Goal: Information Seeking & Learning: Learn about a topic

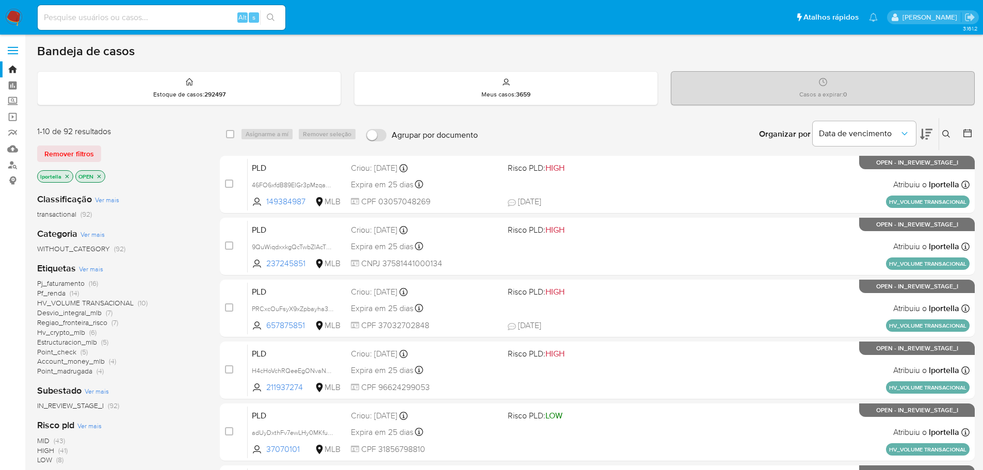
click at [112, 20] on input at bounding box center [162, 17] width 248 height 13
paste input "adUyDxthFv7ewLHy0MKfucUS"
type input "adUyDxthFv7ewLHy0MKfucUS"
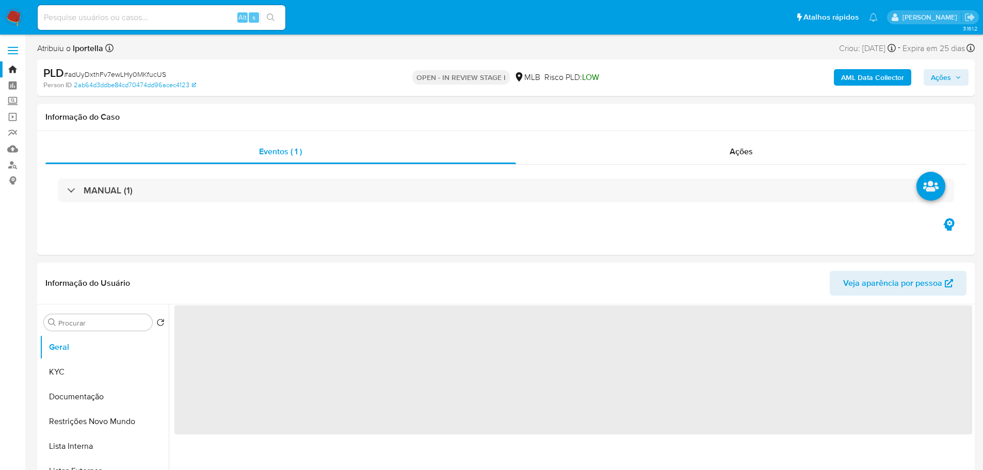
select select "10"
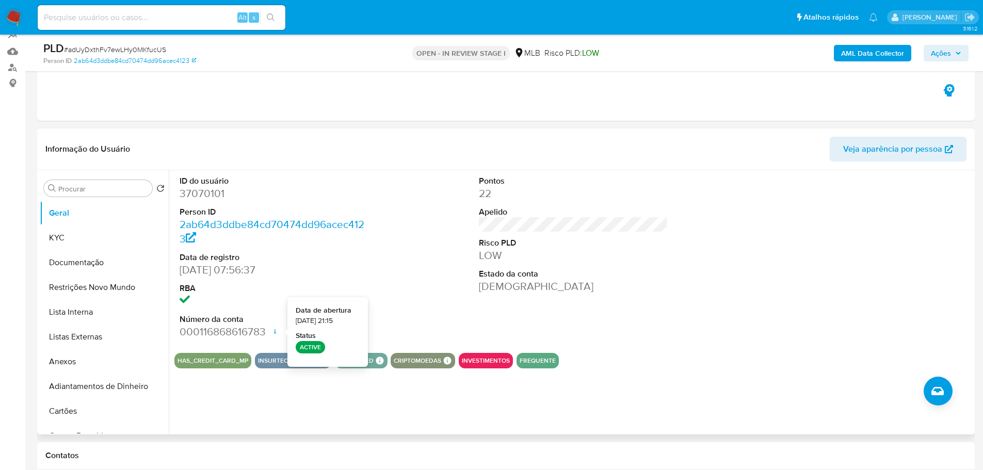
scroll to position [103, 0]
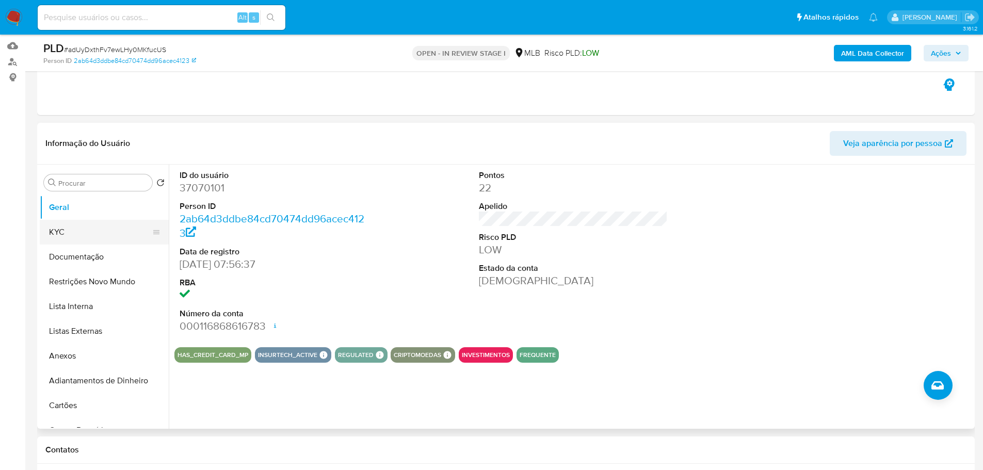
click at [57, 232] on button "KYC" at bounding box center [100, 232] width 121 height 25
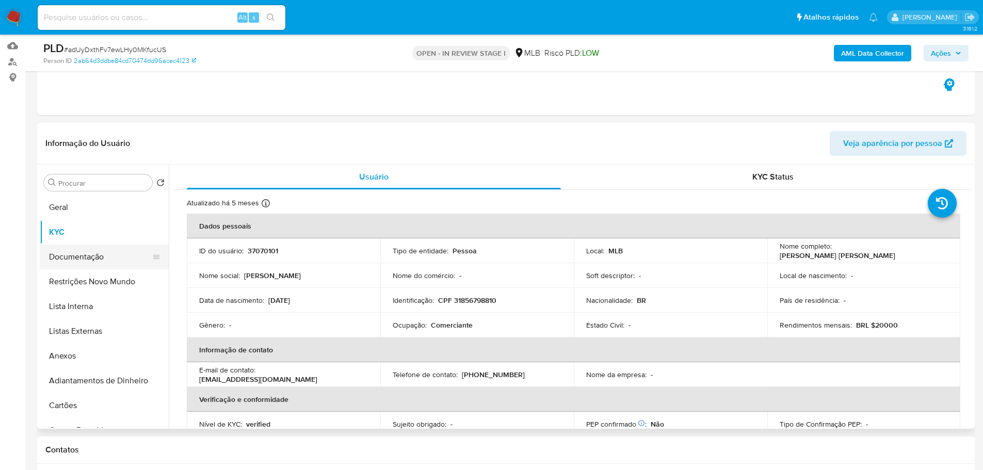
click at [107, 268] on button "Documentação" at bounding box center [100, 257] width 121 height 25
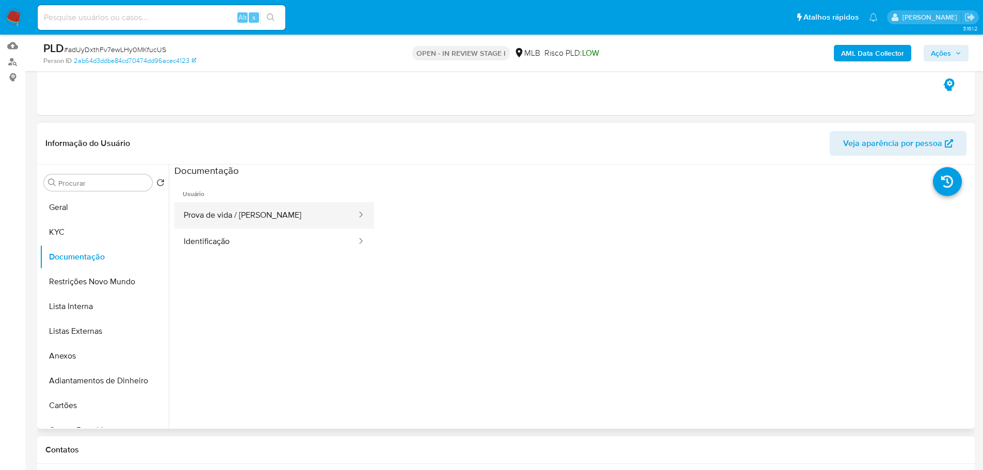
click at [248, 216] on button "Prova de vida / Selfie" at bounding box center [265, 215] width 183 height 26
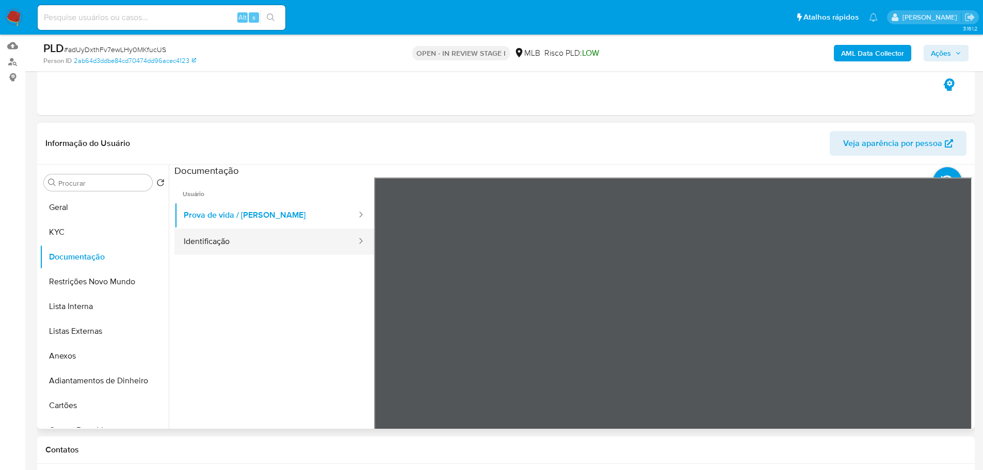
click at [257, 239] on button "Identificação" at bounding box center [265, 242] width 183 height 26
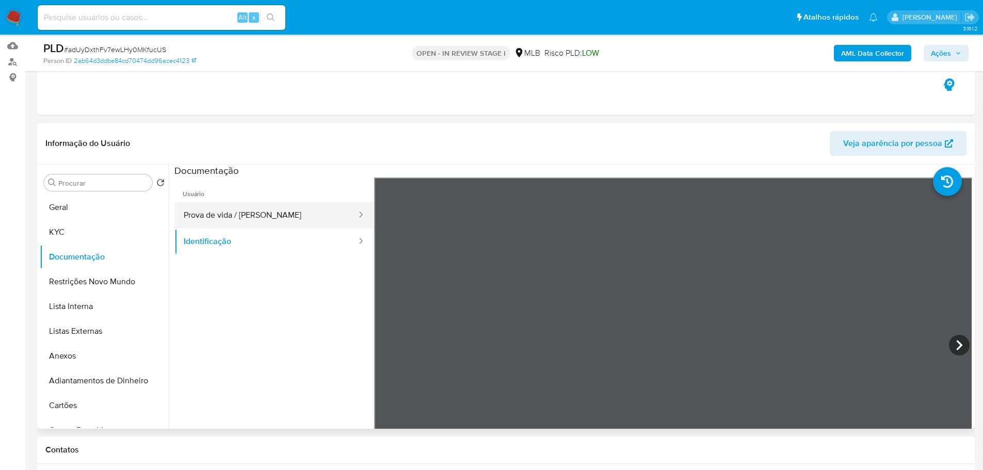
click at [268, 224] on button "Prova de vida / Selfie" at bounding box center [265, 215] width 183 height 26
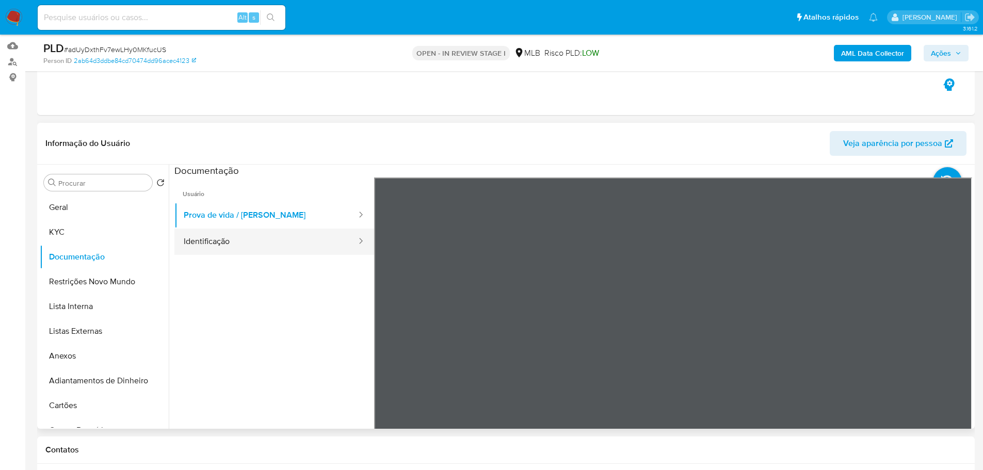
click at [232, 235] on button "Identificação" at bounding box center [265, 242] width 183 height 26
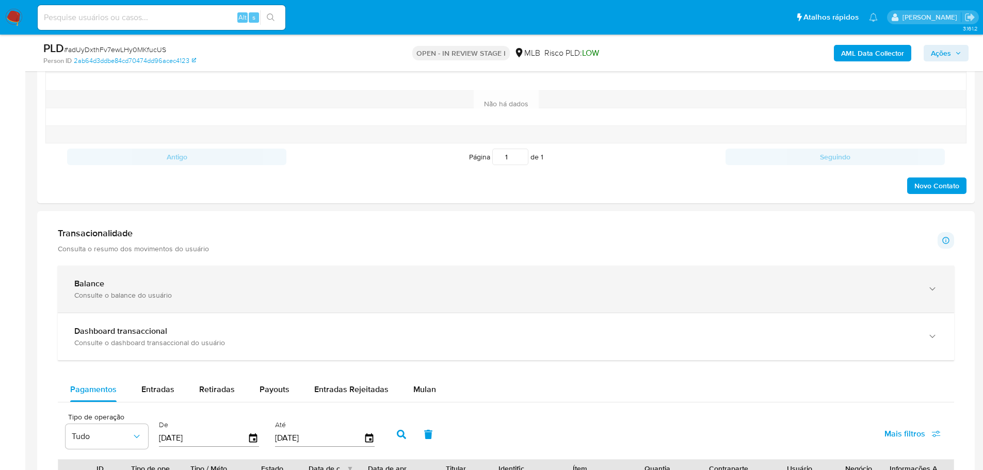
scroll to position [567, 0]
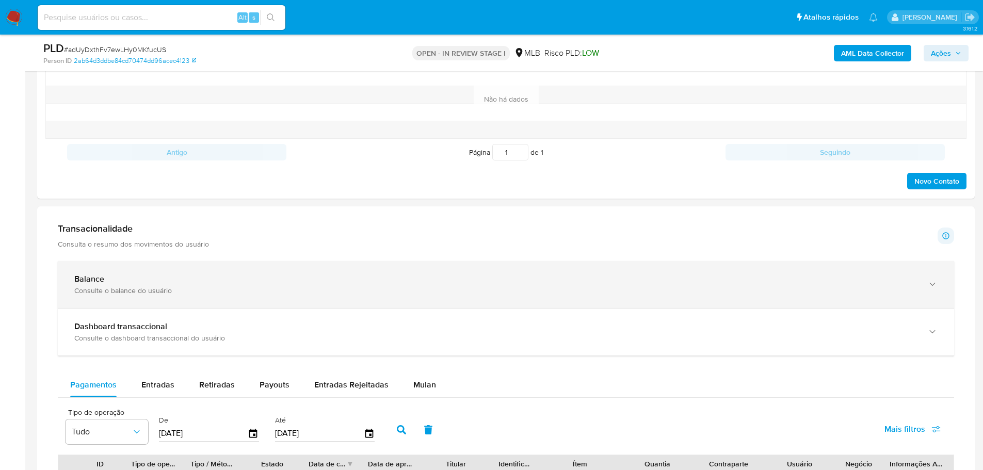
click at [870, 280] on div "Balance" at bounding box center [495, 279] width 842 height 10
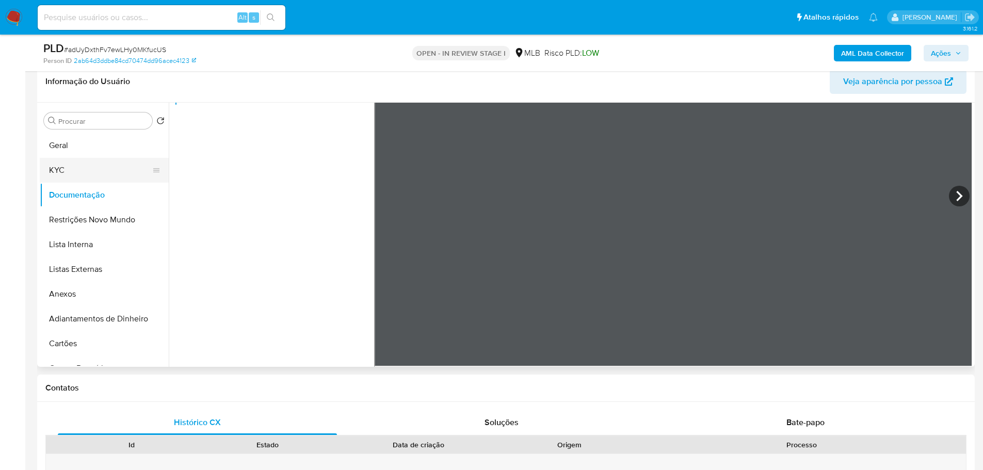
scroll to position [155, 0]
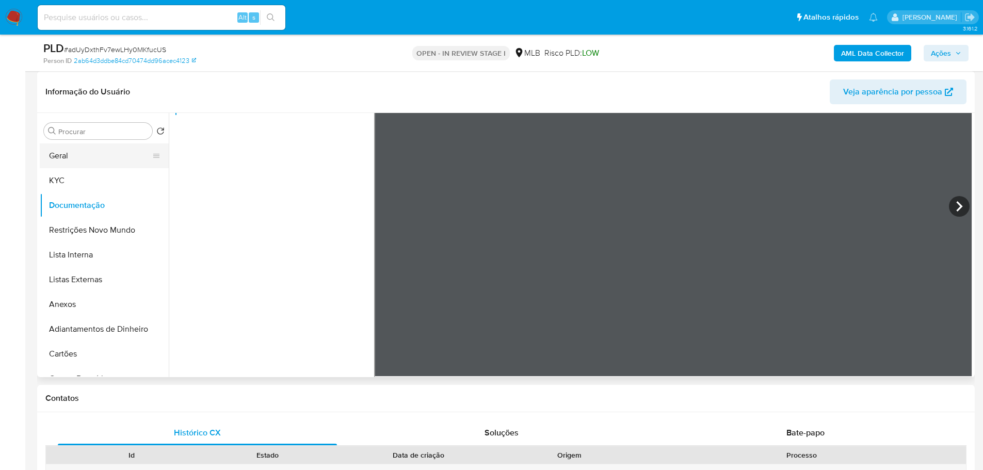
click at [84, 155] on button "Geral" at bounding box center [100, 155] width 121 height 25
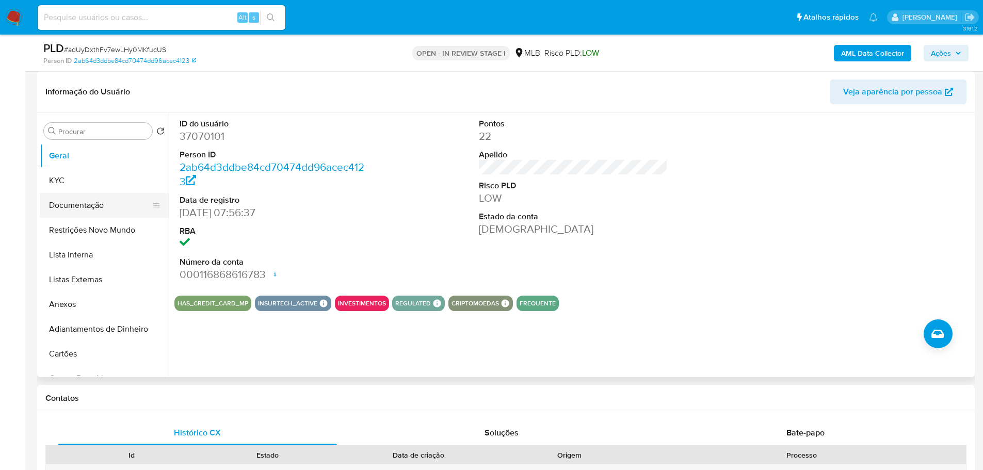
click at [113, 202] on button "Documentação" at bounding box center [100, 205] width 121 height 25
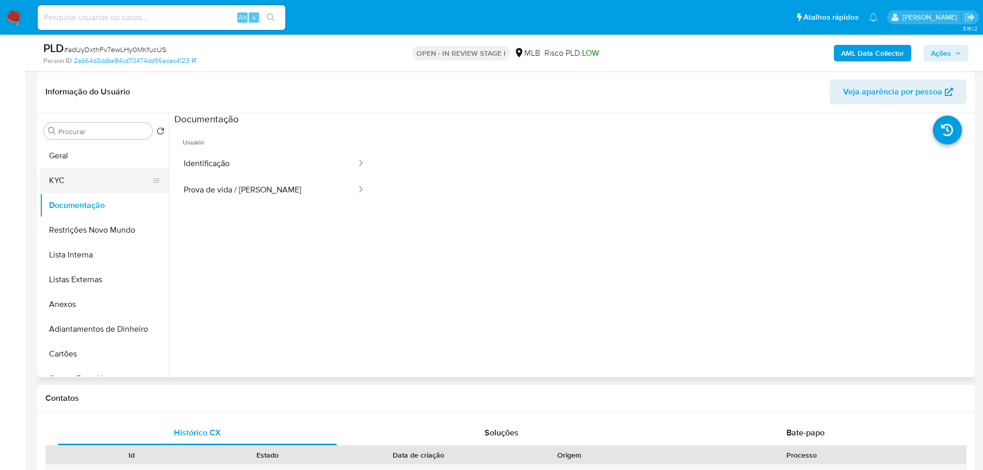
click at [90, 183] on button "KYC" at bounding box center [100, 180] width 121 height 25
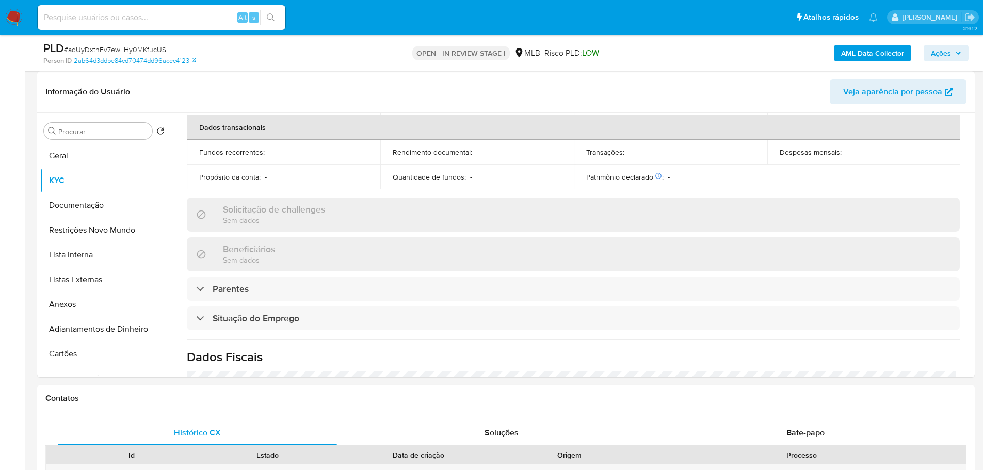
scroll to position [440, 0]
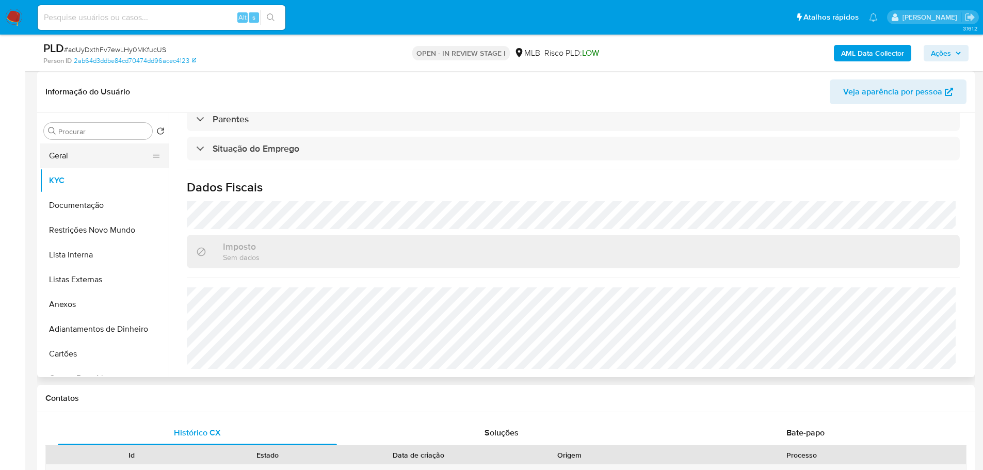
click at [70, 164] on button "Geral" at bounding box center [100, 155] width 121 height 25
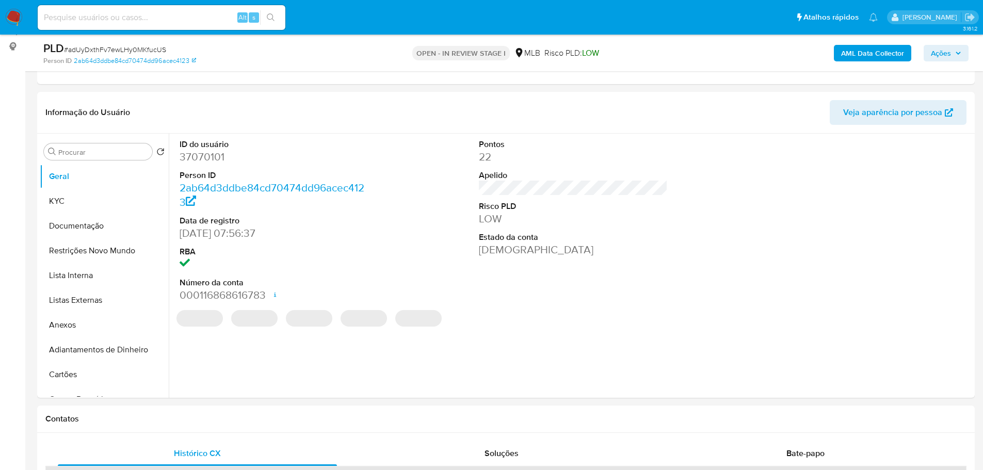
scroll to position [132, 0]
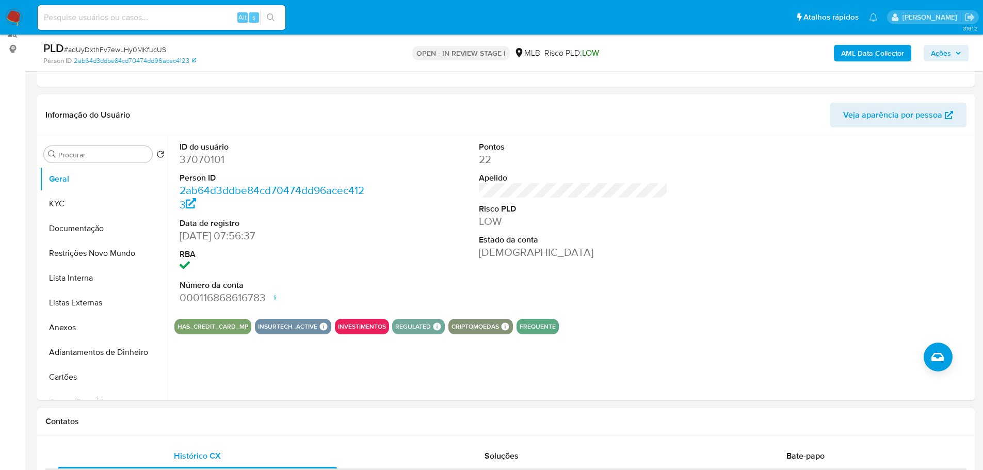
click at [113, 433] on div "Contatos" at bounding box center [505, 421] width 937 height 27
click at [74, 201] on button "KYC" at bounding box center [100, 203] width 121 height 25
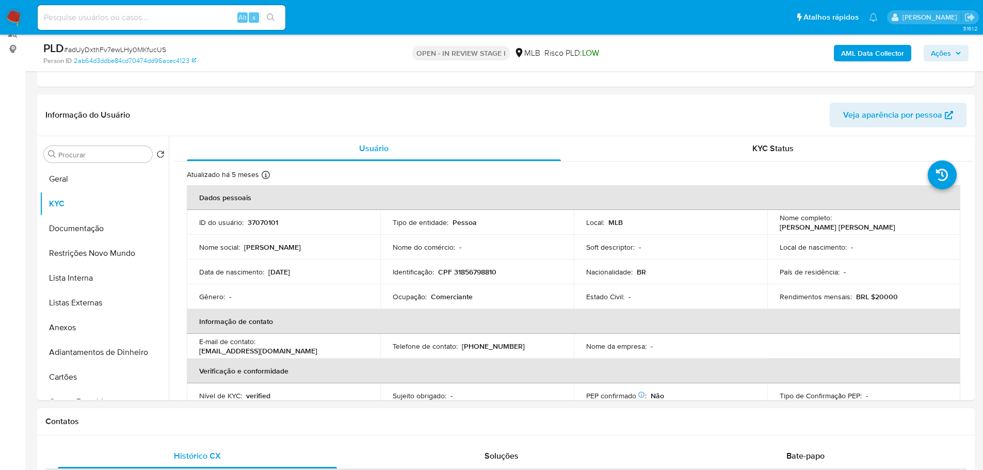
click at [163, 412] on div "Contatos" at bounding box center [505, 421] width 937 height 27
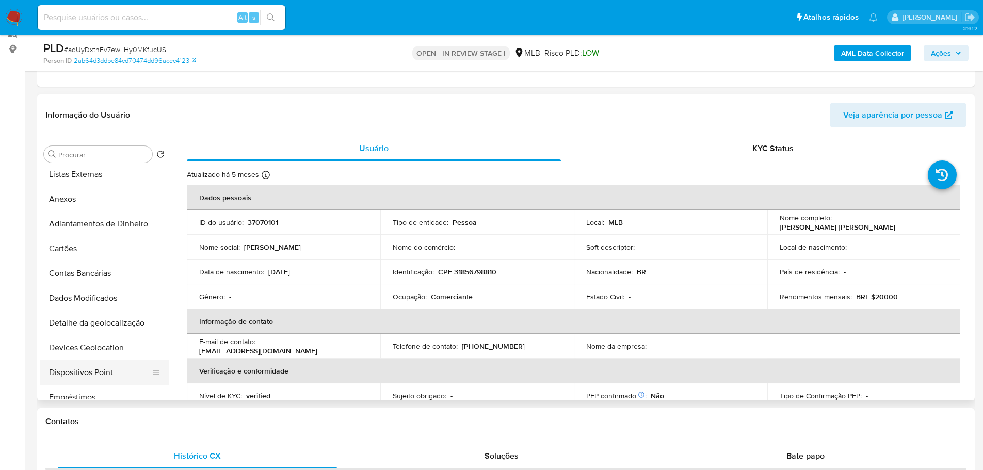
scroll to position [206, 0]
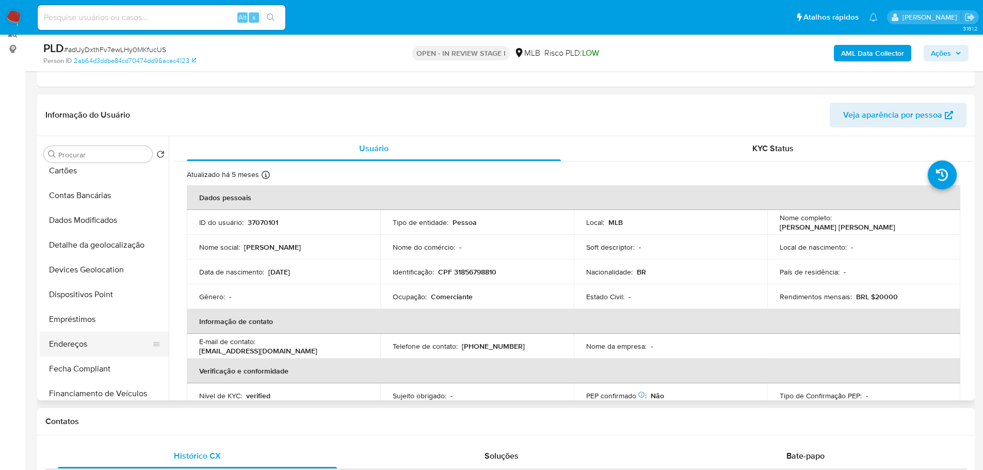
click at [74, 346] on button "Endereços" at bounding box center [100, 344] width 121 height 25
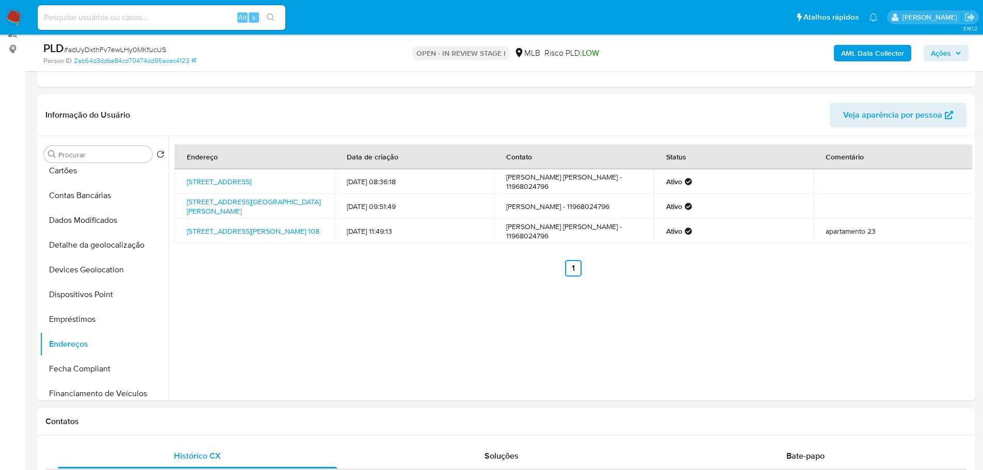
click at [154, 425] on h1 "Contatos" at bounding box center [505, 421] width 921 height 10
click at [98, 241] on button "Detalhe da geolocalização" at bounding box center [100, 245] width 121 height 25
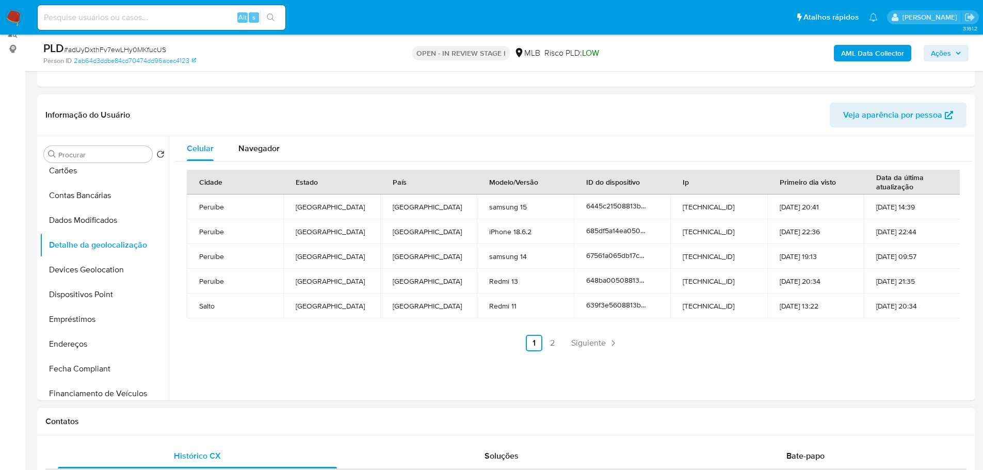
click at [239, 420] on h1 "Contatos" at bounding box center [505, 421] width 921 height 10
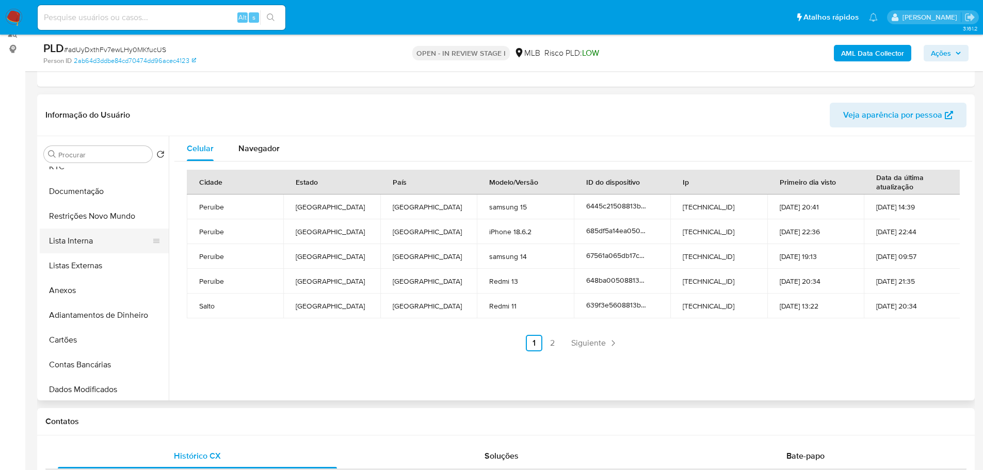
scroll to position [0, 0]
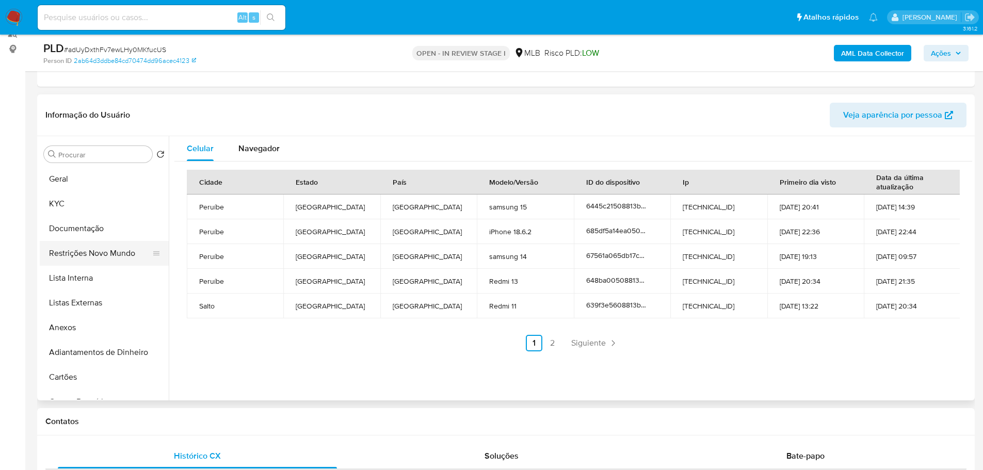
click at [99, 250] on button "Restrições Novo Mundo" at bounding box center [100, 253] width 121 height 25
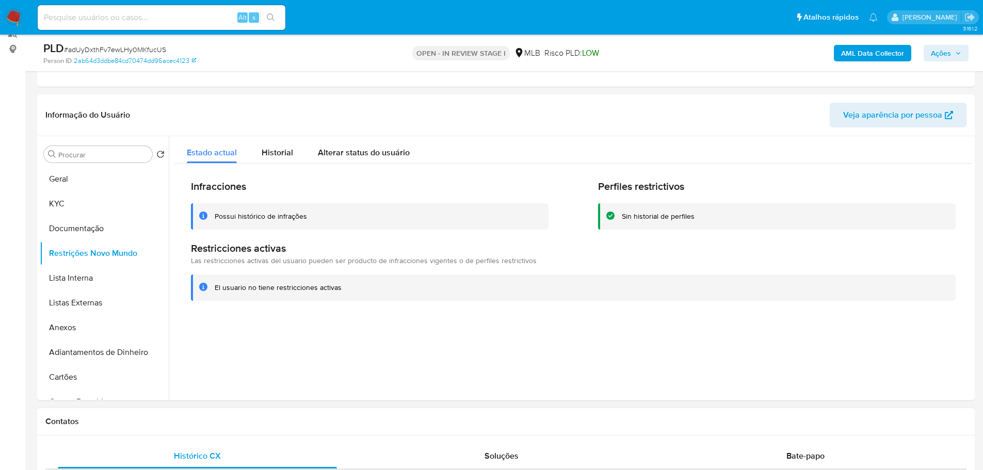
click at [254, 412] on div "Contatos" at bounding box center [505, 421] width 937 height 27
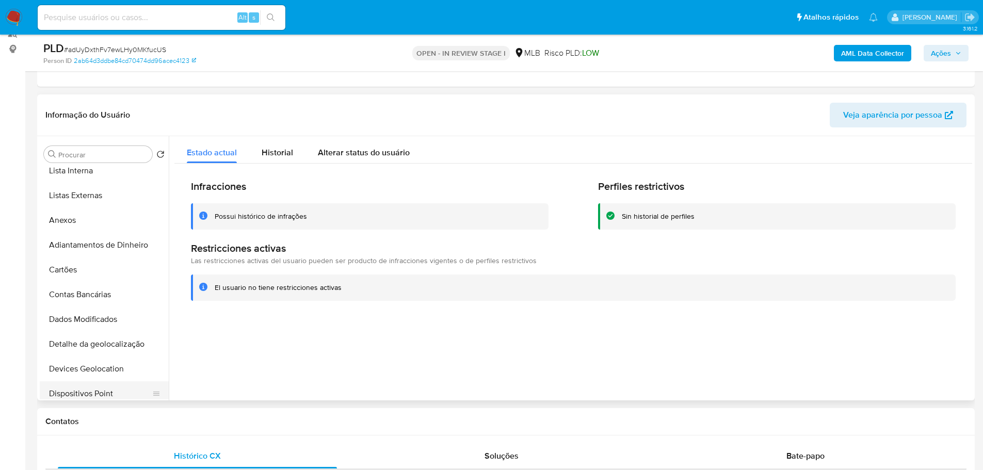
scroll to position [206, 0]
click at [107, 297] on button "Dispositivos Point" at bounding box center [100, 294] width 121 height 25
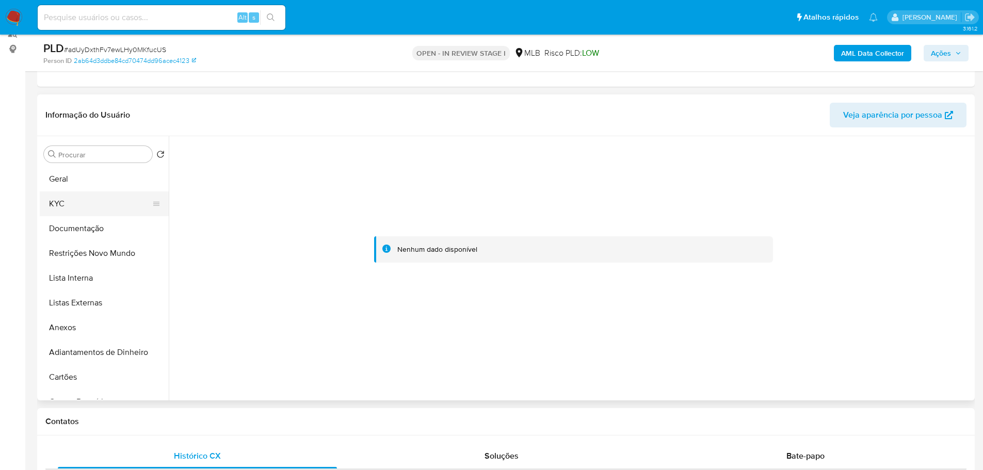
click at [66, 206] on button "KYC" at bounding box center [100, 203] width 121 height 25
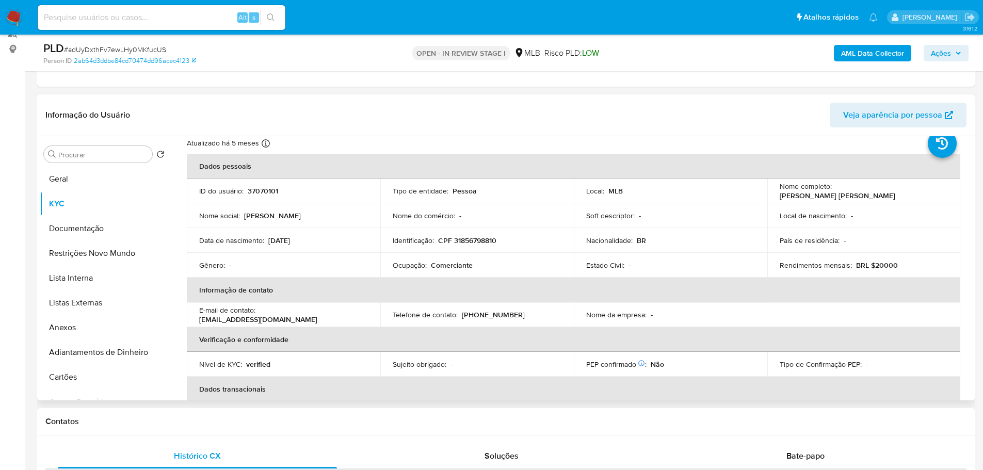
scroll to position [27, 0]
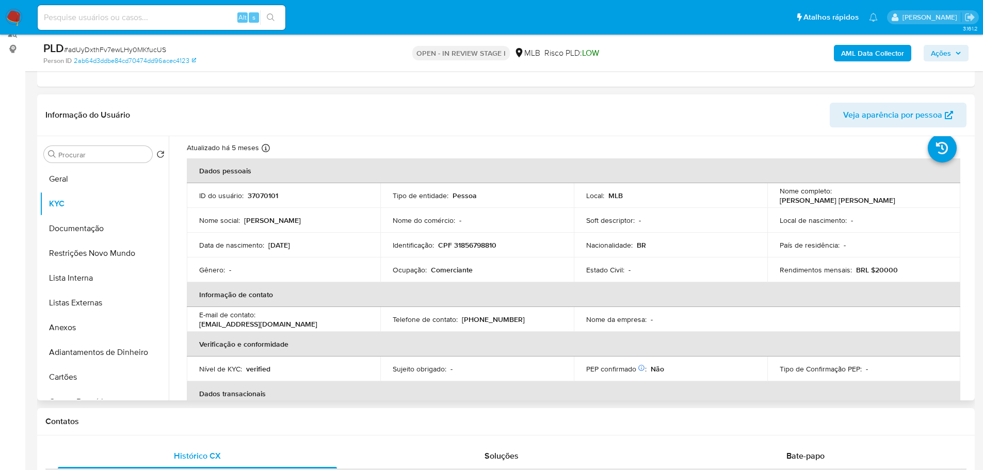
click at [465, 243] on p "CPF 31856798810" at bounding box center [467, 244] width 58 height 9
copy p "31856798810"
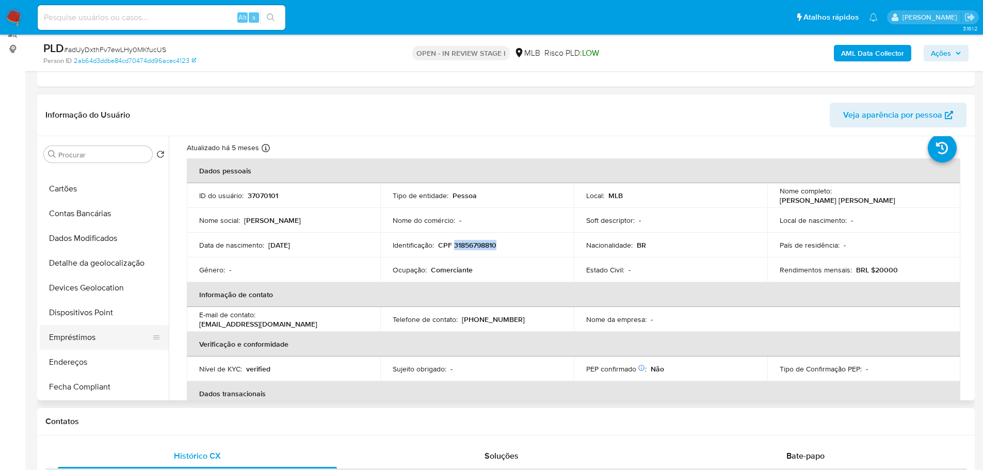
scroll to position [206, 0]
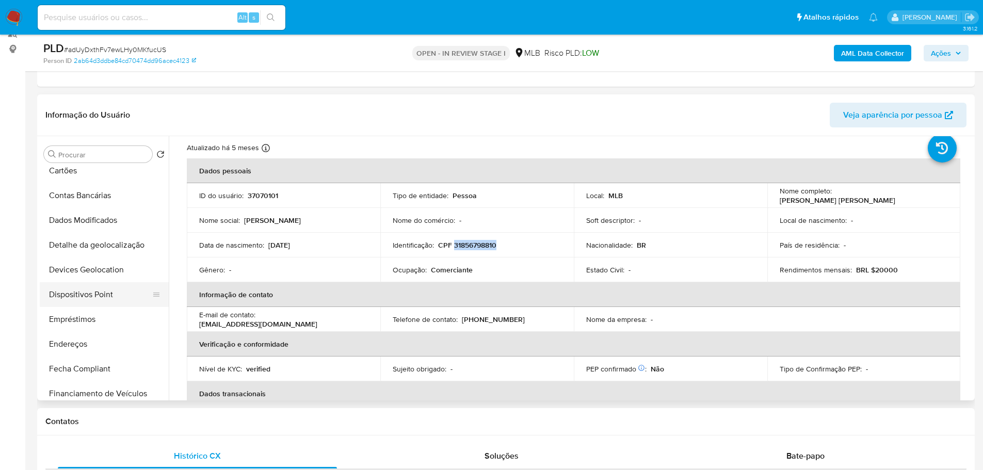
click at [98, 298] on button "Dispositivos Point" at bounding box center [100, 294] width 121 height 25
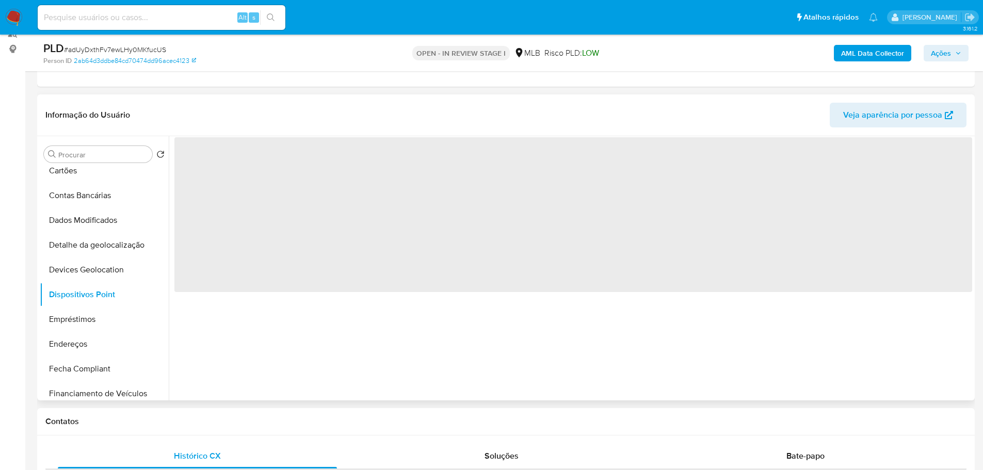
scroll to position [0, 0]
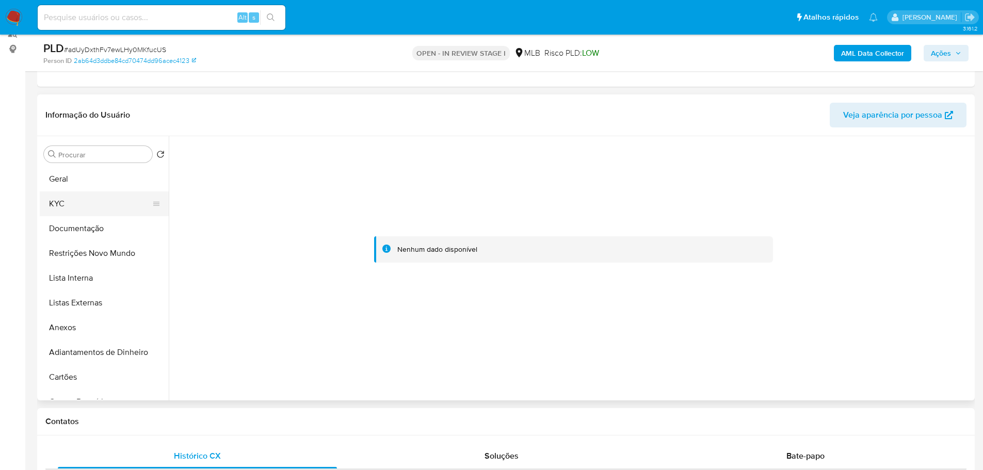
click at [80, 201] on button "KYC" at bounding box center [100, 203] width 121 height 25
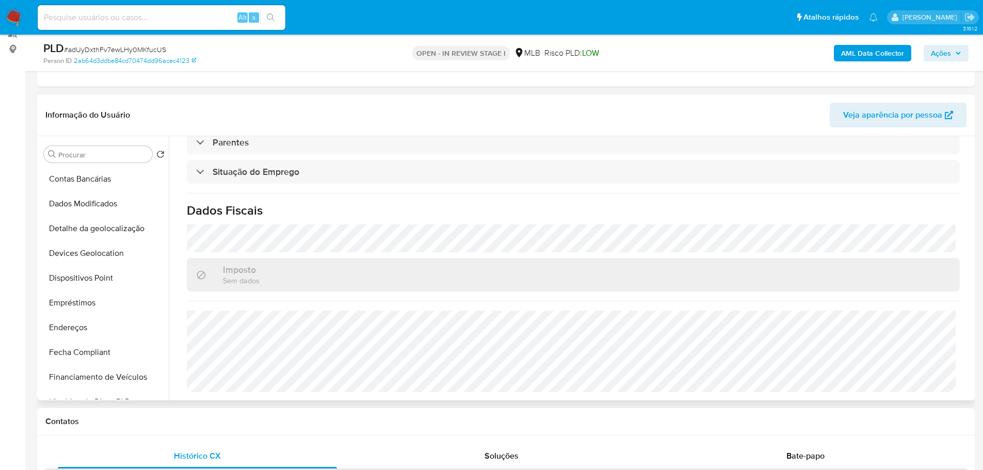
scroll to position [413, 0]
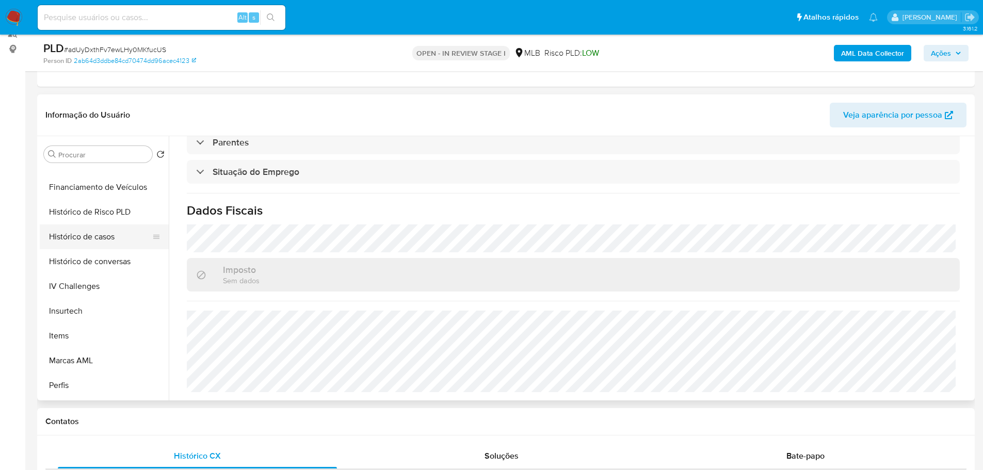
click at [95, 233] on button "Histórico de casos" at bounding box center [100, 236] width 121 height 25
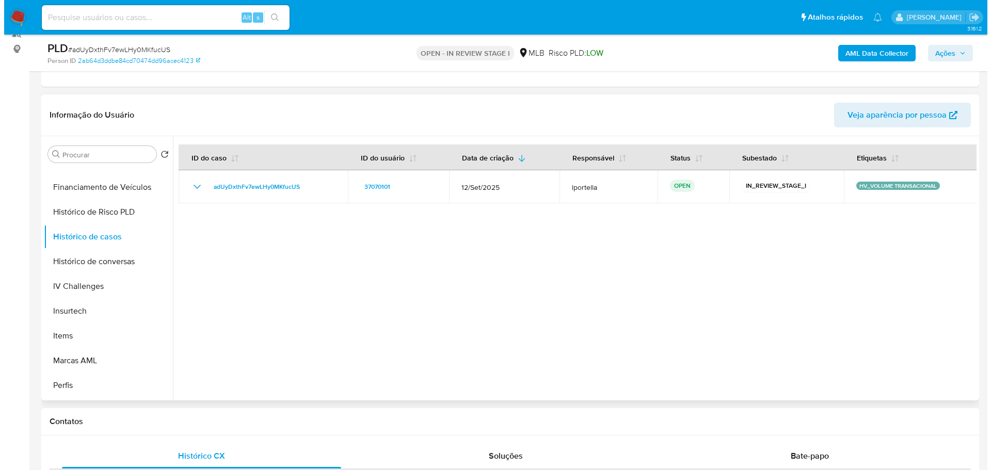
scroll to position [0, 0]
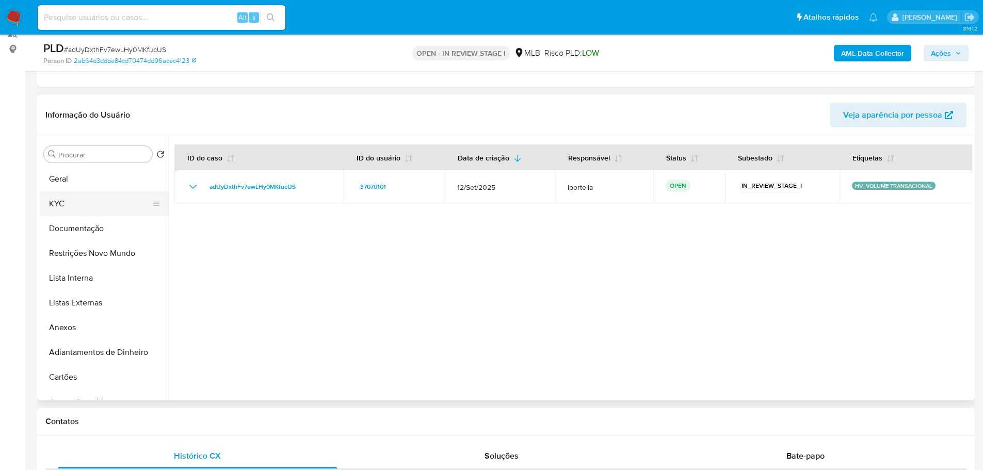
click at [92, 208] on button "KYC" at bounding box center [100, 203] width 121 height 25
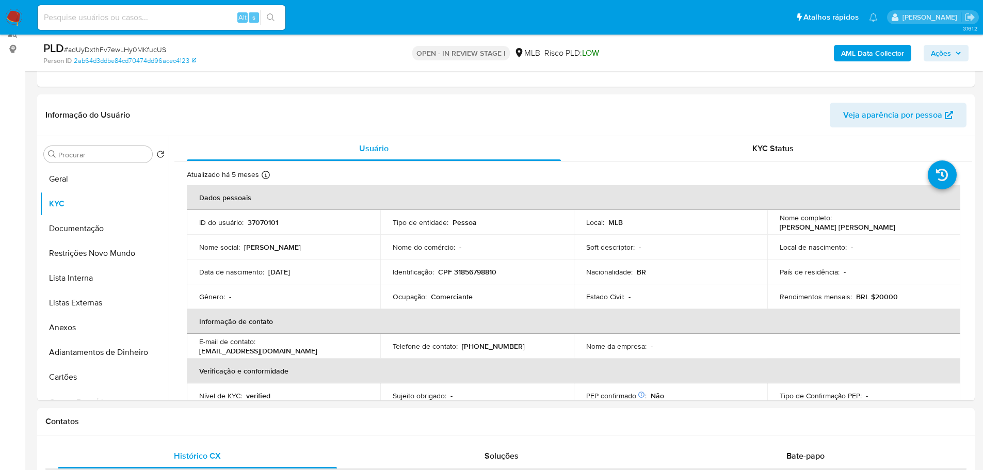
click at [934, 46] on span "Ações" at bounding box center [941, 53] width 20 height 17
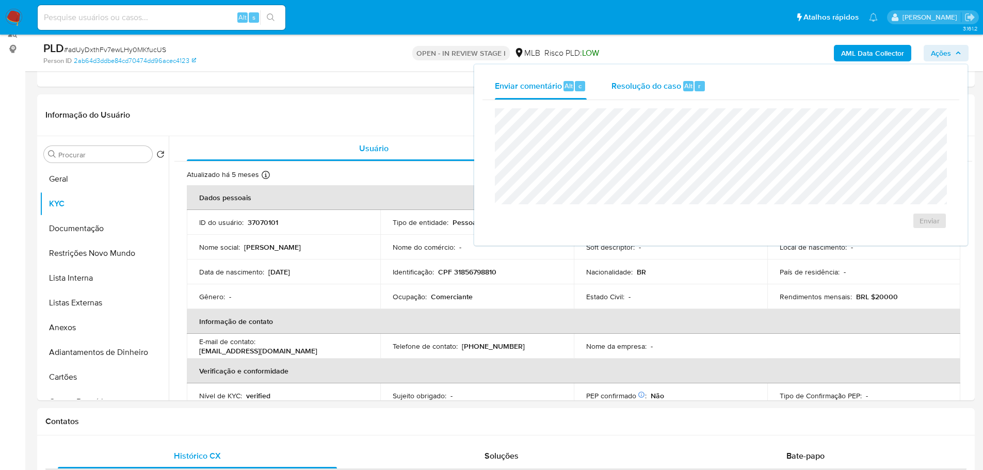
click at [683, 89] on div "Alt" at bounding box center [688, 86] width 10 height 10
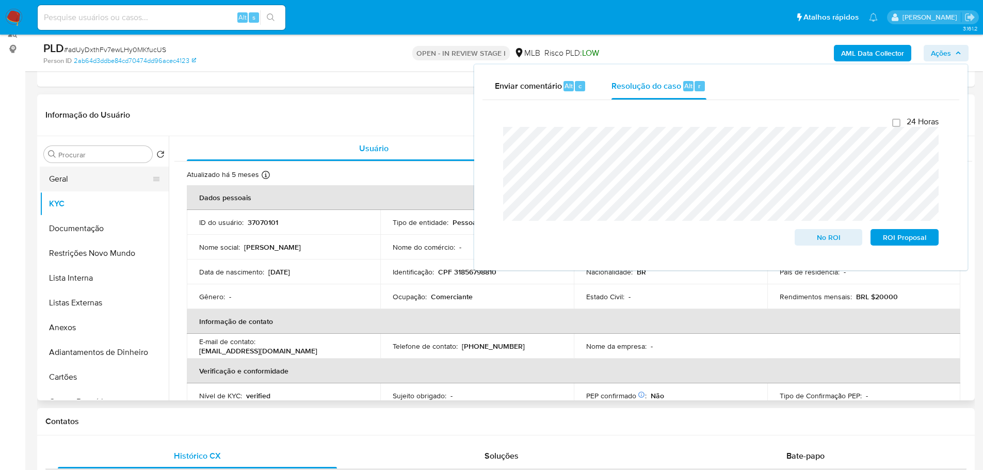
click at [95, 176] on button "Geral" at bounding box center [100, 179] width 121 height 25
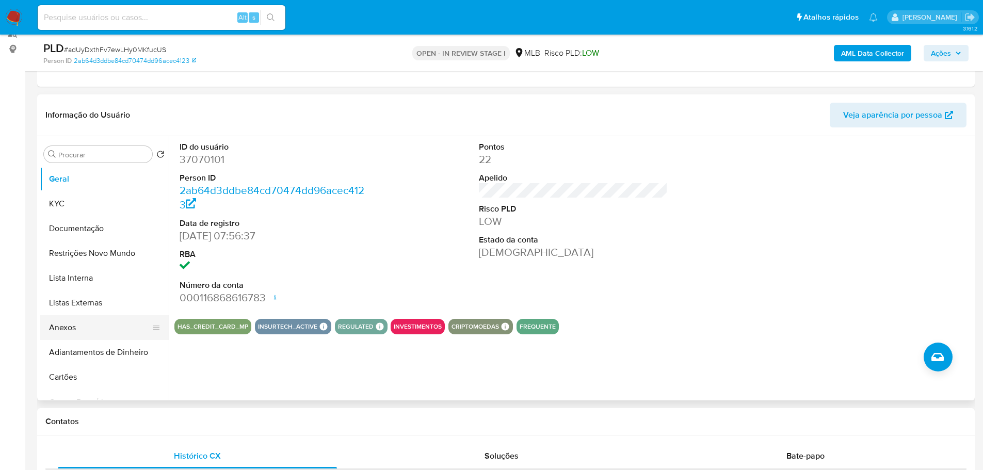
click at [99, 329] on button "Anexos" at bounding box center [100, 327] width 121 height 25
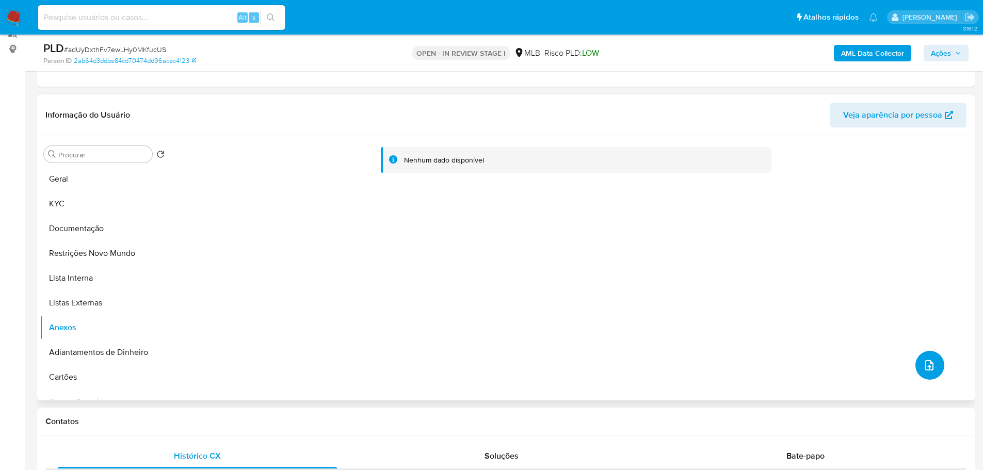
click at [926, 368] on icon "upload-file" at bounding box center [929, 365] width 12 height 12
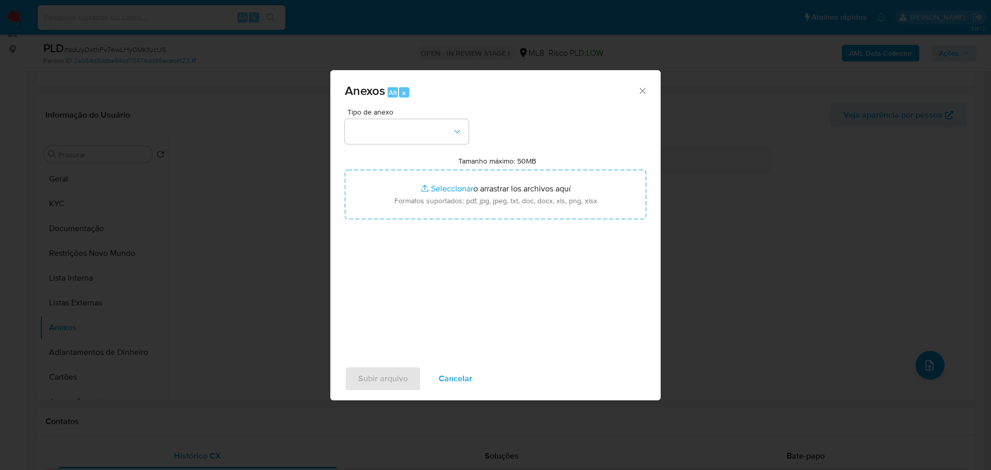
click at [413, 131] on button "button" at bounding box center [407, 131] width 124 height 25
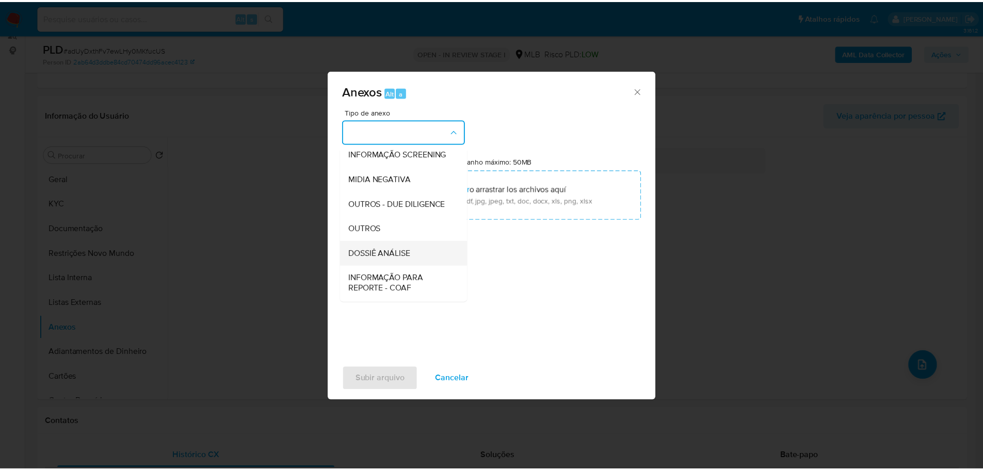
scroll to position [159, 0]
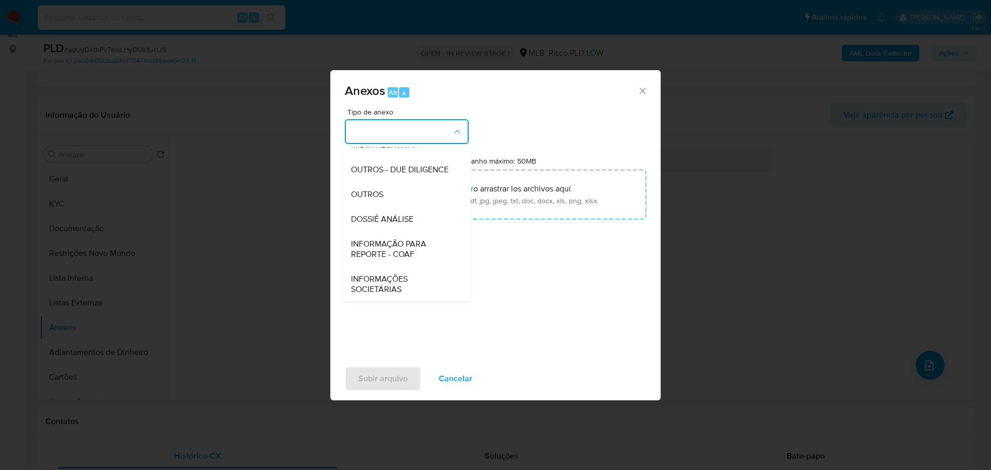
drag, startPoint x: 381, startPoint y: 196, endPoint x: 287, endPoint y: 205, distance: 94.3
click at [380, 196] on span "OUTROS" at bounding box center [367, 194] width 33 height 10
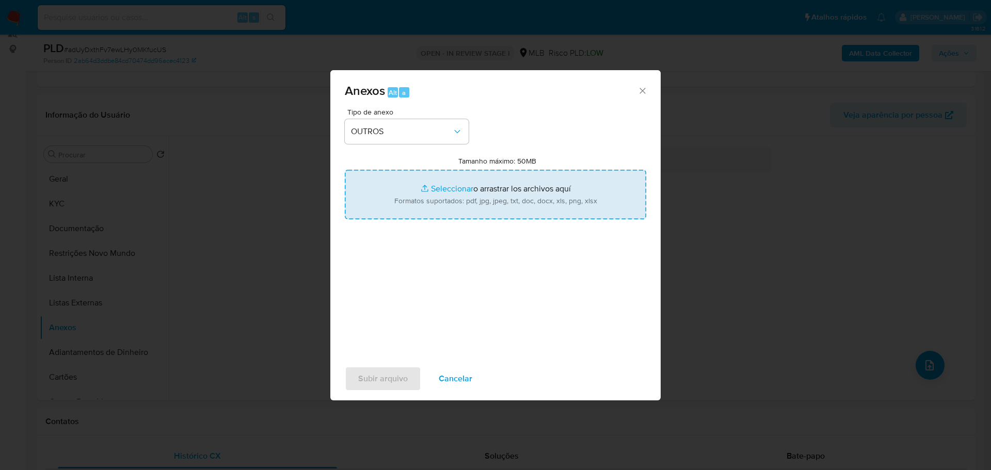
click at [638, 92] on icon "Cerrar" at bounding box center [642, 91] width 10 height 10
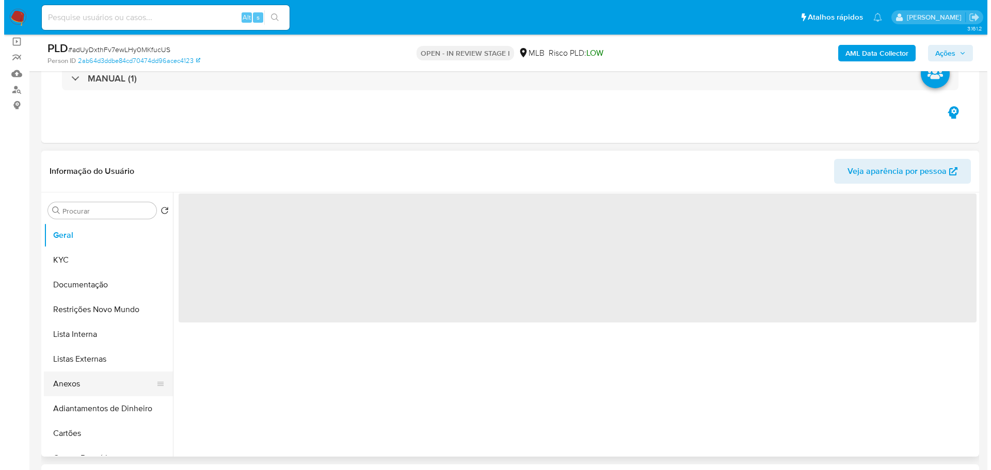
scroll to position [155, 0]
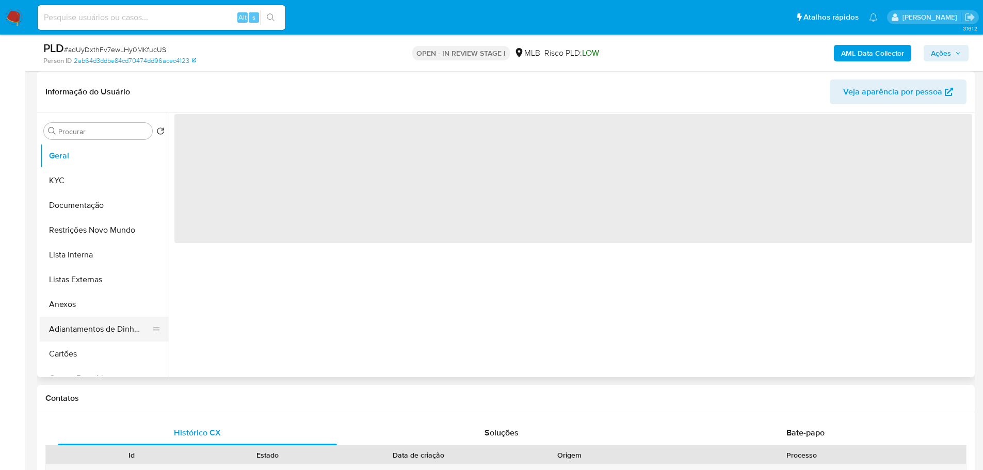
select select "10"
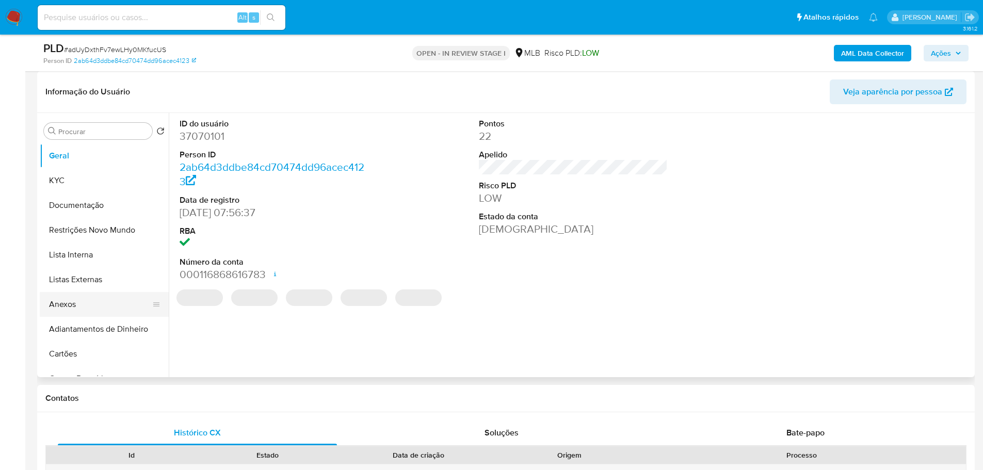
click at [77, 301] on button "Anexos" at bounding box center [100, 304] width 121 height 25
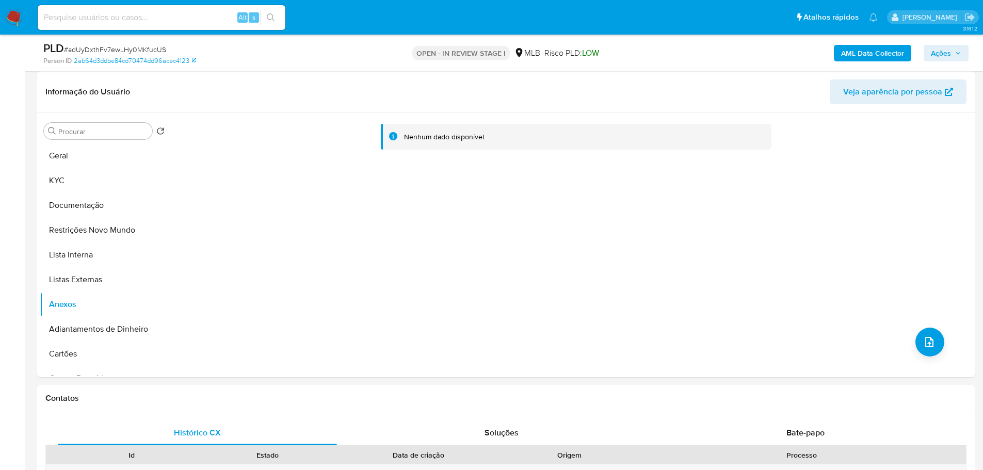
click at [875, 59] on b "AML Data Collector" at bounding box center [872, 53] width 63 height 17
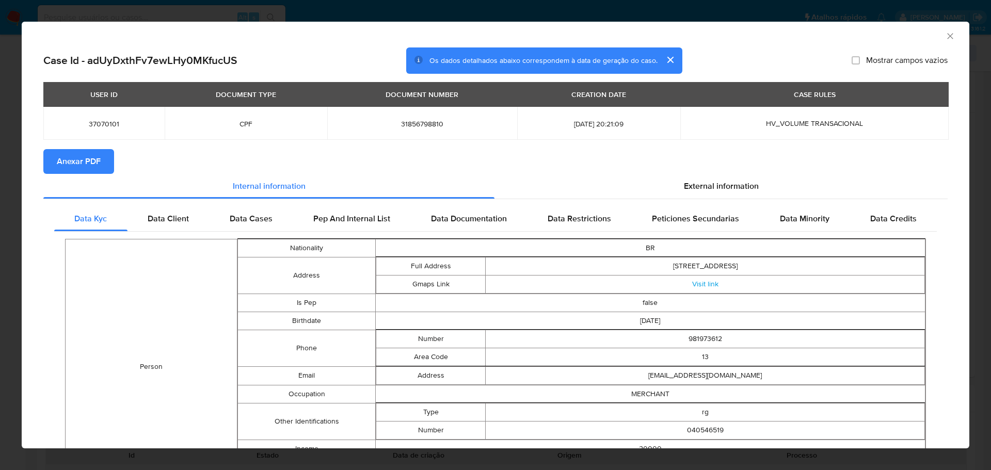
click at [88, 163] on span "Anexar PDF" at bounding box center [79, 161] width 44 height 23
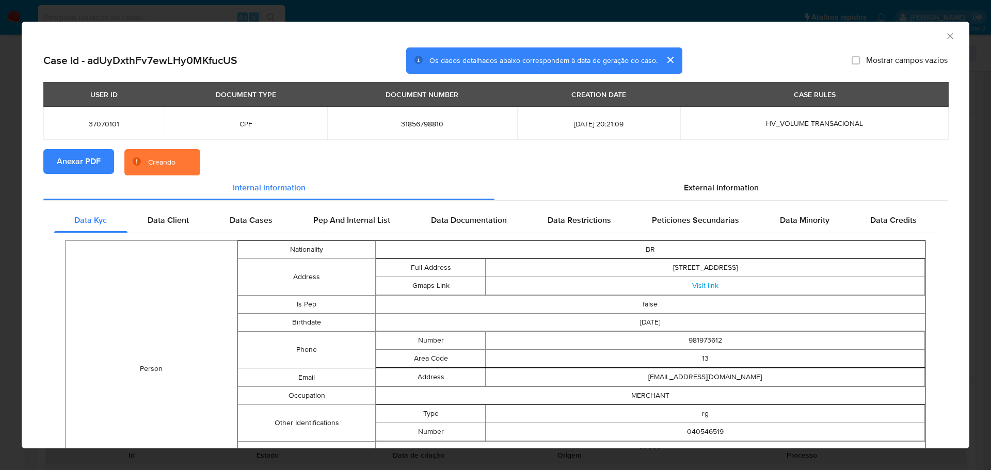
click at [945, 35] on icon "Fechar a janela" at bounding box center [950, 36] width 10 height 10
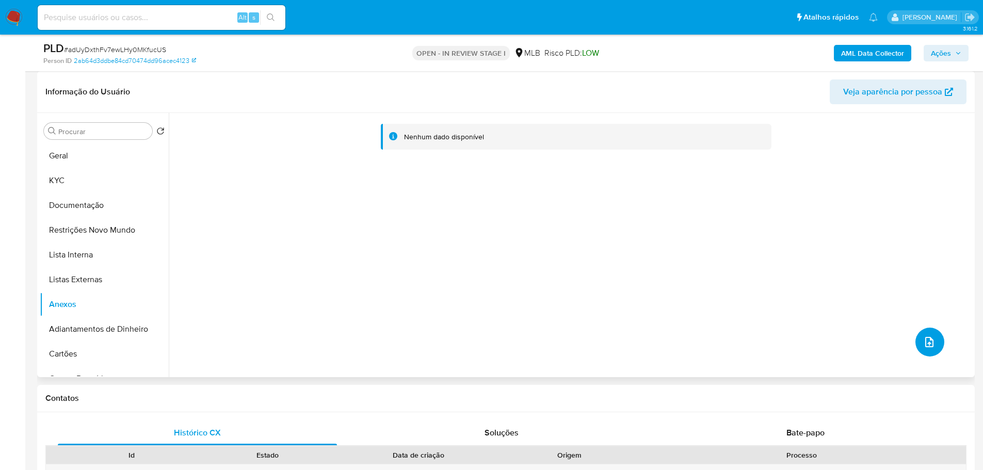
click at [926, 344] on icon "upload-file" at bounding box center [929, 342] width 12 height 12
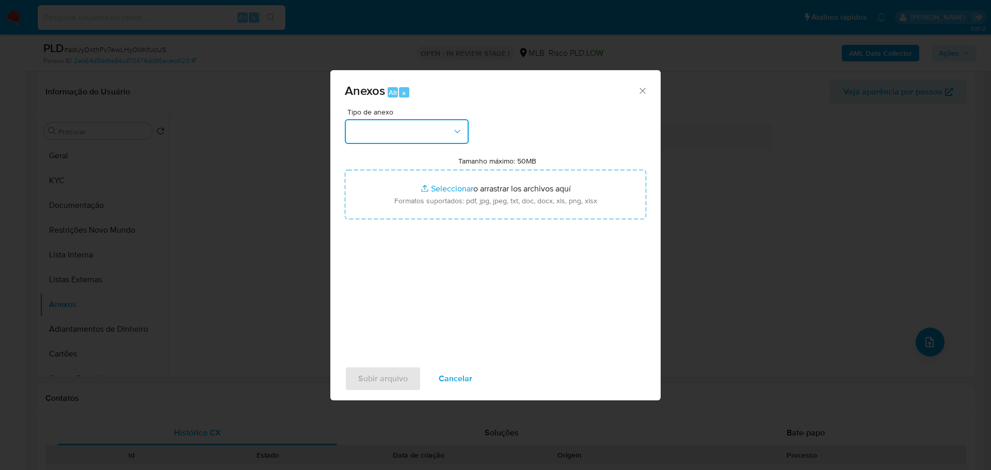
click at [411, 139] on button "button" at bounding box center [407, 131] width 124 height 25
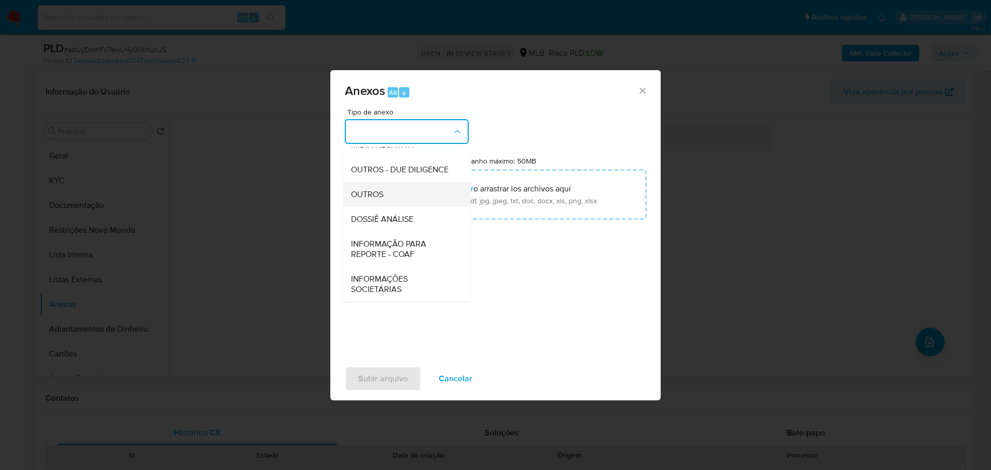
click at [377, 200] on span "OUTROS" at bounding box center [367, 194] width 33 height 10
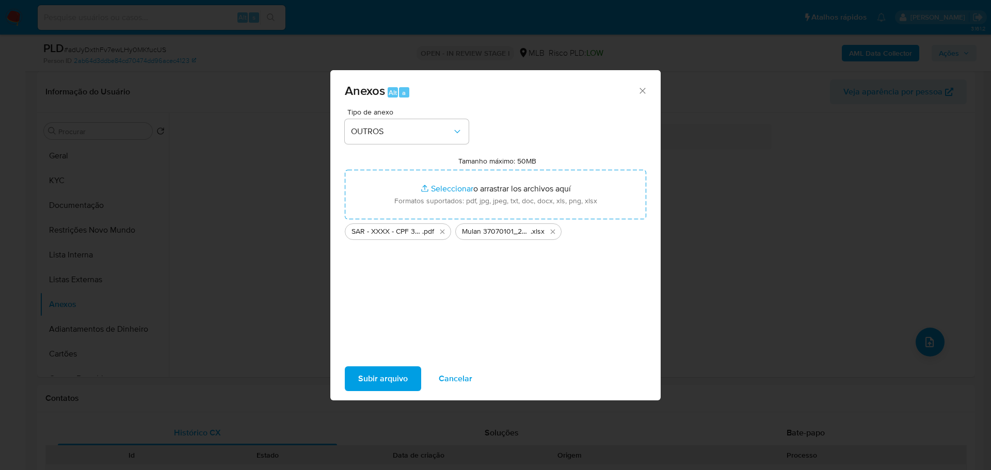
click at [391, 382] on span "Subir arquivo" at bounding box center [383, 378] width 50 height 23
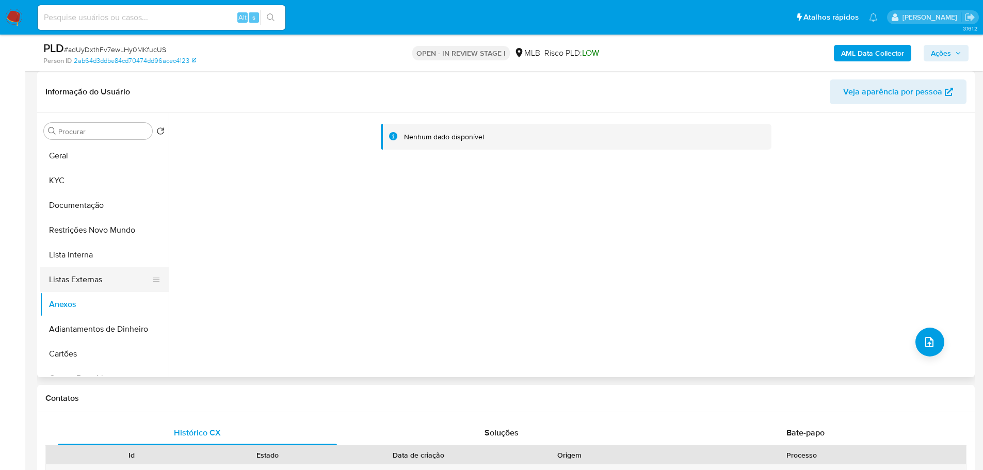
click at [93, 284] on button "Listas Externas" at bounding box center [100, 279] width 121 height 25
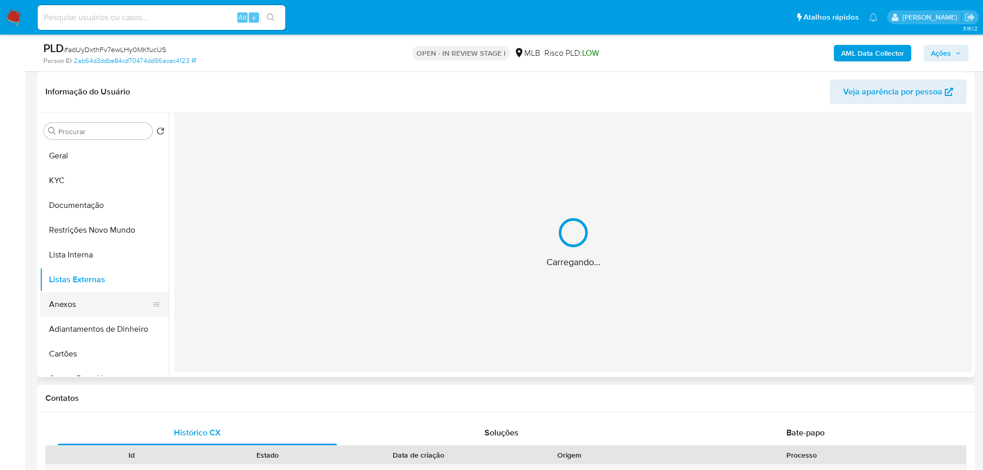
click at [85, 301] on button "Anexos" at bounding box center [100, 304] width 121 height 25
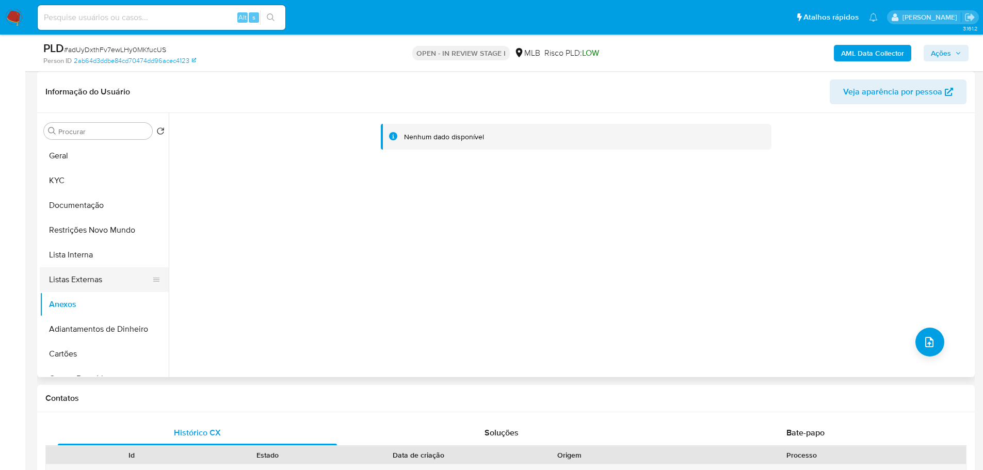
click at [95, 282] on button "Listas Externas" at bounding box center [100, 279] width 121 height 25
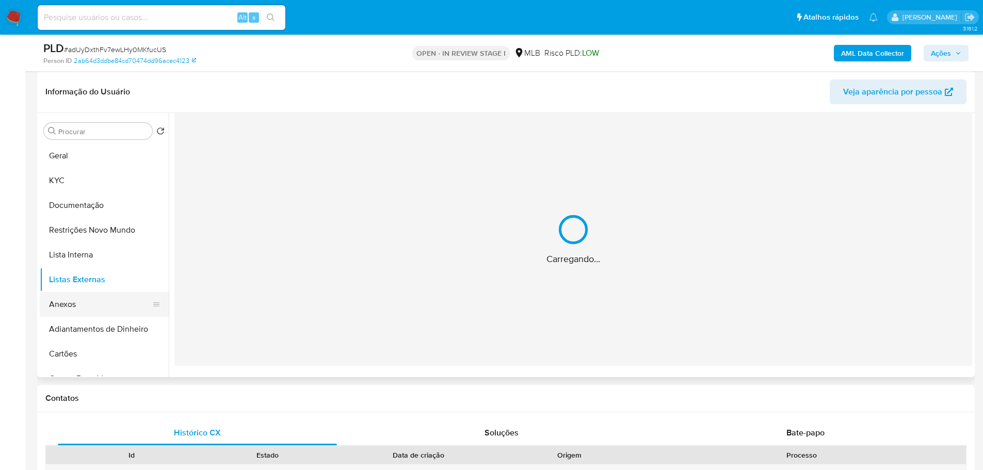
click at [82, 316] on button "Anexos" at bounding box center [100, 304] width 121 height 25
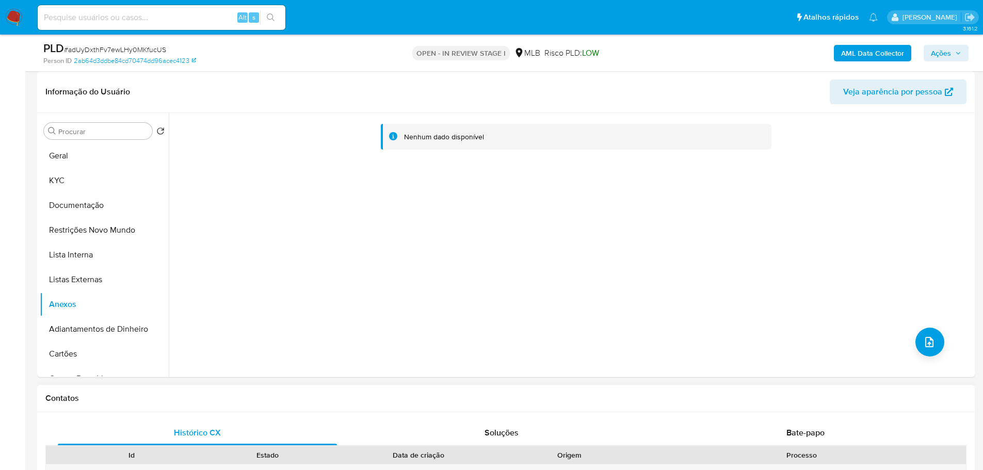
scroll to position [0, 0]
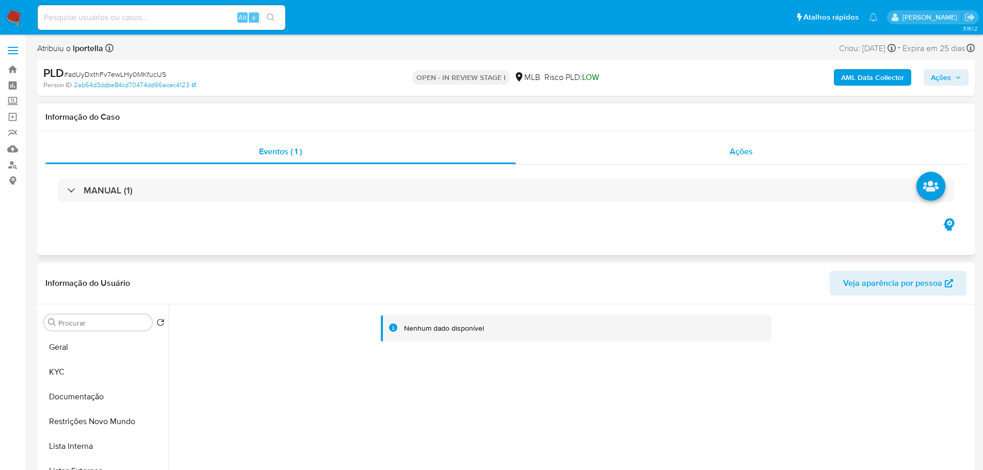
click at [734, 150] on span "Ações" at bounding box center [740, 151] width 23 height 12
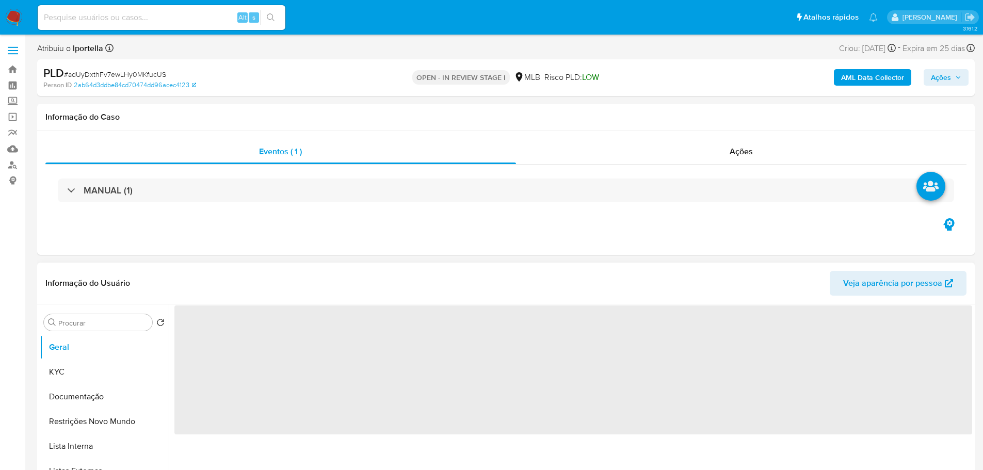
scroll to position [206, 0]
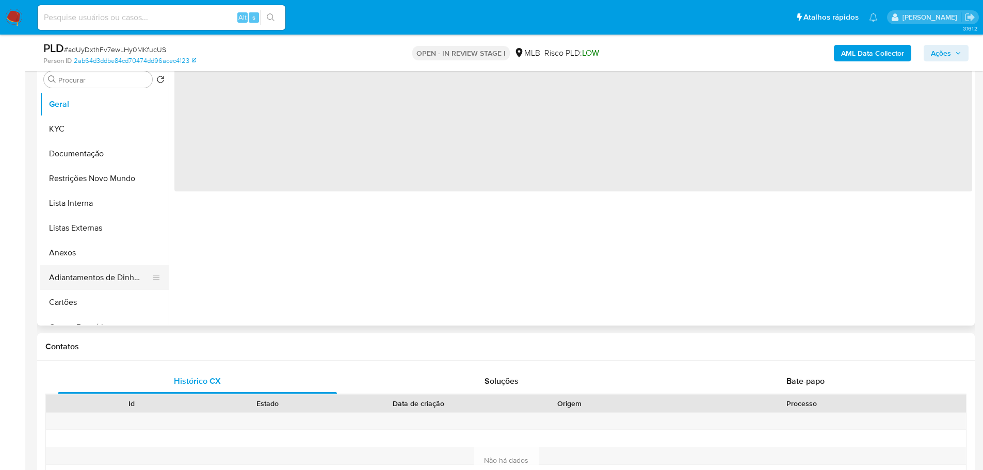
select select "10"
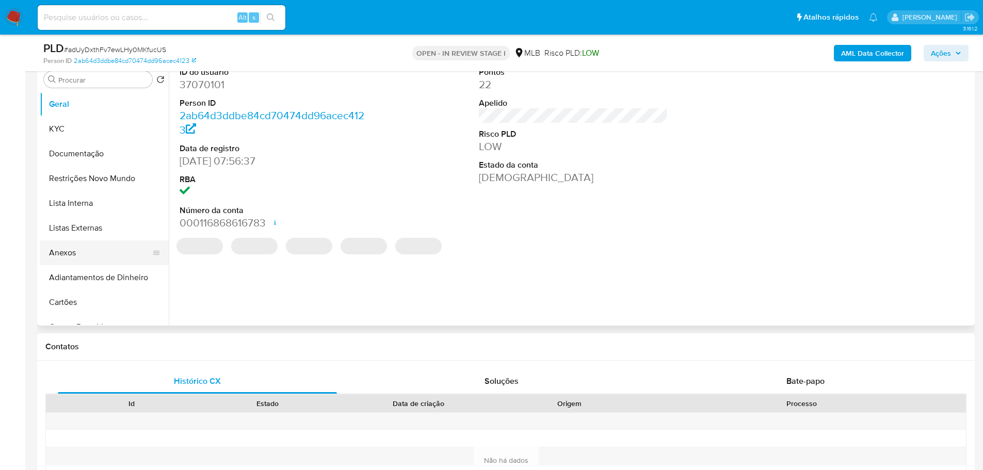
click at [69, 248] on button "Anexos" at bounding box center [100, 252] width 121 height 25
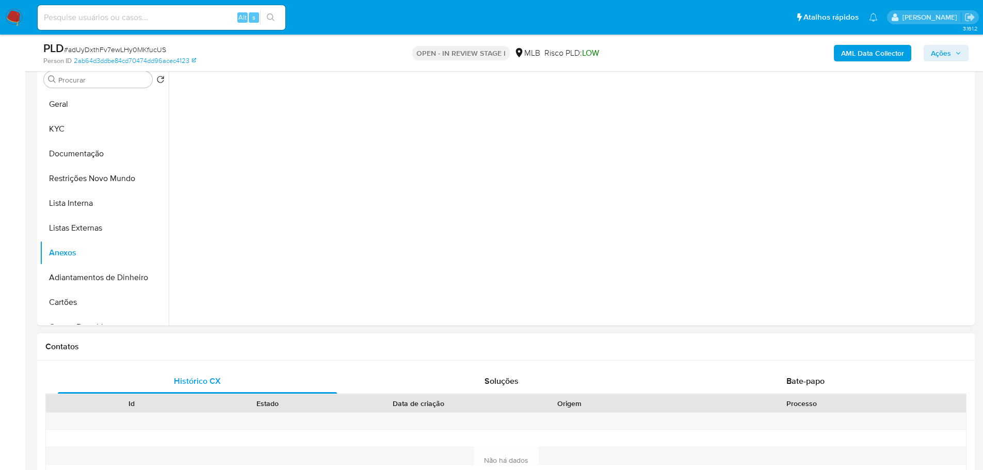
scroll to position [155, 0]
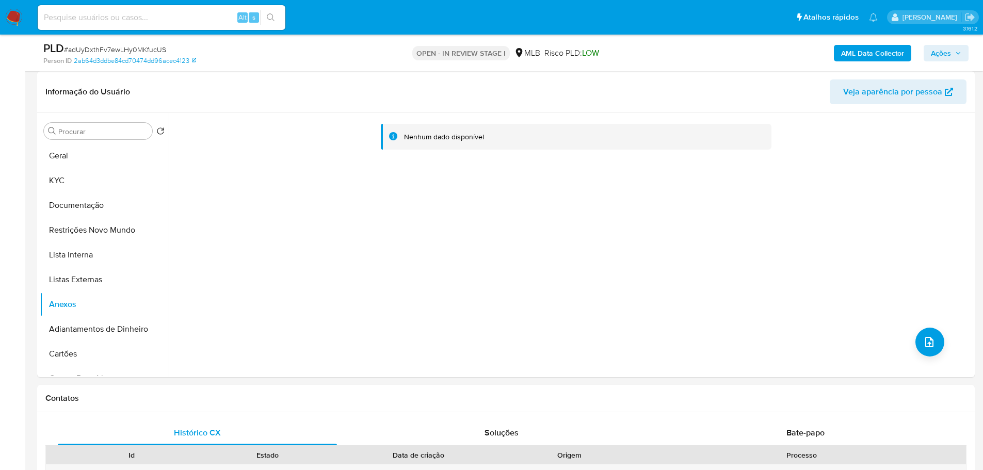
click at [16, 18] on img at bounding box center [14, 18] width 18 height 18
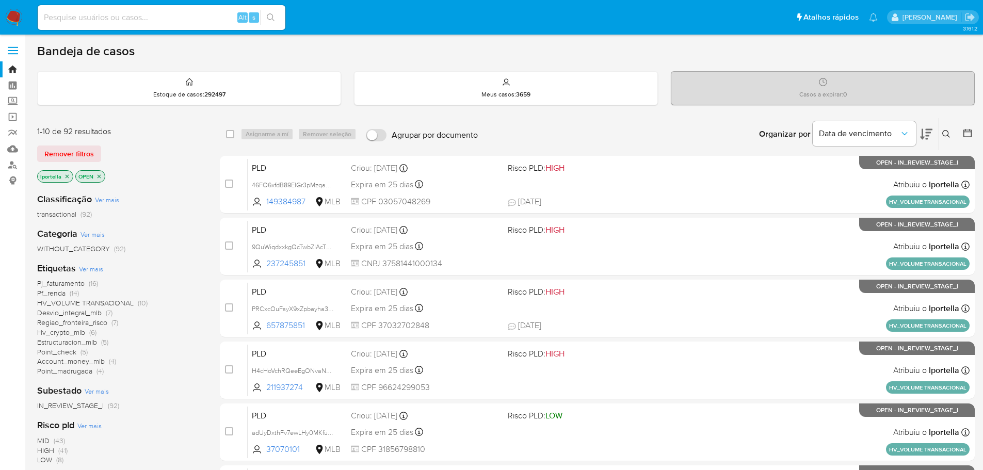
drag, startPoint x: 288, startPoint y: 1, endPoint x: 495, endPoint y: 134, distance: 246.4
click at [495, 134] on div "Organizar por Data de vencimento Os resultados não podem ser classificados enqu…" at bounding box center [729, 134] width 492 height 32
click at [147, 14] on input at bounding box center [162, 17] width 248 height 13
paste input "6zvyRxtaY6Td3IIyjSWUEe8r"
type input "6zvyRxtaY6Td3IIyjSWUEe8r"
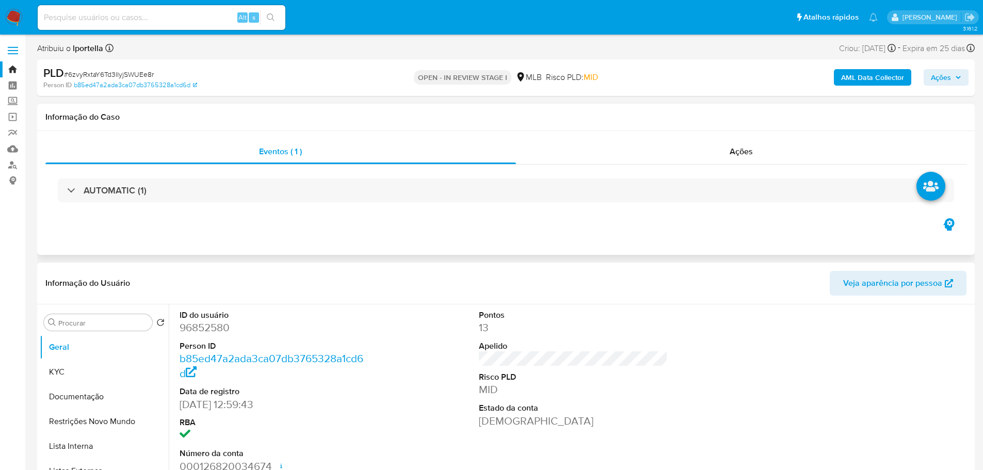
select select "10"
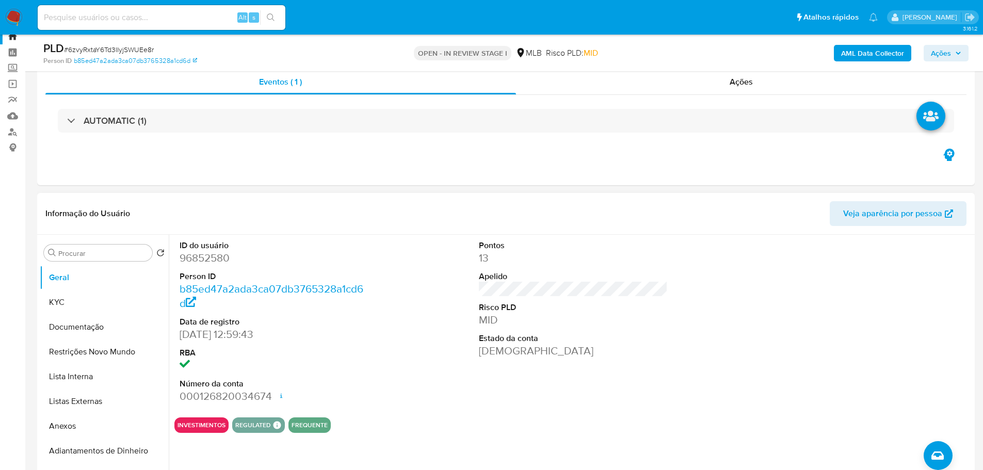
scroll to position [52, 0]
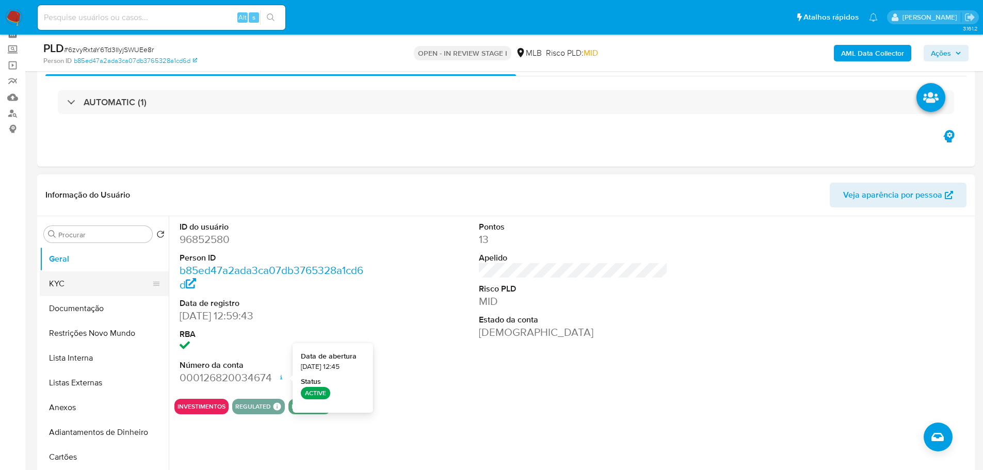
click at [74, 281] on button "KYC" at bounding box center [100, 283] width 121 height 25
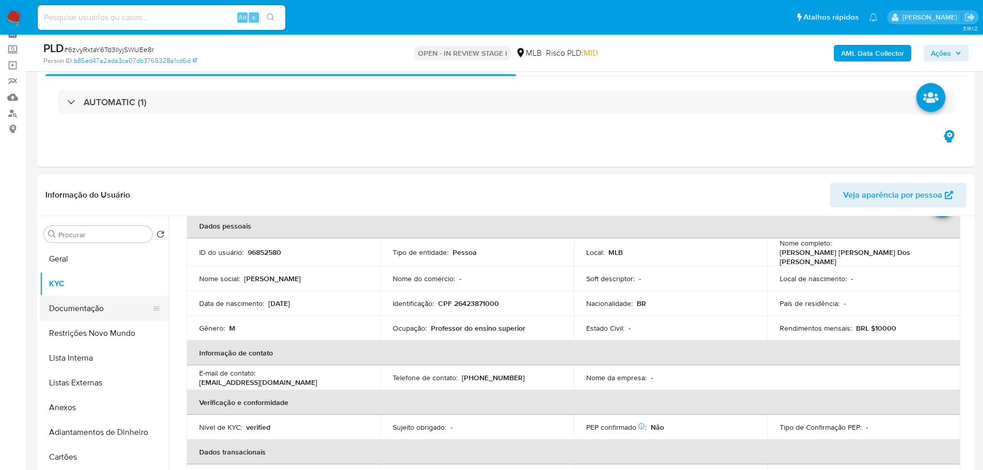
click at [120, 310] on button "Documentação" at bounding box center [100, 308] width 121 height 25
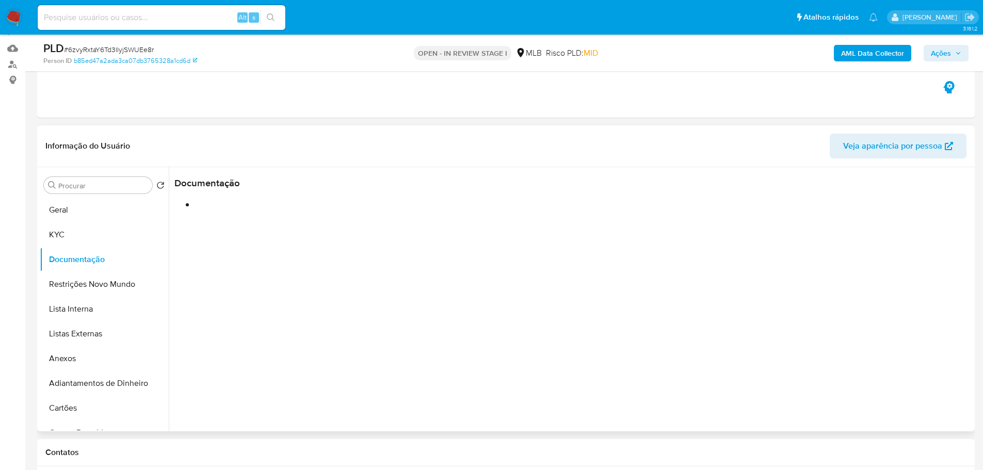
scroll to position [103, 0]
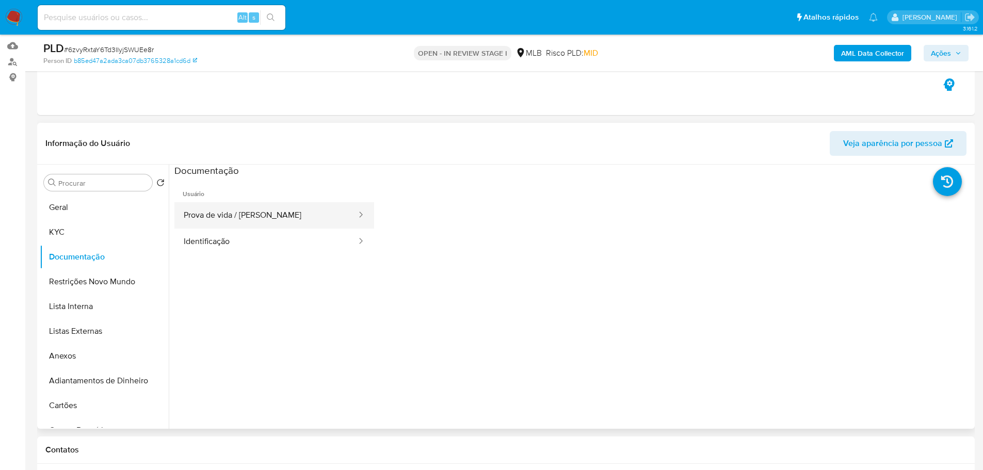
click at [247, 212] on button "Prova de vida / Selfie" at bounding box center [265, 215] width 183 height 26
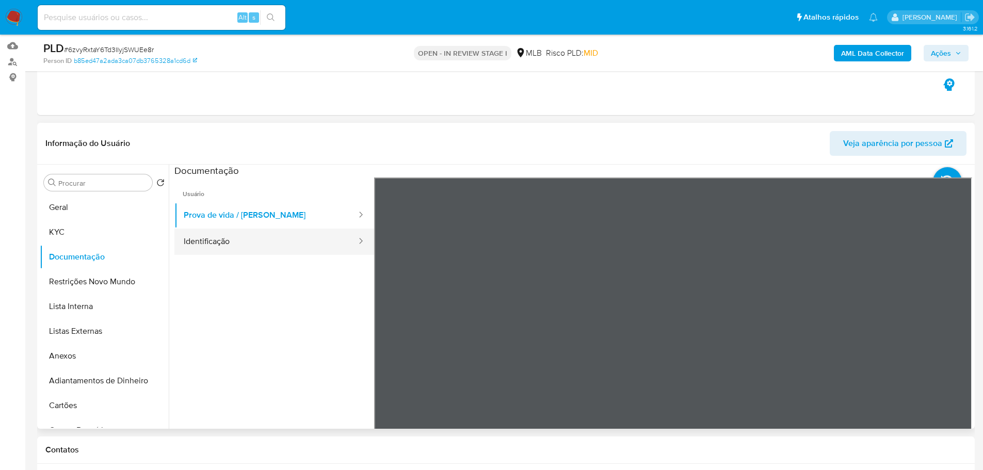
click at [251, 239] on button "Identificação" at bounding box center [265, 242] width 183 height 26
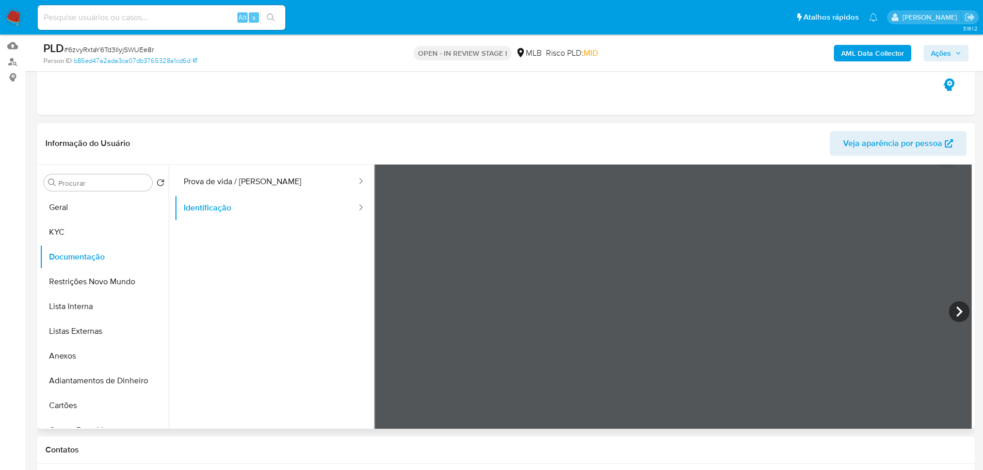
scroll to position [52, 0]
click at [108, 236] on button "KYC" at bounding box center [100, 232] width 121 height 25
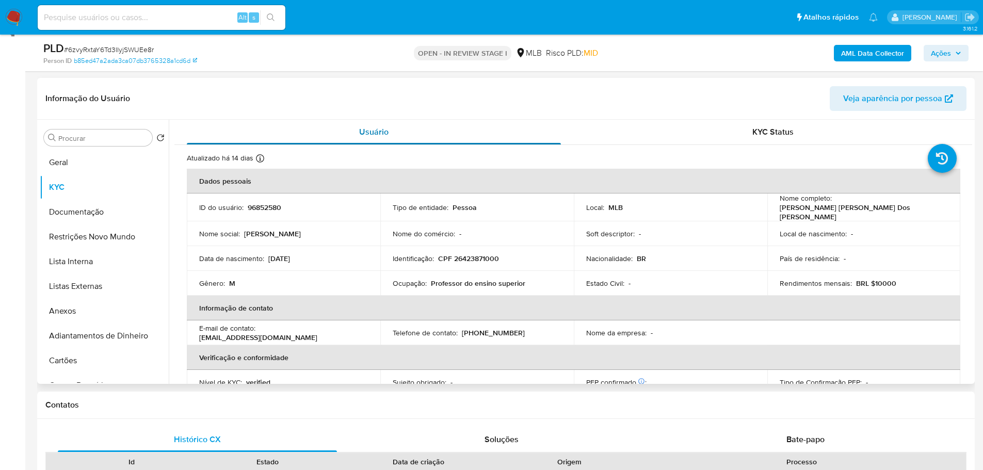
scroll to position [206, 0]
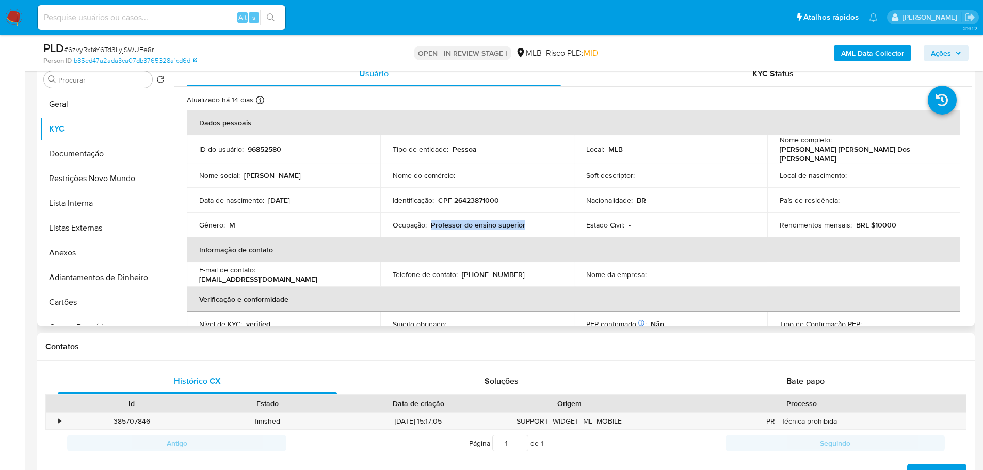
drag, startPoint x: 523, startPoint y: 224, endPoint x: 431, endPoint y: 220, distance: 91.9
click at [431, 220] on div "Ocupação : Professor do ensino superior" at bounding box center [477, 224] width 169 height 9
copy p "Professor do ensino superior"
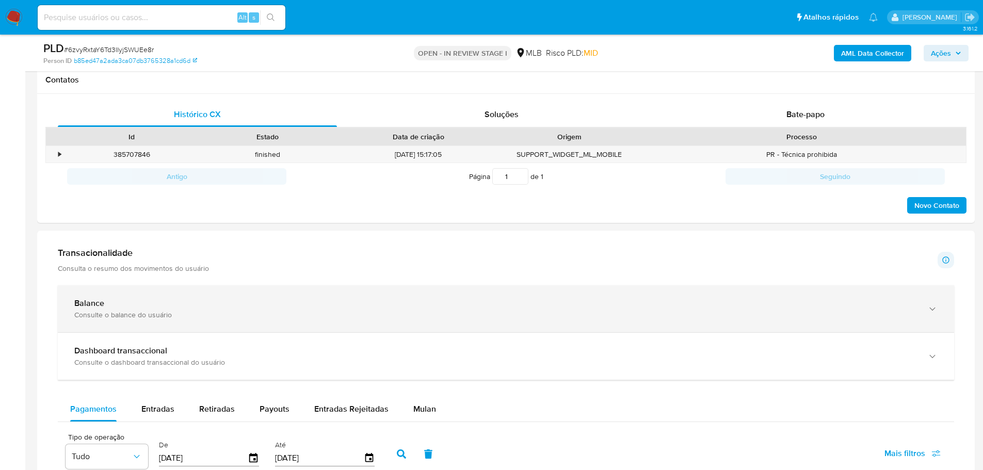
scroll to position [464, 0]
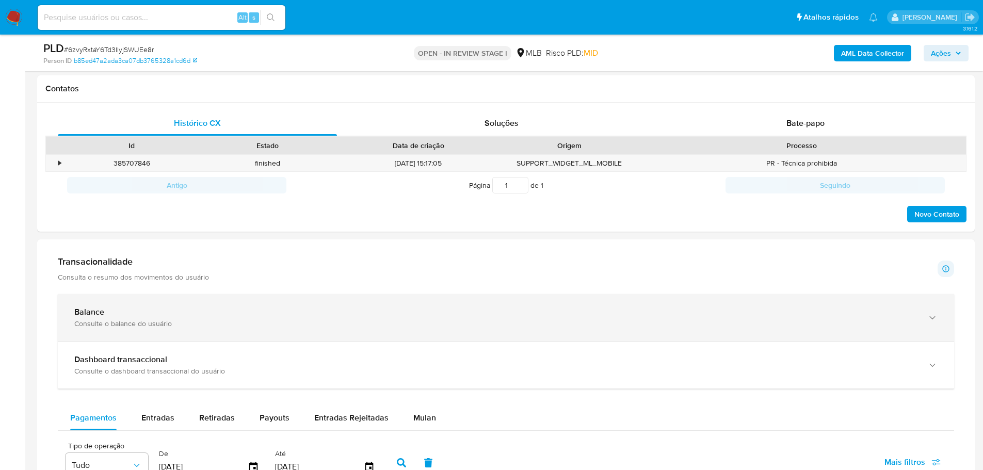
click at [428, 326] on div "Consulte o balance do usuário" at bounding box center [495, 323] width 842 height 9
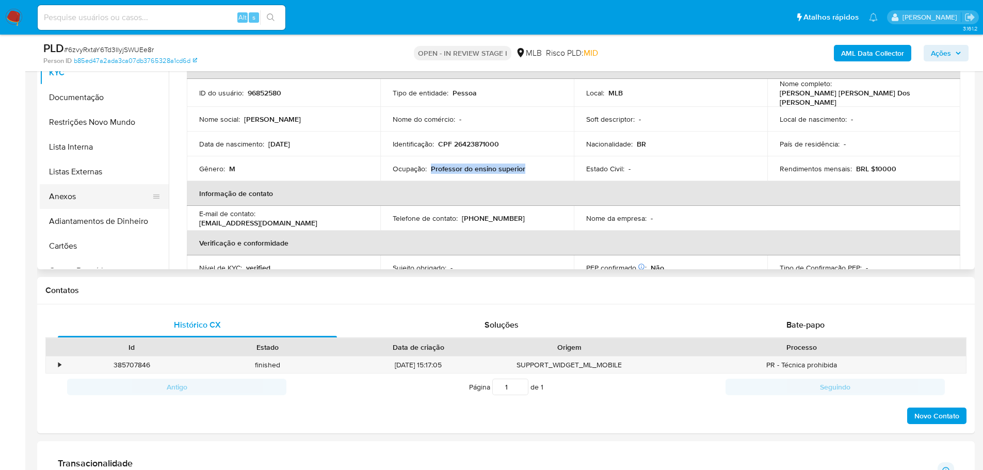
scroll to position [206, 0]
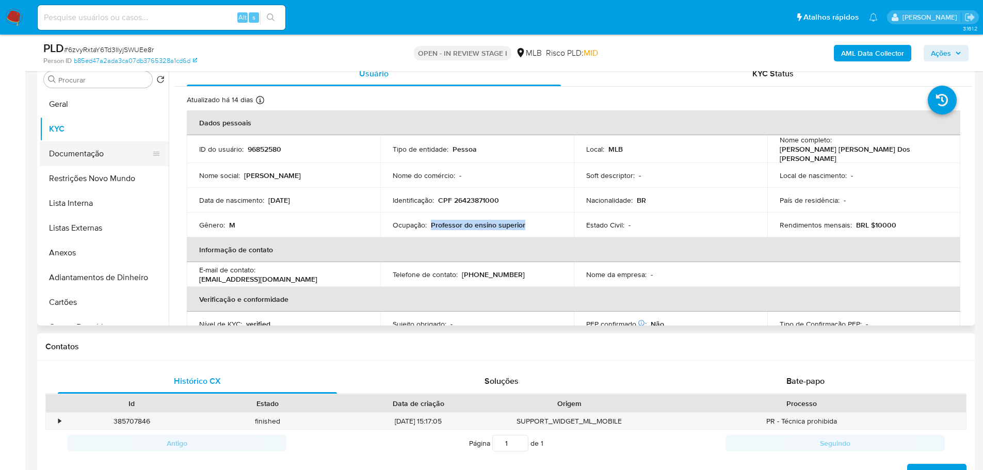
click at [91, 152] on button "Documentação" at bounding box center [100, 153] width 121 height 25
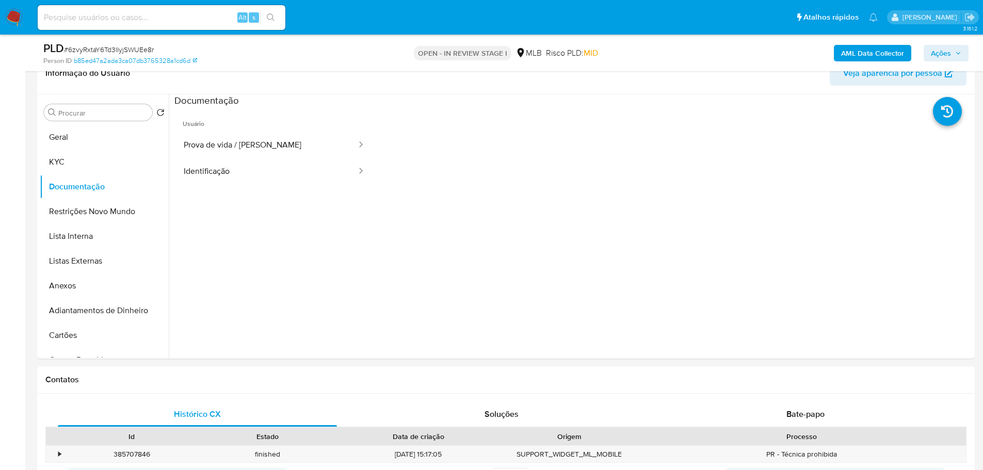
scroll to position [155, 0]
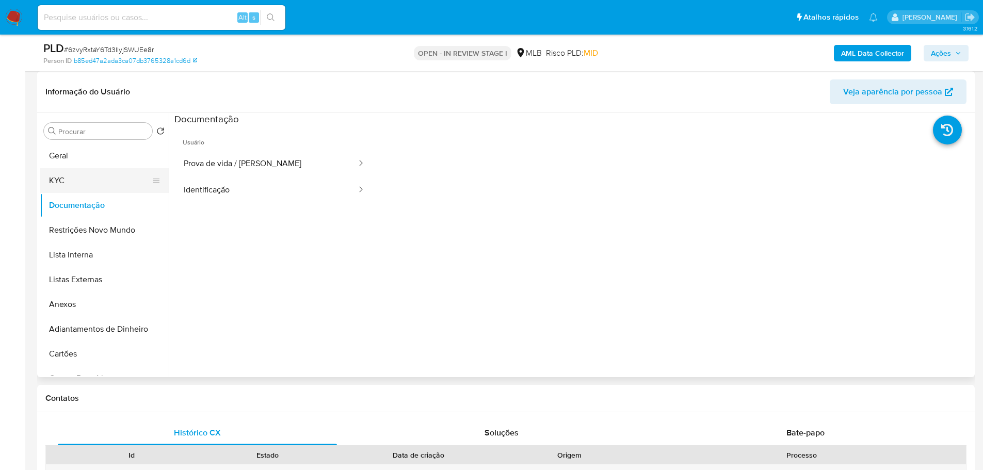
click at [114, 182] on button "KYC" at bounding box center [100, 180] width 121 height 25
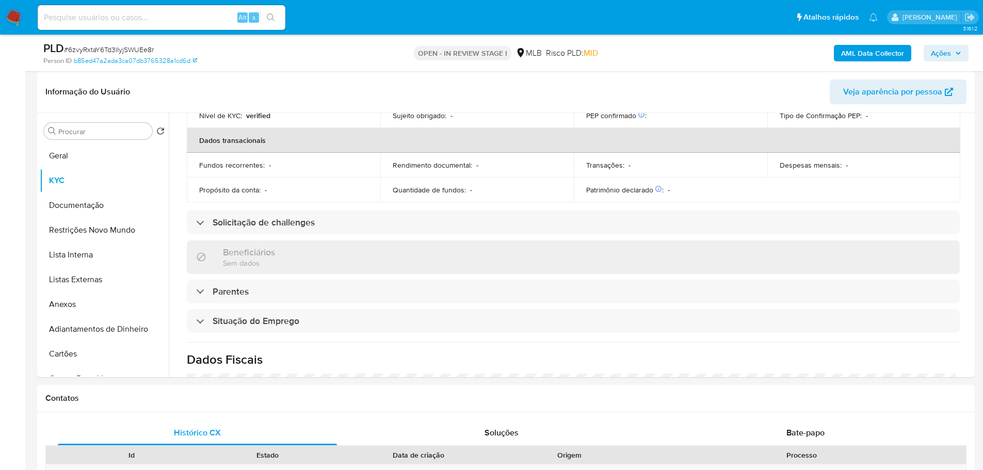
scroll to position [430, 0]
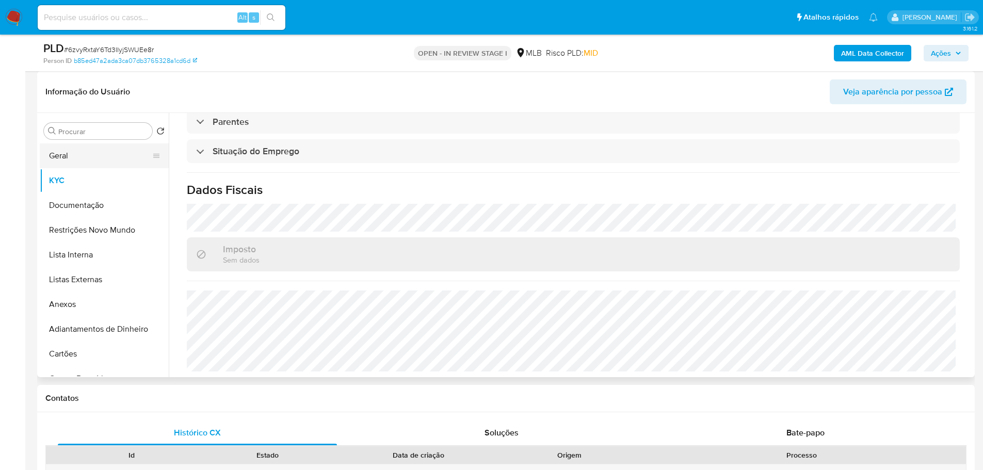
click at [85, 164] on button "Geral" at bounding box center [100, 155] width 121 height 25
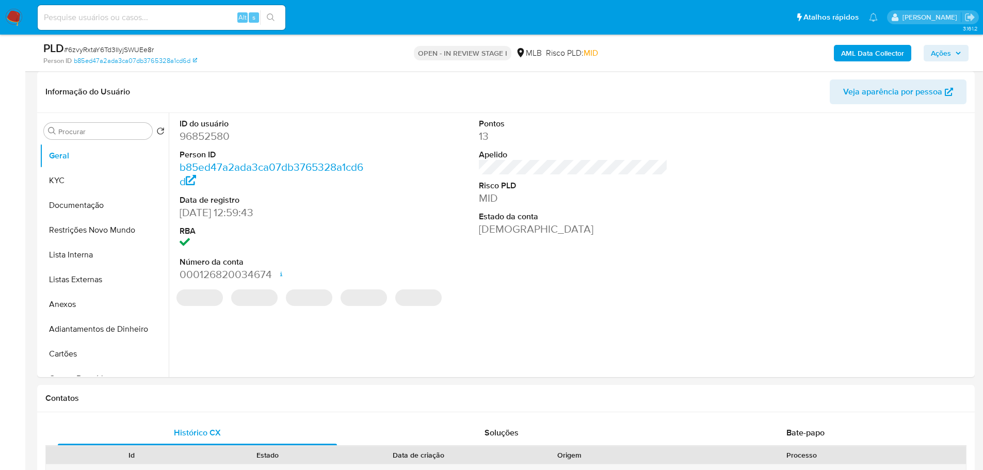
scroll to position [126, 0]
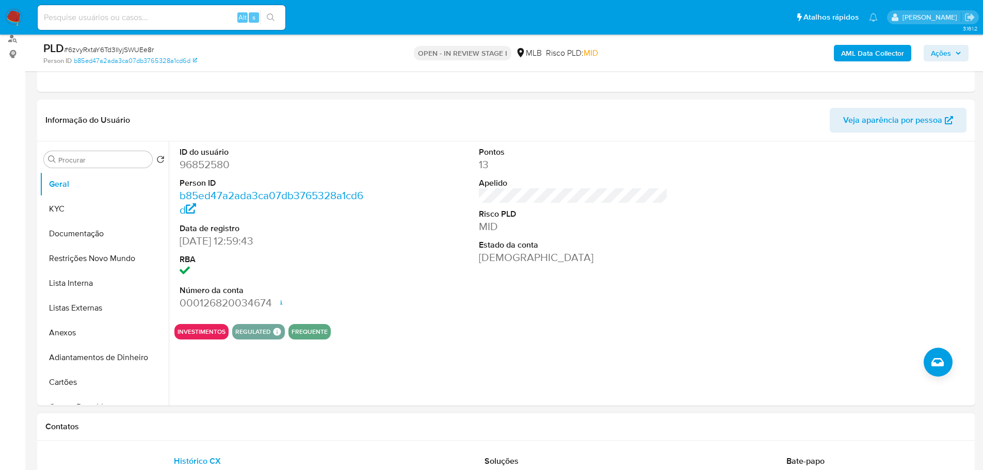
drag, startPoint x: 287, startPoint y: 424, endPoint x: 280, endPoint y: 424, distance: 6.7
click at [284, 424] on h1 "Contatos" at bounding box center [505, 426] width 921 height 10
click at [86, 214] on button "KYC" at bounding box center [100, 209] width 121 height 25
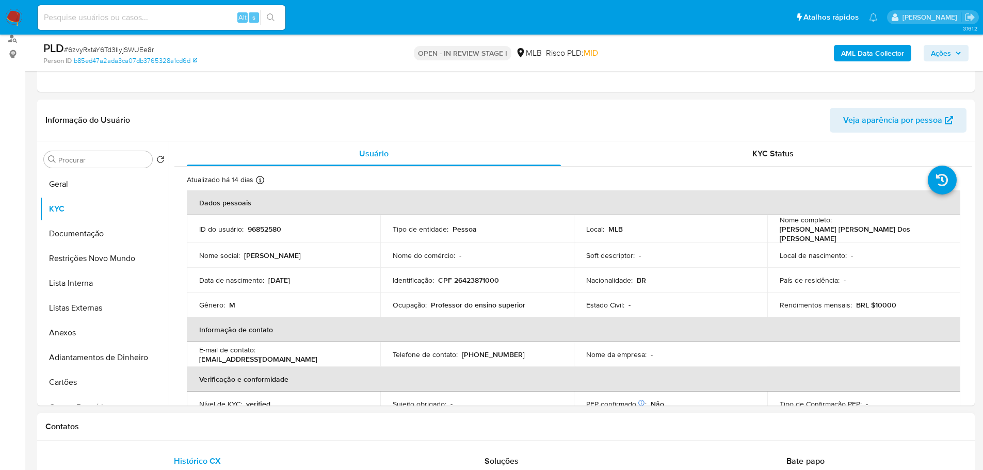
click at [126, 432] on div "Contatos" at bounding box center [505, 426] width 937 height 27
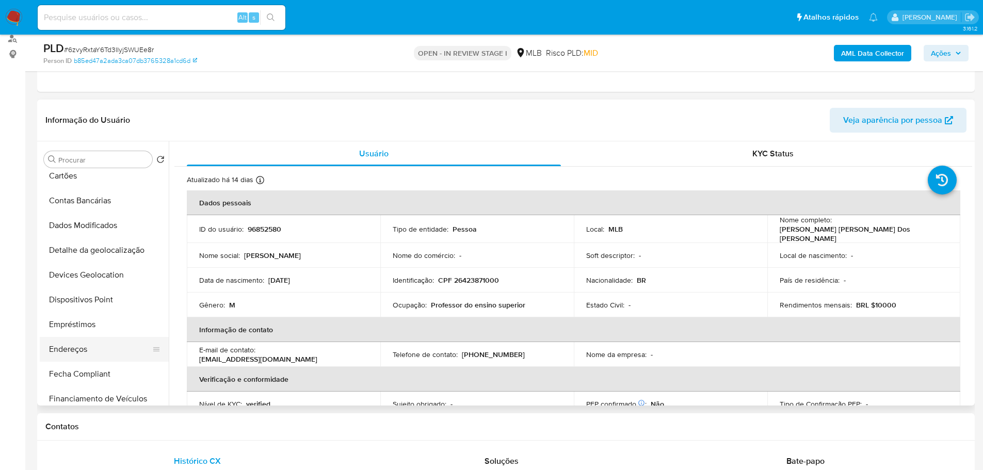
click at [76, 344] on button "Endereços" at bounding box center [100, 349] width 121 height 25
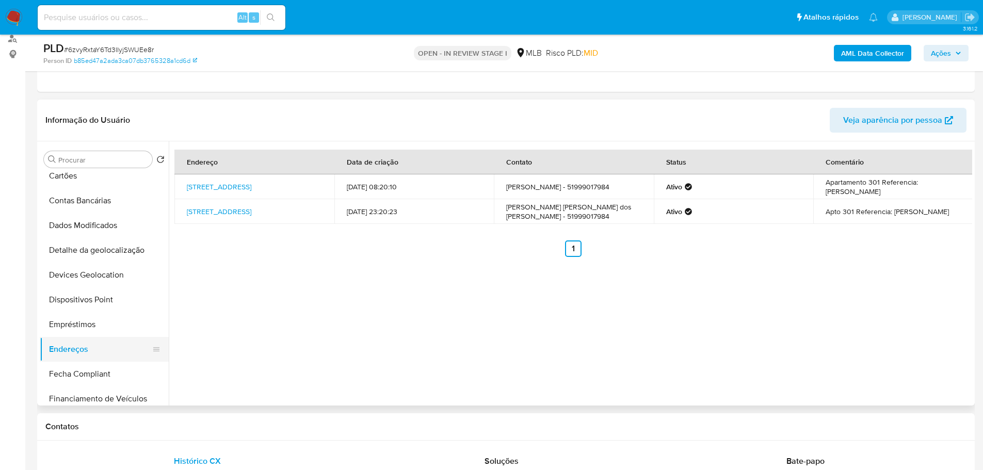
drag, startPoint x: 225, startPoint y: 430, endPoint x: 139, endPoint y: 348, distance: 119.3
click at [225, 430] on h1 "Contatos" at bounding box center [505, 426] width 921 height 10
drag, startPoint x: 118, startPoint y: 251, endPoint x: 22, endPoint y: 281, distance: 100.5
click at [118, 250] on button "Detalhe da geolocalização" at bounding box center [104, 250] width 129 height 25
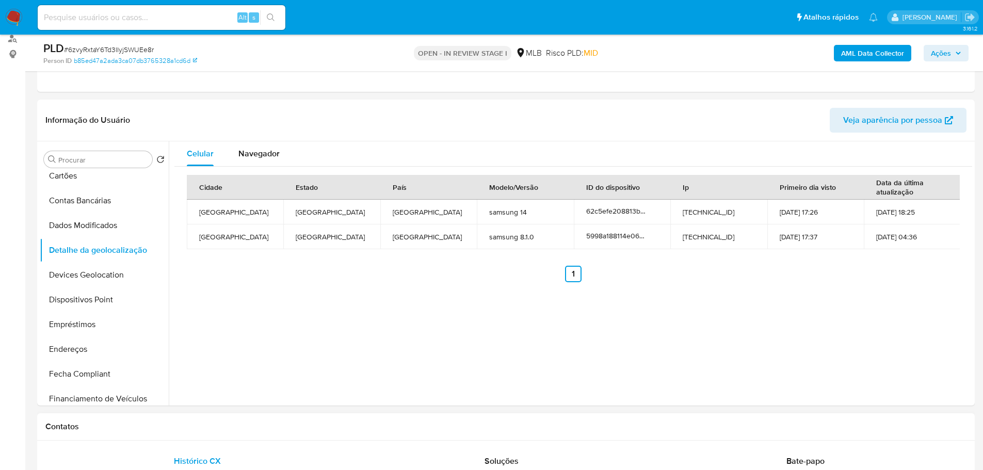
click at [202, 418] on div "Contatos" at bounding box center [505, 426] width 937 height 27
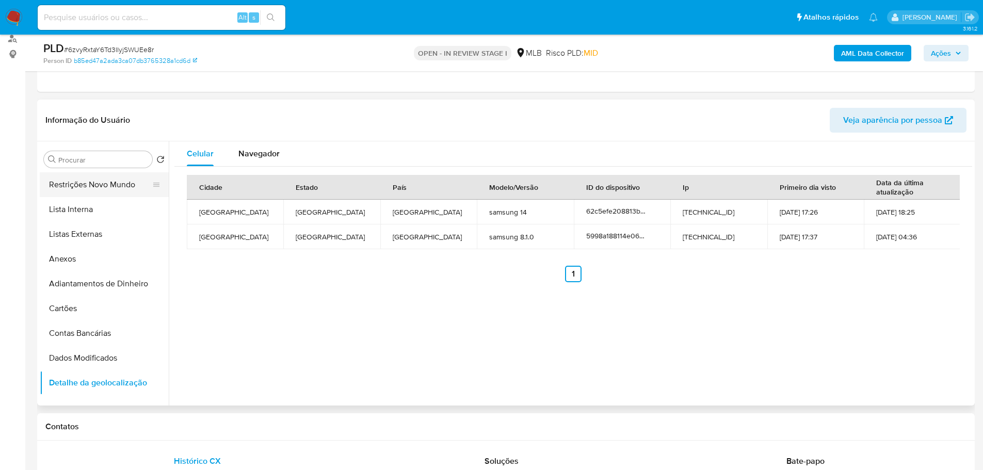
scroll to position [0, 0]
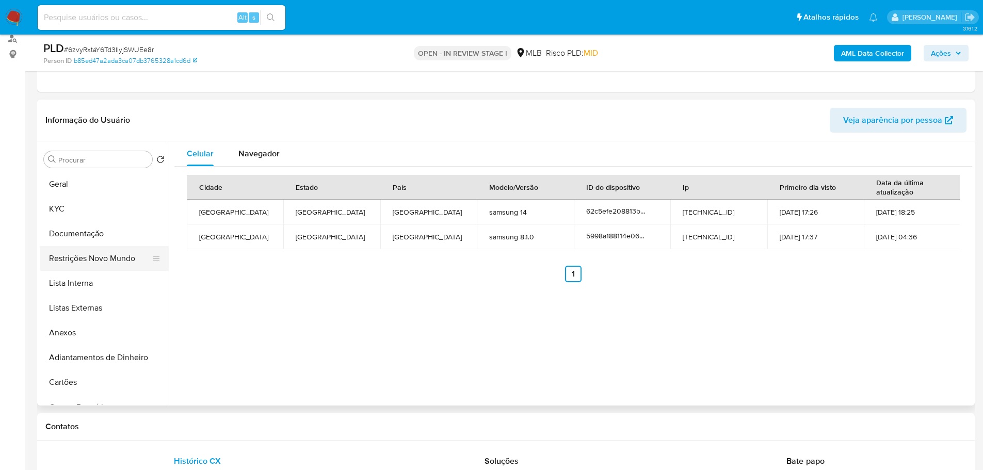
click at [89, 252] on button "Restrições Novo Mundo" at bounding box center [100, 258] width 121 height 25
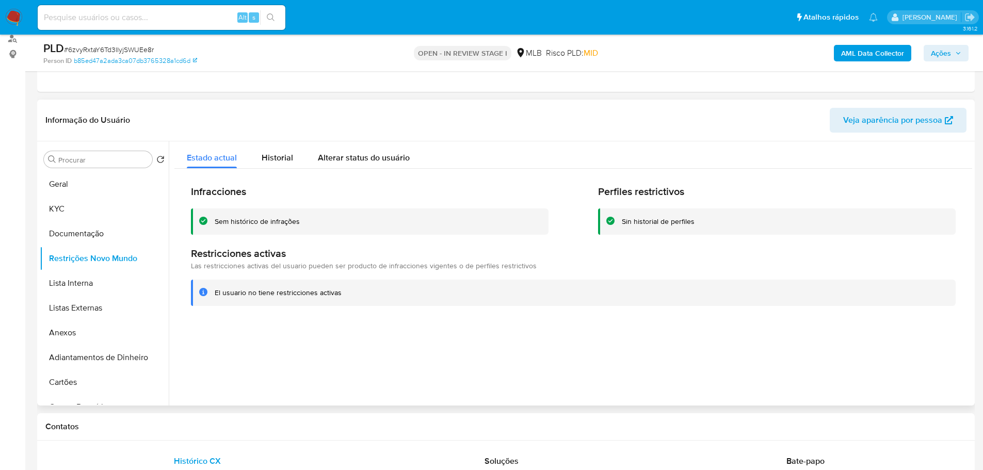
drag, startPoint x: 233, startPoint y: 423, endPoint x: 185, endPoint y: 359, distance: 79.2
click at [233, 423] on h1 "Contatos" at bounding box center [505, 426] width 921 height 10
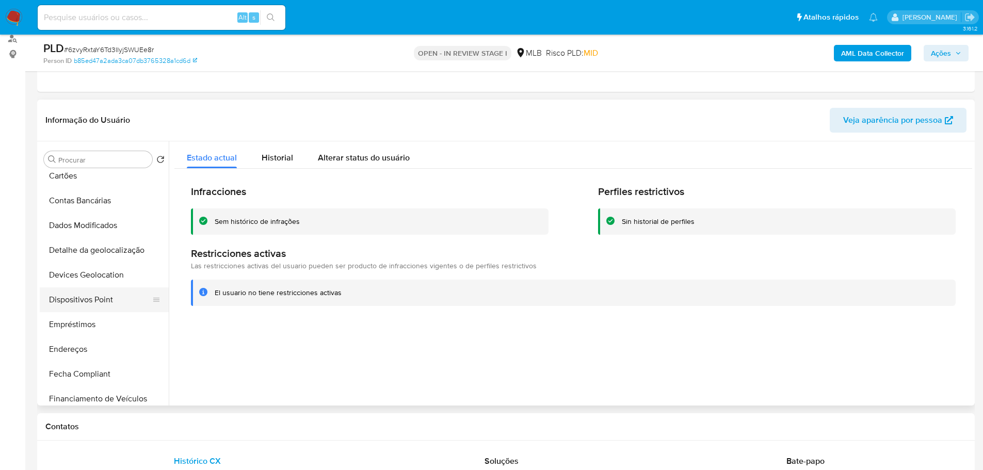
click at [115, 303] on button "Dispositivos Point" at bounding box center [100, 299] width 121 height 25
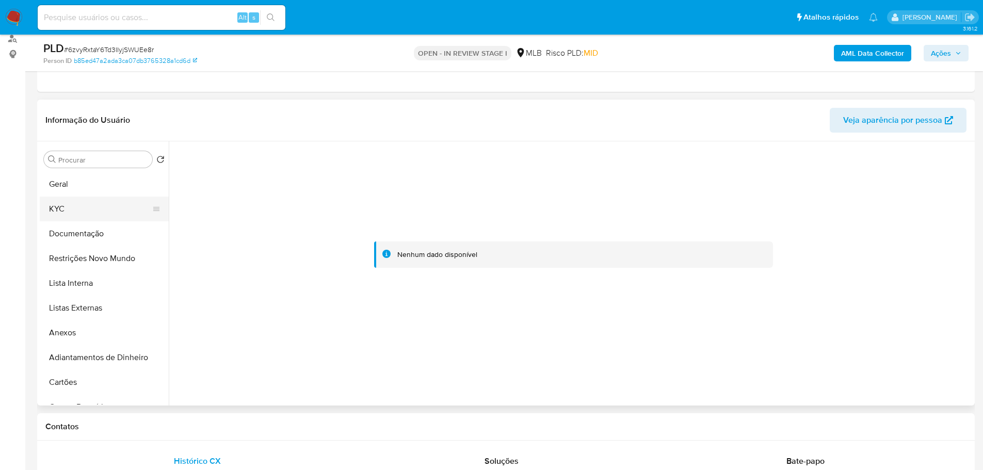
click at [77, 208] on button "KYC" at bounding box center [100, 209] width 121 height 25
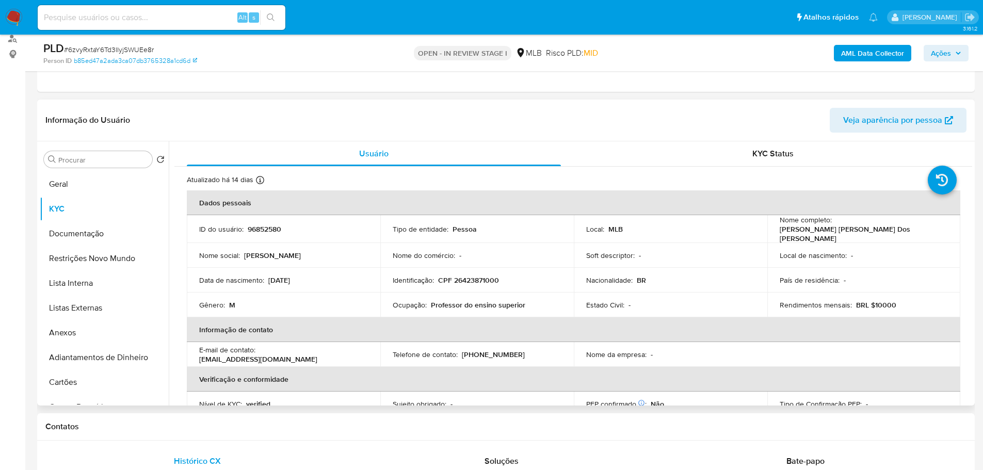
click at [475, 278] on p "CPF 26423871000" at bounding box center [468, 279] width 61 height 9
copy p "26423871000"
drag, startPoint x: 936, startPoint y: 229, endPoint x: 833, endPoint y: 228, distance: 103.2
click at [833, 228] on p "Joao Carlos Vernetti Dos Santos" at bounding box center [862, 233] width 165 height 19
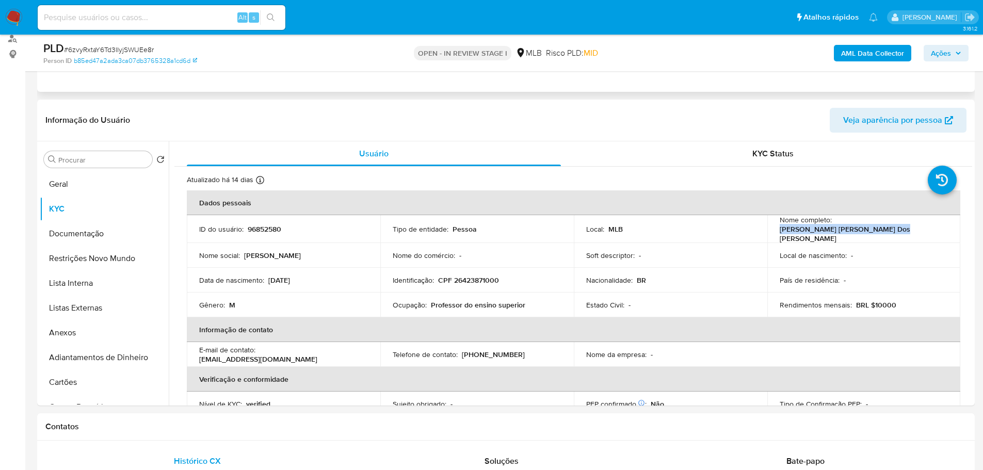
copy p "Joao Carlos Vernetti Dos Santos"
click at [63, 176] on button "Geral" at bounding box center [100, 184] width 121 height 25
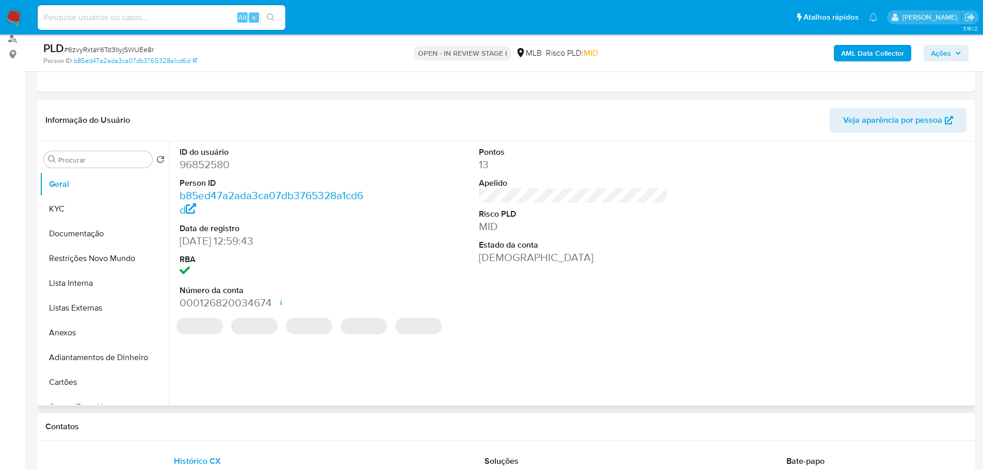
click at [217, 177] on dt "Person ID" at bounding box center [274, 182] width 189 height 11
click at [213, 170] on dd "96852580" at bounding box center [274, 164] width 189 height 14
copy dd "96852580"
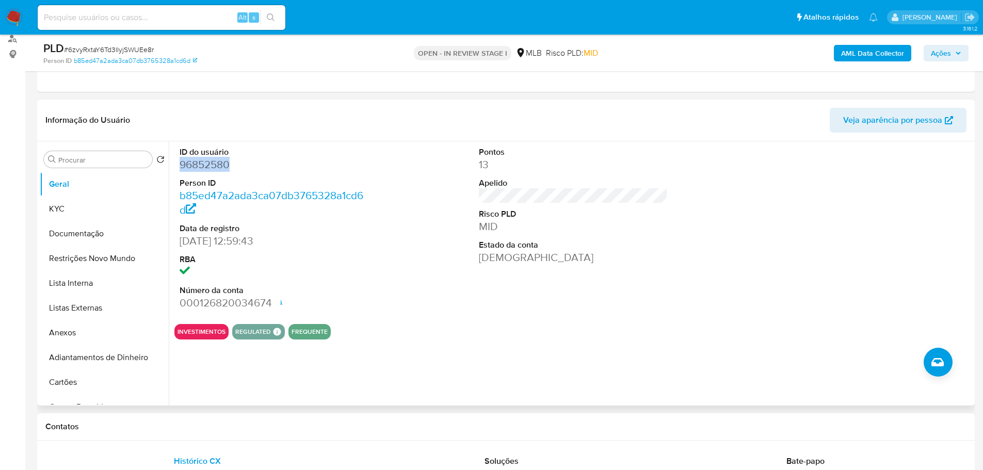
click at [202, 167] on dd "96852580" at bounding box center [274, 164] width 189 height 14
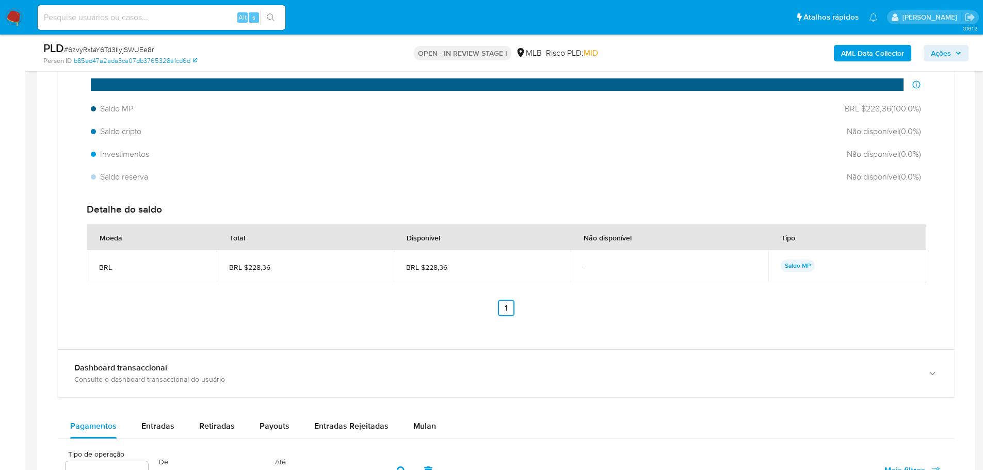
scroll to position [1003, 0]
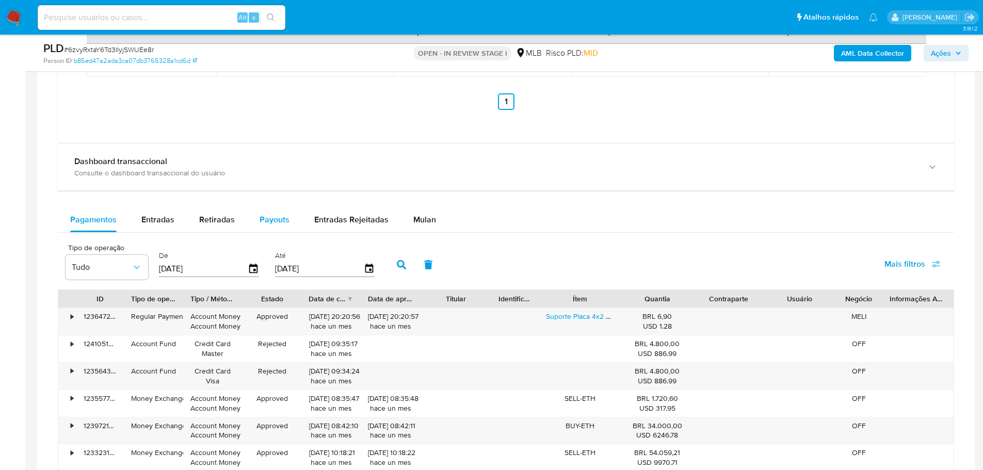
click at [276, 208] on div "Payouts" at bounding box center [274, 219] width 30 height 25
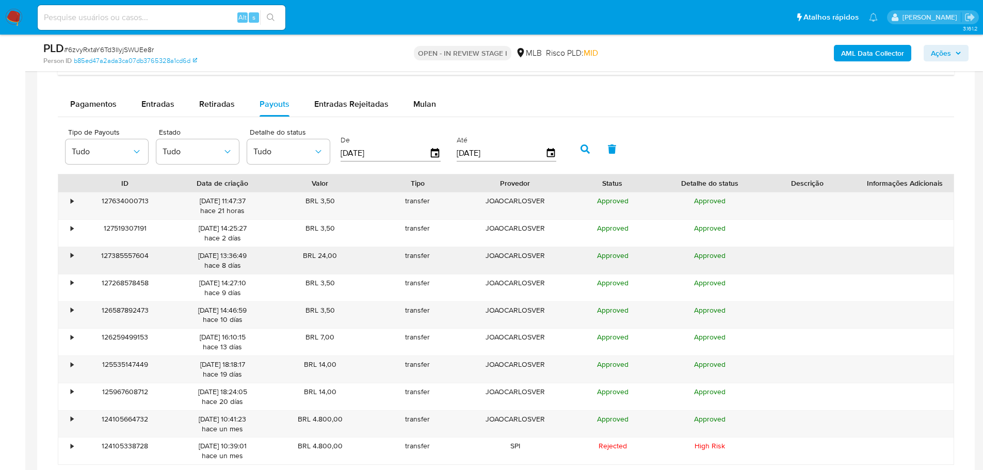
scroll to position [1210, 0]
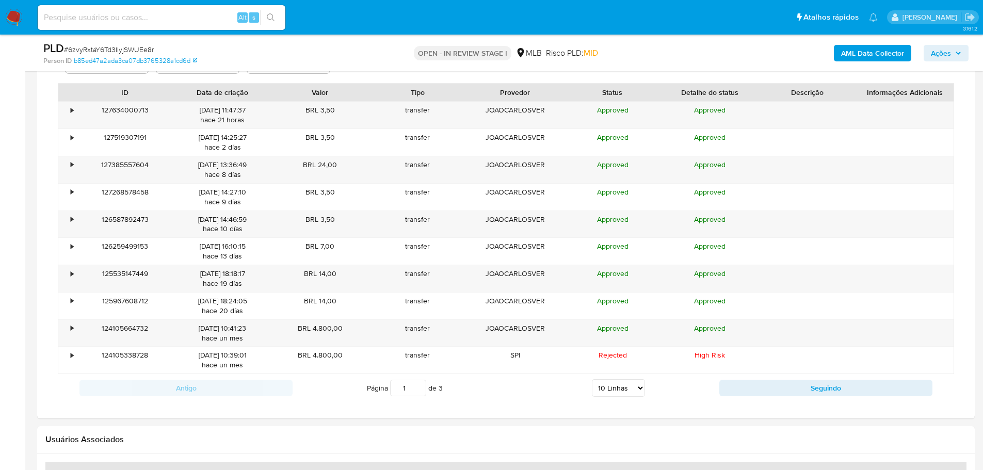
click at [639, 385] on select "5 Linhas 10 Linhas 20 Linhas 25 Linhas 50 Linhas 100 Linhas" at bounding box center [618, 388] width 53 height 18
select select "100"
click at [592, 379] on select "5 Linhas 10 Linhas 20 Linhas 25 Linhas 50 Linhas 100 Linhas" at bounding box center [618, 388] width 53 height 18
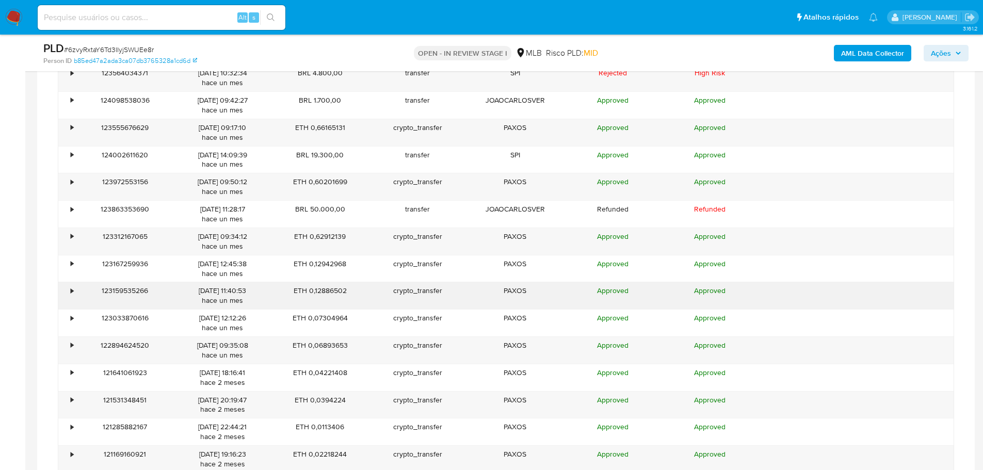
scroll to position [1674, 0]
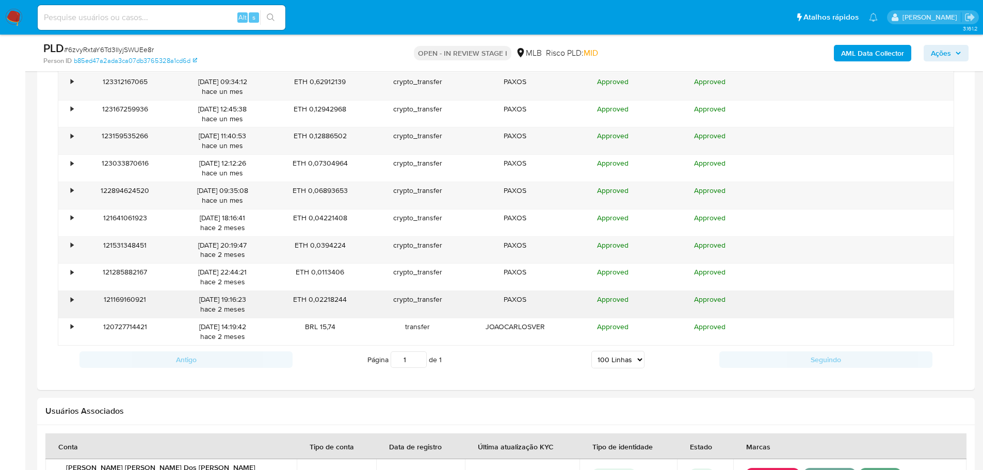
click at [72, 297] on div "•" at bounding box center [72, 300] width 3 height 10
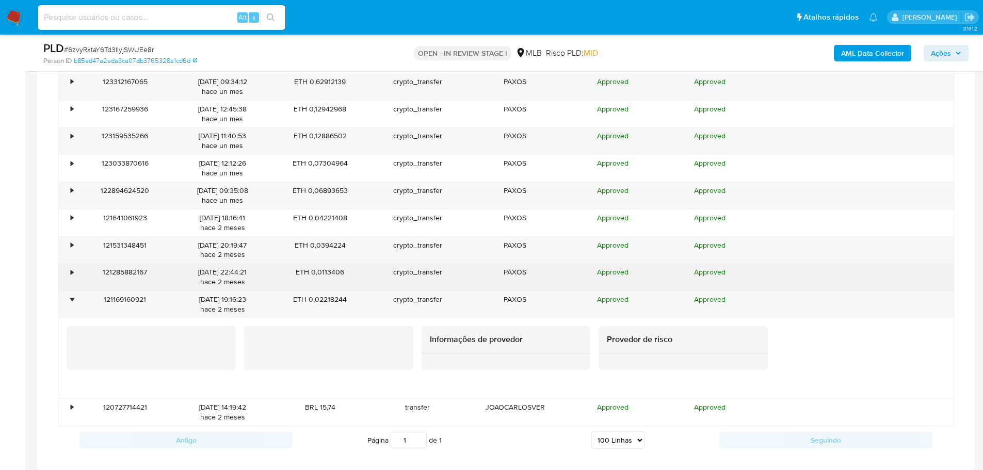
drag, startPoint x: 69, startPoint y: 278, endPoint x: 78, endPoint y: 255, distance: 25.2
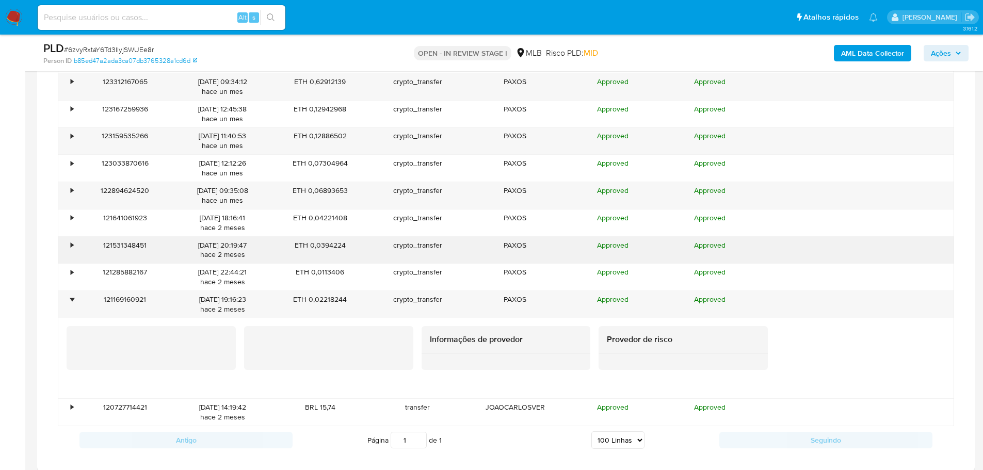
click at [69, 278] on div "•" at bounding box center [67, 277] width 18 height 27
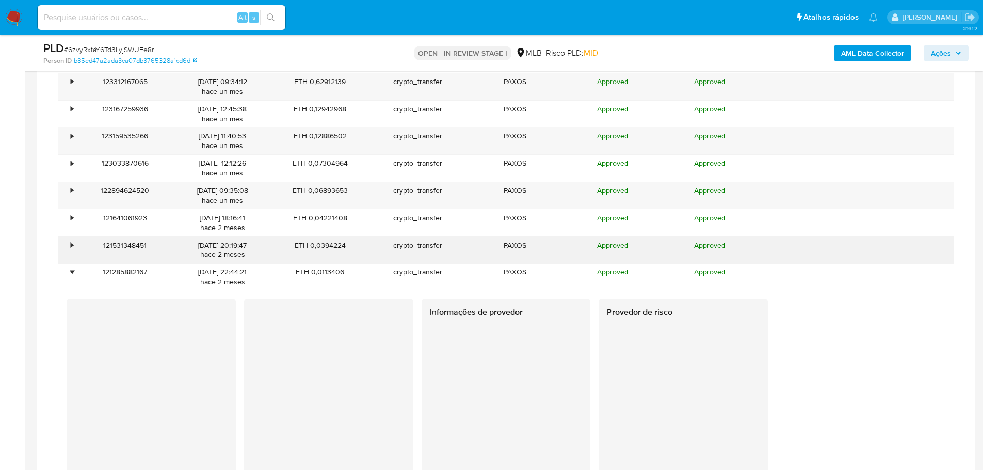
click at [73, 247] on div "•" at bounding box center [72, 245] width 3 height 10
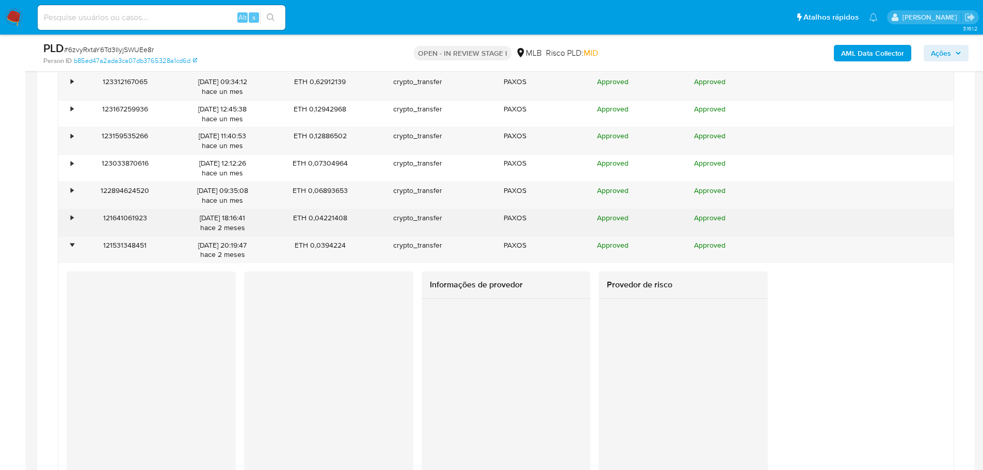
click at [71, 223] on div "•" at bounding box center [67, 222] width 18 height 27
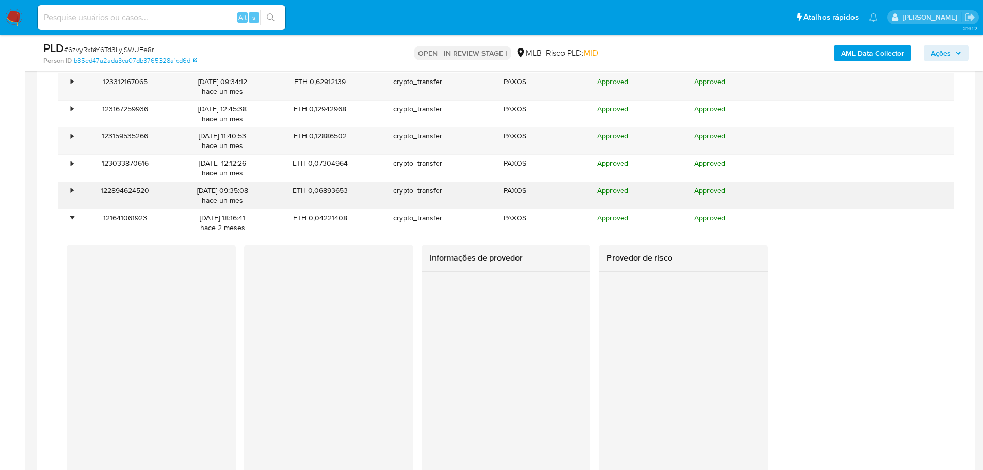
click at [71, 193] on div "•" at bounding box center [72, 191] width 3 height 10
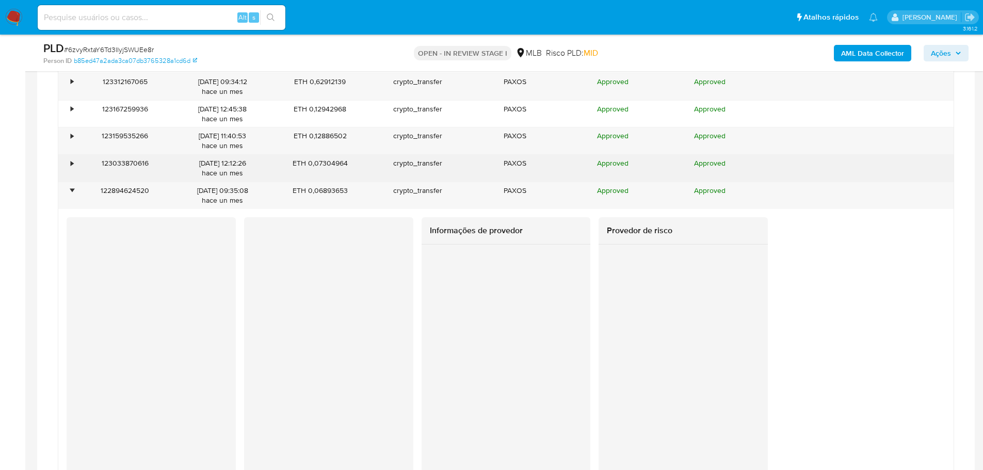
click at [72, 169] on div "•" at bounding box center [67, 168] width 18 height 27
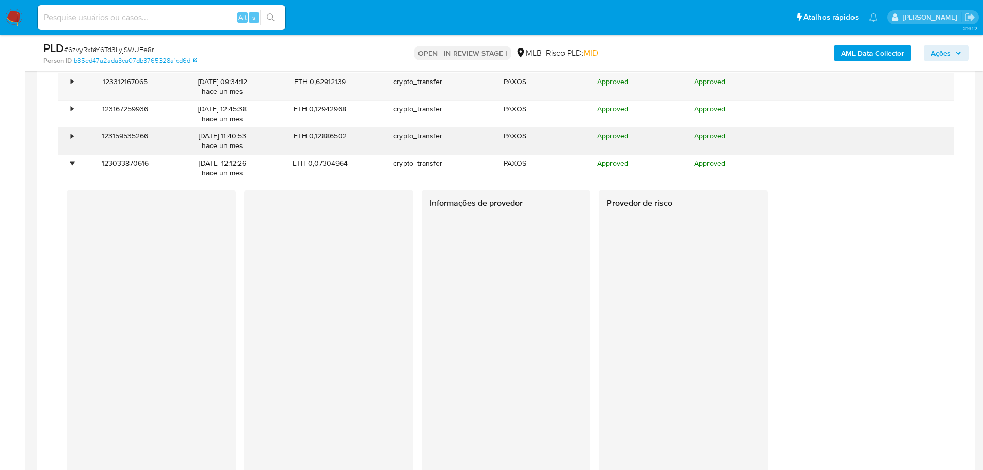
click at [72, 141] on div "•" at bounding box center [67, 140] width 18 height 27
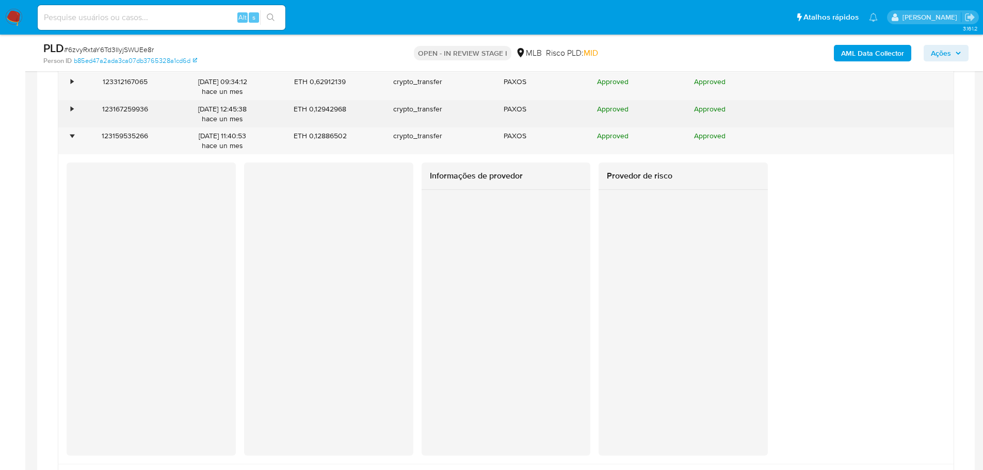
click at [73, 110] on div "•" at bounding box center [72, 109] width 3 height 10
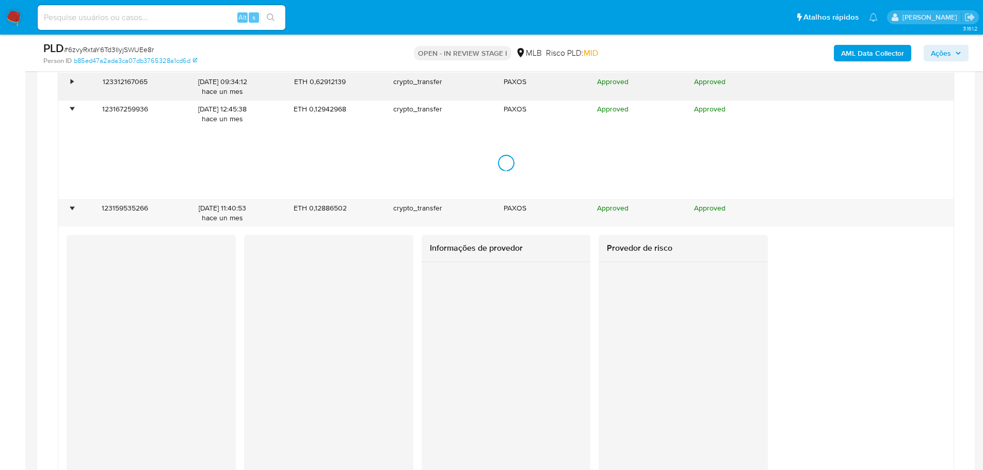
click at [69, 80] on div "•" at bounding box center [67, 86] width 18 height 27
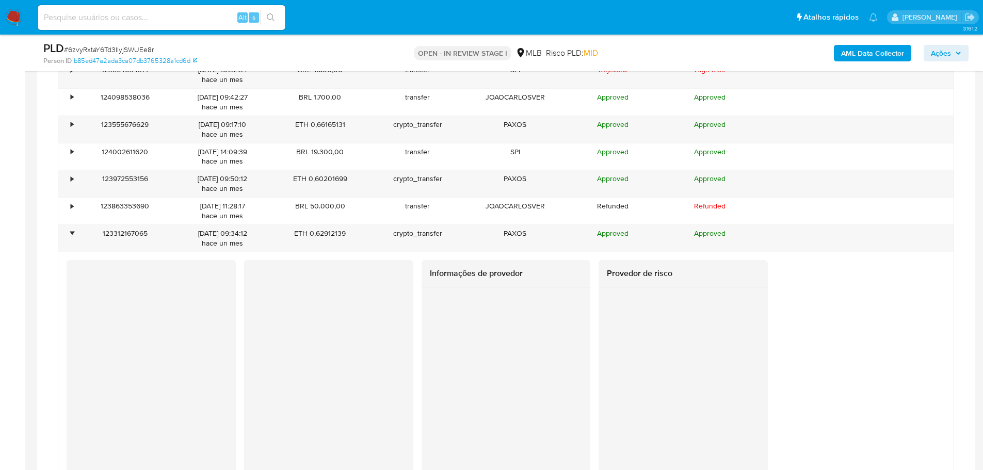
scroll to position [1468, 0]
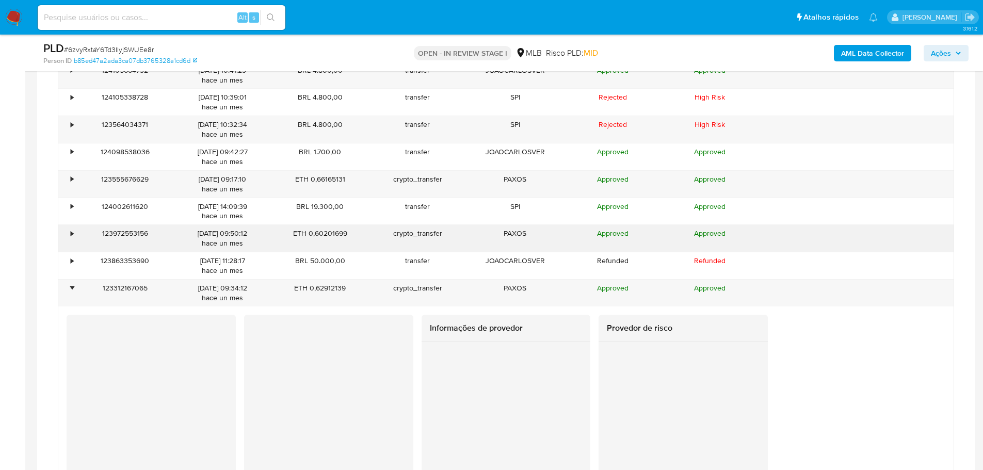
click at [69, 234] on div "•" at bounding box center [67, 238] width 18 height 27
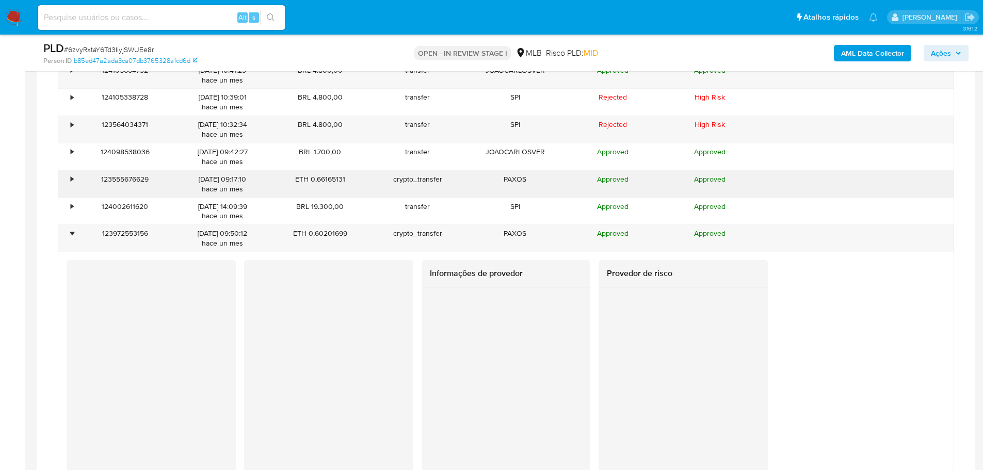
click at [72, 176] on div "•" at bounding box center [72, 179] width 3 height 10
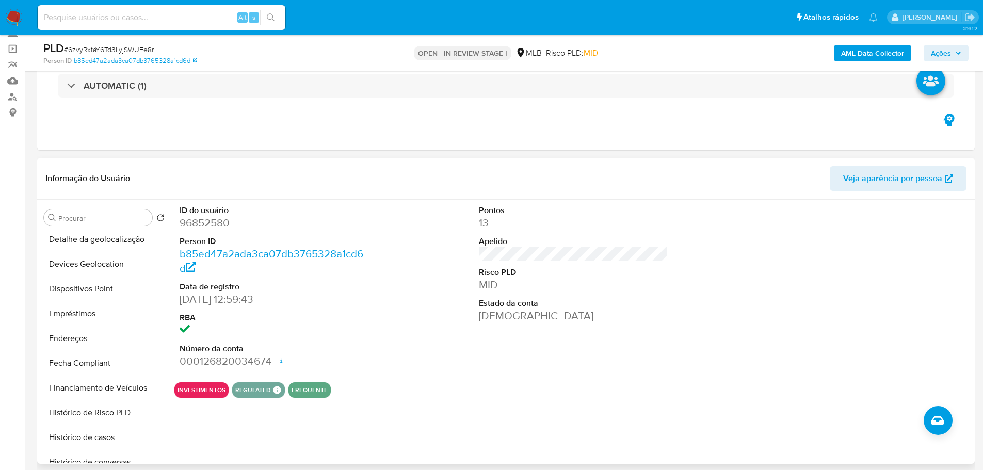
scroll to position [413, 0]
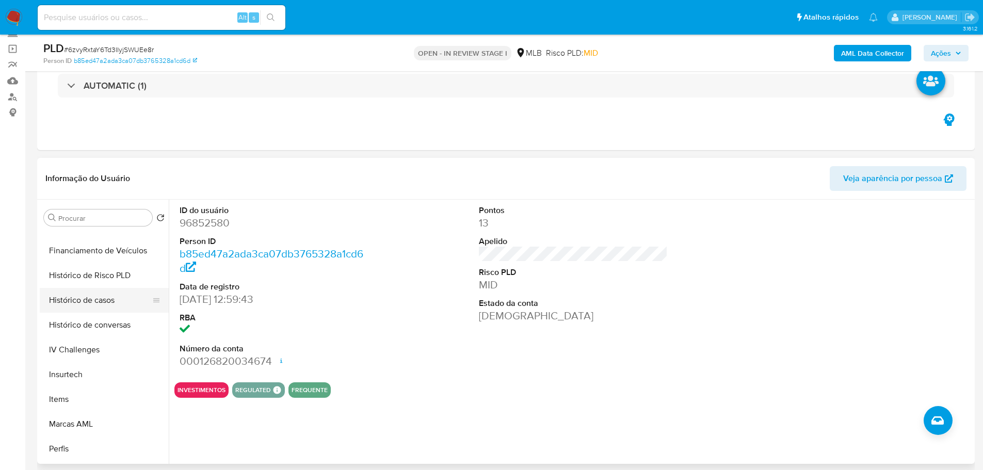
click at [96, 299] on button "Histórico de casos" at bounding box center [100, 300] width 121 height 25
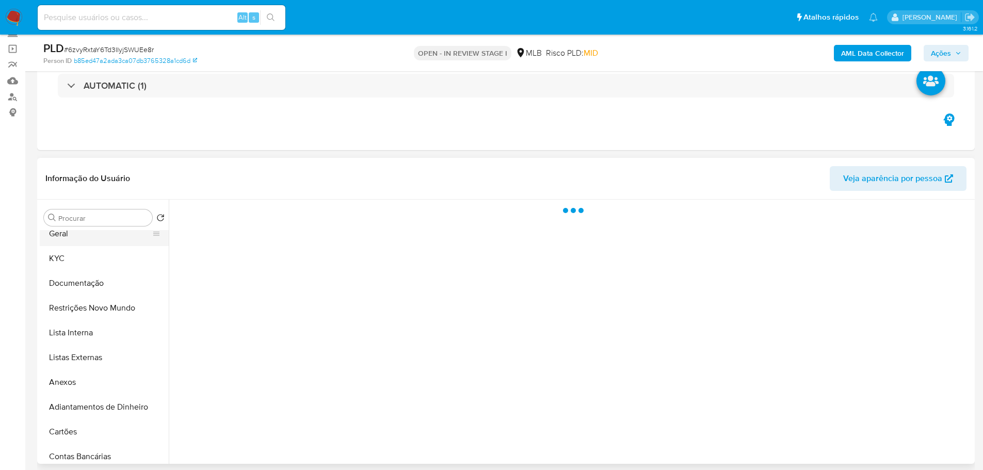
scroll to position [0, 0]
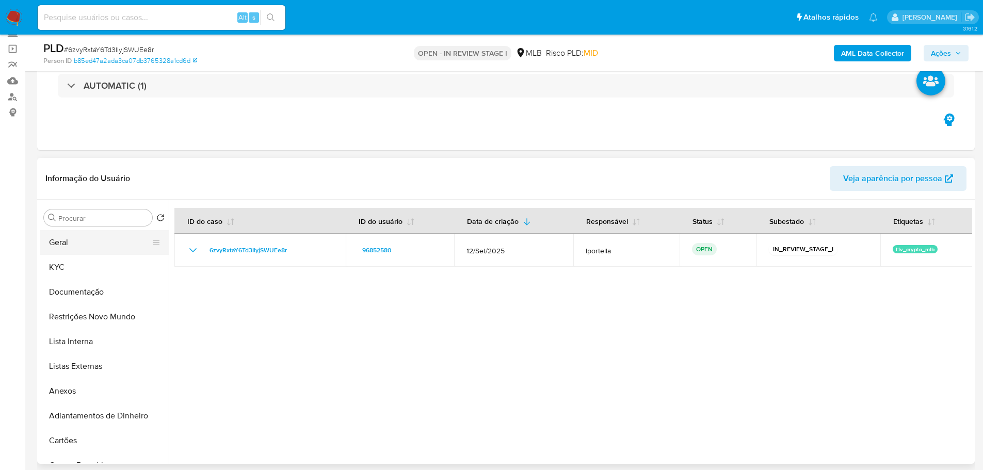
click at [91, 240] on button "Geral" at bounding box center [100, 242] width 121 height 25
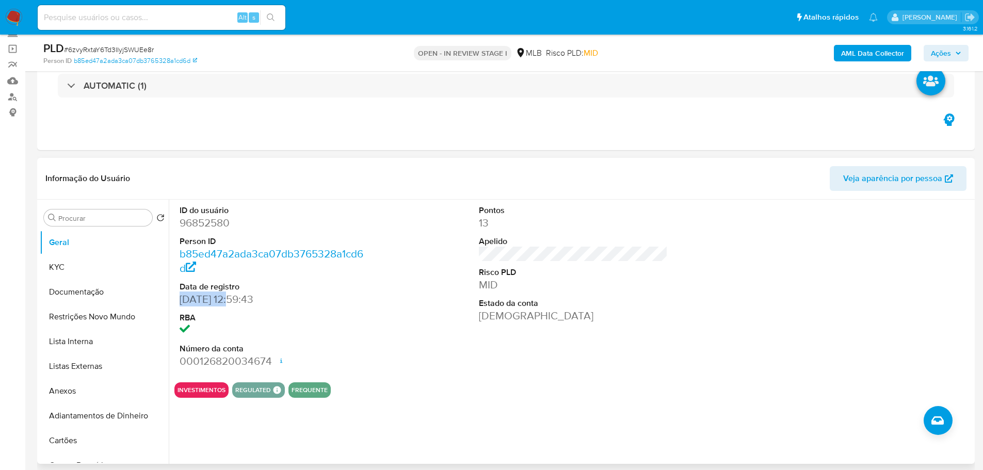
drag, startPoint x: 231, startPoint y: 301, endPoint x: 178, endPoint y: 297, distance: 52.3
click at [178, 297] on div "ID do usuário 96852580 Person ID b85ed47a2ada3ca07db3765328a1cd6d Data de regis…" at bounding box center [274, 287] width 200 height 174
copy dd "16/12/2009"
click at [947, 53] on span "Ações" at bounding box center [941, 53] width 20 height 17
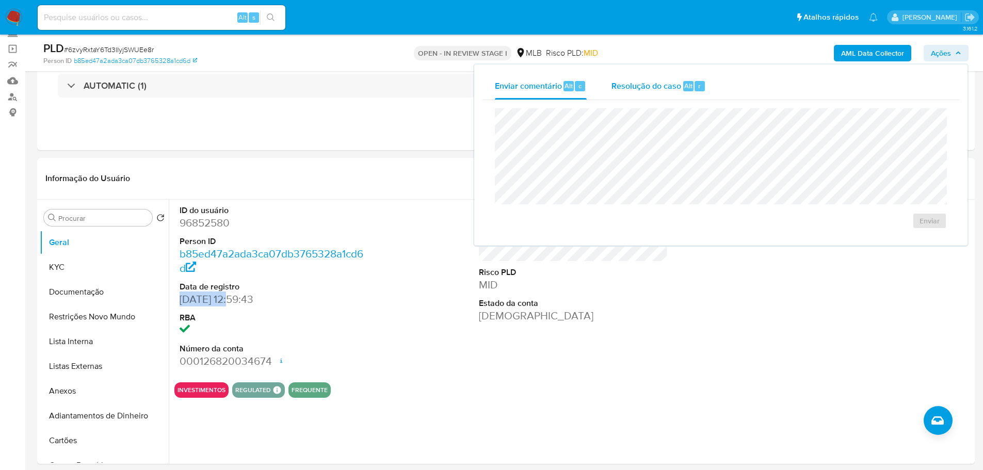
click at [675, 84] on span "Resolução do caso" at bounding box center [646, 85] width 70 height 12
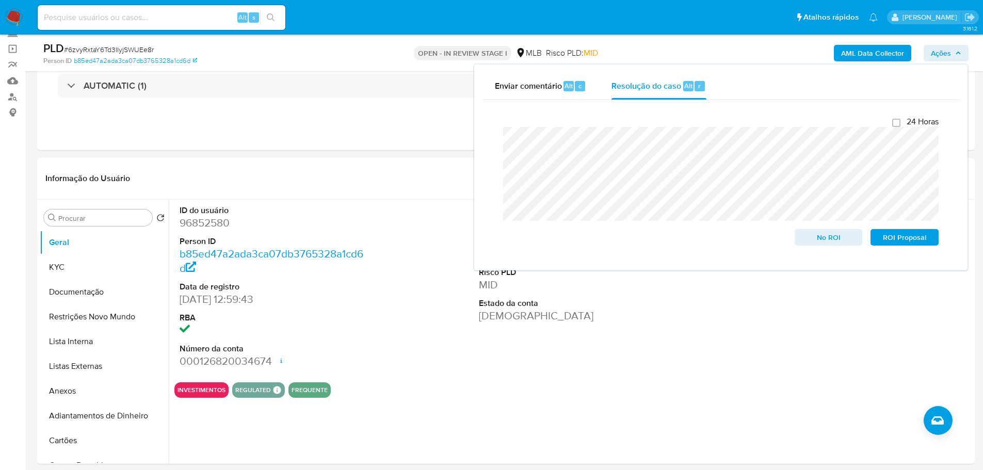
click at [869, 49] on b "AML Data Collector" at bounding box center [872, 53] width 63 height 17
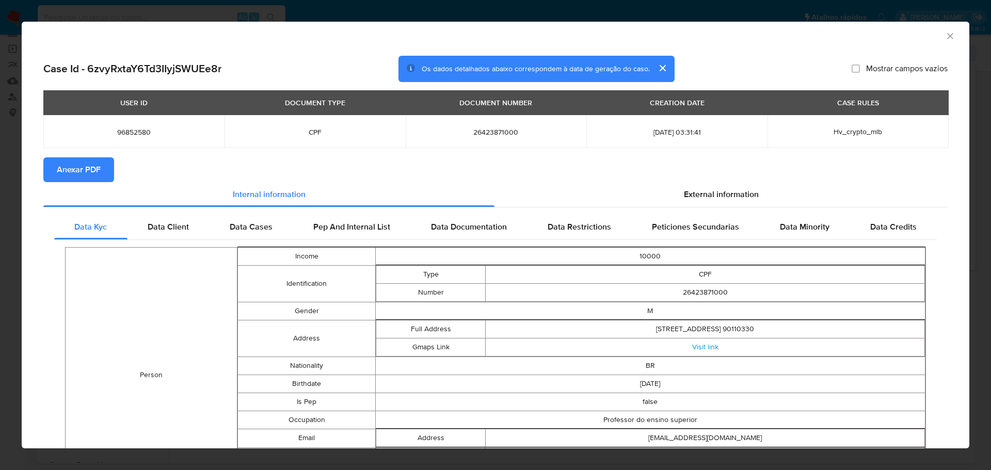
click at [85, 169] on span "Anexar PDF" at bounding box center [79, 169] width 44 height 23
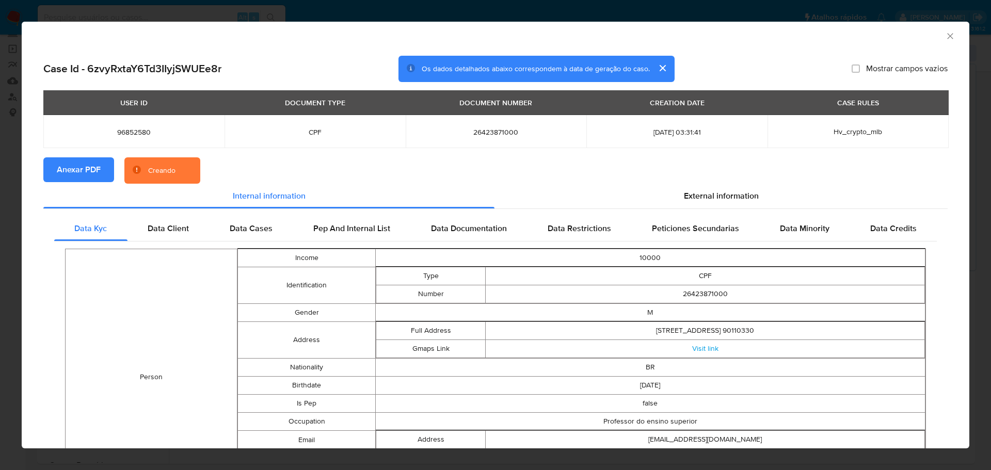
click at [945, 39] on icon "Fechar a janela" at bounding box center [950, 36] width 10 height 10
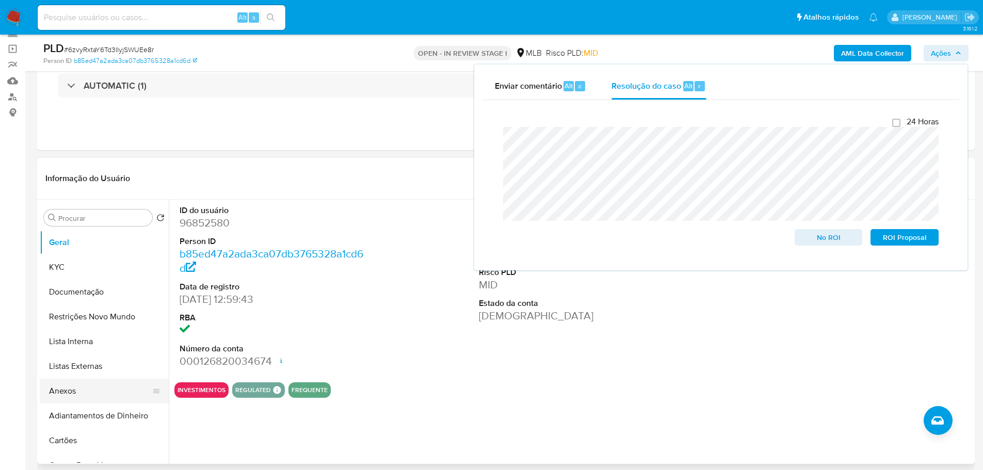
click at [95, 395] on button "Anexos" at bounding box center [100, 391] width 121 height 25
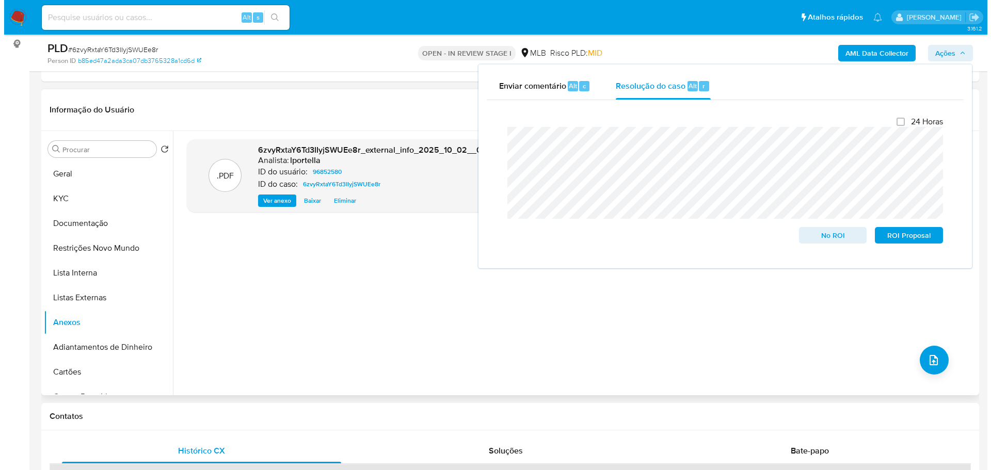
scroll to position [120, 0]
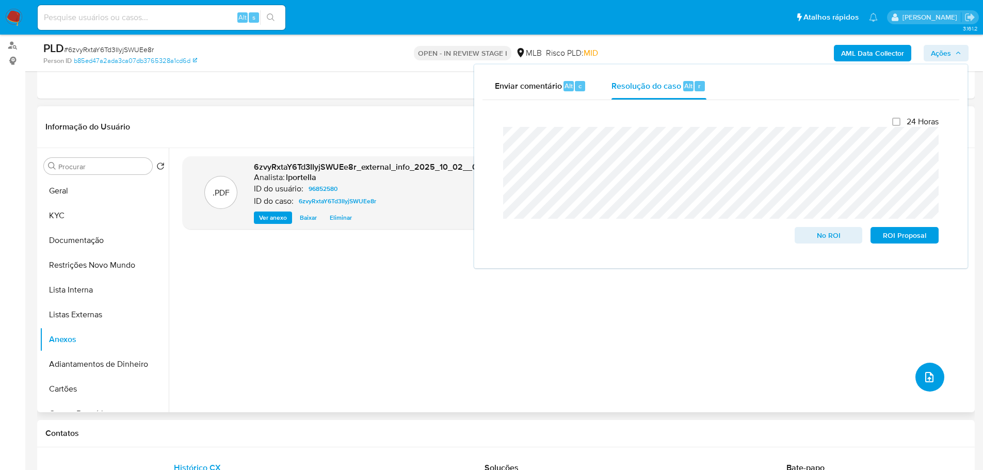
click at [929, 387] on button "upload-file" at bounding box center [929, 377] width 29 height 29
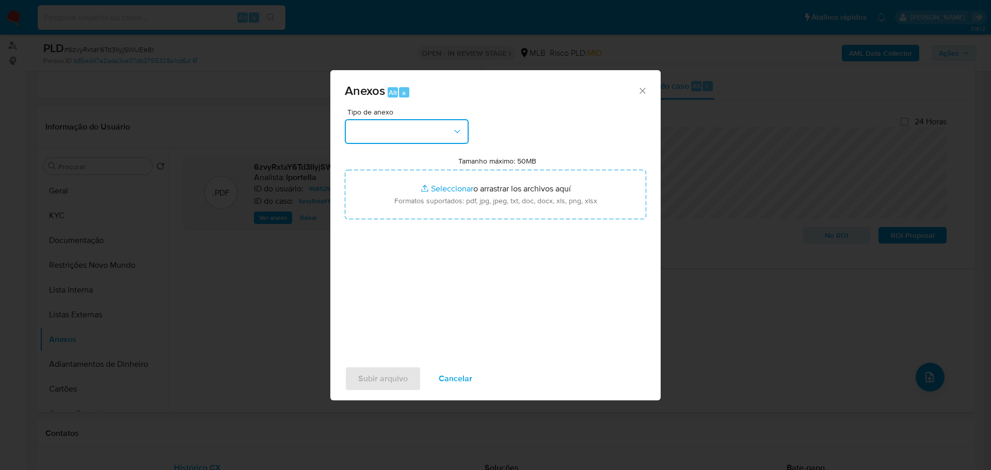
click at [428, 135] on button "button" at bounding box center [407, 131] width 124 height 25
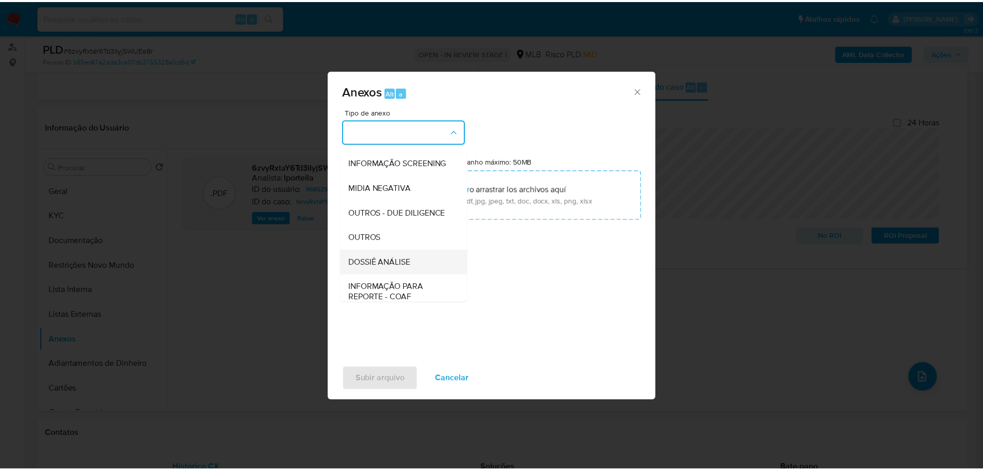
scroll to position [159, 0]
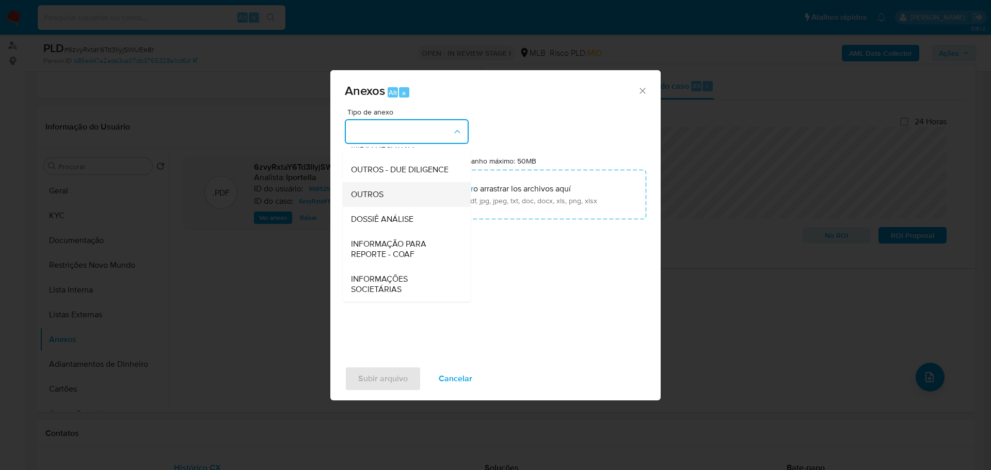
click at [384, 195] on div "OUTROS" at bounding box center [403, 194] width 105 height 25
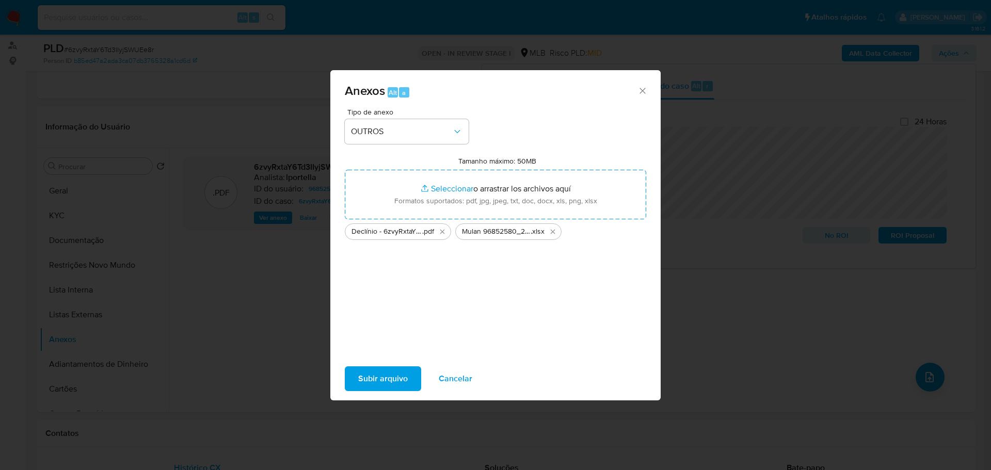
click at [395, 378] on span "Subir arquivo" at bounding box center [383, 378] width 50 height 23
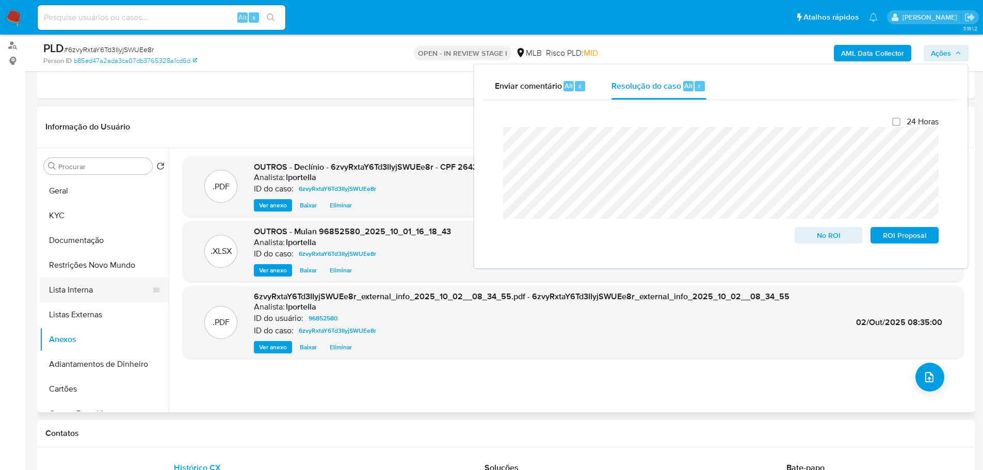
click at [108, 293] on button "Lista Interna" at bounding box center [100, 290] width 121 height 25
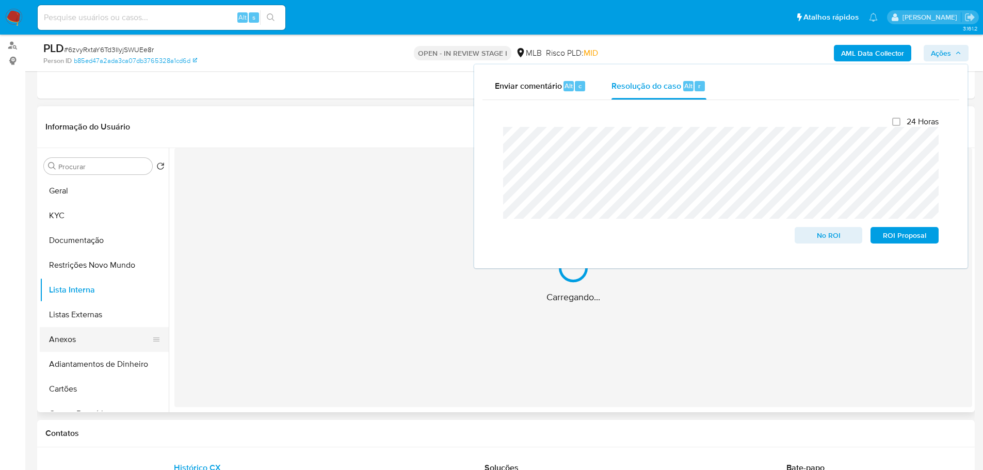
click at [84, 340] on button "Anexos" at bounding box center [100, 339] width 121 height 25
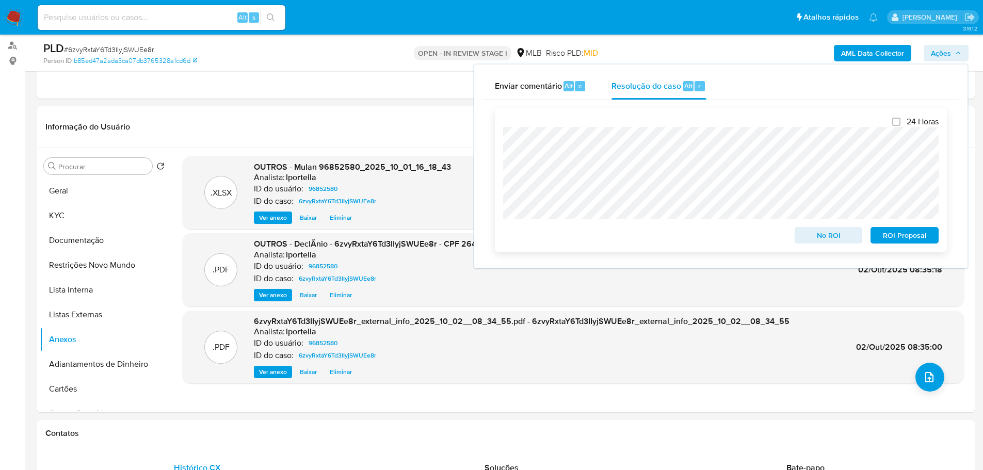
click at [821, 237] on span "No ROI" at bounding box center [829, 235] width 54 height 14
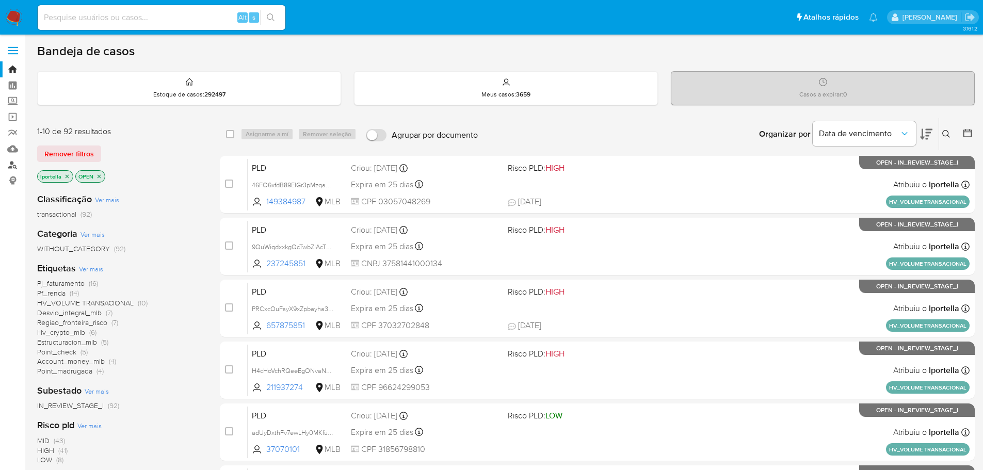
click at [11, 167] on link "Localizador de pessoas" at bounding box center [61, 165] width 123 height 16
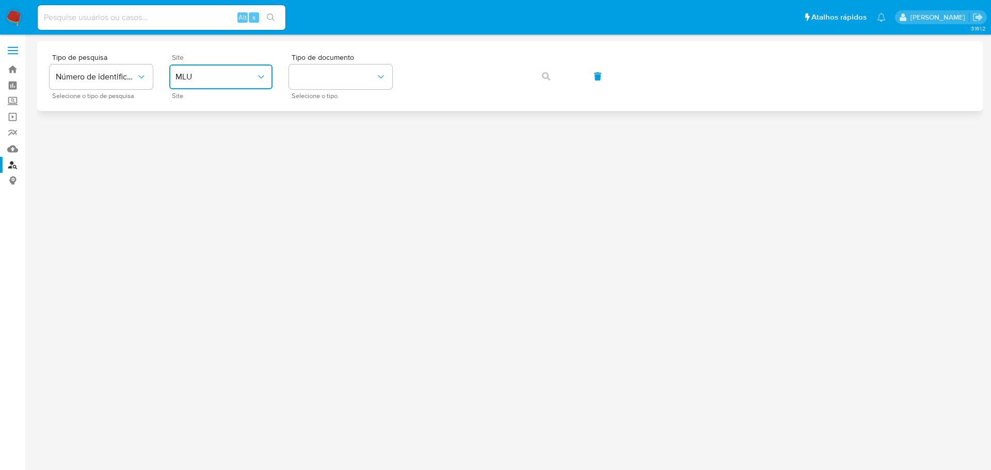
click at [232, 78] on span "MLU" at bounding box center [215, 77] width 80 height 10
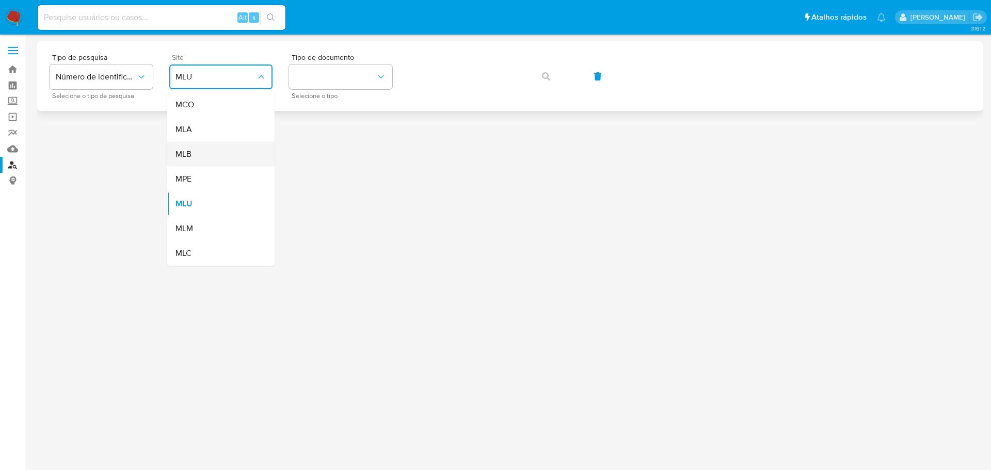
click at [193, 148] on div "MLB" at bounding box center [217, 154] width 85 height 25
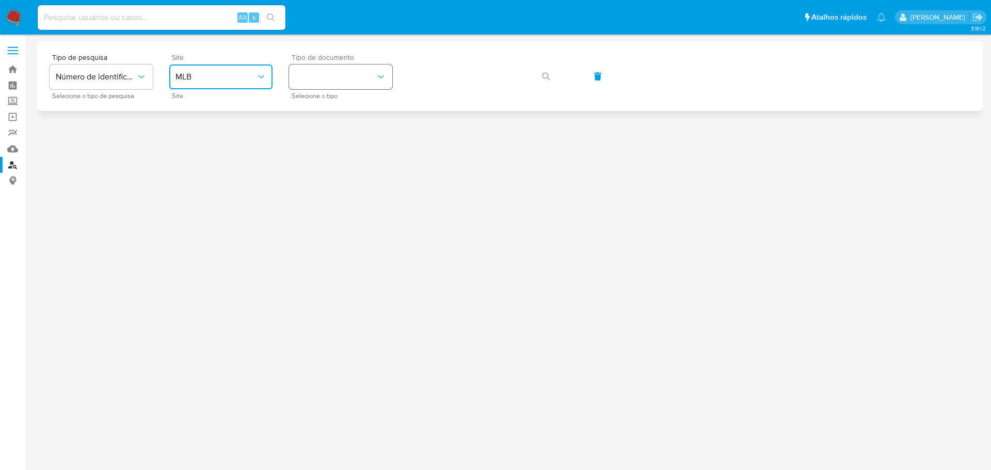
click at [335, 79] on button "identificationType" at bounding box center [340, 76] width 103 height 25
click at [317, 142] on div "CPF CPF" at bounding box center [337, 144] width 85 height 35
click at [549, 82] on span "button" at bounding box center [546, 76] width 8 height 23
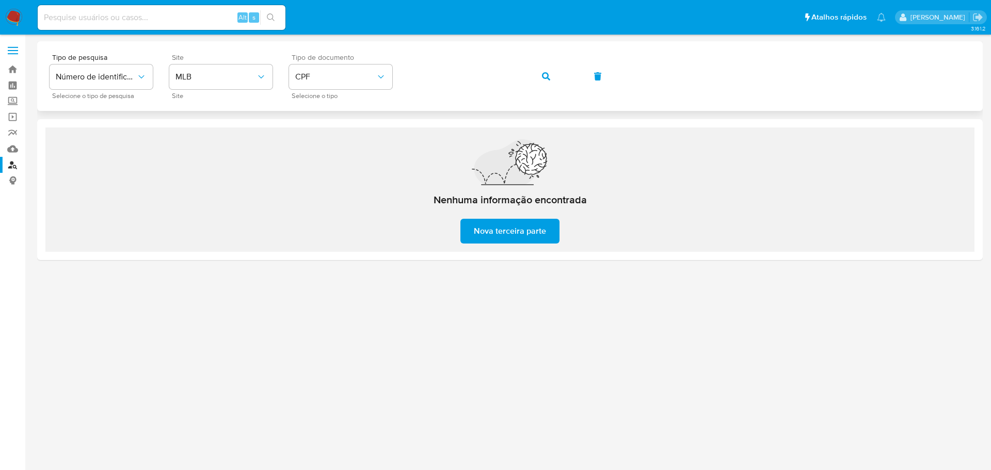
click at [445, 92] on div "Tipo de pesquisa Número de identificação Selecione o tipo de pesquisa Site MLB …" at bounding box center [510, 76] width 920 height 45
click at [551, 72] on button "button" at bounding box center [545, 76] width 35 height 25
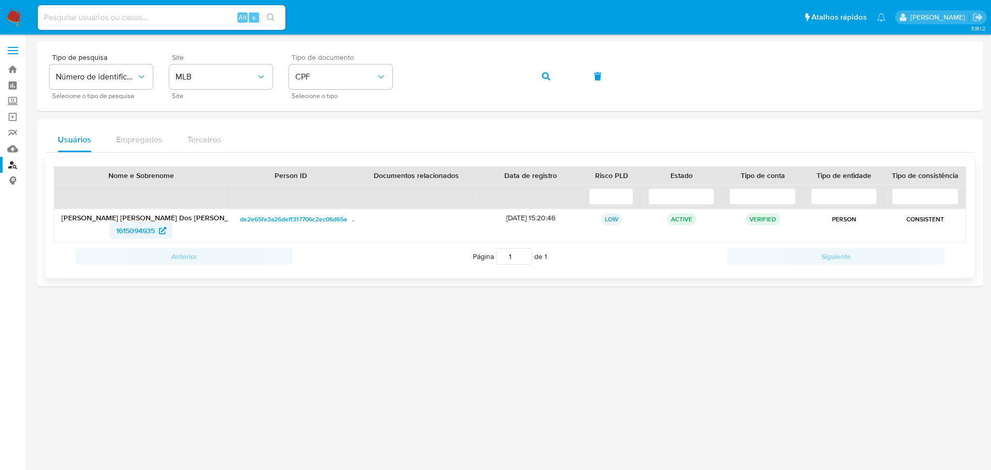
click at [137, 224] on span "1615094935" at bounding box center [135, 230] width 39 height 17
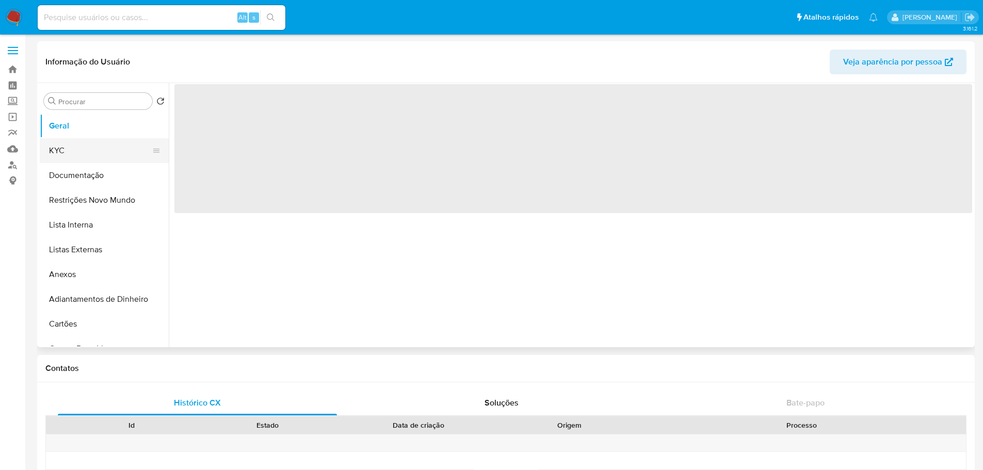
click at [79, 163] on button "KYC" at bounding box center [100, 150] width 121 height 25
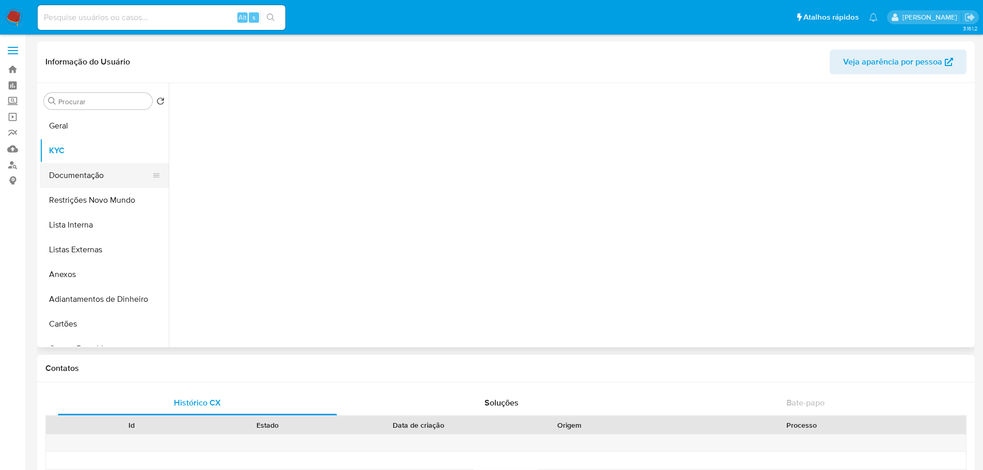
click at [89, 171] on button "Documentação" at bounding box center [100, 175] width 121 height 25
select select "10"
click at [90, 152] on button "KYC" at bounding box center [100, 150] width 121 height 25
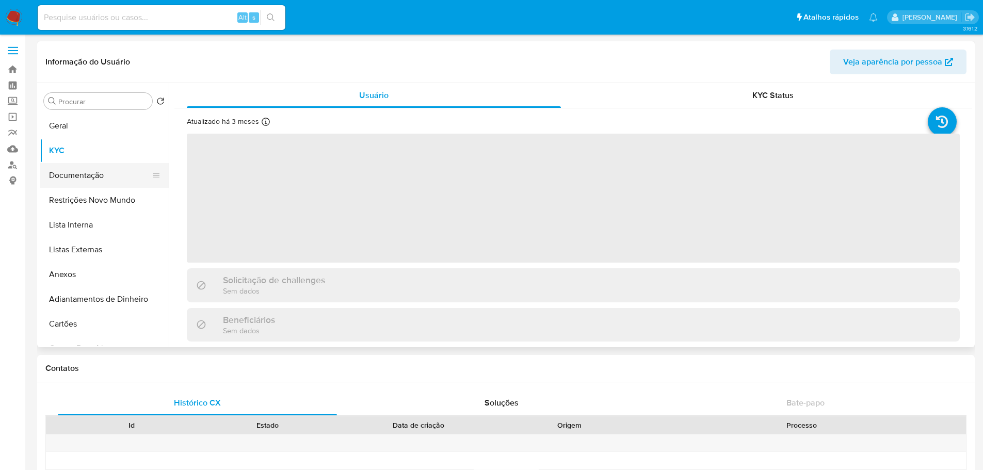
click at [88, 180] on button "Documentação" at bounding box center [100, 175] width 121 height 25
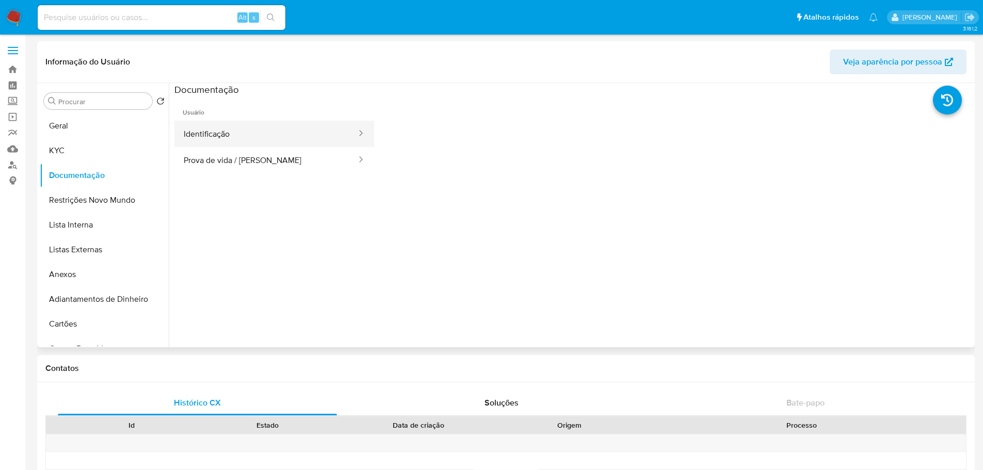
click at [272, 134] on button "Identificação" at bounding box center [265, 134] width 183 height 26
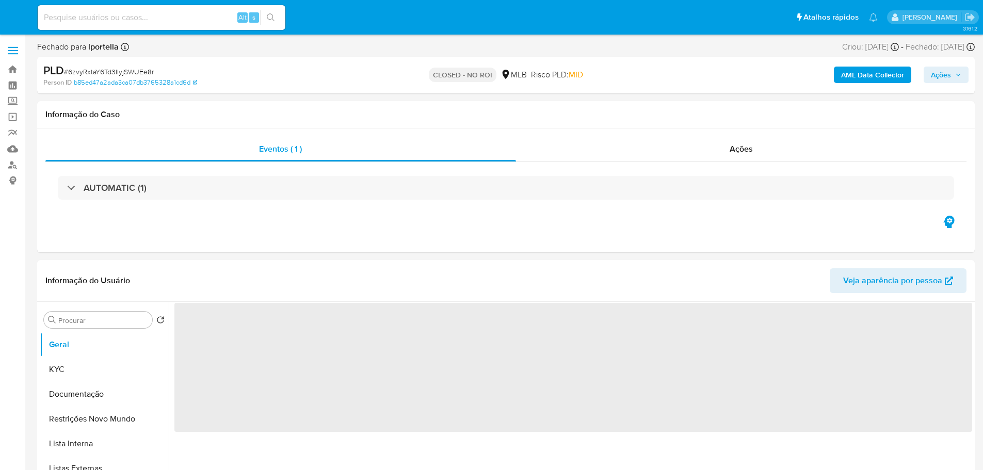
select select "10"
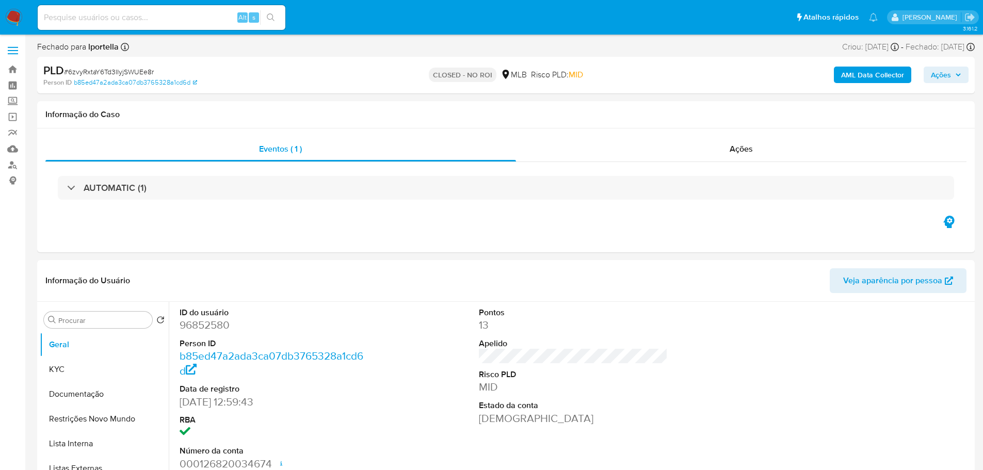
click at [5, 13] on img at bounding box center [14, 18] width 18 height 18
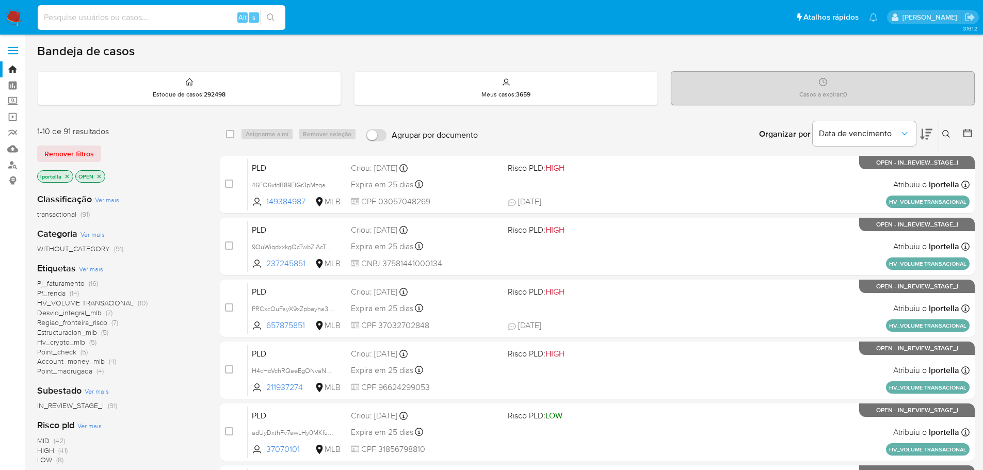
click at [151, 16] on input at bounding box center [162, 17] width 248 height 13
paste input "adUyDxthFv7ewLHy0MKfucUS"
type input "adUyDxthFv7ewLHy0MKfucUS"
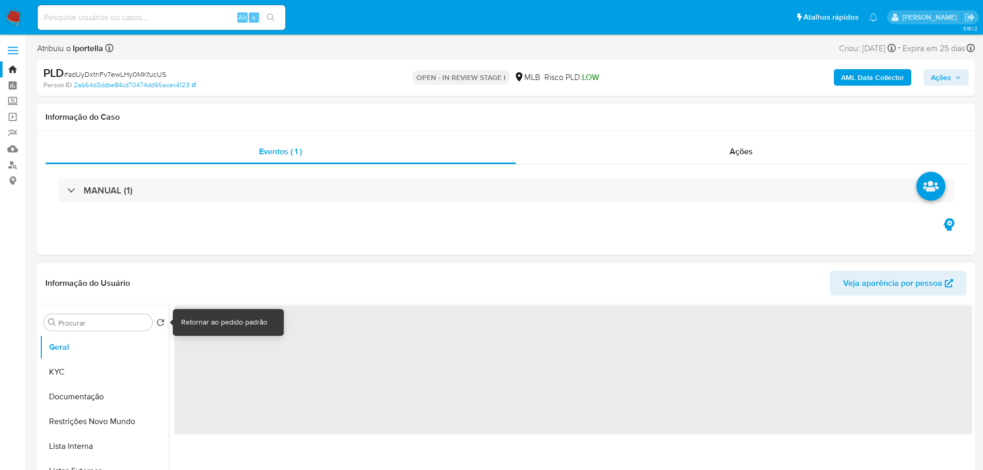
select select "10"
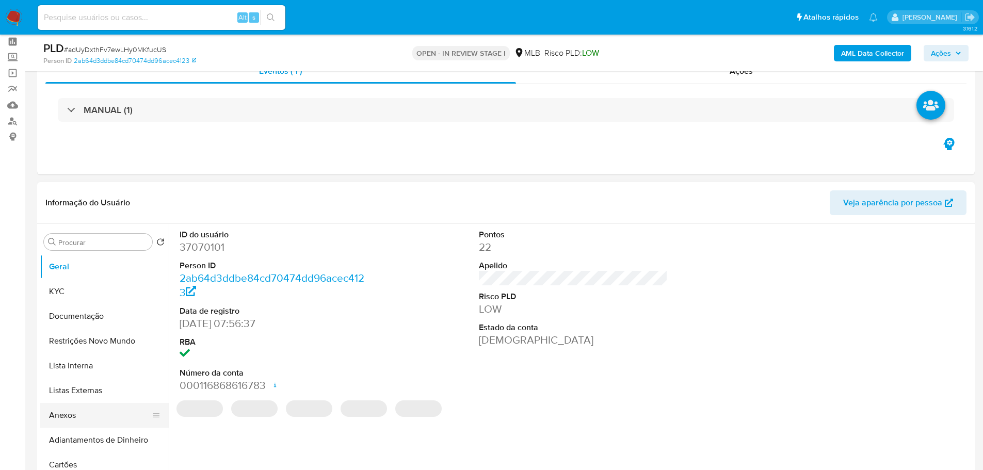
scroll to position [103, 0]
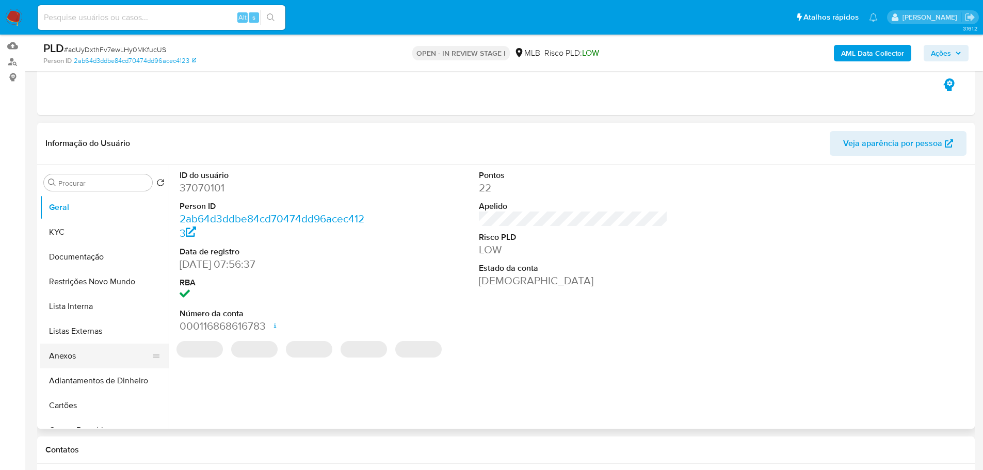
click at [80, 362] on button "Anexos" at bounding box center [100, 356] width 121 height 25
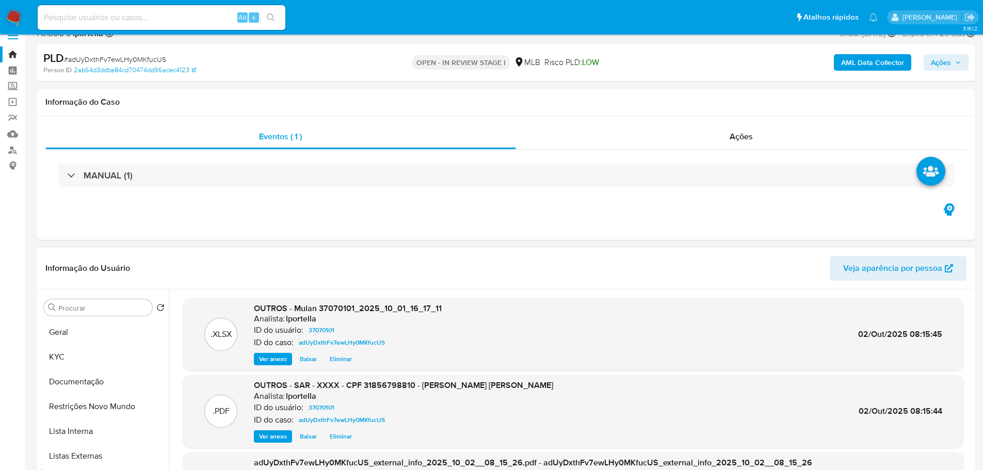
scroll to position [0, 0]
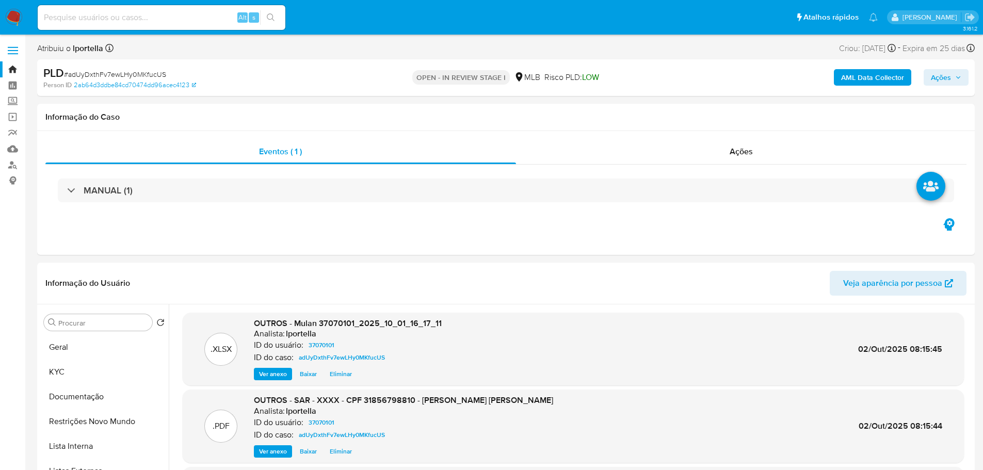
click at [934, 80] on span "Ações" at bounding box center [941, 77] width 20 height 17
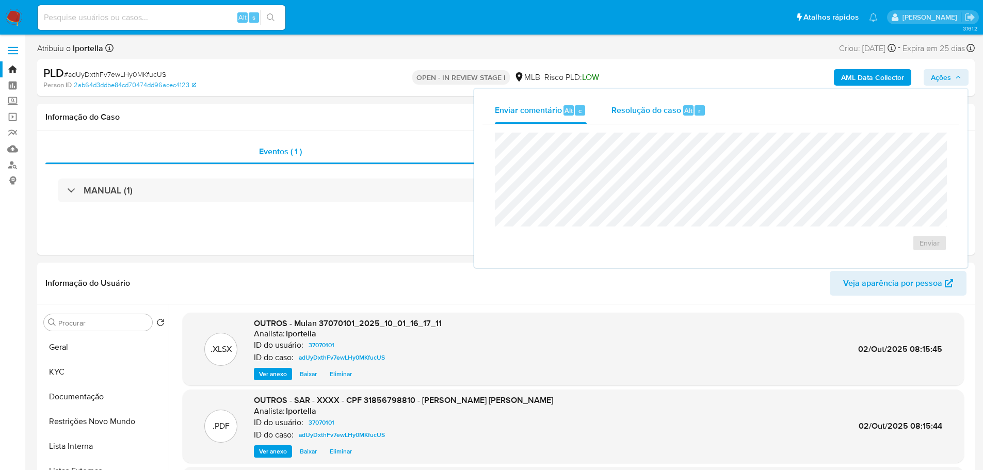
click at [650, 113] on span "Resolução do caso" at bounding box center [646, 110] width 70 height 12
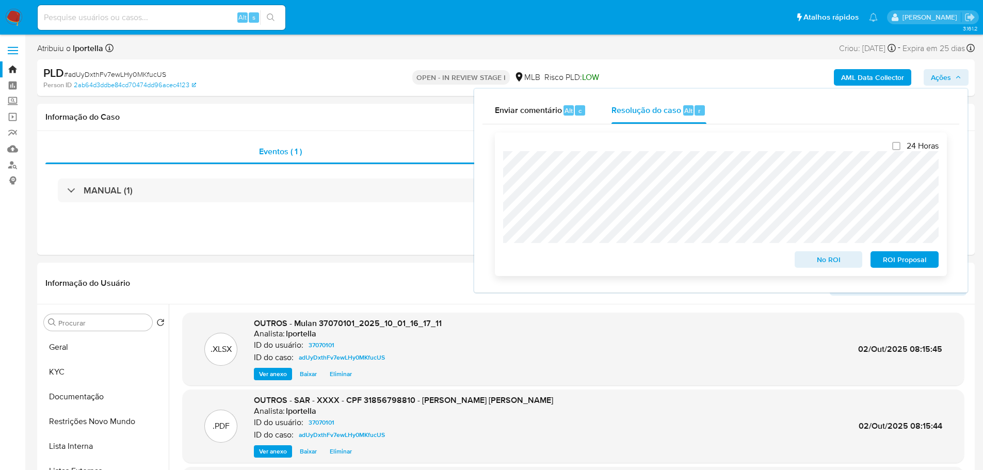
click at [889, 264] on span "ROI Proposal" at bounding box center [905, 259] width 54 height 14
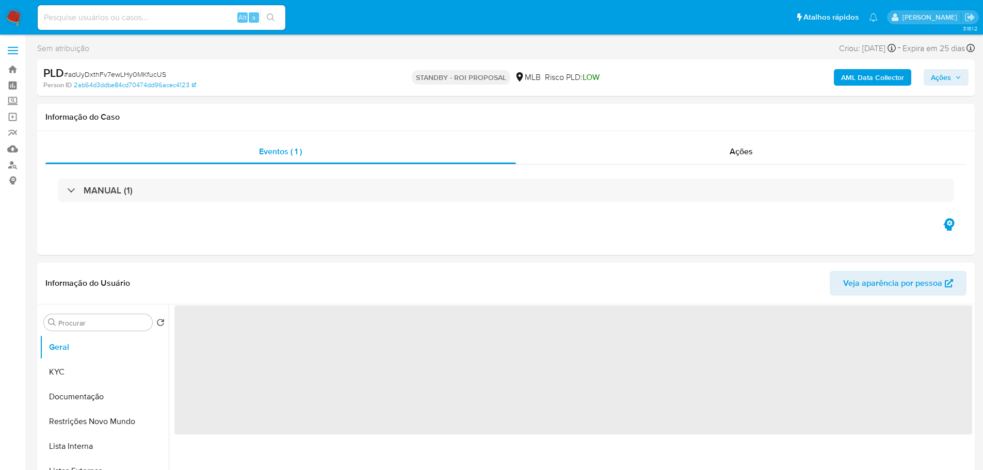
select select "10"
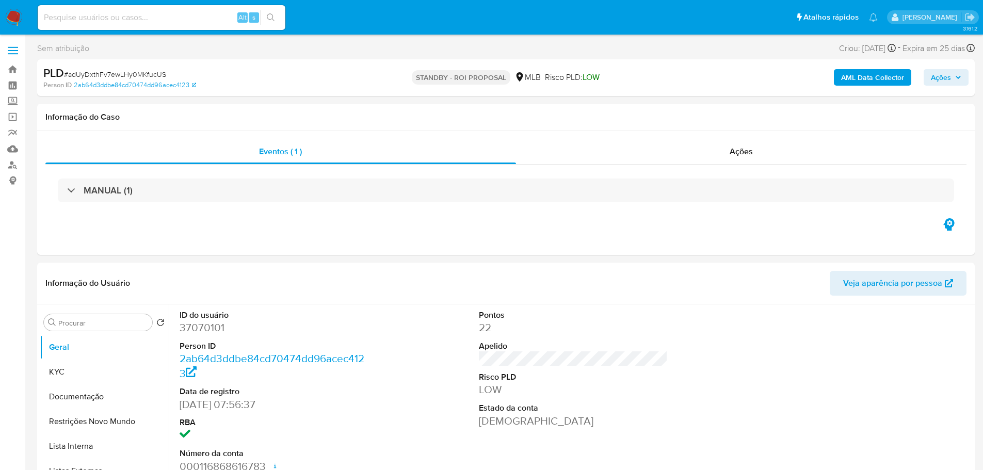
click at [135, 73] on span "# adUyDxthFv7ewLHy0MKfucUS" at bounding box center [115, 74] width 102 height 10
copy span "adUyDxthFv7ewLHy0MKfucUS"
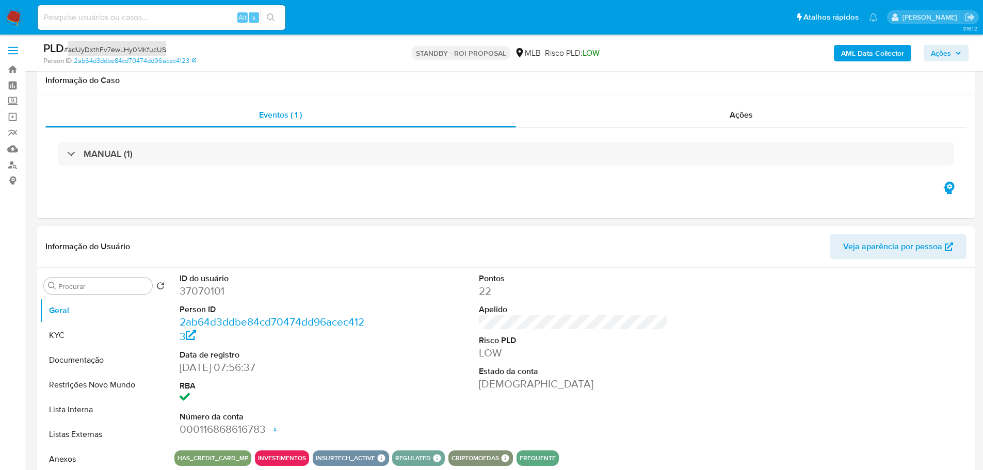
scroll to position [103, 0]
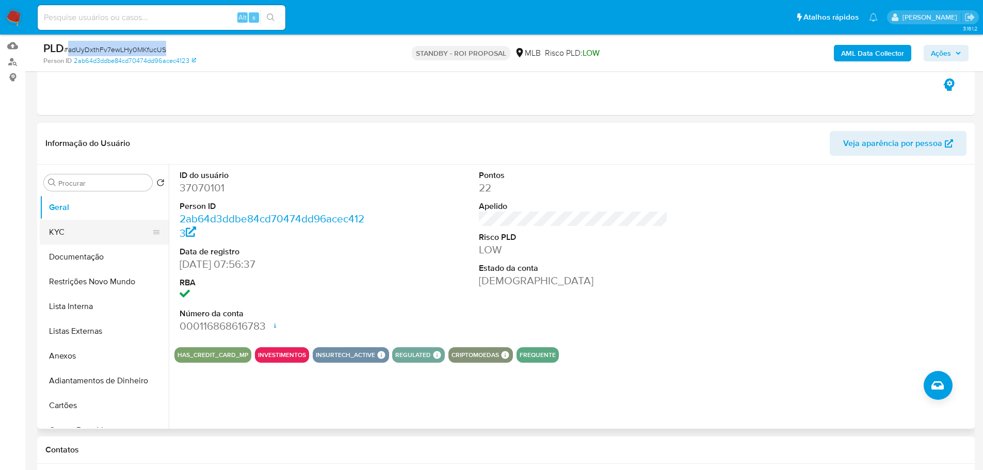
click at [80, 226] on button "KYC" at bounding box center [100, 232] width 121 height 25
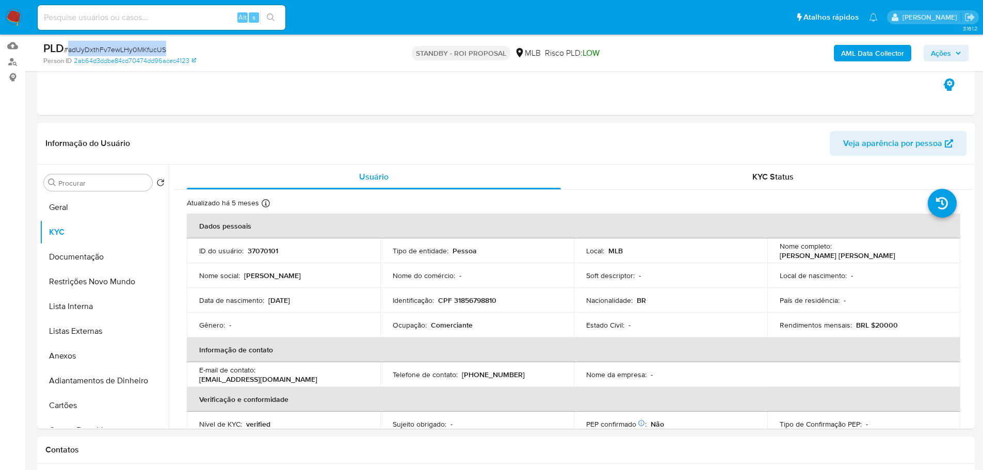
click at [15, 17] on img at bounding box center [14, 18] width 18 height 18
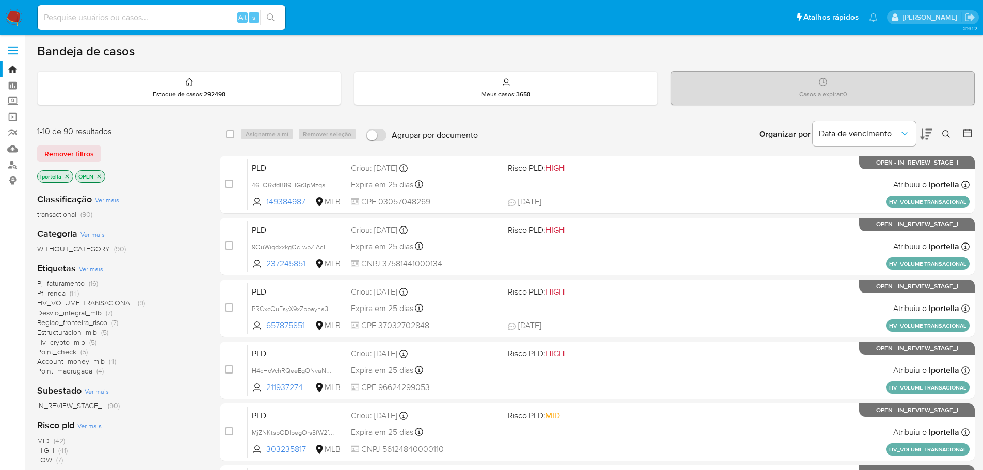
click at [208, 19] on input at bounding box center [162, 17] width 248 height 13
paste input "H4cHoVchRQeeEgONvaN9HFWo"
type input "H4cHoVchRQeeEgONvaN9HFWo"
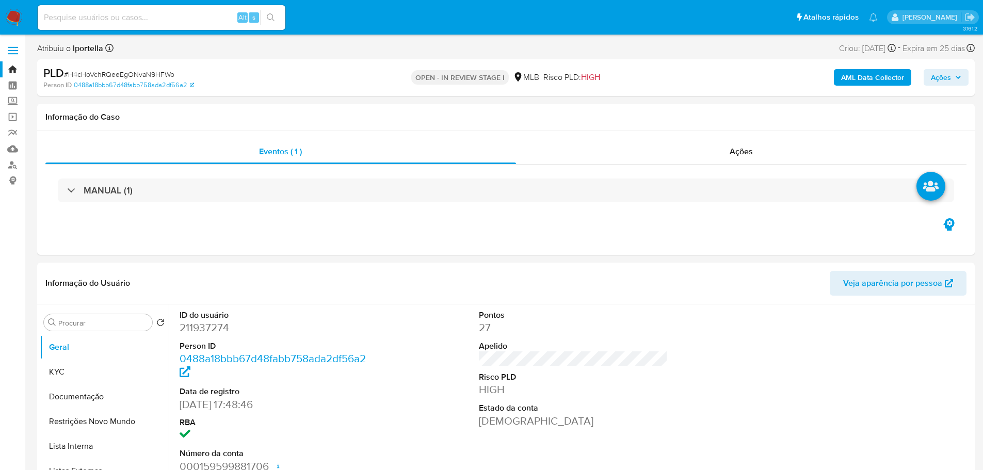
select select "10"
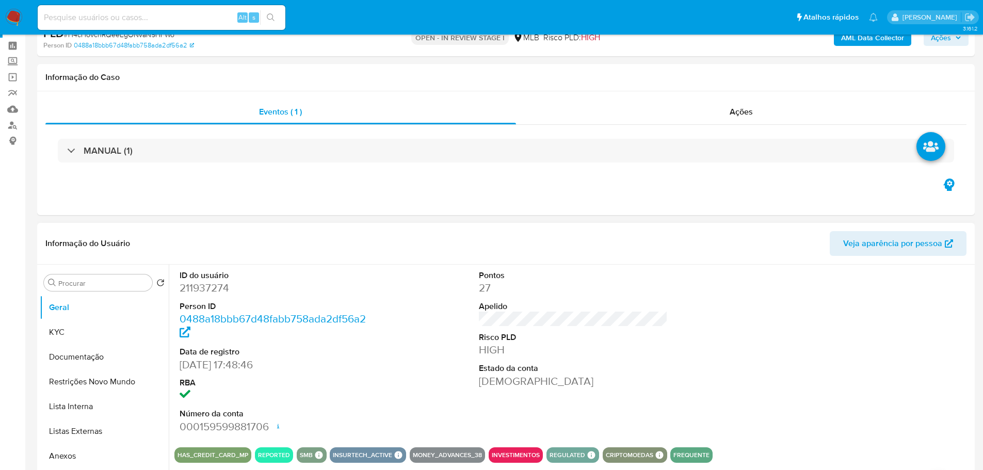
scroll to position [52, 0]
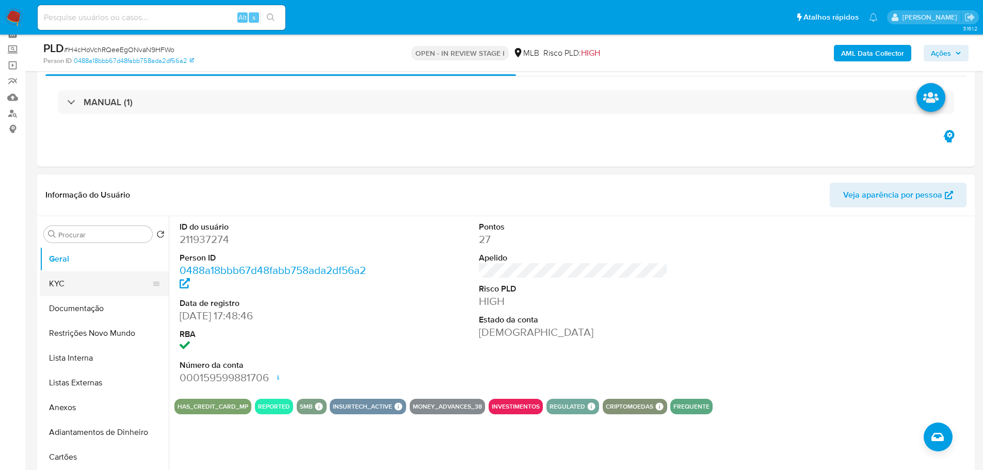
click at [77, 281] on button "KYC" at bounding box center [100, 283] width 121 height 25
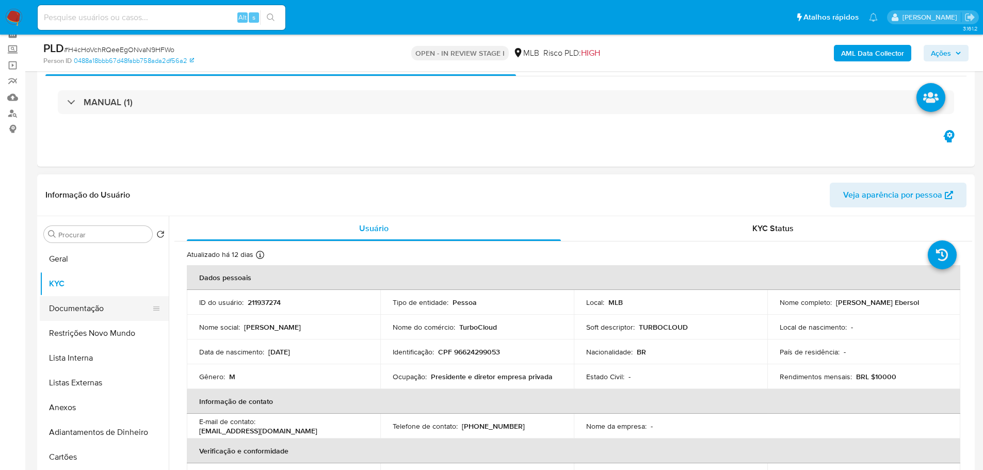
click at [101, 303] on button "Documentação" at bounding box center [100, 308] width 121 height 25
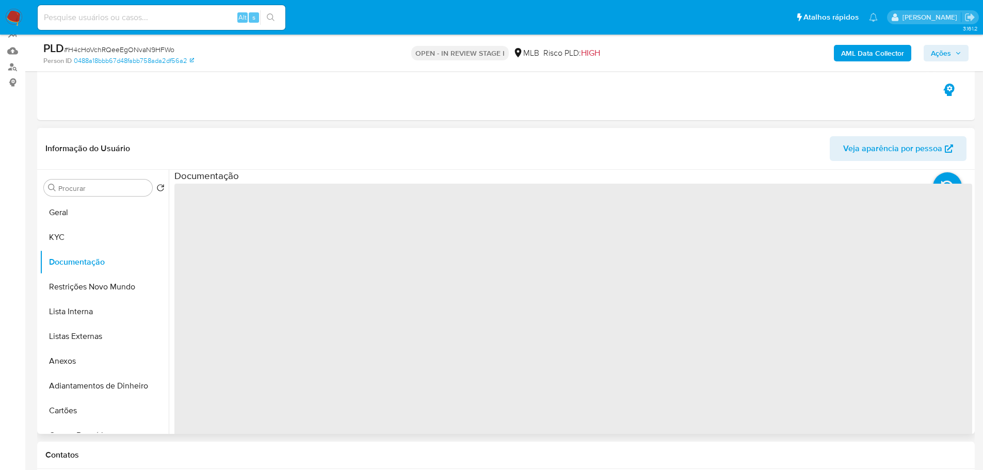
scroll to position [155, 0]
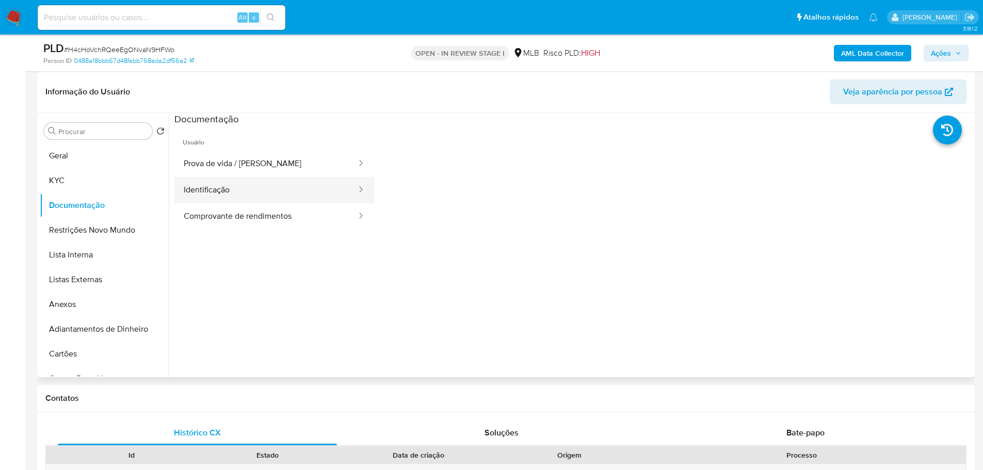
drag, startPoint x: 260, startPoint y: 179, endPoint x: 259, endPoint y: 169, distance: 9.8
click at [259, 178] on button "Identificação" at bounding box center [265, 190] width 183 height 26
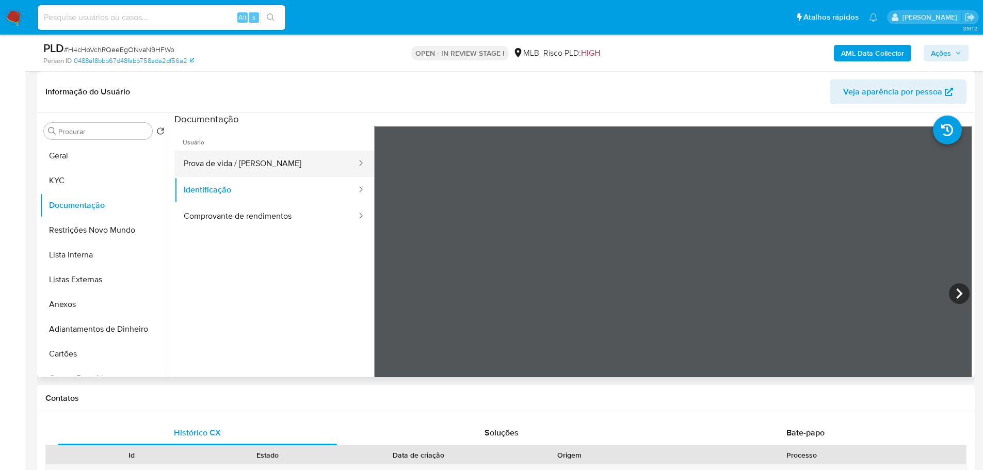
click at [259, 168] on button "Prova de vida / Selfie" at bounding box center [265, 164] width 183 height 26
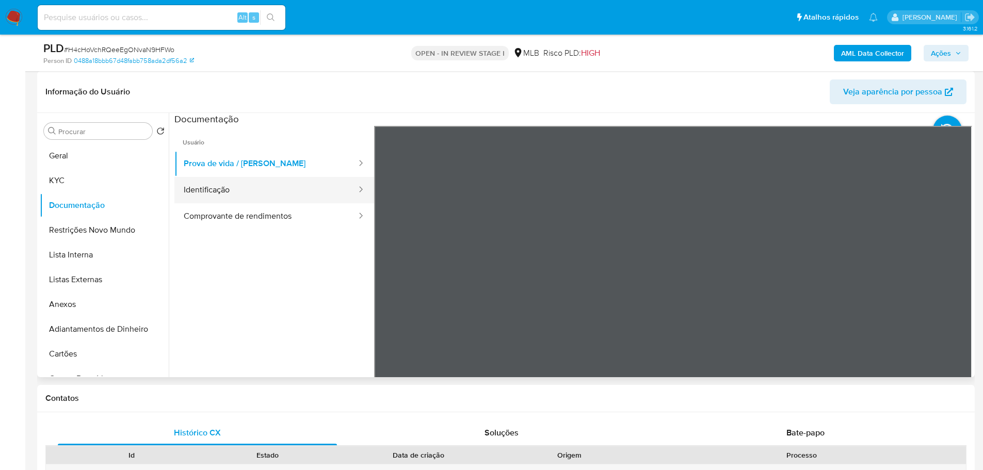
click at [256, 184] on button "Identificação" at bounding box center [265, 190] width 183 height 26
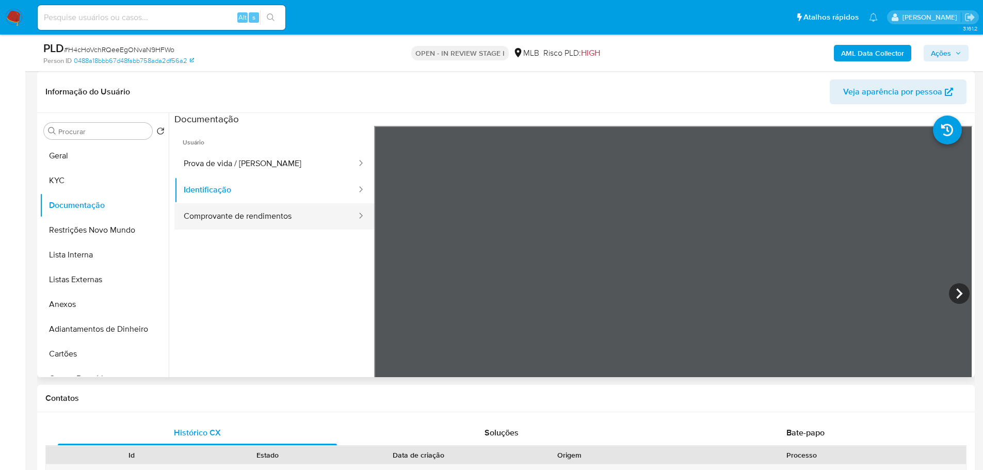
click at [225, 208] on button "Comprovante de rendimentos" at bounding box center [265, 216] width 183 height 26
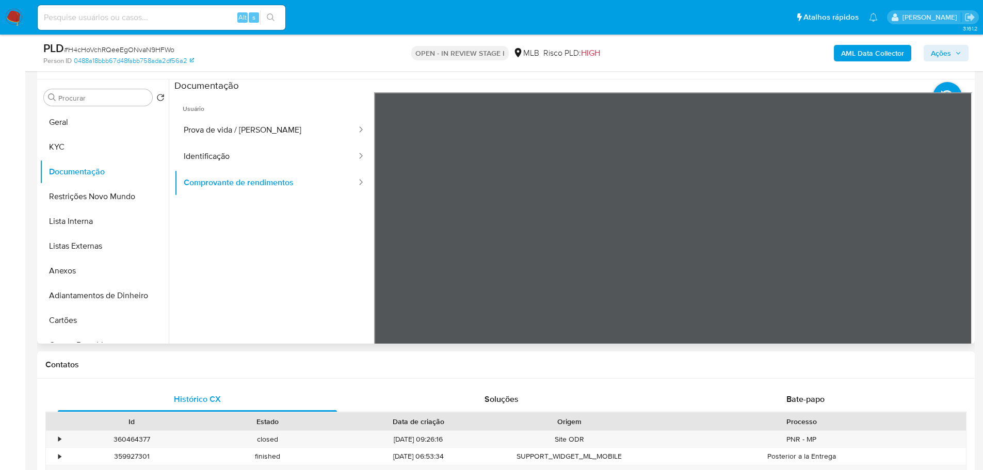
scroll to position [206, 0]
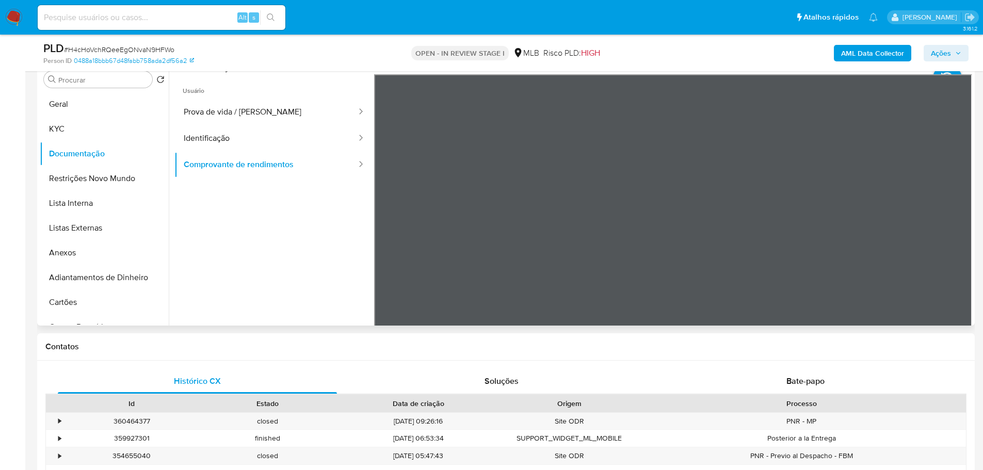
click at [372, 229] on div "Usuário Prova de vida / Selfie Identificação Comprovante de rendimentos" at bounding box center [573, 239] width 798 height 330
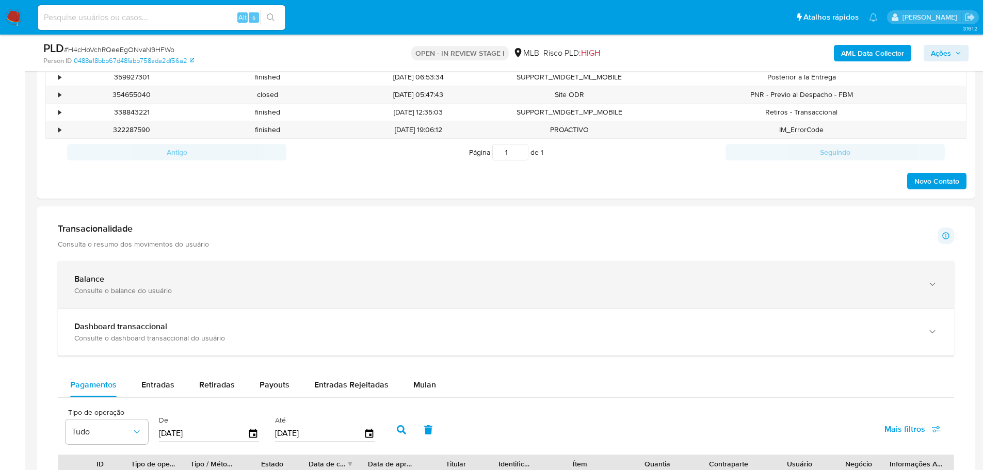
click at [620, 270] on div "Balance Consulte o balance do usuário" at bounding box center [506, 284] width 896 height 47
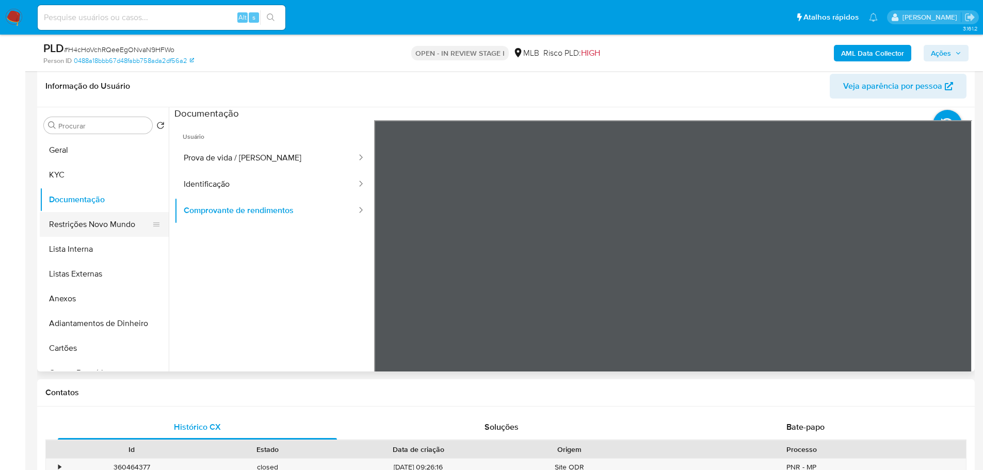
scroll to position [155, 0]
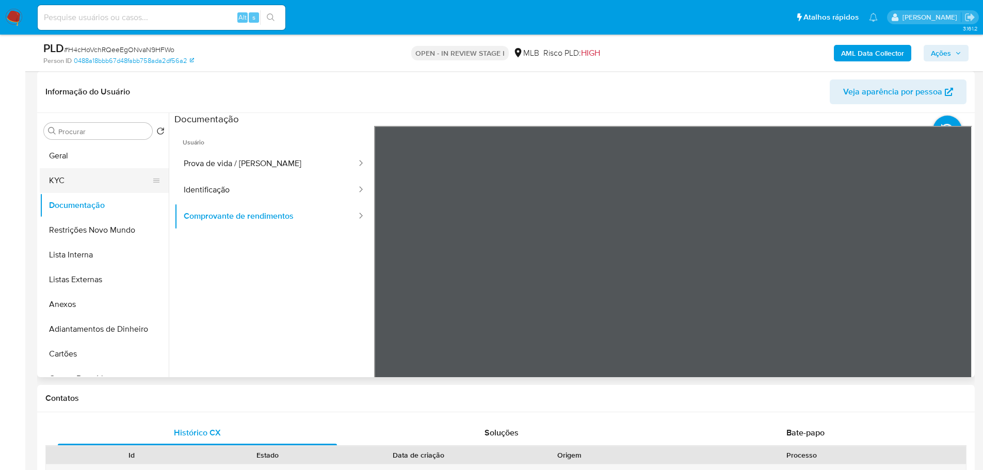
click at [74, 183] on button "KYC" at bounding box center [100, 180] width 121 height 25
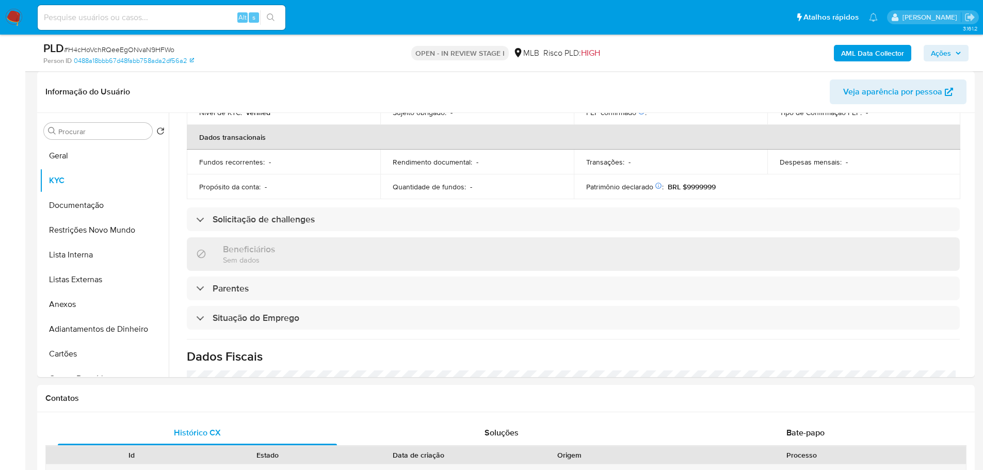
scroll to position [430, 0]
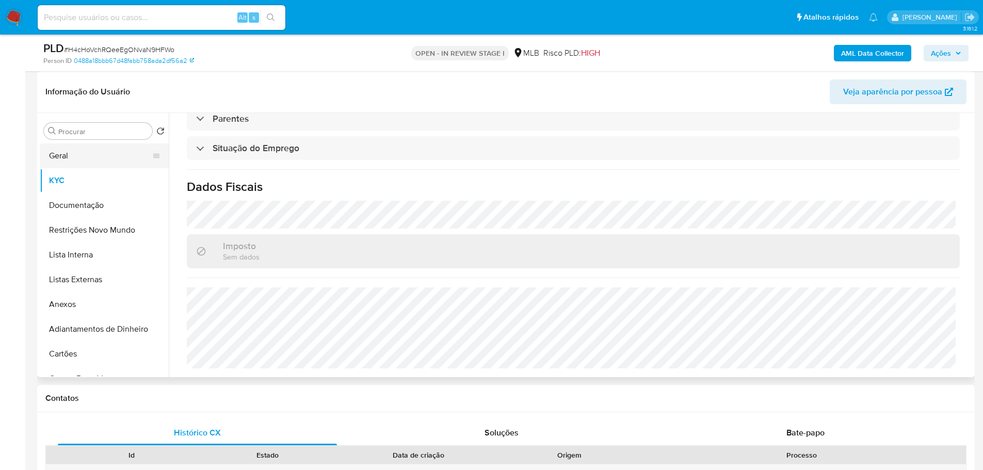
drag, startPoint x: 63, startPoint y: 155, endPoint x: 73, endPoint y: 157, distance: 9.9
click at [63, 156] on button "Geral" at bounding box center [100, 155] width 121 height 25
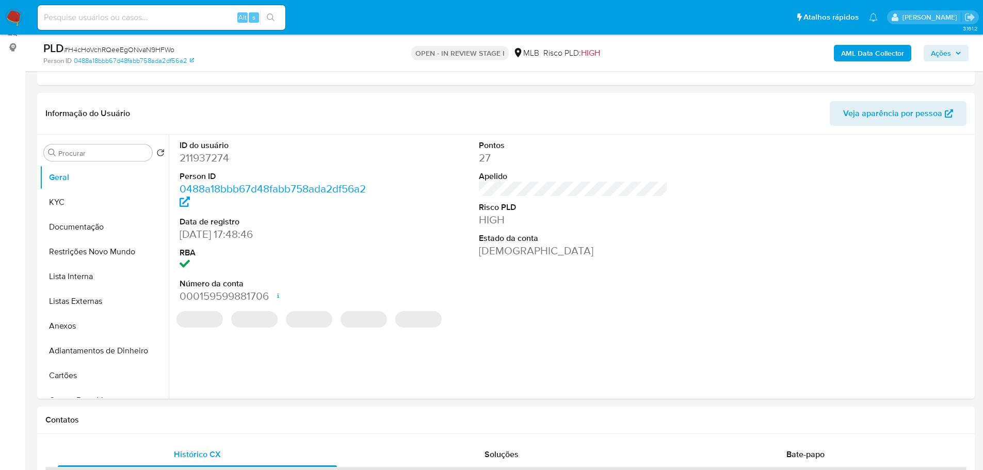
scroll to position [130, 0]
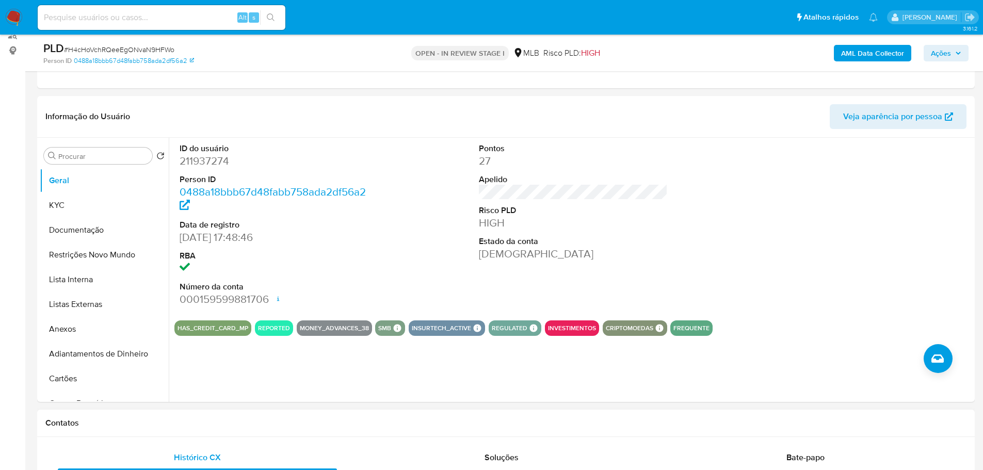
drag, startPoint x: 158, startPoint y: 432, endPoint x: 156, endPoint y: 420, distance: 12.0
click at [158, 432] on div "Contatos" at bounding box center [505, 423] width 937 height 27
drag, startPoint x: 80, startPoint y: 203, endPoint x: 9, endPoint y: 239, distance: 79.6
click at [79, 203] on button "KYC" at bounding box center [104, 205] width 129 height 25
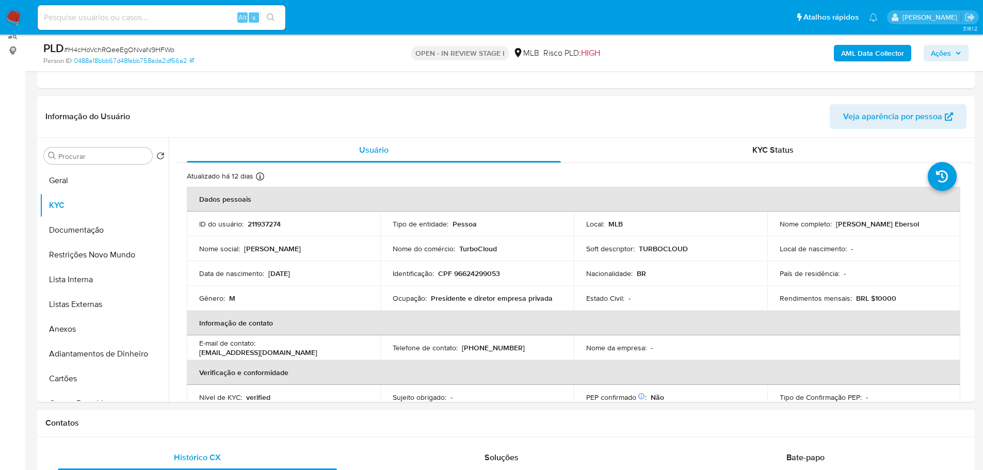
click at [781, 431] on div "Contatos" at bounding box center [505, 423] width 937 height 27
drag, startPoint x: 189, startPoint y: 428, endPoint x: 138, endPoint y: 381, distance: 69.7
click at [189, 428] on div "Contatos" at bounding box center [505, 423] width 937 height 27
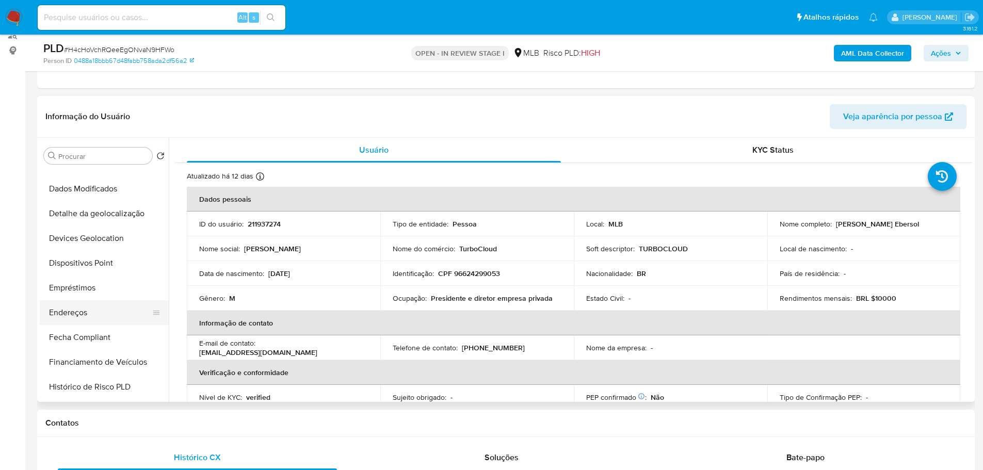
scroll to position [258, 0]
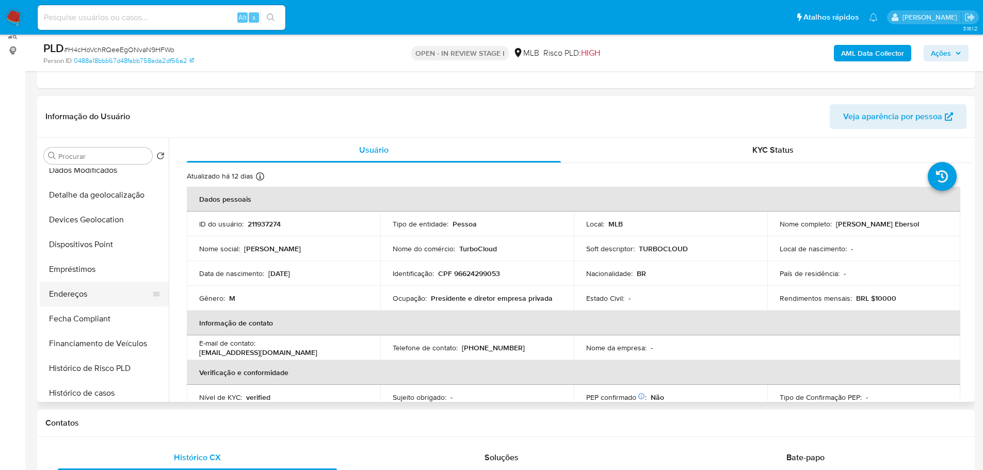
click at [91, 291] on button "Endereços" at bounding box center [100, 294] width 121 height 25
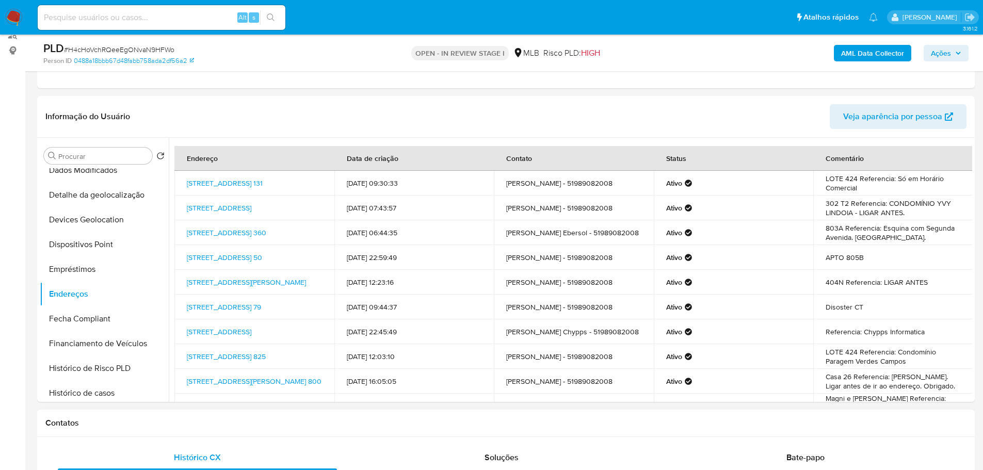
click at [150, 433] on div "Contatos" at bounding box center [505, 423] width 937 height 27
click at [103, 197] on button "Detalhe da geolocalização" at bounding box center [100, 195] width 121 height 25
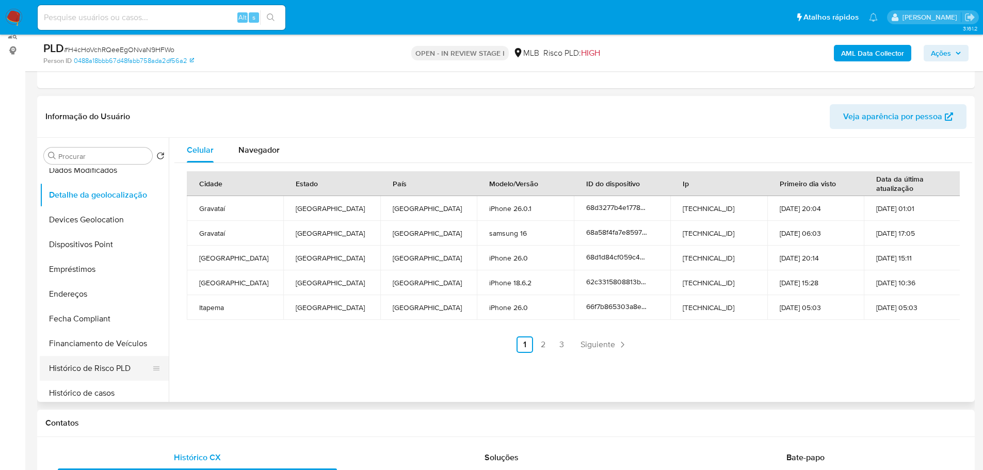
drag, startPoint x: 206, startPoint y: 430, endPoint x: 134, endPoint y: 366, distance: 95.8
click at [206, 430] on div "Contatos" at bounding box center [505, 423] width 937 height 27
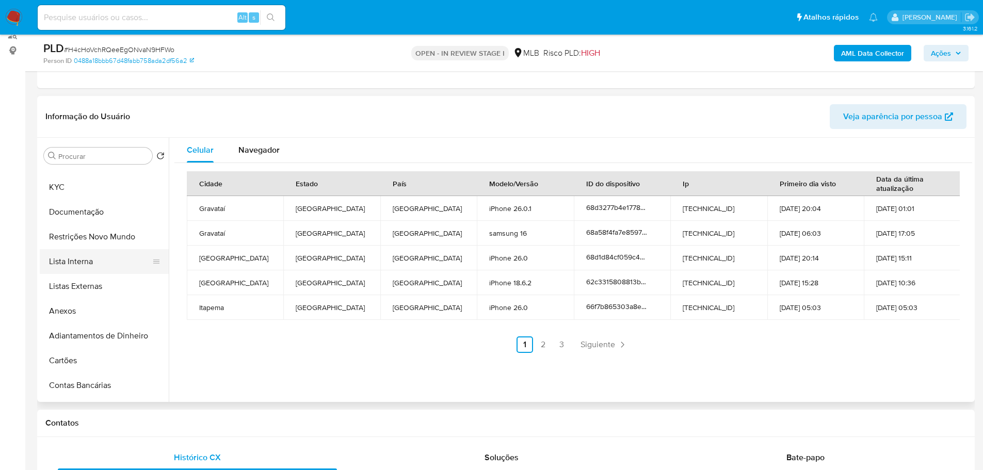
scroll to position [0, 0]
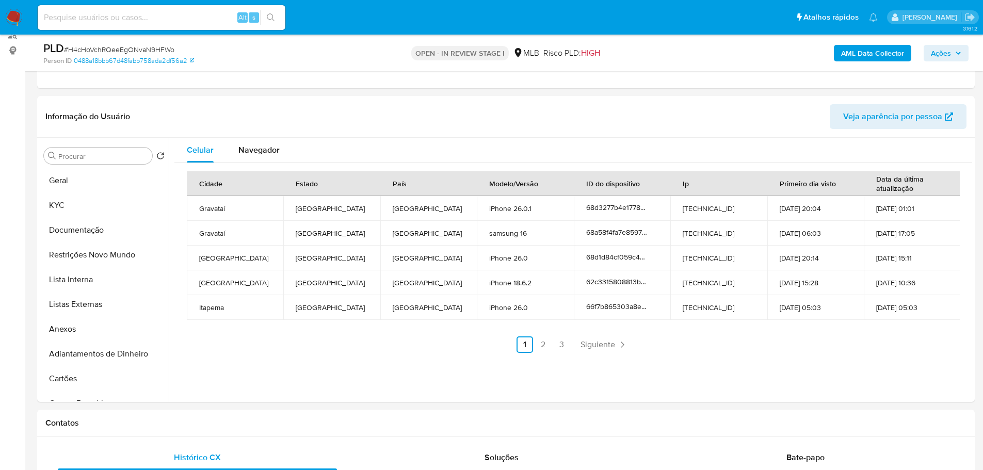
drag, startPoint x: 100, startPoint y: 253, endPoint x: 25, endPoint y: 274, distance: 78.2
click at [100, 253] on button "Restrições Novo Mundo" at bounding box center [104, 254] width 129 height 25
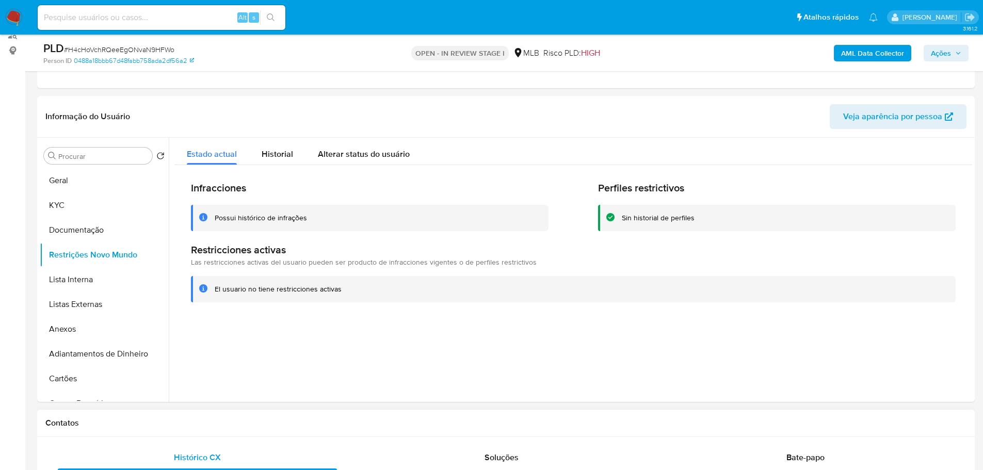
click at [187, 431] on div "Contatos" at bounding box center [505, 423] width 937 height 27
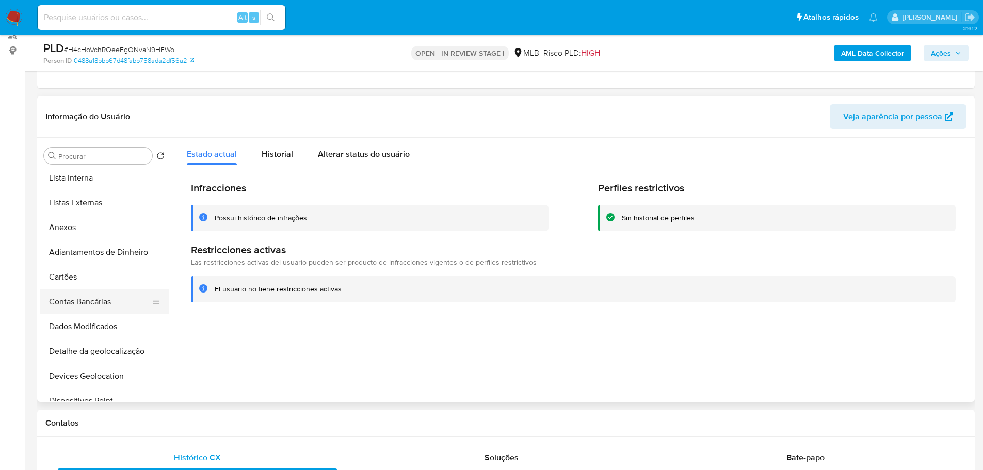
scroll to position [155, 0]
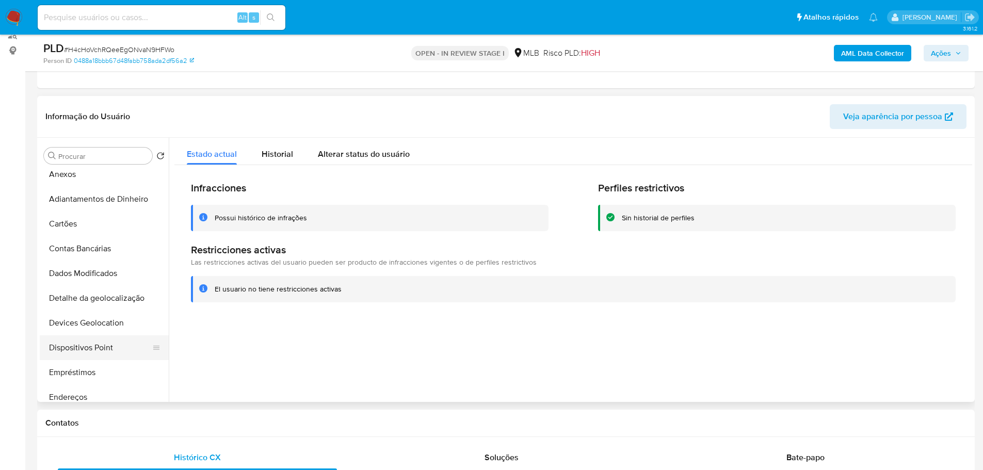
click at [107, 342] on button "Dispositivos Point" at bounding box center [100, 347] width 121 height 25
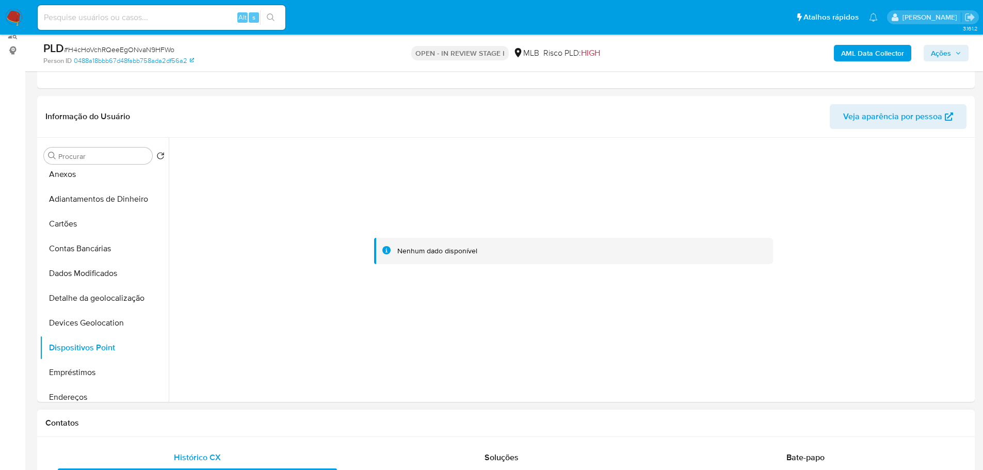
click at [403, 435] on div "Contatos" at bounding box center [505, 423] width 937 height 27
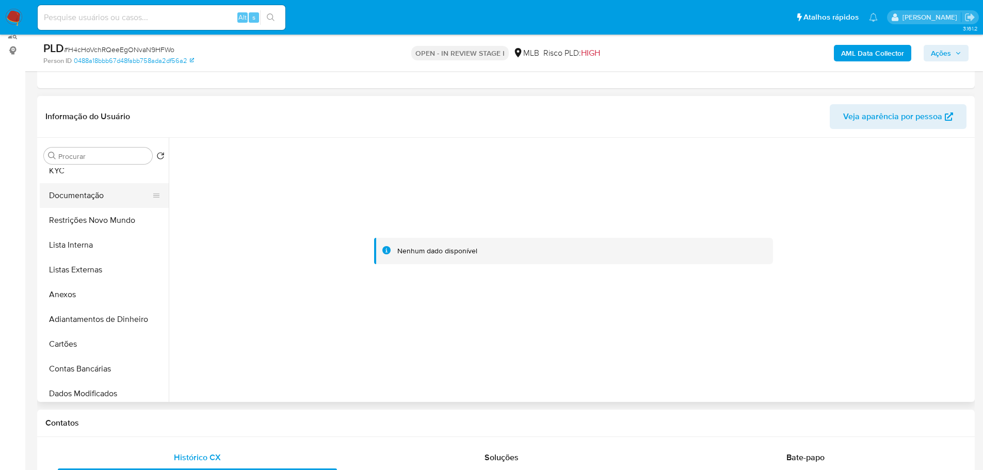
scroll to position [0, 0]
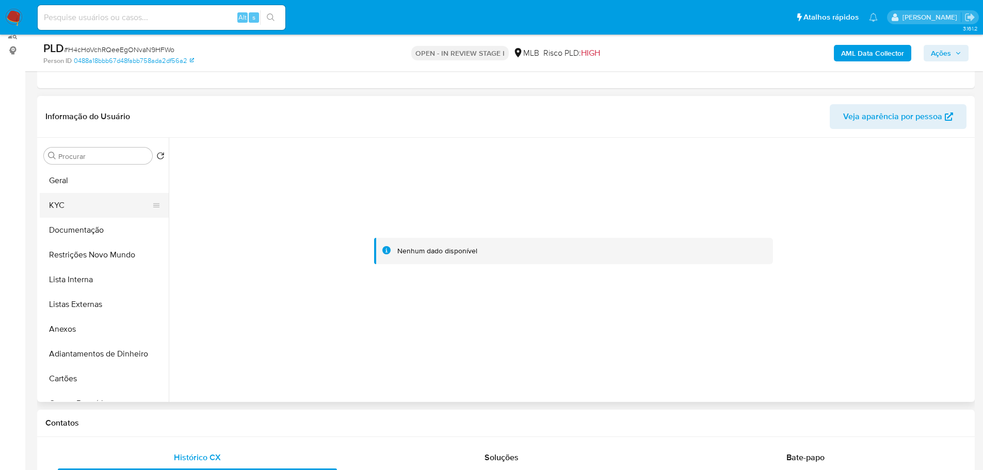
click at [63, 206] on button "KYC" at bounding box center [100, 205] width 121 height 25
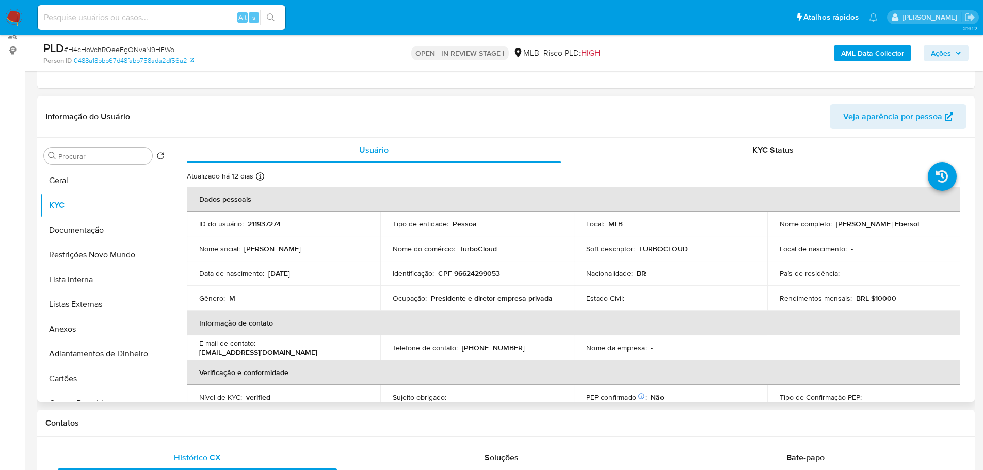
click at [472, 272] on p "CPF 96624299053" at bounding box center [469, 273] width 62 height 9
copy p "96624299053"
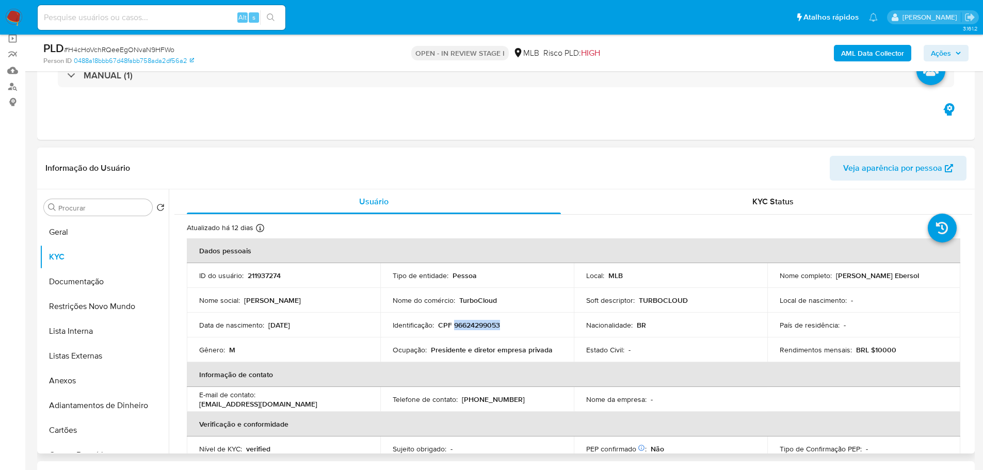
drag, startPoint x: 913, startPoint y: 280, endPoint x: 833, endPoint y: 279, distance: 80.0
click at [833, 279] on div "Nome completo : Rodrigo Martins Ebersol" at bounding box center [864, 275] width 169 height 9
copy p "Rodrigo Martins Ebersol"
click at [951, 54] on span "Ações" at bounding box center [946, 53] width 30 height 14
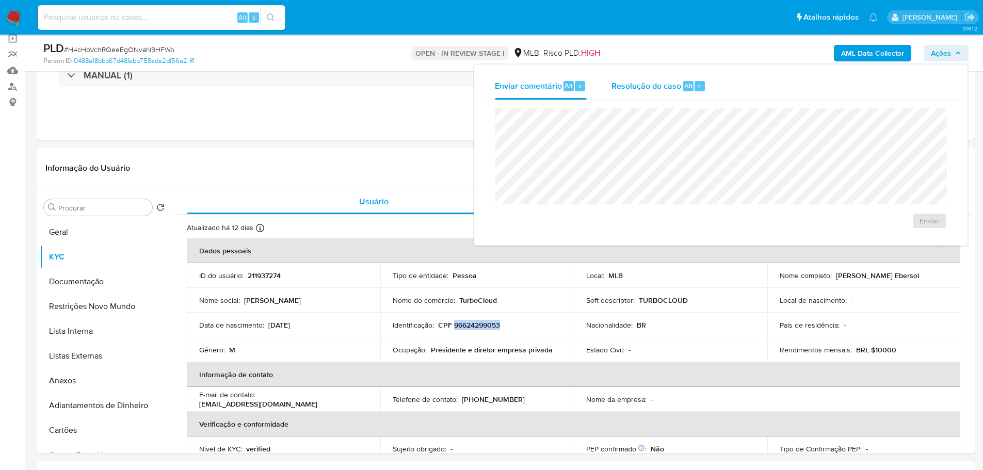
click at [678, 88] on span "Resolução do caso" at bounding box center [646, 85] width 70 height 12
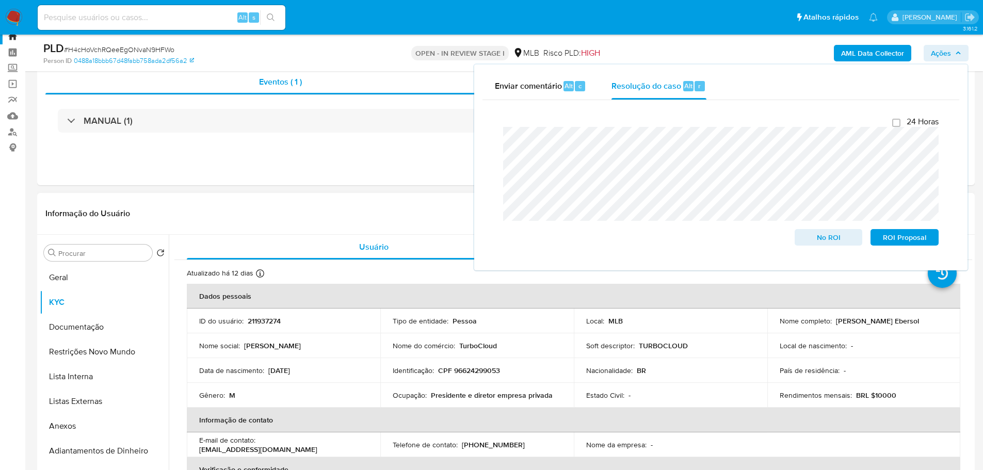
scroll to position [0, 0]
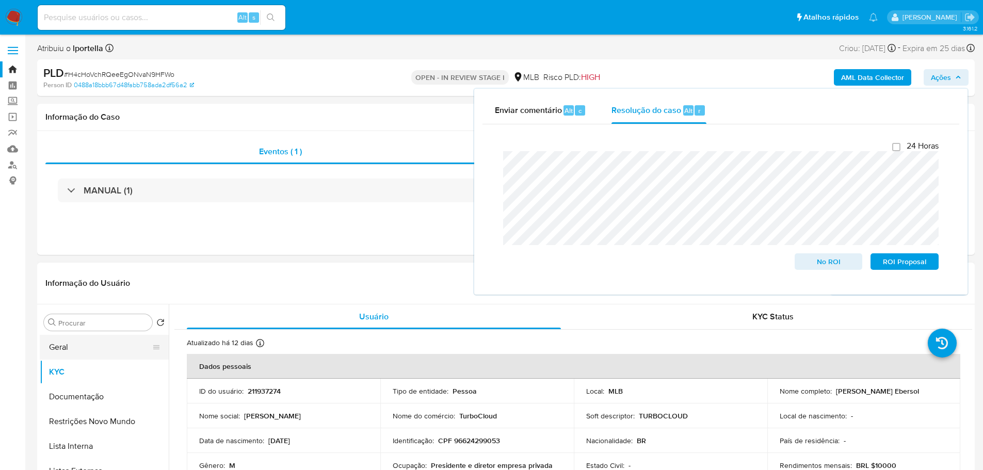
click at [90, 350] on button "Geral" at bounding box center [100, 347] width 121 height 25
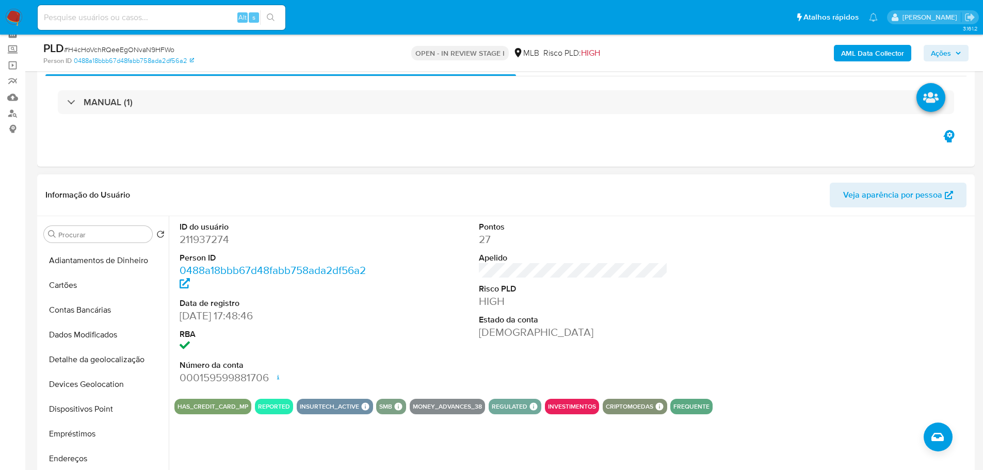
scroll to position [310, 0]
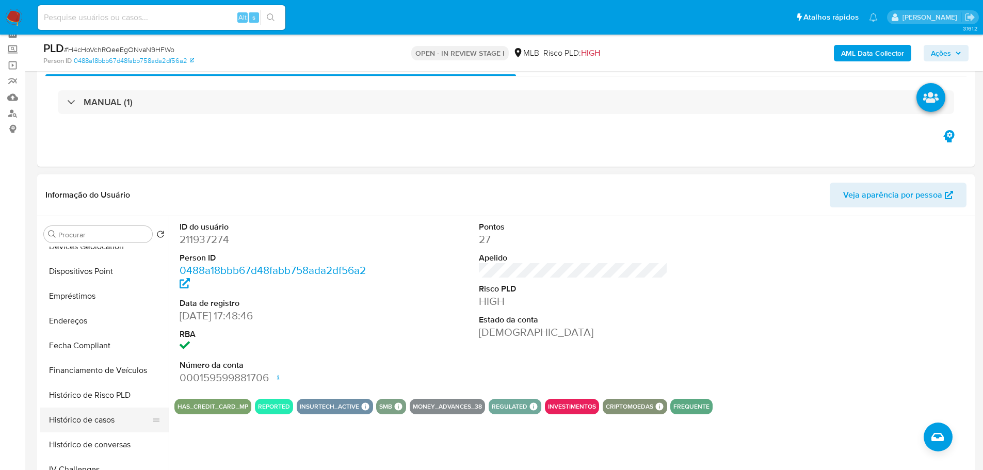
click at [96, 417] on button "Histórico de casos" at bounding box center [100, 420] width 121 height 25
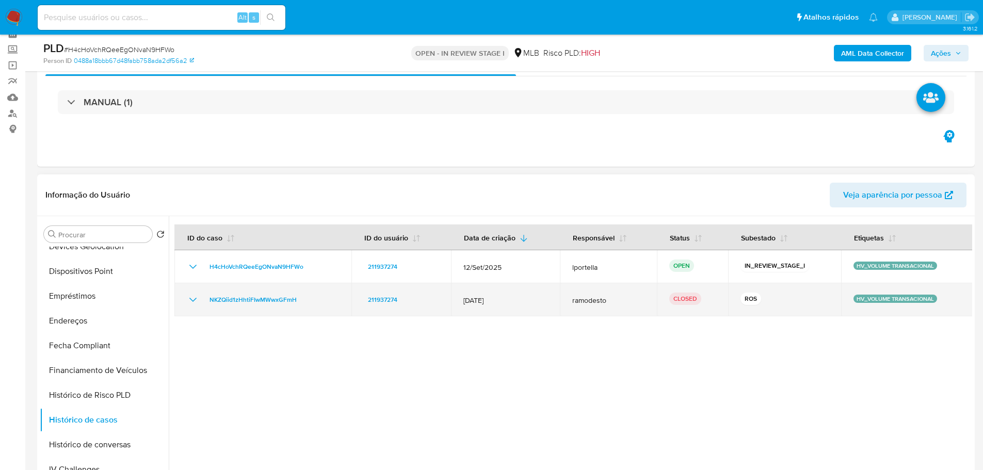
click at [267, 306] on td "NKZQiid1zHhtiFIwMWwxGFmH" at bounding box center [262, 299] width 177 height 33
click at [265, 302] on span "NKZQiid1zHhtiFIwMWwxGFmH" at bounding box center [252, 300] width 87 height 12
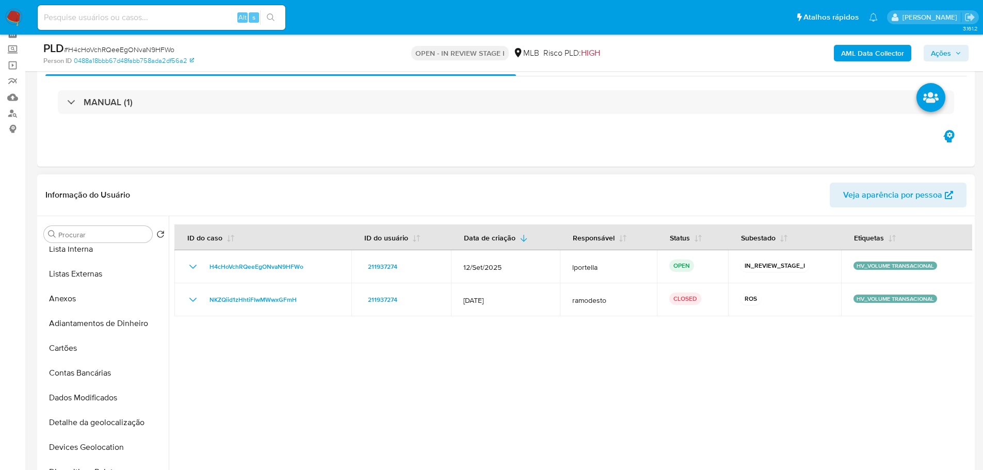
scroll to position [0, 0]
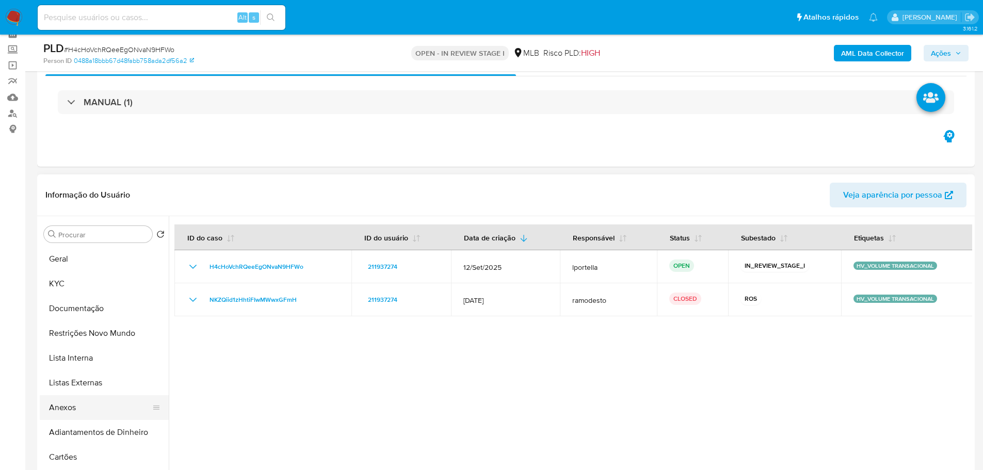
click at [82, 404] on button "Anexos" at bounding box center [100, 407] width 121 height 25
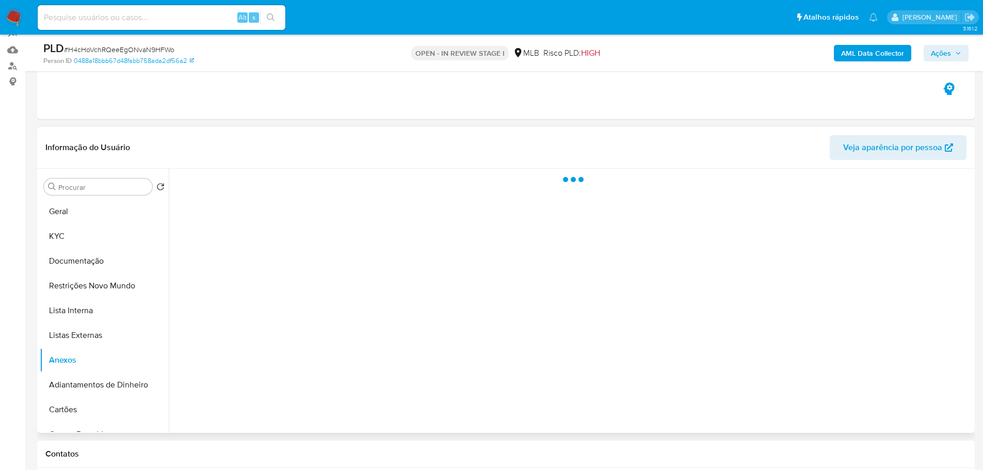
scroll to position [155, 0]
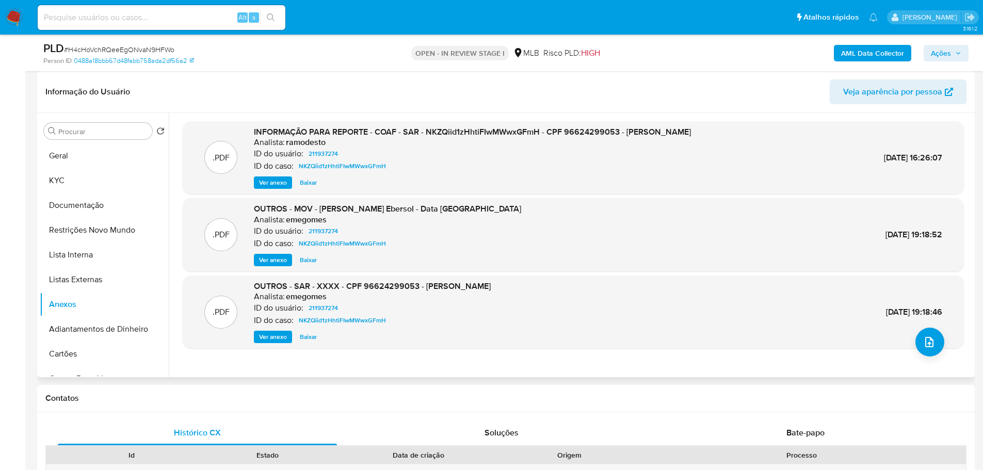
click at [279, 180] on span "Ver anexo" at bounding box center [273, 182] width 28 height 10
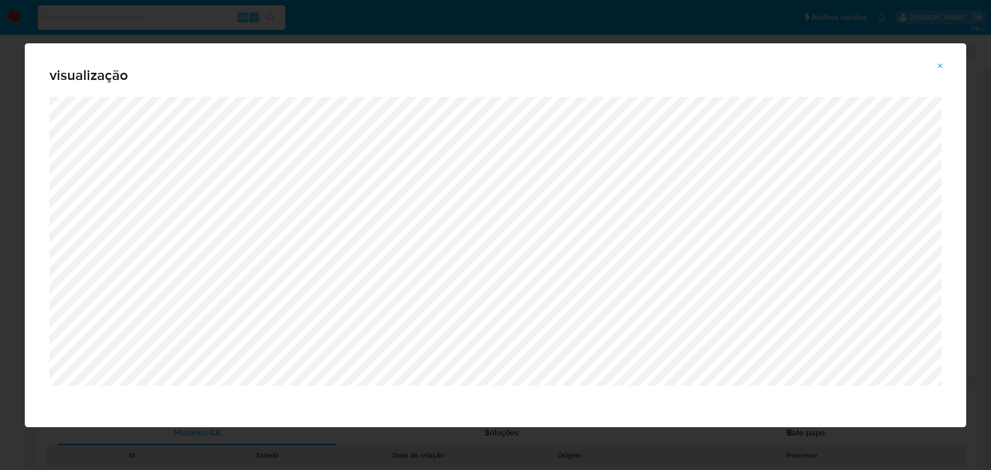
click at [894, 23] on div "visualização" at bounding box center [495, 235] width 991 height 470
click at [947, 61] on button "Attachment preview" at bounding box center [940, 66] width 23 height 17
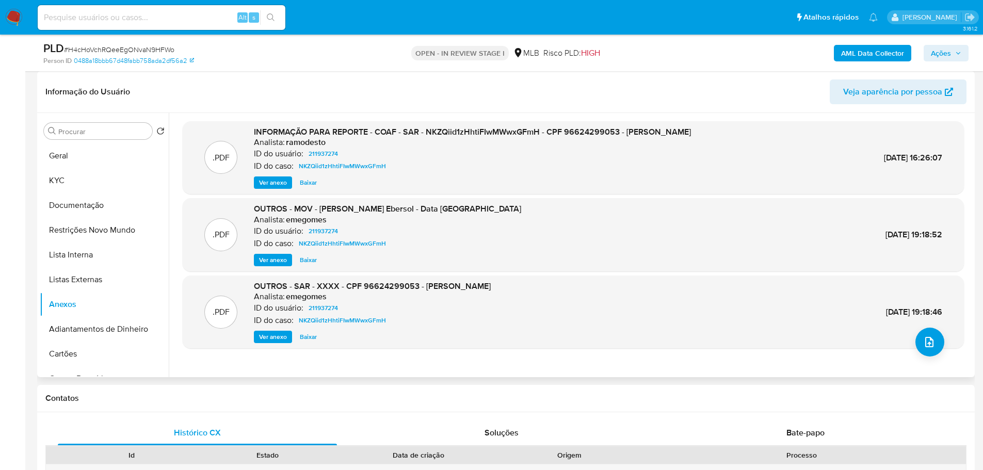
click at [944, 56] on span "Ações" at bounding box center [941, 53] width 20 height 17
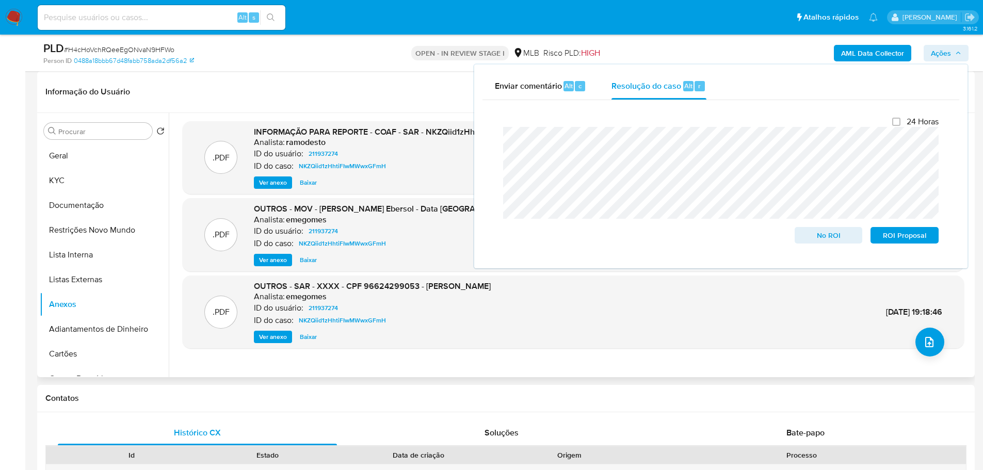
click at [867, 52] on b "AML Data Collector" at bounding box center [872, 53] width 63 height 17
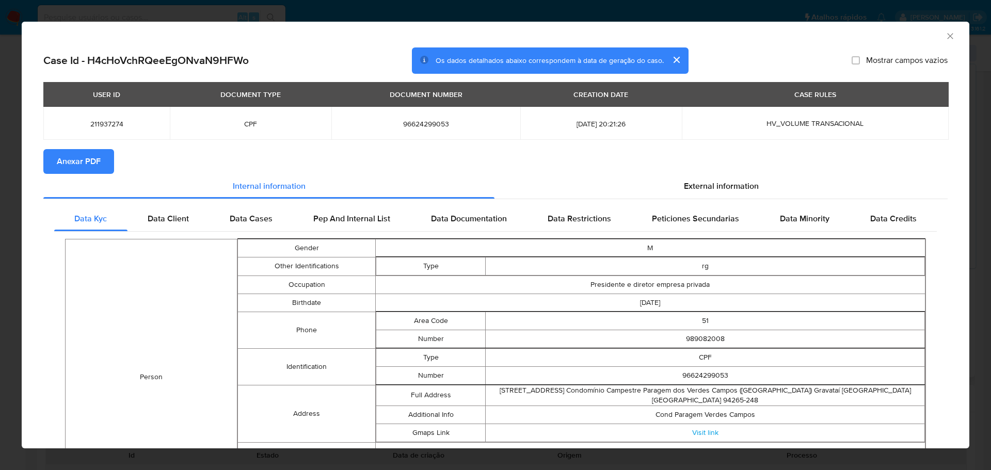
click at [98, 157] on span "Anexar PDF" at bounding box center [79, 161] width 44 height 23
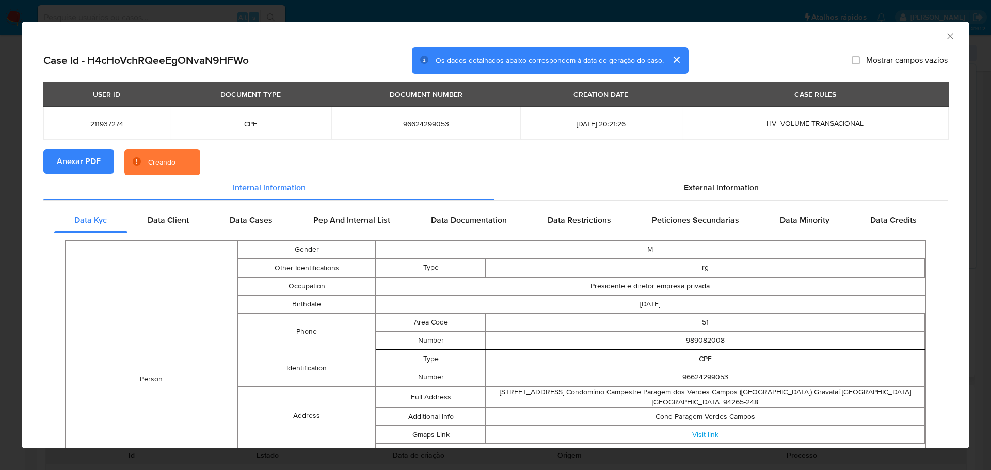
click at [947, 35] on icon "Fechar a janela" at bounding box center [950, 36] width 6 height 6
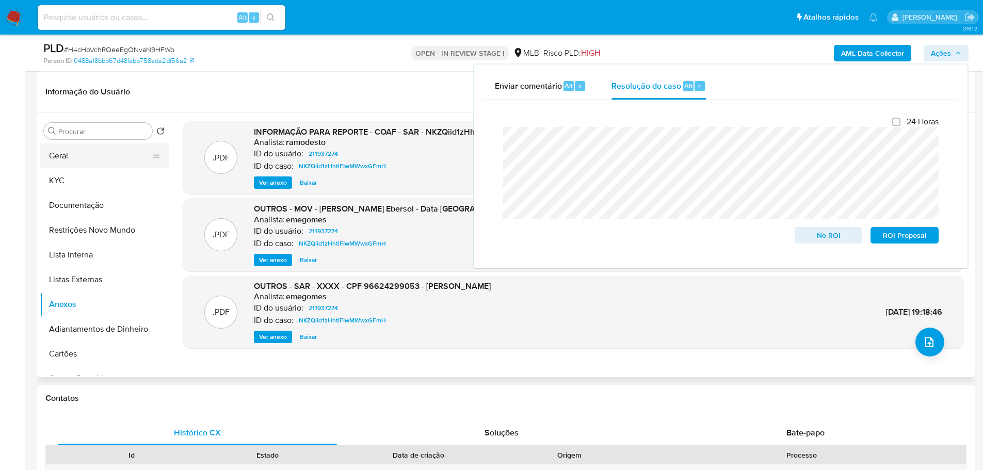
click at [57, 161] on button "Geral" at bounding box center [100, 155] width 121 height 25
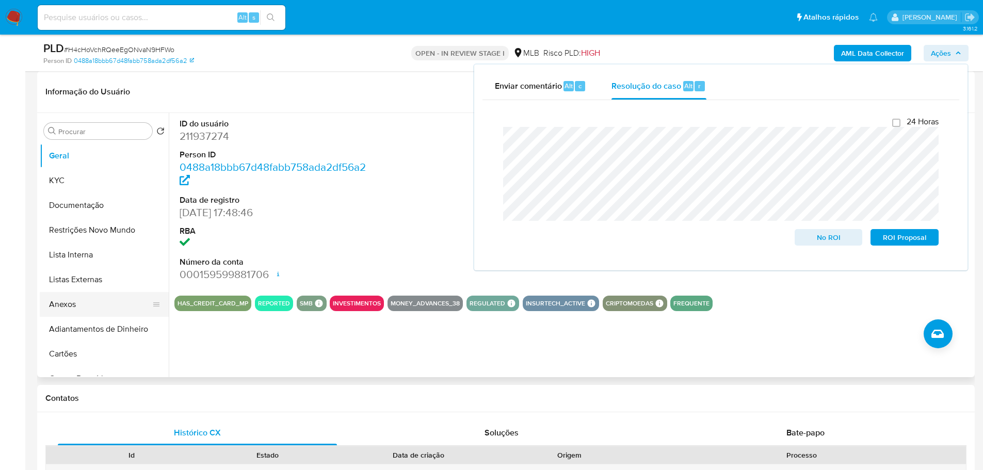
click at [94, 299] on button "Anexos" at bounding box center [100, 304] width 121 height 25
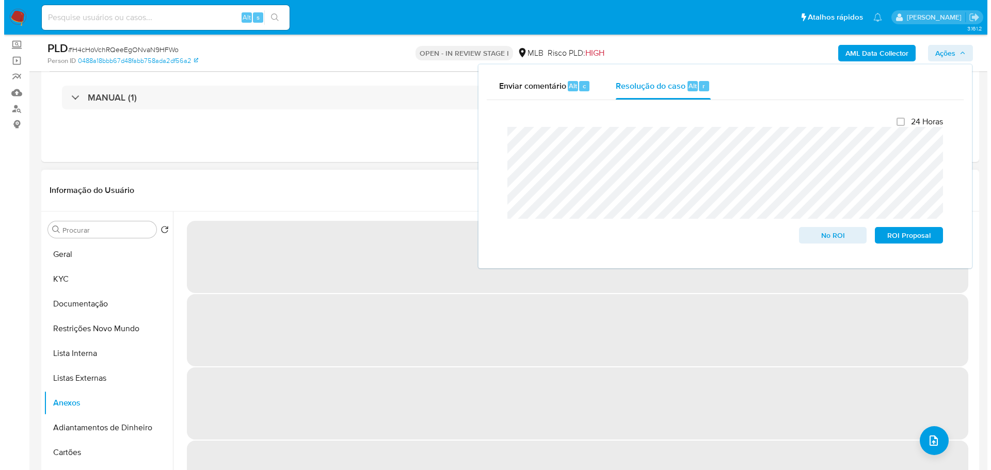
scroll to position [52, 0]
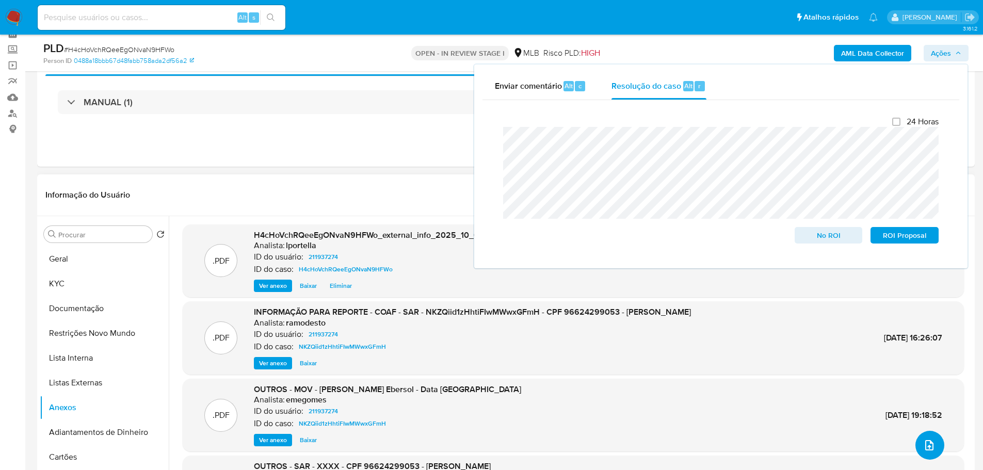
click at [931, 449] on button "upload-file" at bounding box center [929, 445] width 29 height 29
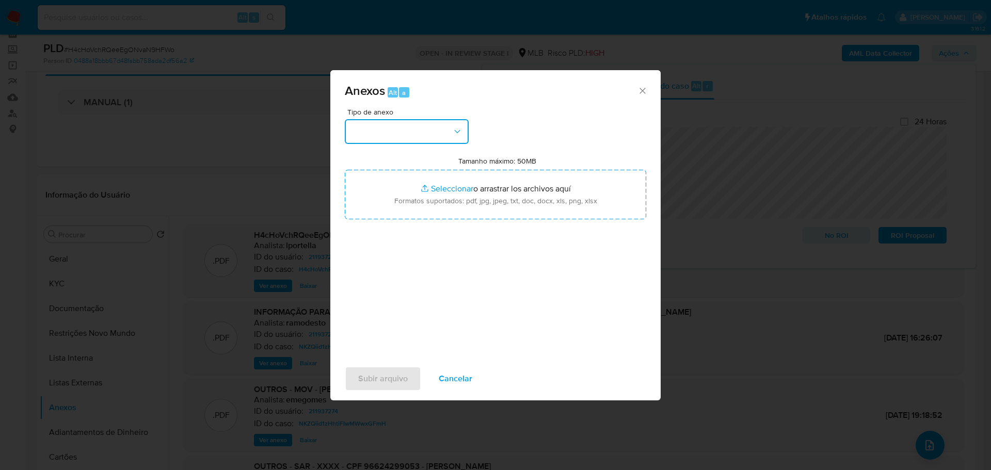
click at [410, 134] on button "button" at bounding box center [407, 131] width 124 height 25
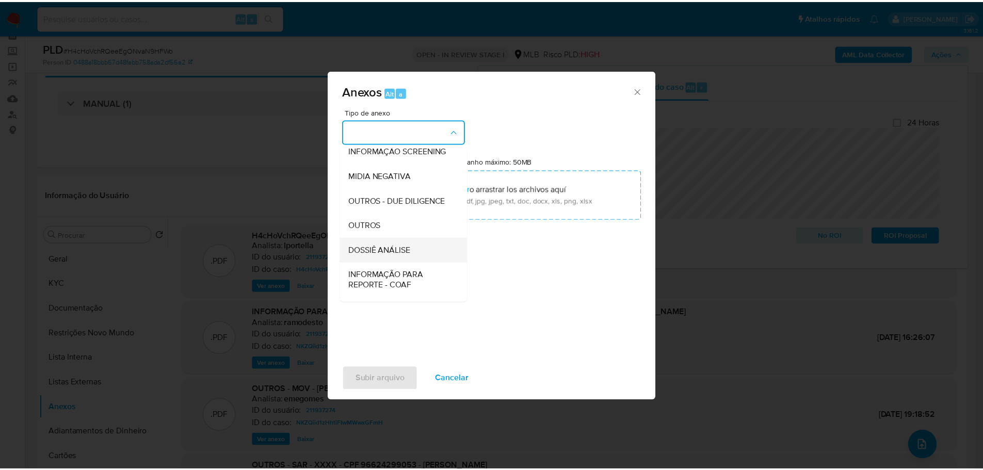
scroll to position [159, 0]
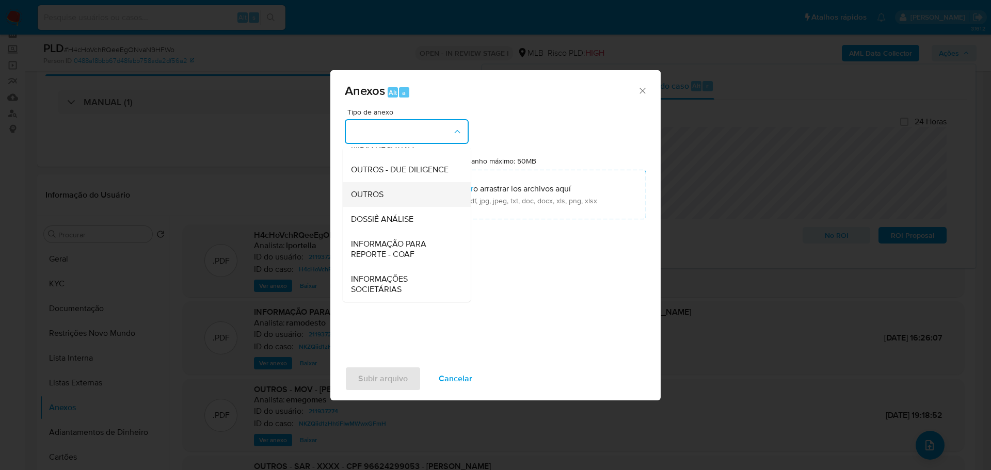
click at [373, 192] on span "OUTROS" at bounding box center [367, 194] width 33 height 10
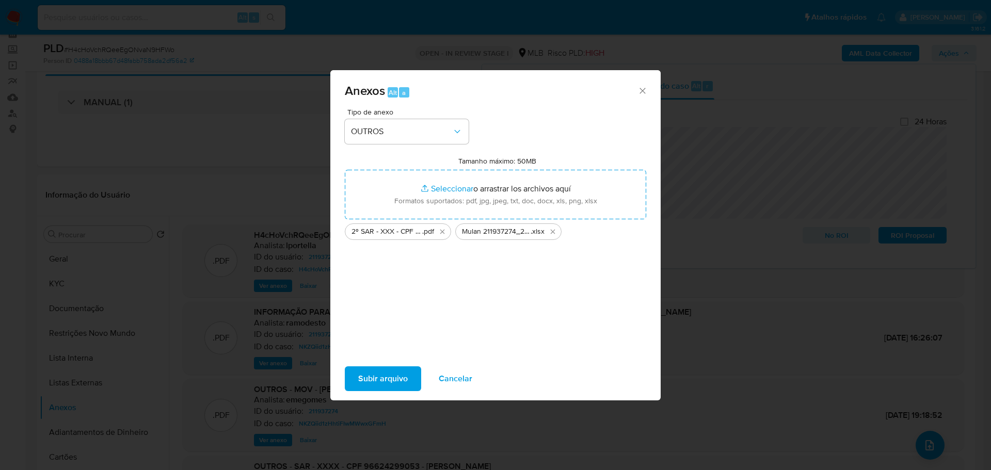
click at [389, 385] on span "Subir arquivo" at bounding box center [383, 378] width 50 height 23
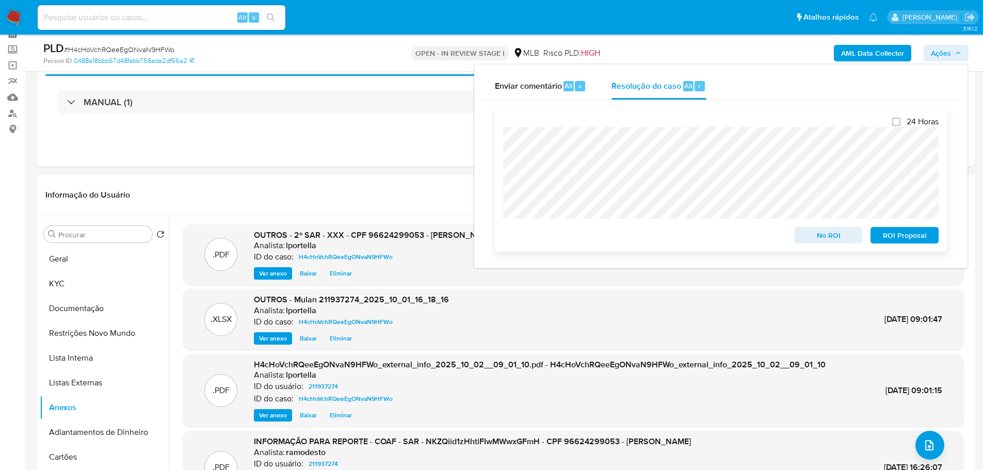
click at [907, 242] on span "ROI Proposal" at bounding box center [905, 235] width 54 height 14
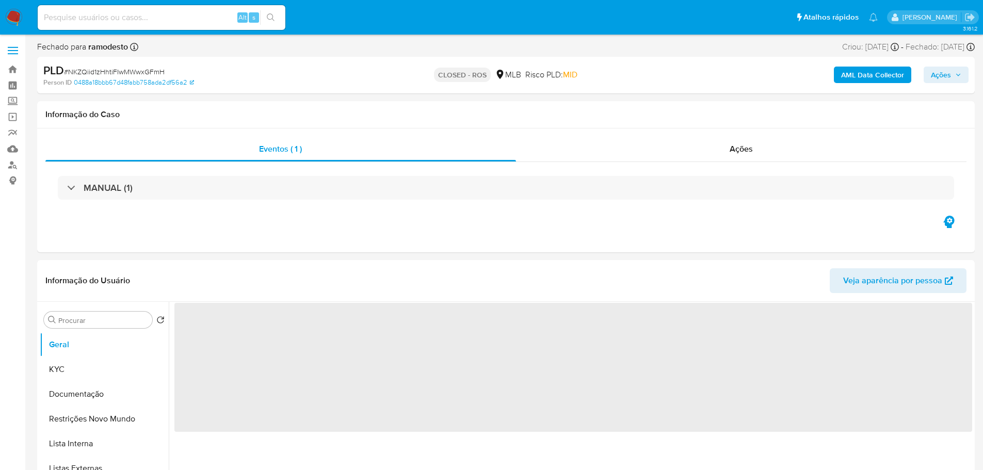
select select "10"
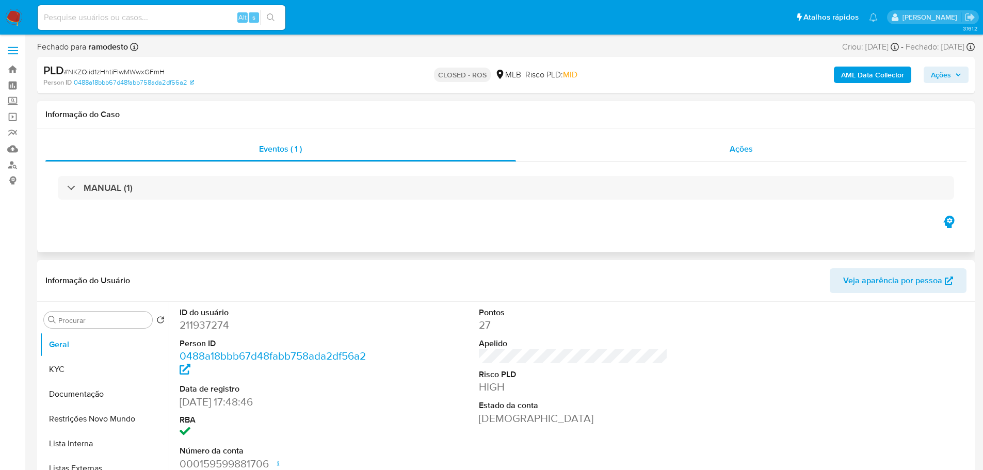
click at [724, 156] on div "Ações" at bounding box center [741, 149] width 451 height 25
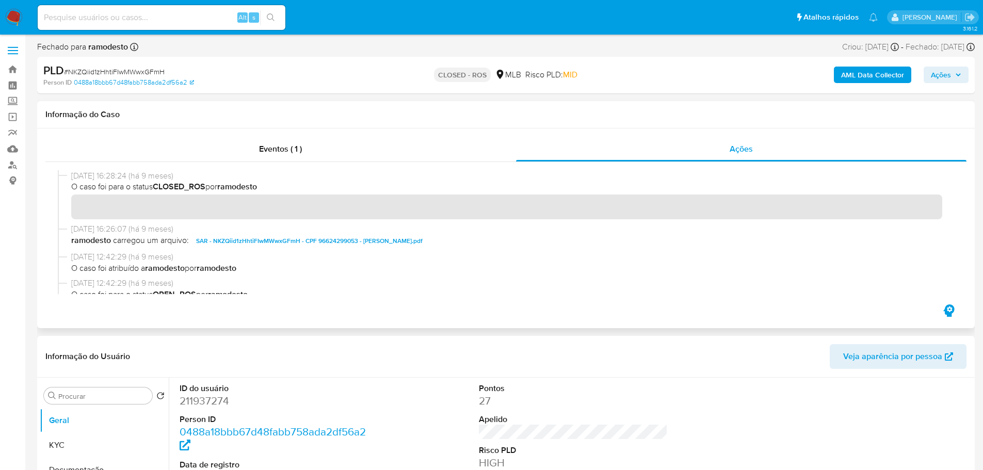
drag, startPoint x: 109, startPoint y: 175, endPoint x: 72, endPoint y: 177, distance: 37.2
click at [72, 177] on span "17/12/2024 16:28:24 (há 9 meses)" at bounding box center [510, 175] width 879 height 11
drag, startPoint x: 295, startPoint y: 173, endPoint x: 296, endPoint y: 164, distance: 9.3
click at [296, 168] on div at bounding box center [505, 232] width 921 height 140
click at [296, 155] on div "Eventos ( 1 )" at bounding box center [280, 149] width 470 height 25
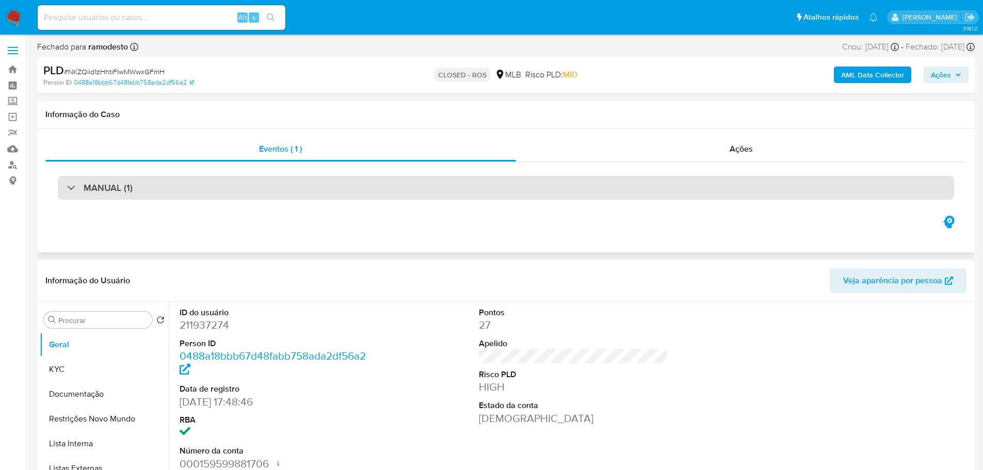
click at [266, 192] on div "MANUAL (1)" at bounding box center [506, 188] width 896 height 24
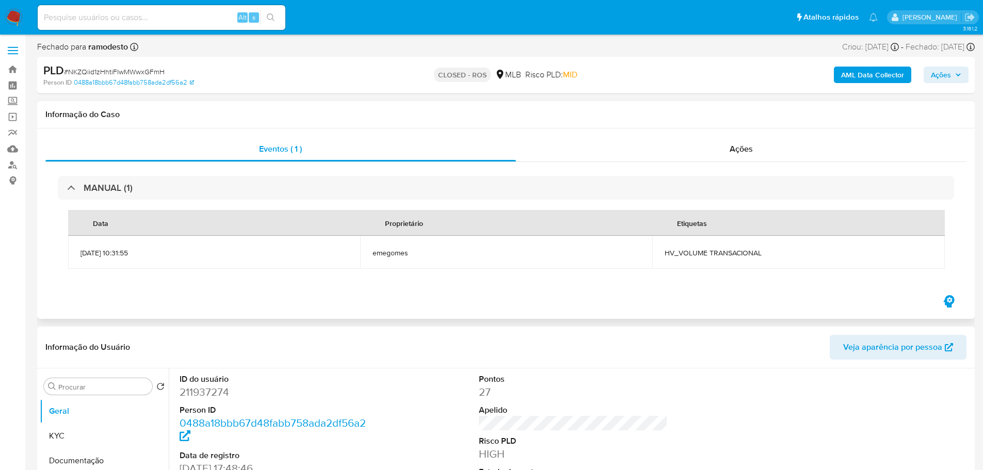
click at [681, 254] on span "HV_VOLUME TRANSACIONAL" at bounding box center [797, 252] width 267 height 9
copy div "HV_VOLUME TRANSACIONAL"
click at [125, 73] on span "# NKZQiid1zHhtiFIwMWwxGFmH" at bounding box center [114, 72] width 101 height 10
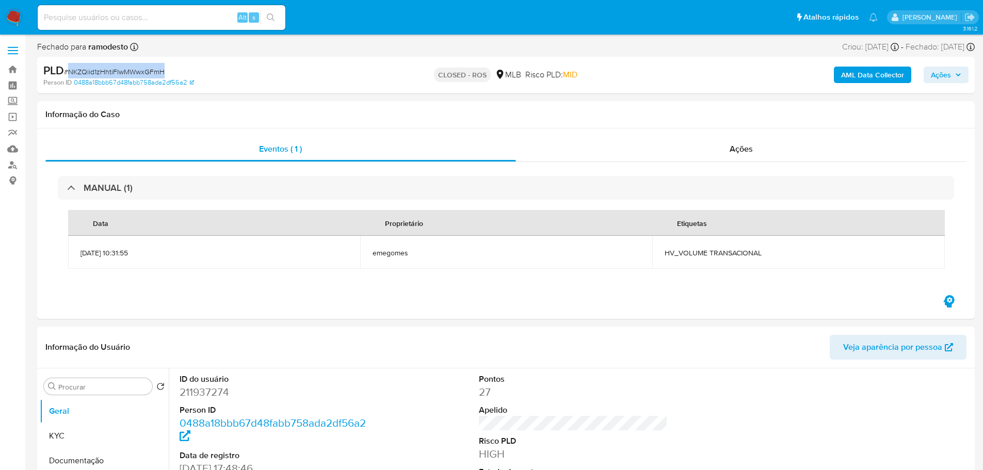
click at [125, 73] on span "# NKZQiid1zHhtiFIwMWwxGFmH" at bounding box center [114, 72] width 101 height 10
copy span "NKZQiid1zHhtiFIwMWwxGFmH"
click at [781, 150] on div "Ações" at bounding box center [741, 149] width 451 height 25
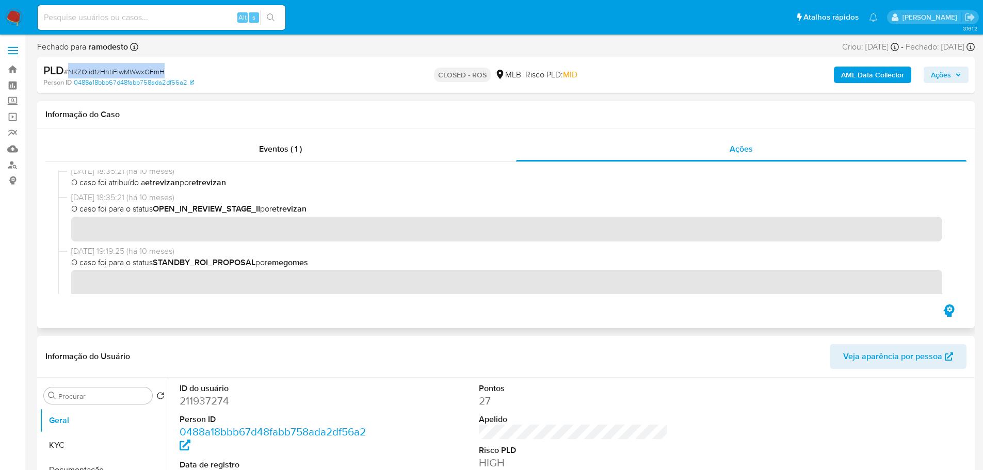
scroll to position [671, 0]
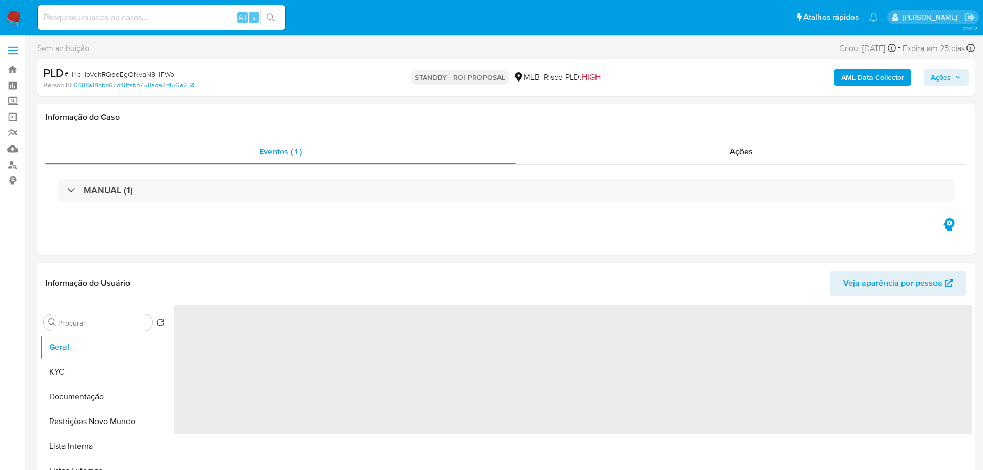
select select "10"
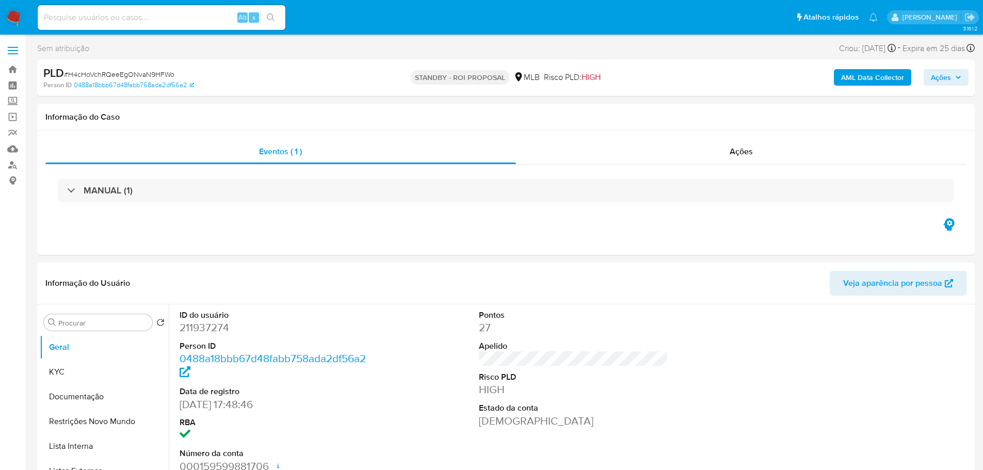
click at [148, 75] on span "# H4cHoVchRQeeEgONvaN9HFWo" at bounding box center [119, 74] width 110 height 10
copy span "H4cHoVchRQeeEgONvaN9HFWo"
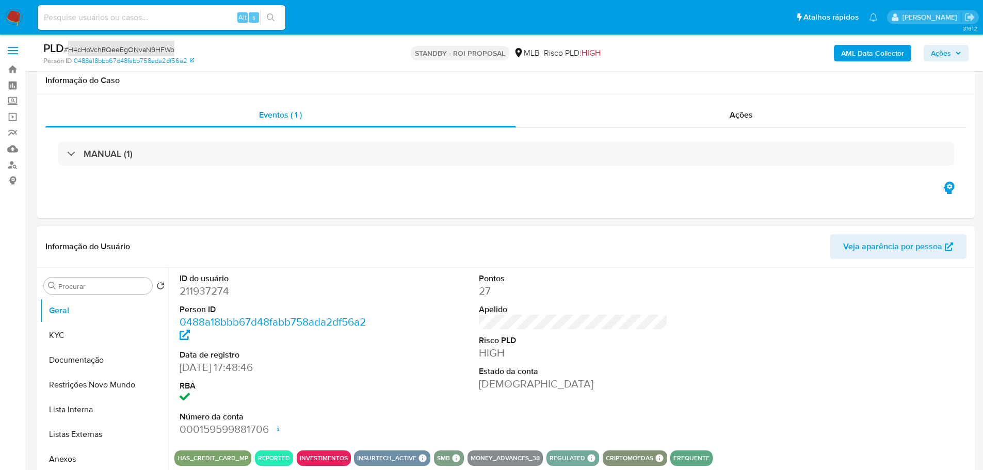
scroll to position [103, 0]
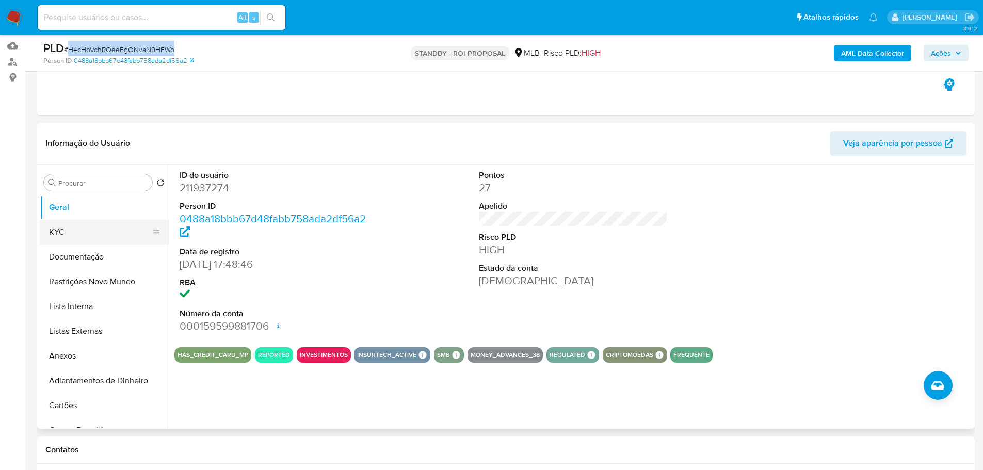
click at [108, 225] on button "KYC" at bounding box center [100, 232] width 121 height 25
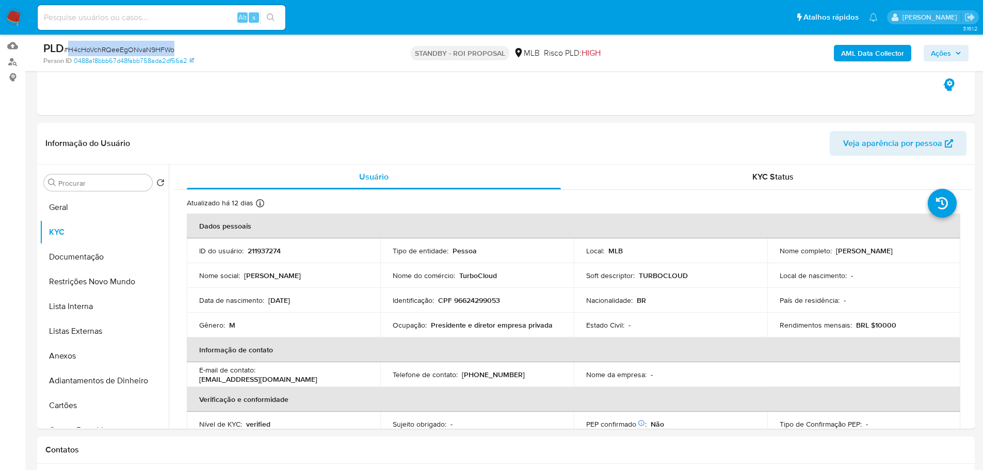
click at [14, 15] on img at bounding box center [14, 18] width 18 height 18
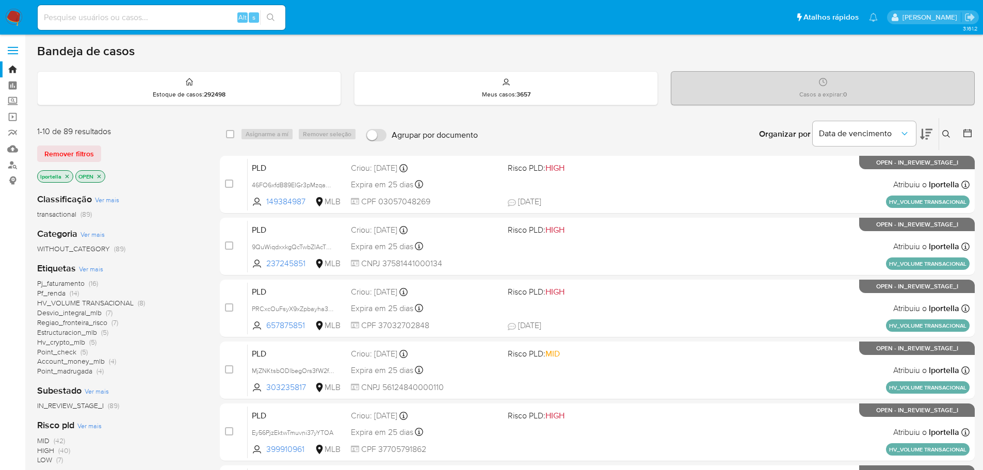
click at [155, 14] on input at bounding box center [162, 17] width 248 height 13
paste input "46FO6xfdB89EIGr3pMzqawH6"
type input "46FO6xfdB89EIGr3pMzqawH6"
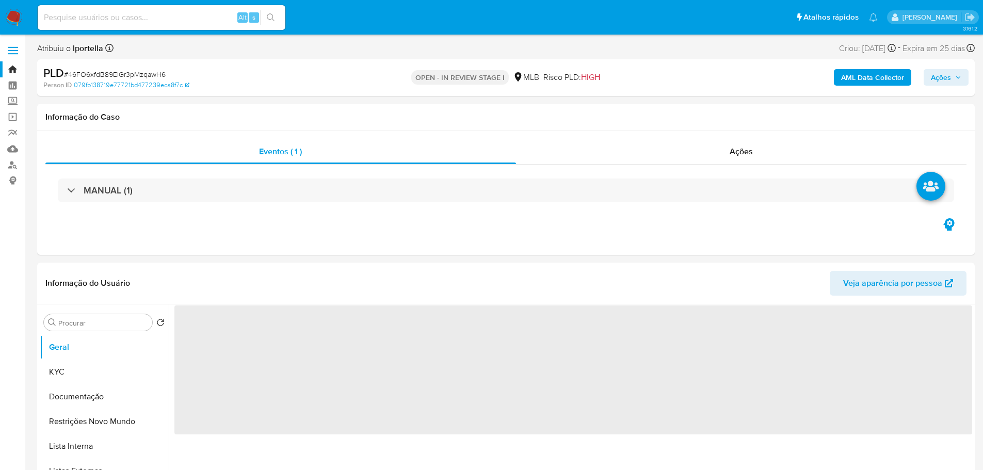
select select "10"
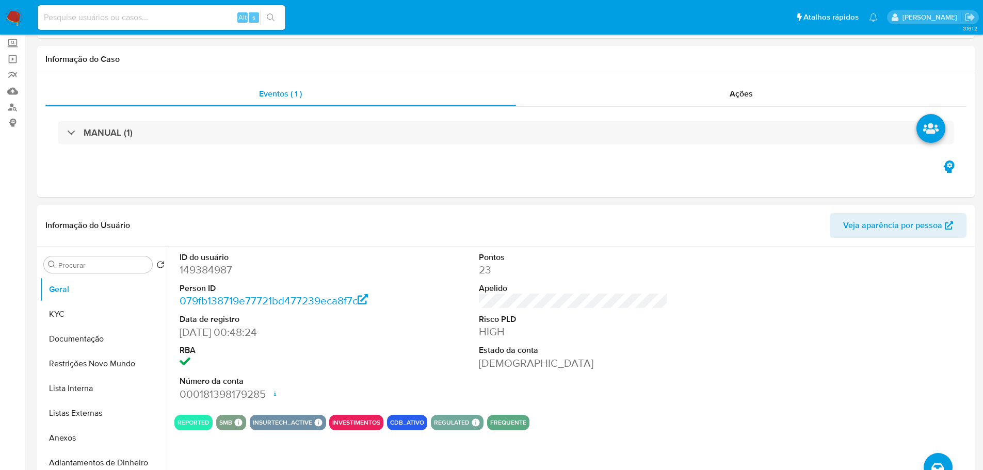
scroll to position [103, 0]
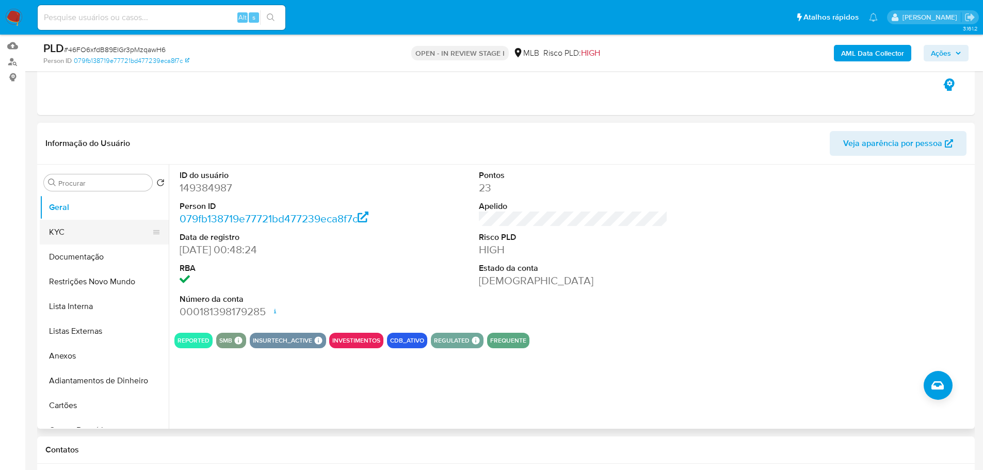
click at [98, 237] on button "KYC" at bounding box center [100, 232] width 121 height 25
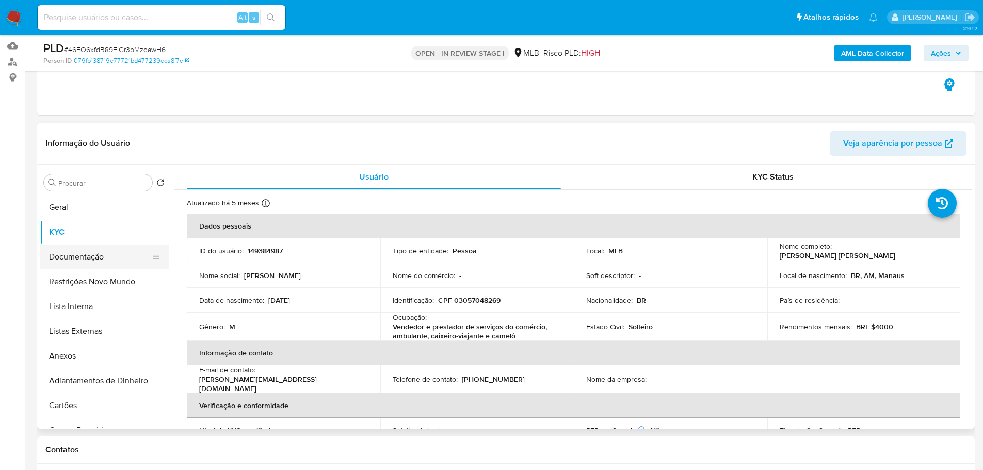
click at [127, 255] on button "Documentação" at bounding box center [100, 257] width 121 height 25
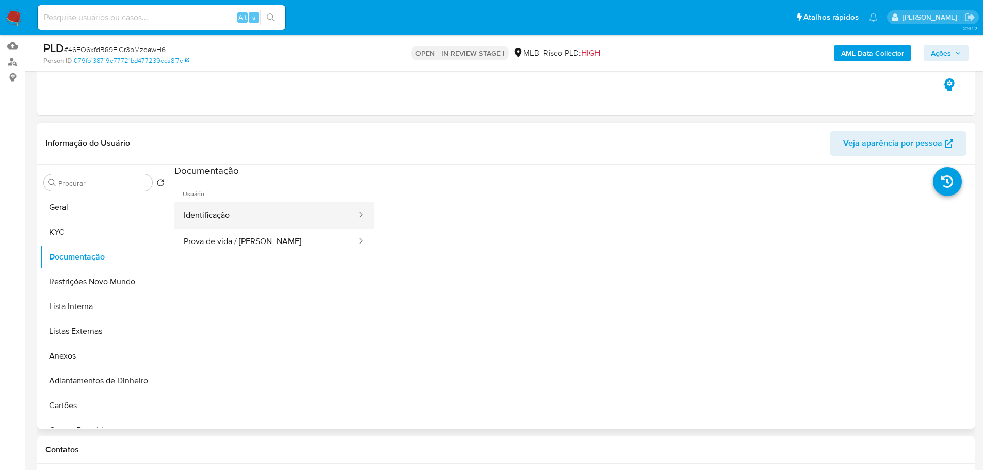
click at [245, 207] on button "Identificação" at bounding box center [265, 215] width 183 height 26
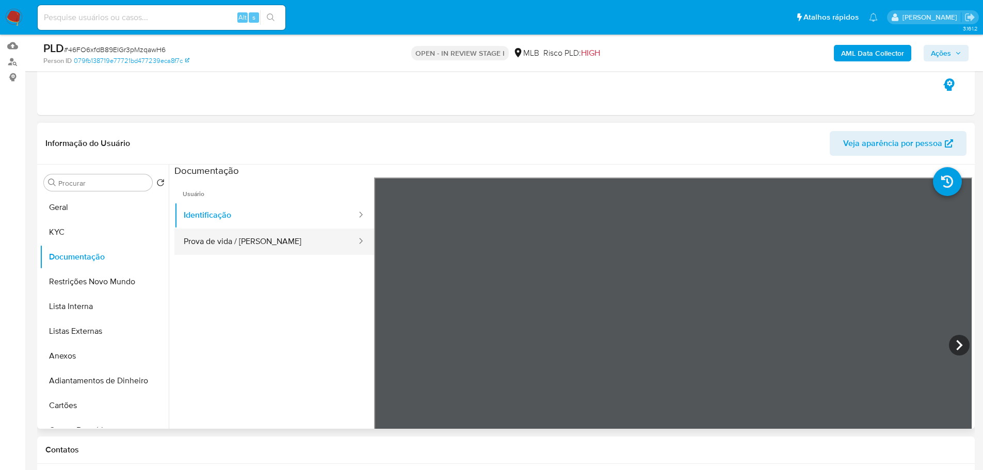
click at [291, 242] on button "Prova de vida / Selfie" at bounding box center [265, 242] width 183 height 26
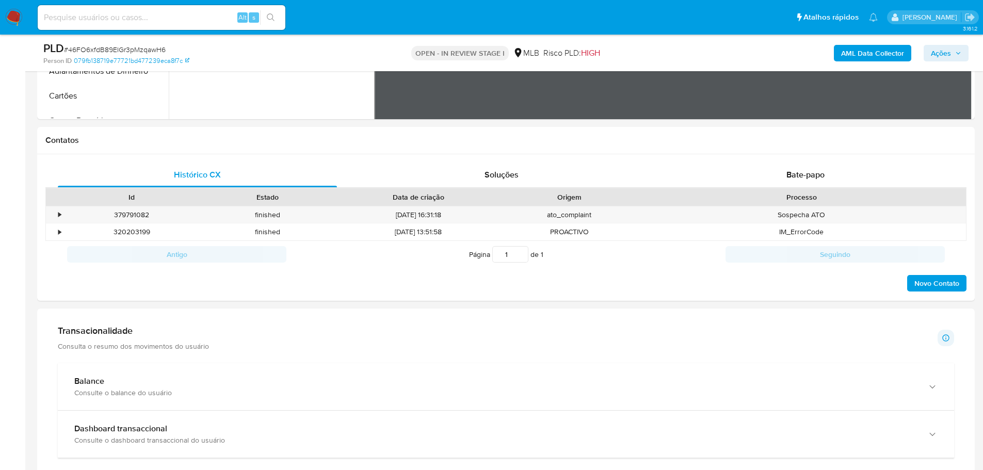
scroll to position [567, 0]
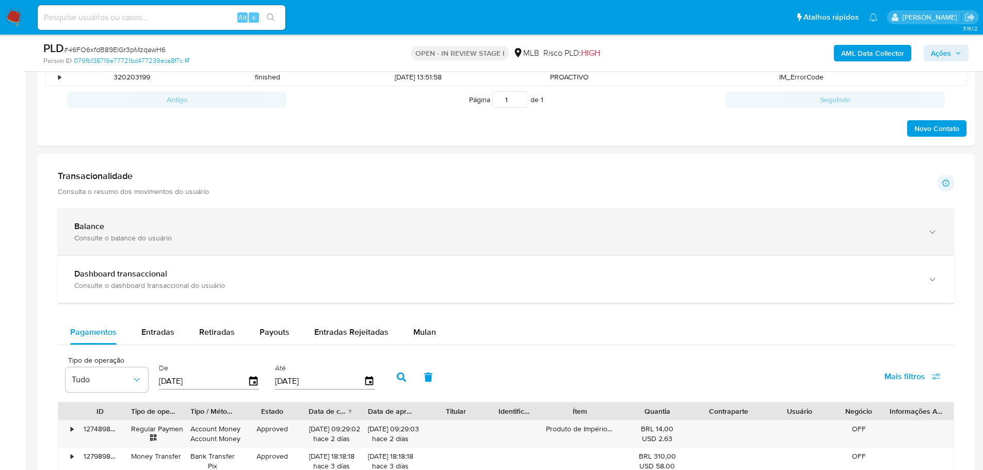
click at [801, 238] on div "Consulte o balance do usuário" at bounding box center [495, 237] width 842 height 9
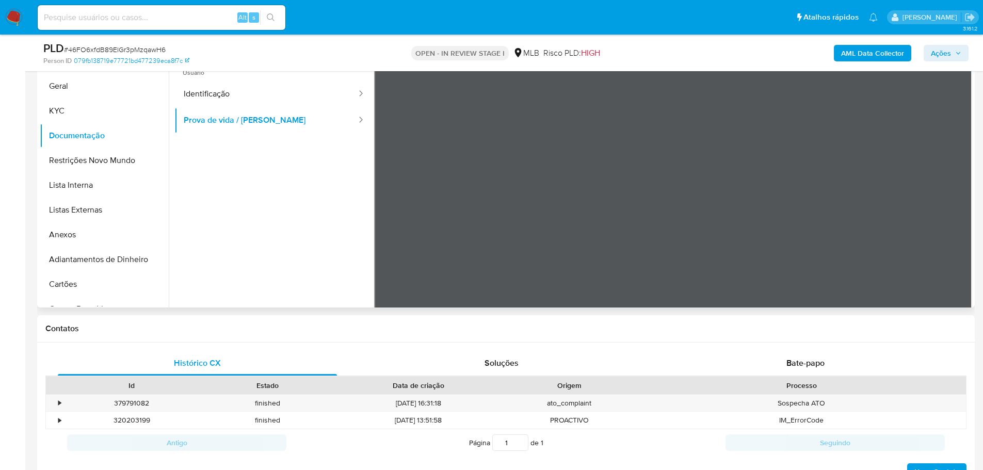
scroll to position [155, 0]
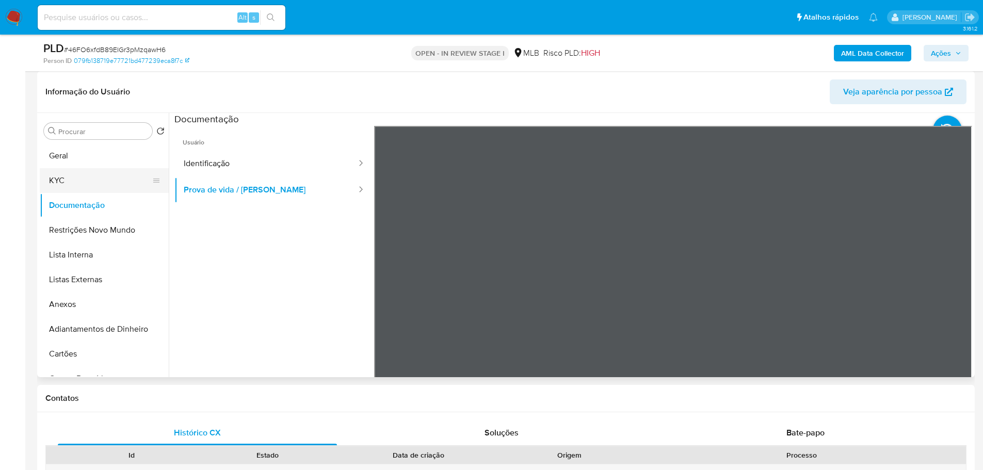
click at [110, 178] on button "KYC" at bounding box center [100, 180] width 121 height 25
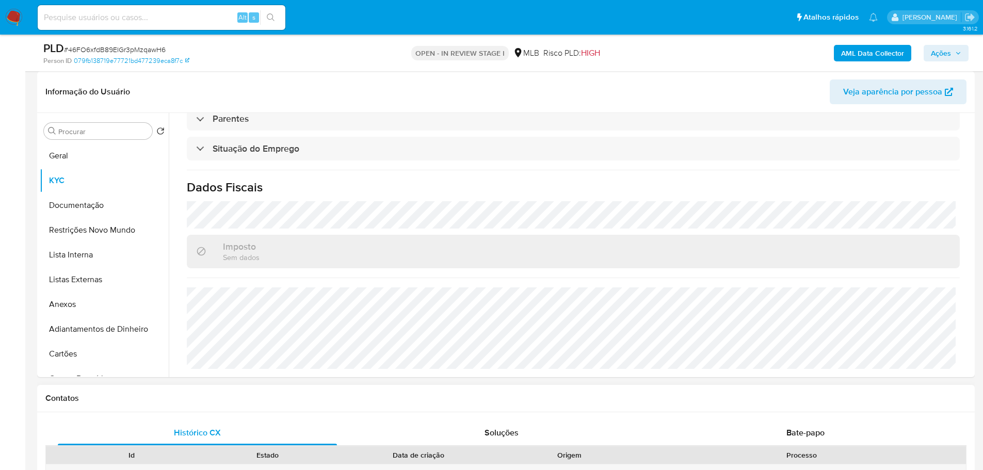
scroll to position [433, 0]
click at [68, 152] on button "Geral" at bounding box center [100, 155] width 121 height 25
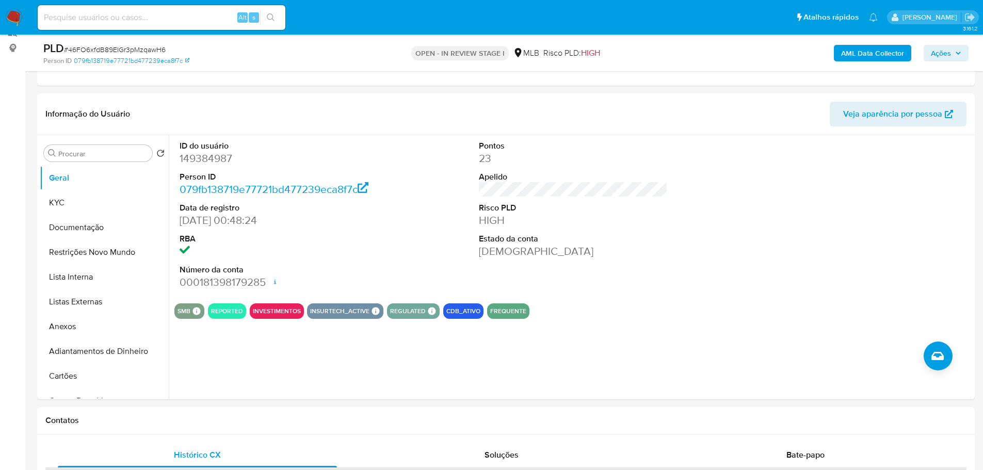
scroll to position [130, 0]
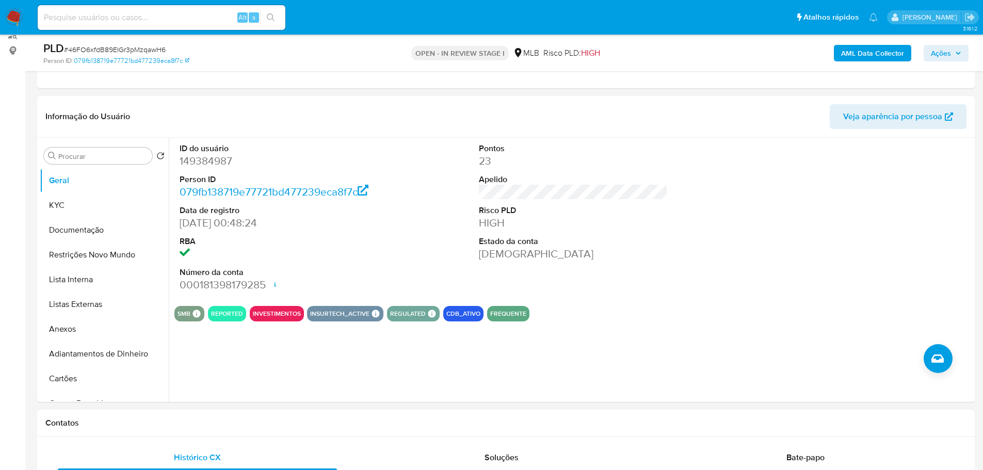
click at [212, 423] on h1 "Contatos" at bounding box center [505, 423] width 921 height 10
click at [75, 202] on button "KYC" at bounding box center [100, 205] width 121 height 25
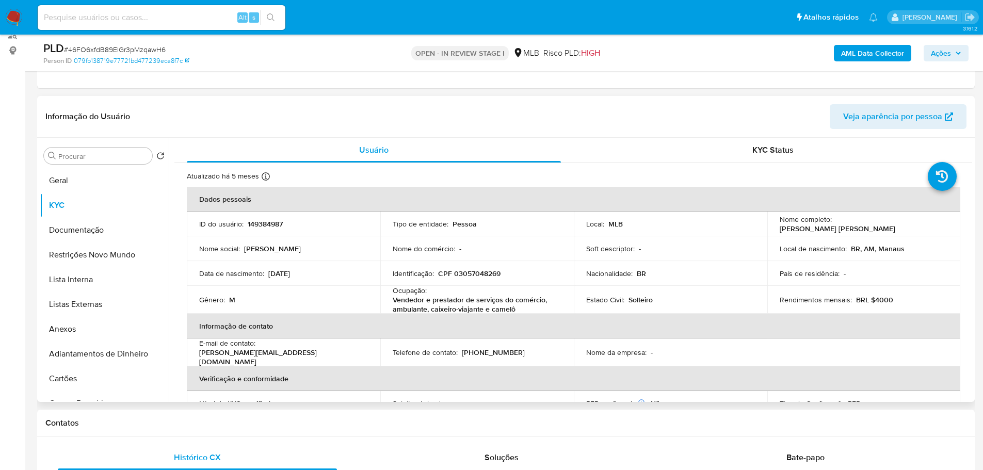
scroll to position [7, 0]
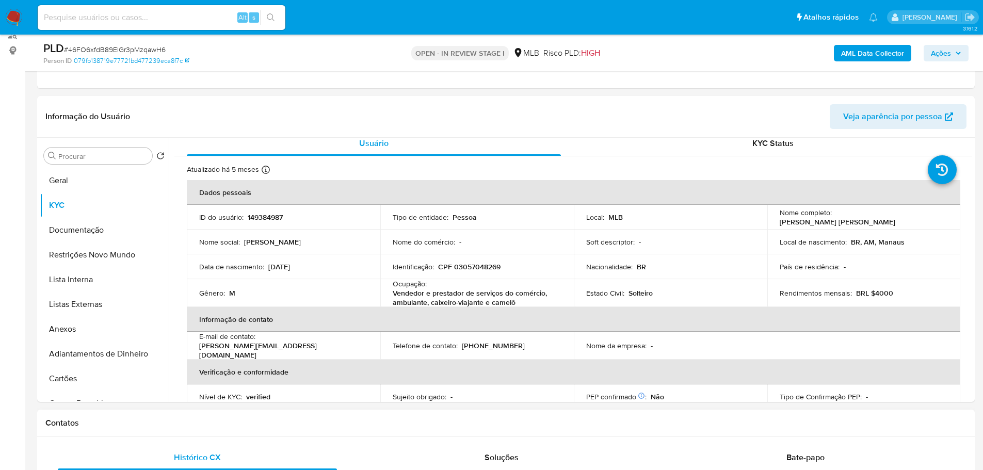
click at [187, 419] on h1 "Contatos" at bounding box center [505, 423] width 921 height 10
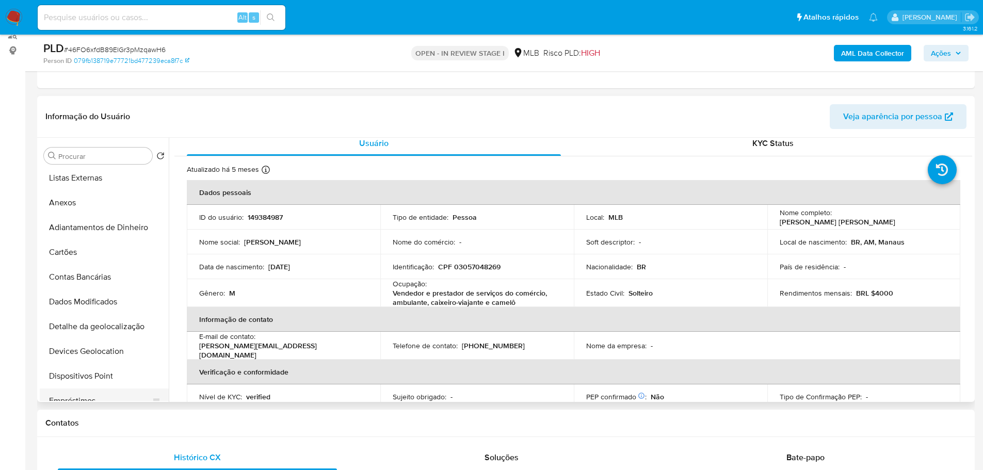
scroll to position [206, 0]
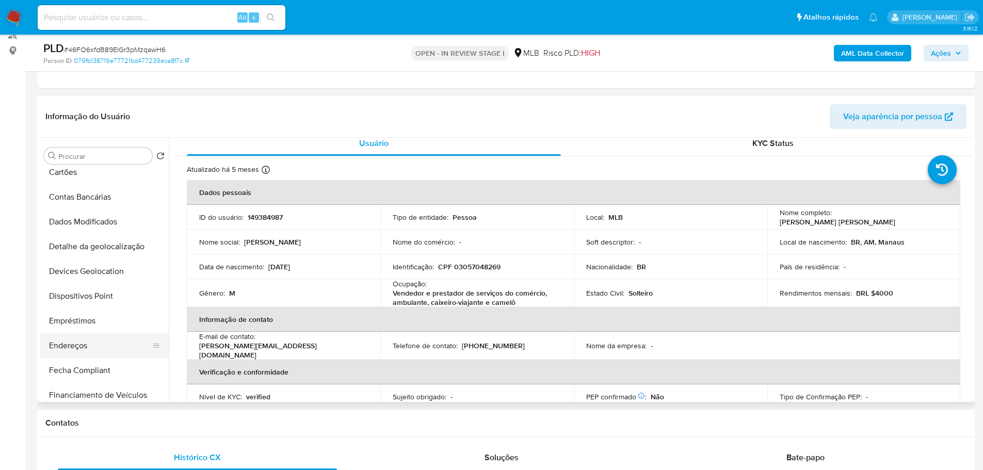
click at [93, 337] on button "Endereços" at bounding box center [100, 345] width 121 height 25
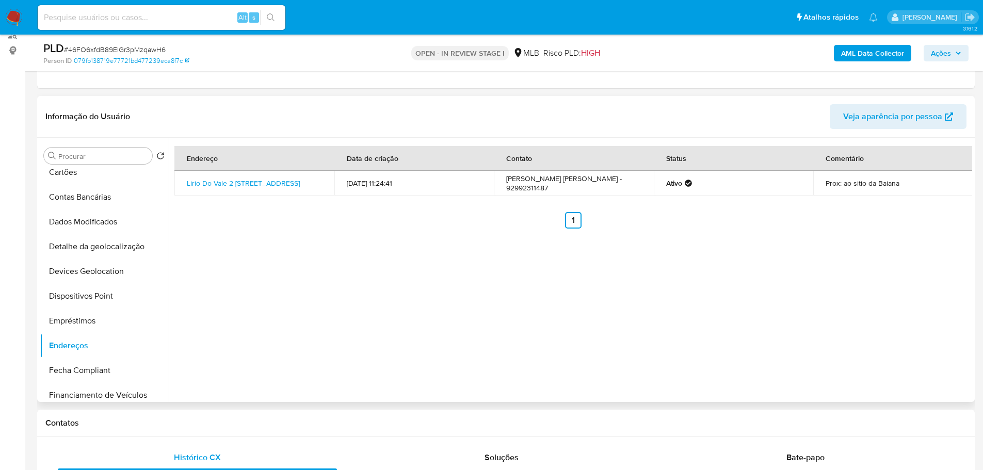
drag, startPoint x: 280, startPoint y: 428, endPoint x: 168, endPoint y: 374, distance: 124.6
click at [268, 427] on div "Contatos" at bounding box center [505, 423] width 937 height 27
click at [108, 254] on button "Detalhe da geolocalização" at bounding box center [100, 246] width 121 height 25
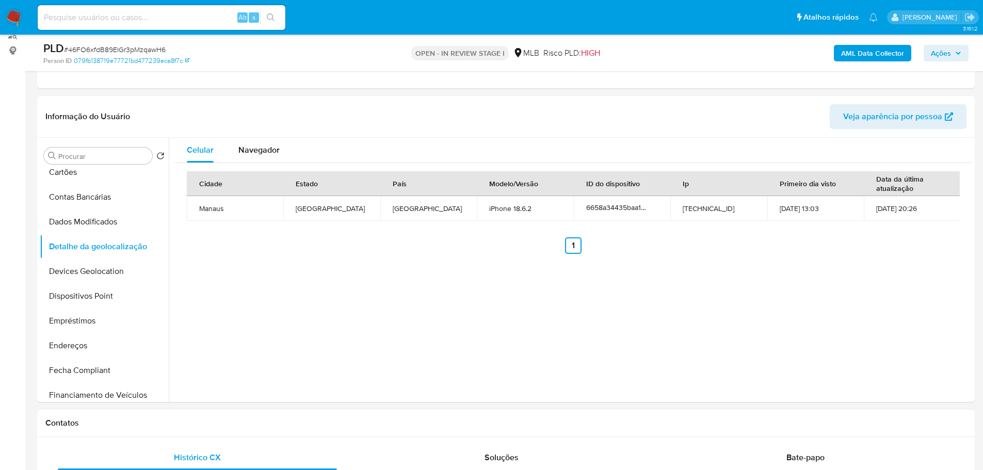
click at [300, 426] on h1 "Contatos" at bounding box center [505, 423] width 921 height 10
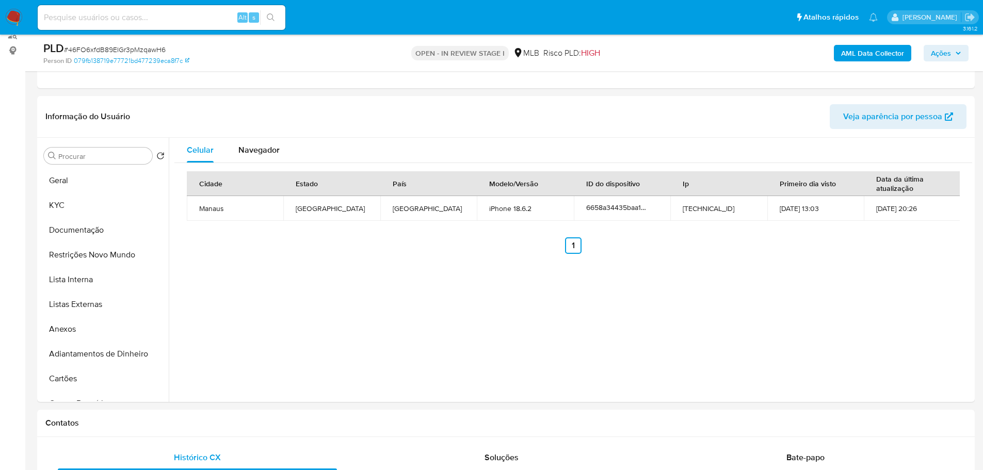
drag, startPoint x: 93, startPoint y: 256, endPoint x: 16, endPoint y: 284, distance: 81.8
click at [92, 256] on button "Restrições Novo Mundo" at bounding box center [104, 254] width 129 height 25
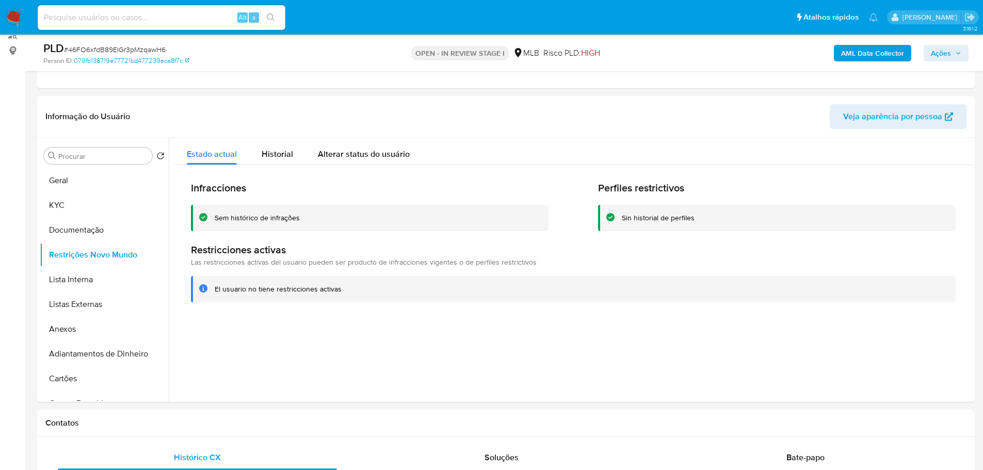
click at [120, 421] on h1 "Contatos" at bounding box center [505, 423] width 921 height 10
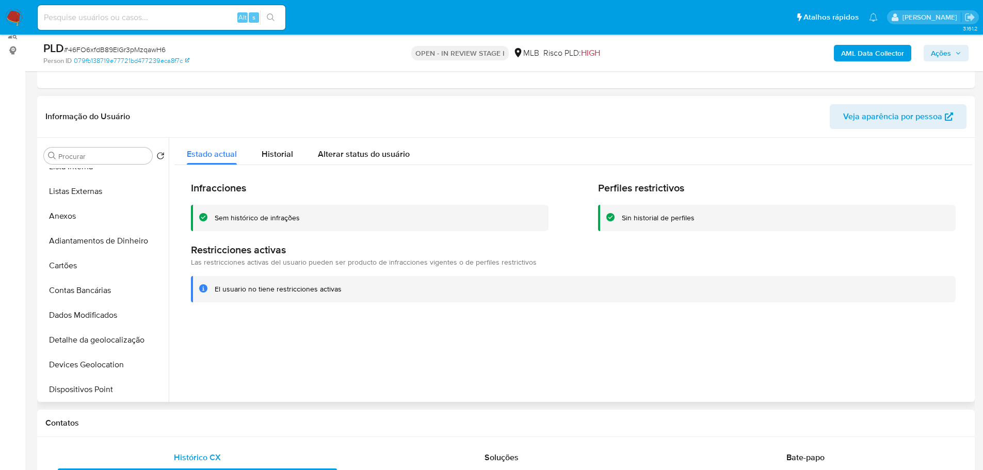
scroll to position [206, 0]
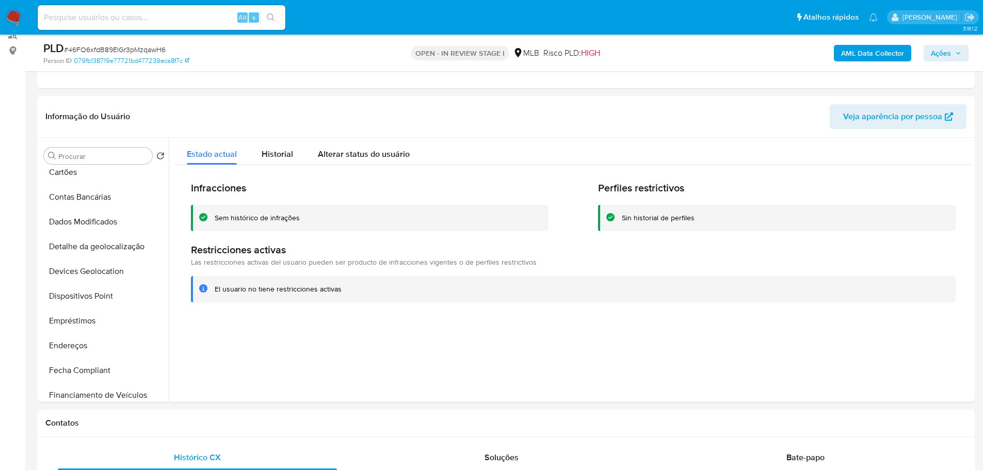
drag, startPoint x: 115, startPoint y: 296, endPoint x: 17, endPoint y: 295, distance: 98.0
click at [113, 295] on button "Dispositivos Point" at bounding box center [104, 296] width 129 height 25
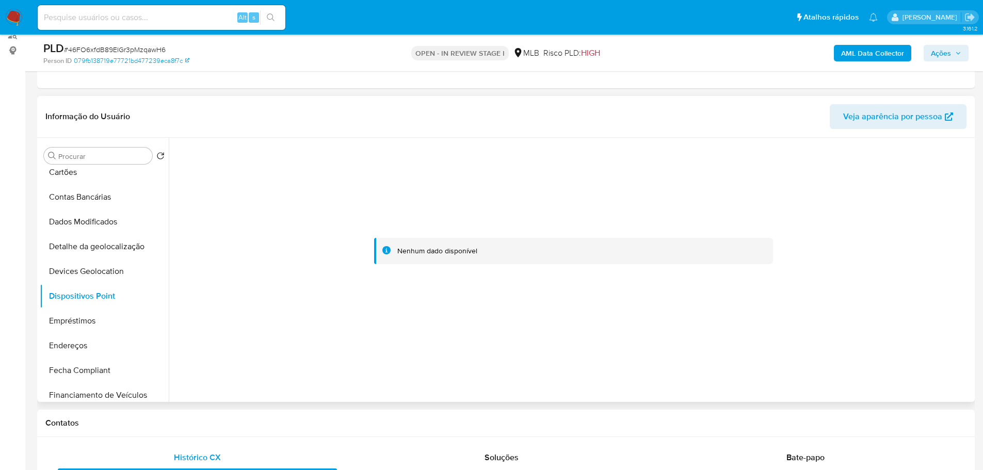
click at [768, 291] on div at bounding box center [573, 251] width 798 height 227
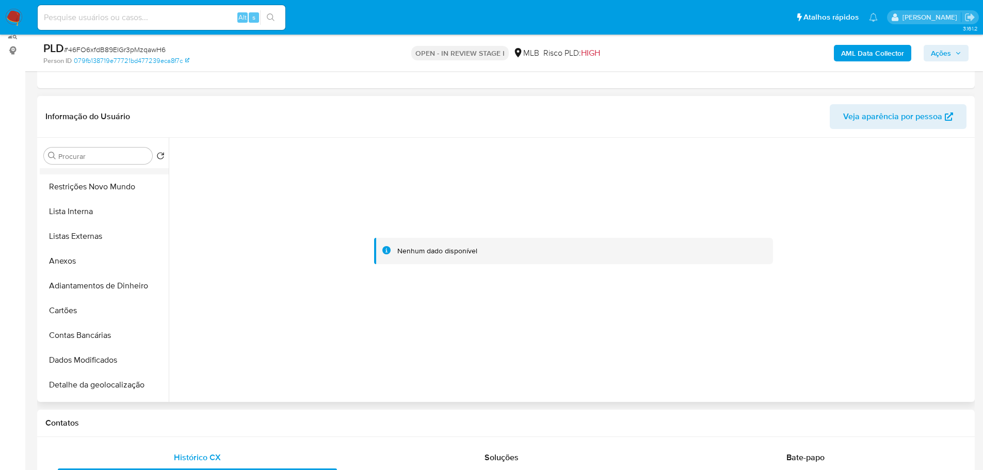
scroll to position [0, 0]
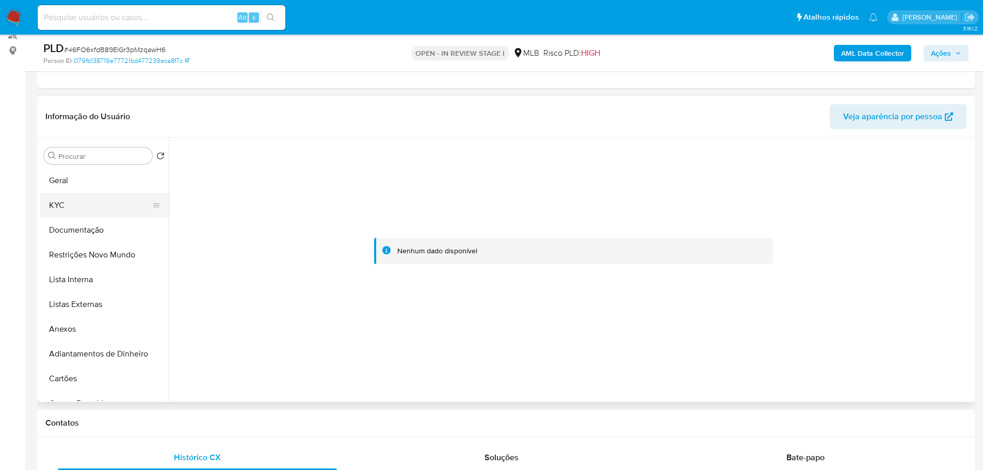
click at [74, 205] on button "KYC" at bounding box center [100, 205] width 121 height 25
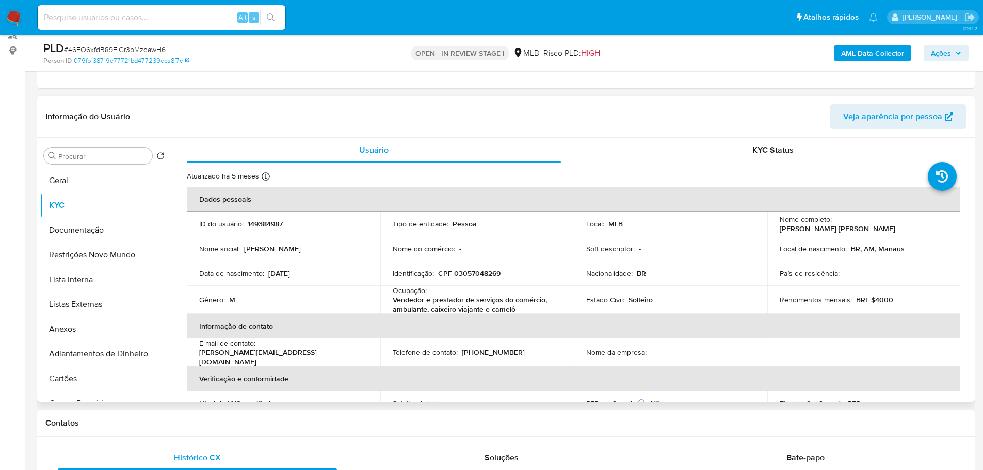
click at [480, 278] on p "CPF 03057048269" at bounding box center [469, 273] width 62 height 9
copy p "03057048269"
click at [88, 228] on button "Documentação" at bounding box center [100, 230] width 121 height 25
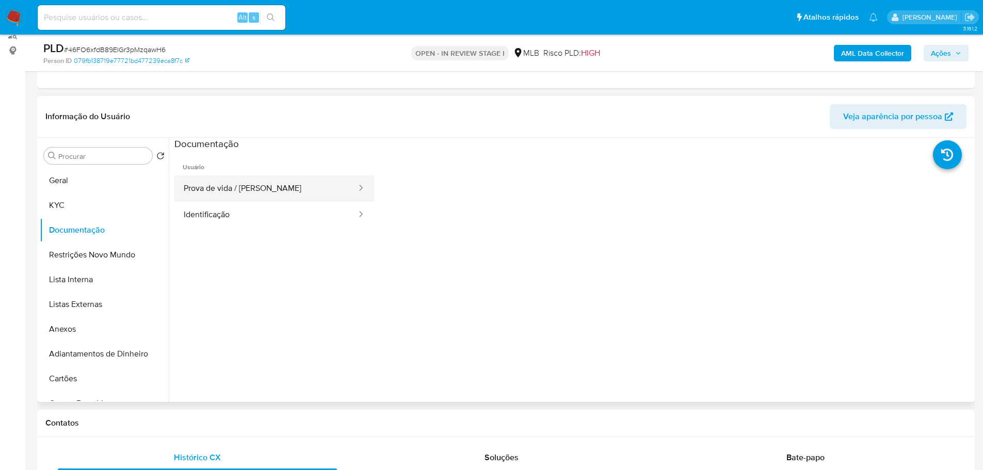
click at [230, 187] on button "Prova de vida / [PERSON_NAME]" at bounding box center [265, 188] width 183 height 26
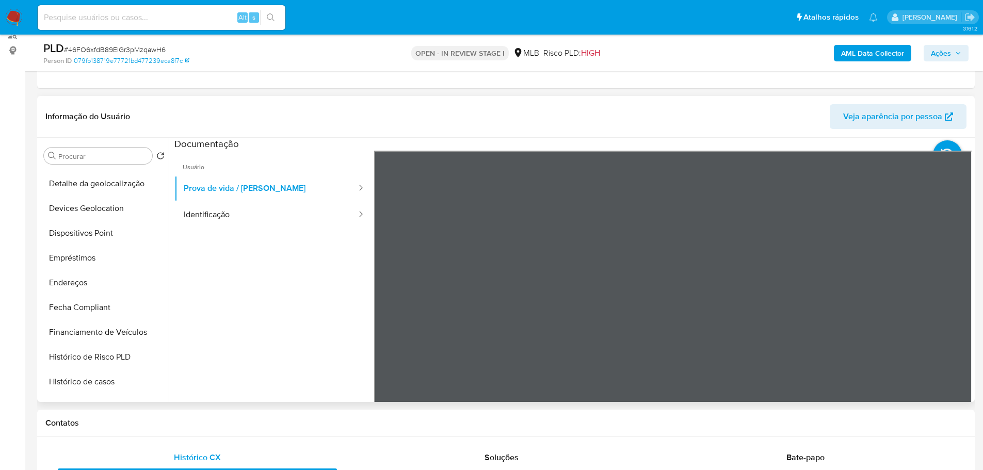
scroll to position [464, 0]
click at [96, 182] on button "Histórico de casos" at bounding box center [100, 186] width 121 height 25
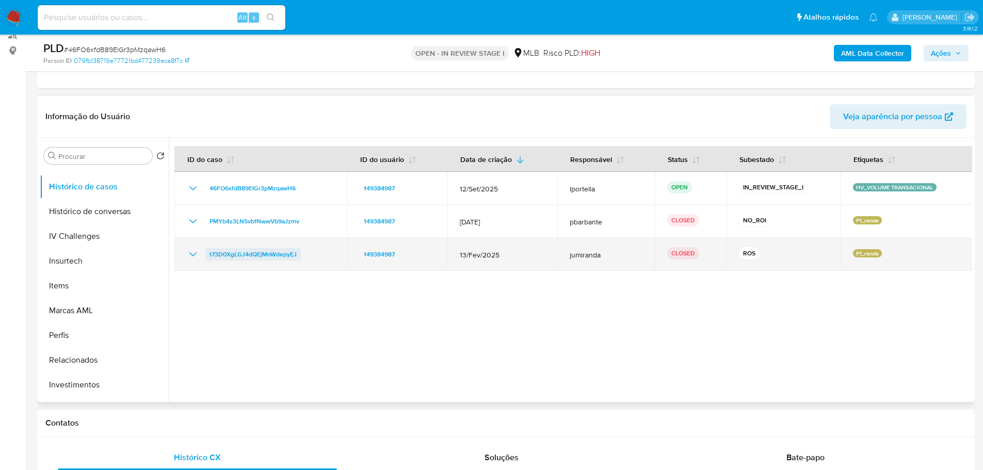
click at [282, 254] on span "t73D0XgLGJ4dQEjMnWdepyEJ" at bounding box center [252, 254] width 87 height 12
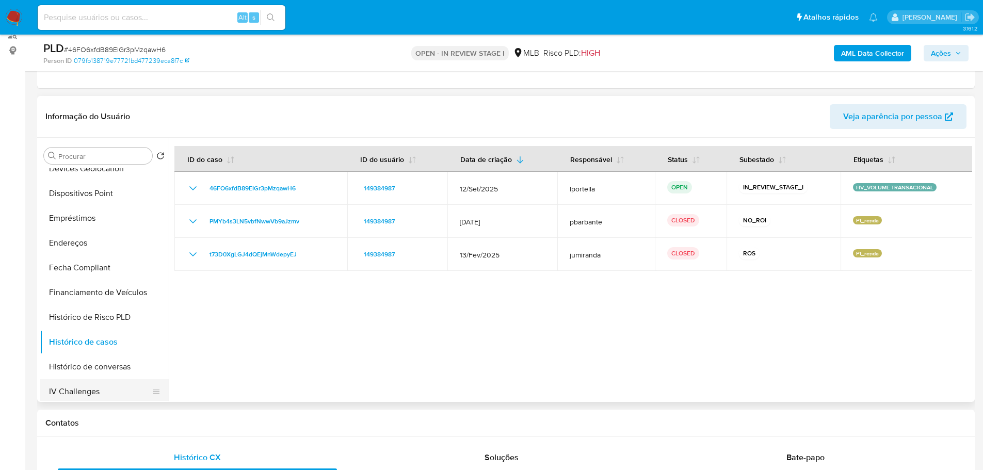
scroll to position [103, 0]
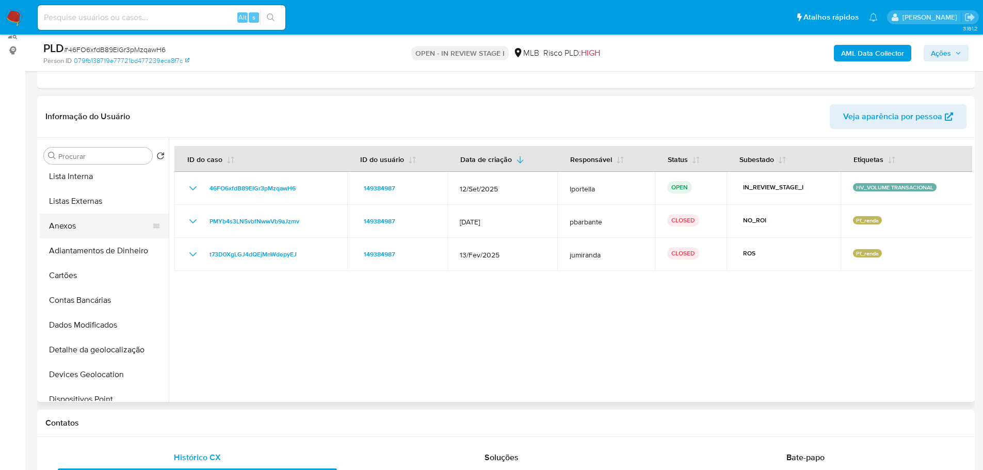
click at [77, 232] on button "Anexos" at bounding box center [100, 226] width 121 height 25
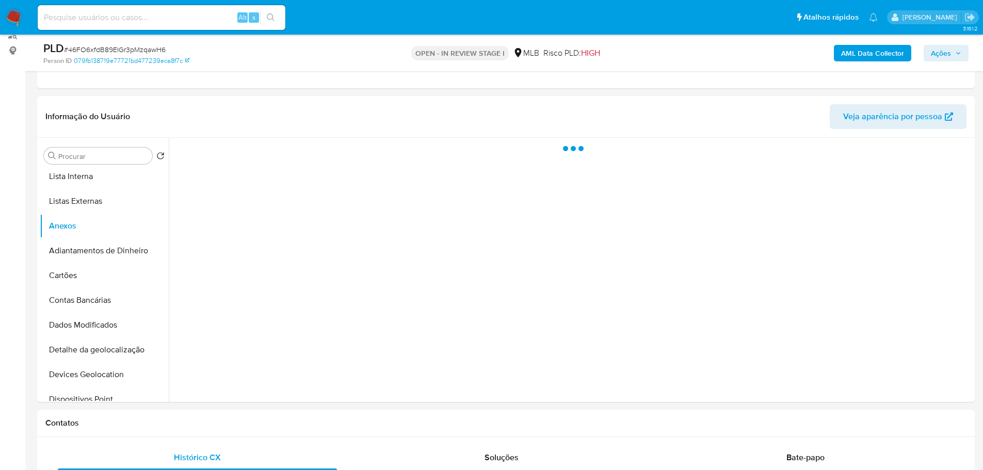
click at [864, 53] on b "AML Data Collector" at bounding box center [872, 53] width 63 height 17
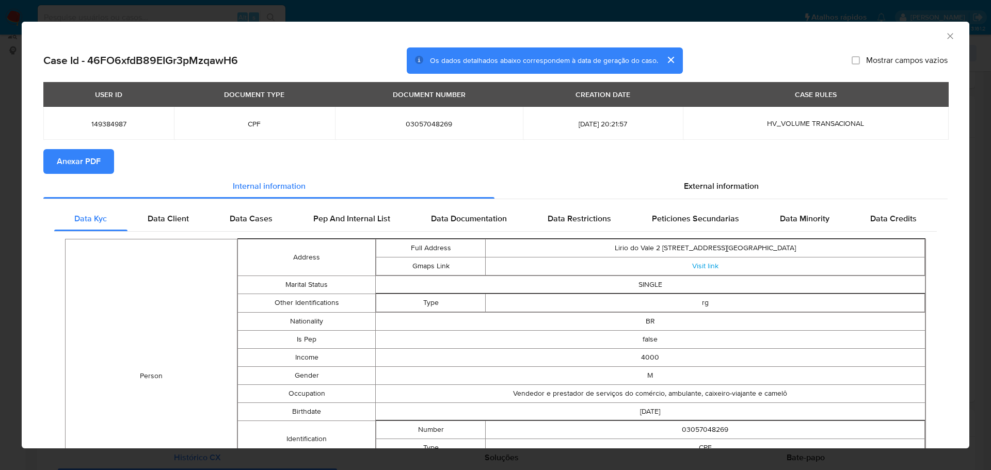
click at [73, 155] on span "Anexar PDF" at bounding box center [79, 161] width 44 height 23
click at [947, 36] on icon "Fechar a janela" at bounding box center [950, 36] width 6 height 6
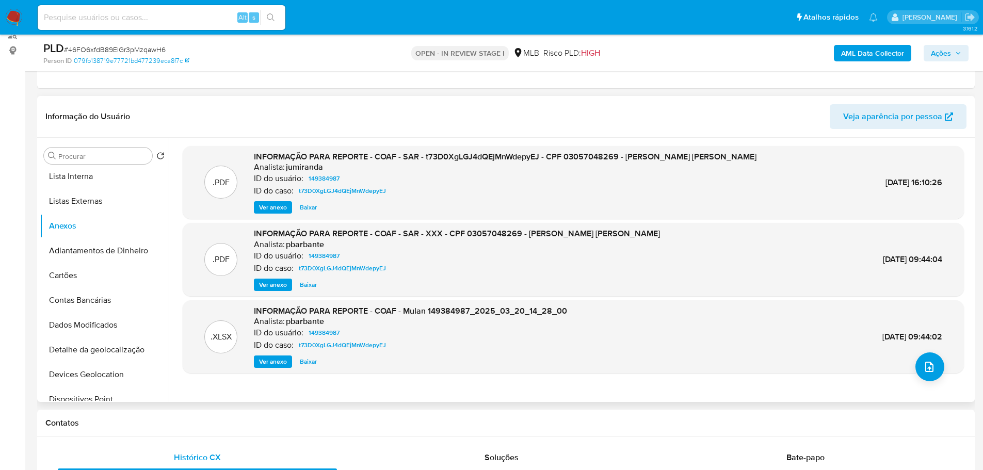
click at [273, 208] on span "Ver anexo" at bounding box center [273, 207] width 28 height 10
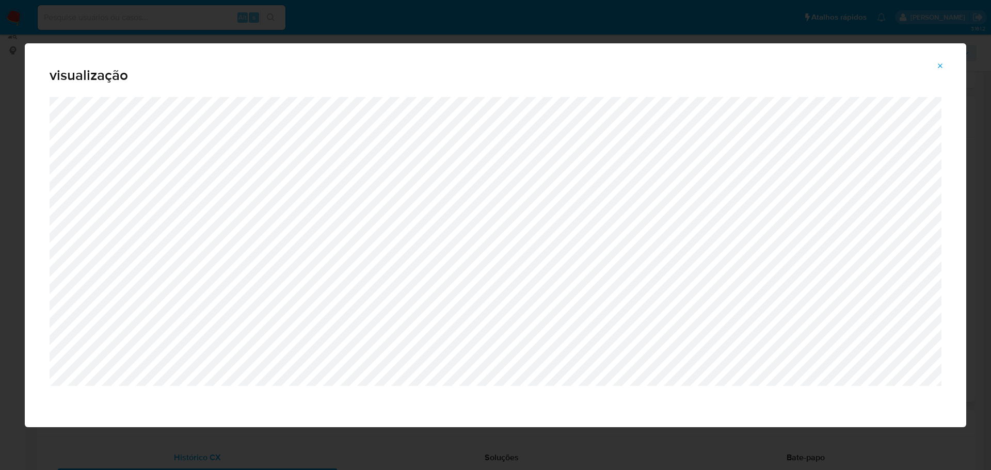
click at [939, 69] on icon "Attachment preview" at bounding box center [940, 66] width 8 height 8
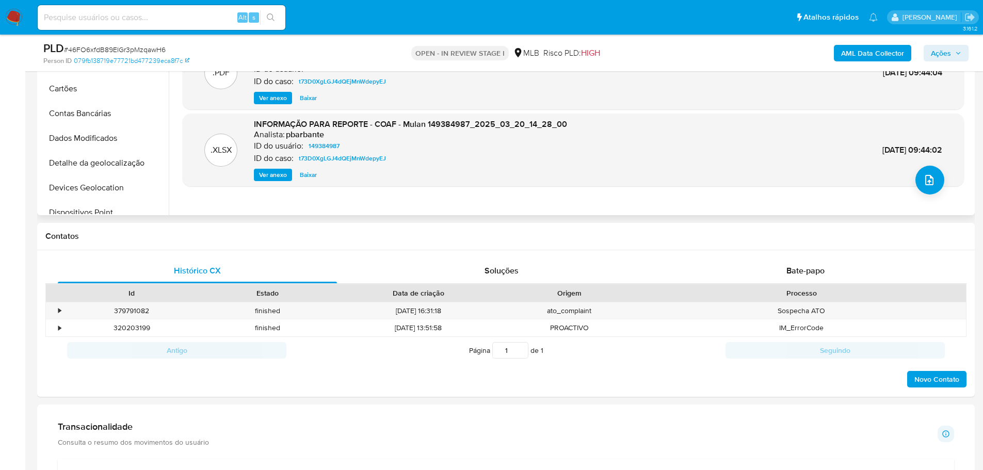
scroll to position [440, 0]
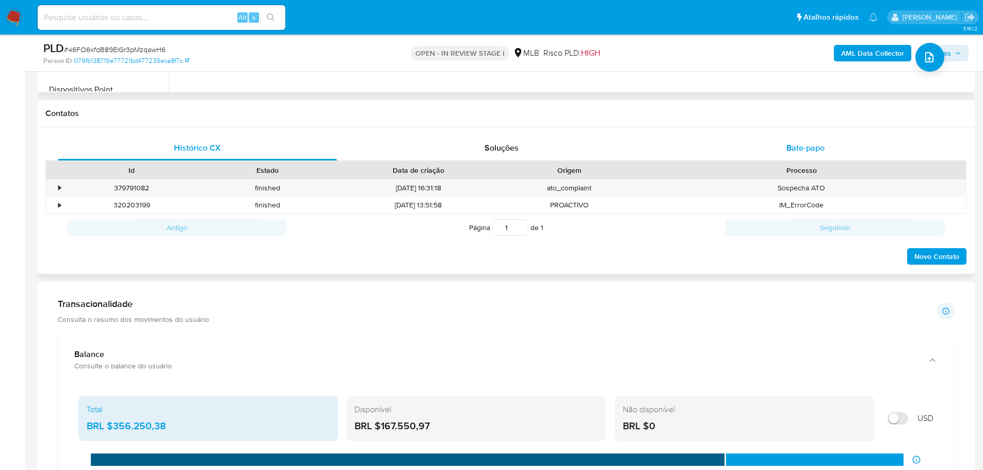
click at [808, 145] on span "Bate-papo" at bounding box center [805, 148] width 38 height 12
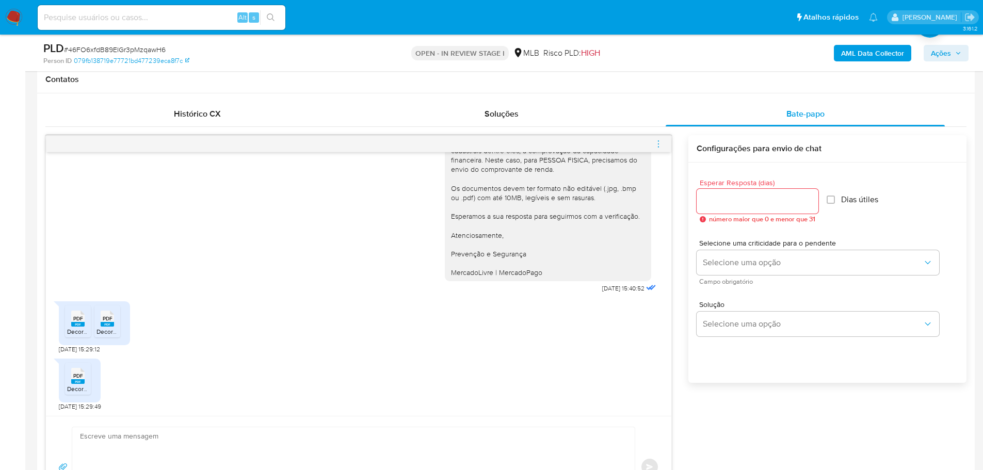
scroll to position [491, 0]
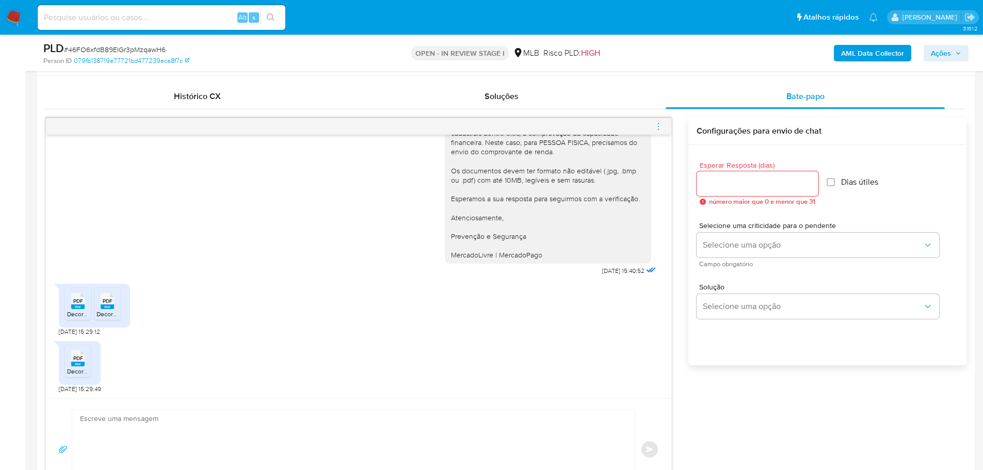
click at [73, 309] on icon "PDF" at bounding box center [77, 301] width 13 height 18
click at [79, 367] on span "Decore 1.pdf" at bounding box center [84, 371] width 34 height 9
click at [111, 306] on rect at bounding box center [107, 306] width 13 height 5
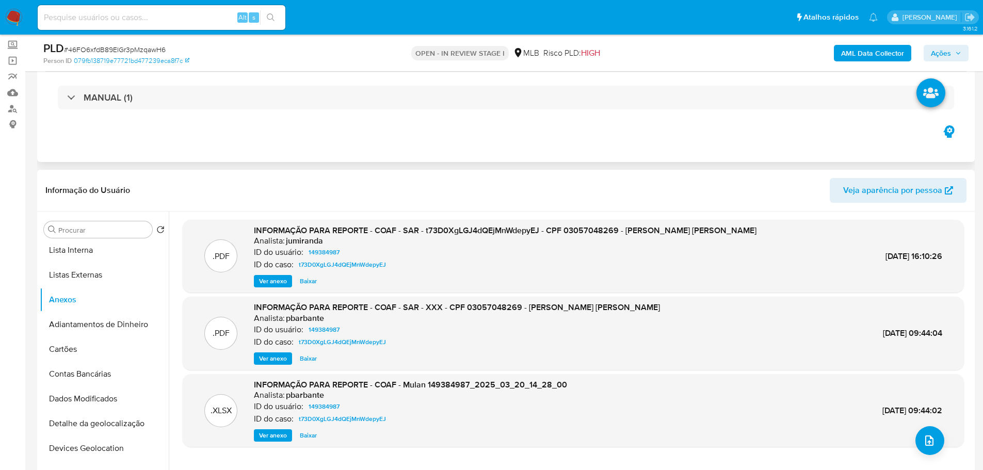
scroll to position [0, 0]
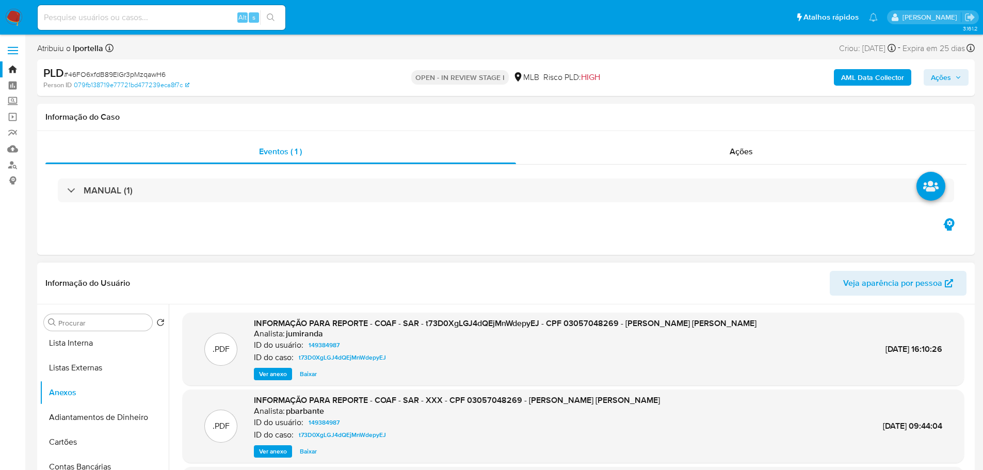
click at [947, 79] on span "Ações" at bounding box center [941, 77] width 20 height 17
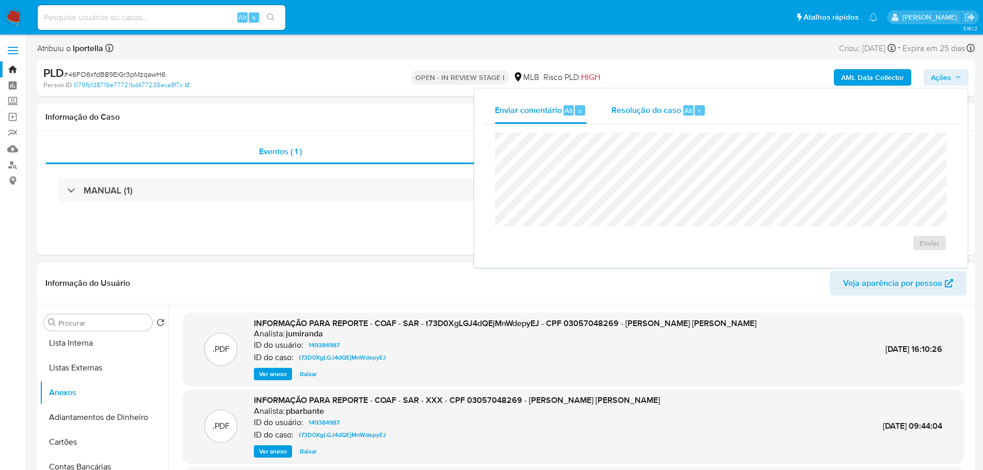
click at [660, 105] on span "Resolução do caso" at bounding box center [646, 110] width 70 height 12
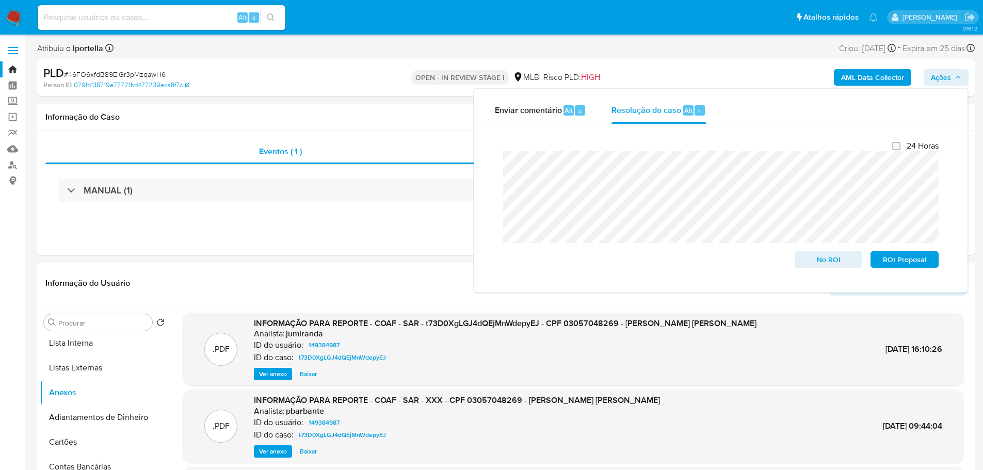
click at [887, 74] on b "AML Data Collector" at bounding box center [872, 77] width 63 height 17
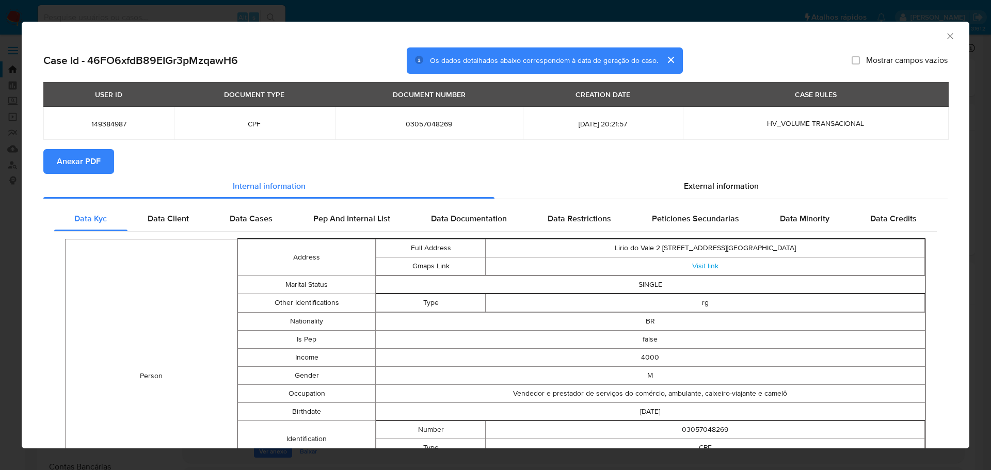
click at [100, 167] on span "Anexar PDF" at bounding box center [79, 161] width 44 height 23
click at [947, 35] on icon "Fechar a janela" at bounding box center [950, 36] width 6 height 6
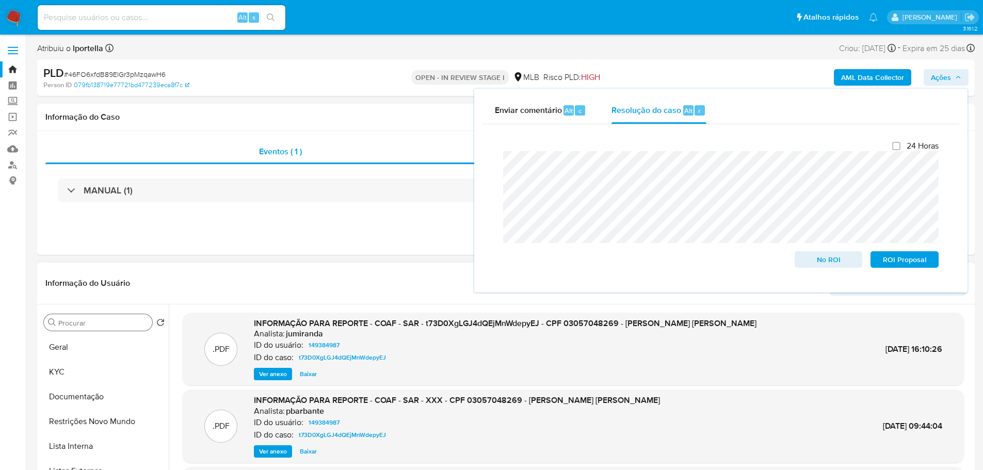
click at [80, 353] on button "Geral" at bounding box center [104, 347] width 129 height 25
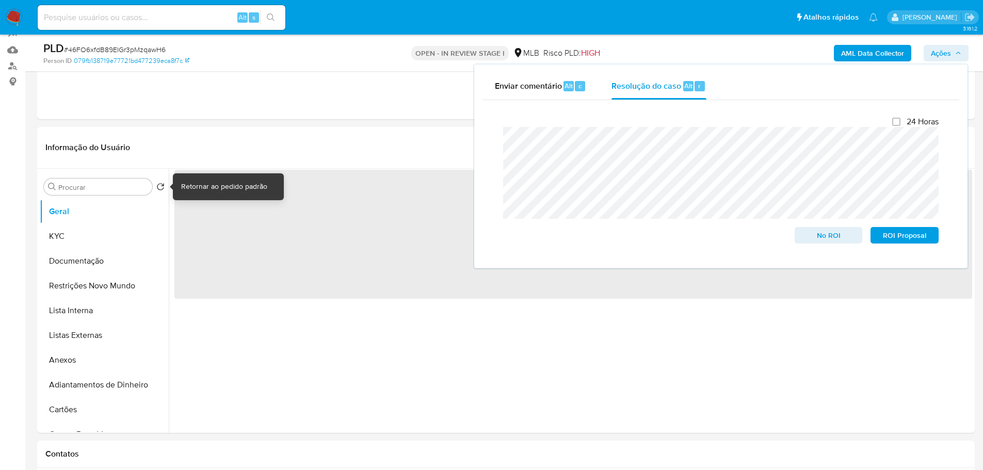
scroll to position [155, 0]
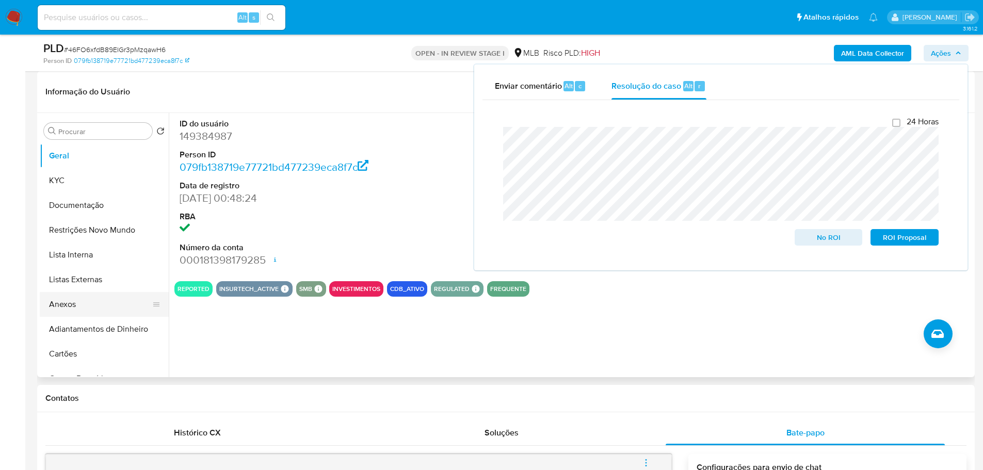
click at [62, 302] on button "Anexos" at bounding box center [100, 304] width 121 height 25
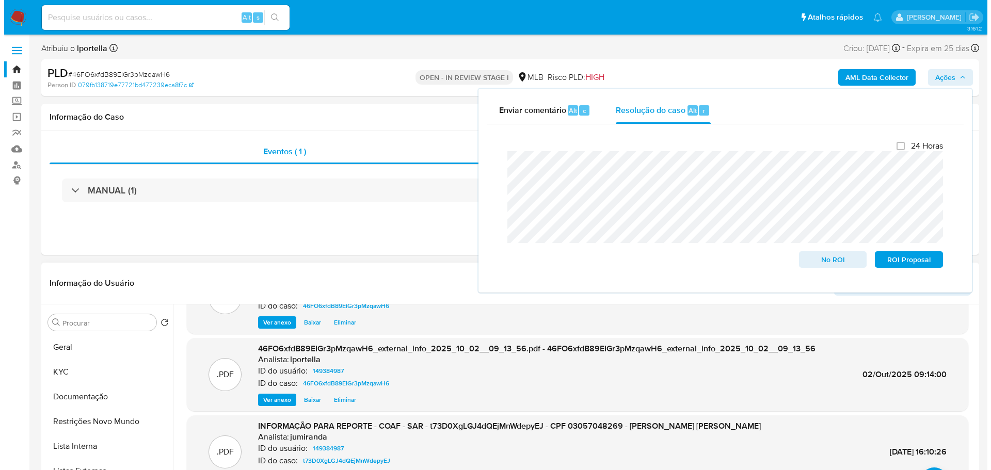
scroll to position [87, 0]
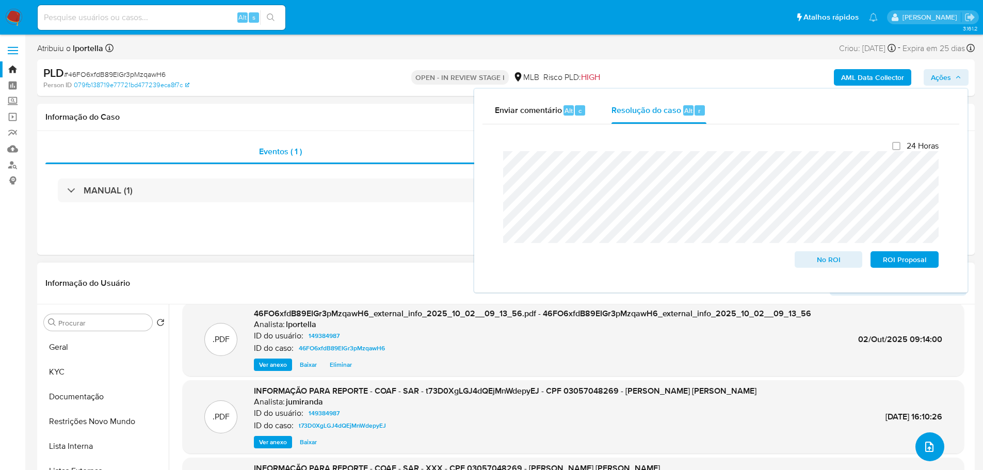
click at [923, 443] on span "upload-file" at bounding box center [929, 447] width 12 height 12
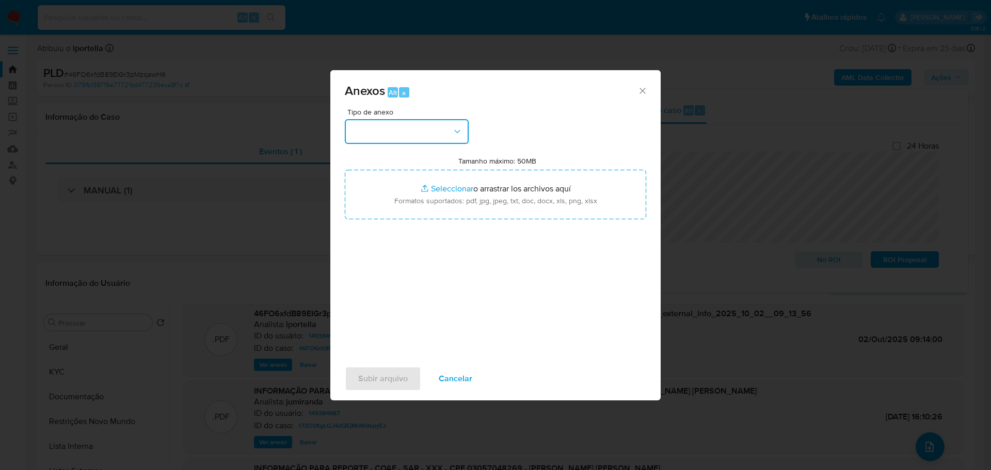
click at [410, 137] on button "button" at bounding box center [407, 131] width 124 height 25
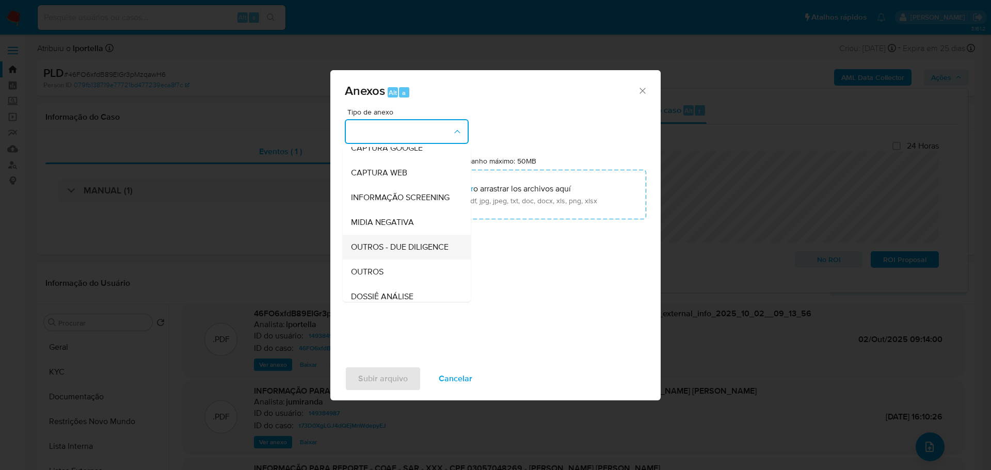
scroll to position [159, 0]
click at [393, 191] on div "OUTROS" at bounding box center [403, 194] width 105 height 25
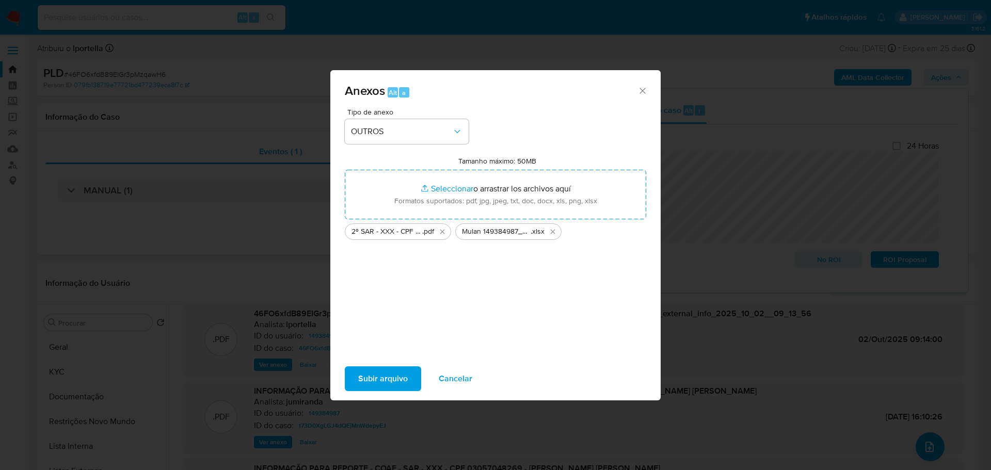
click at [394, 381] on span "Subir arquivo" at bounding box center [383, 378] width 50 height 23
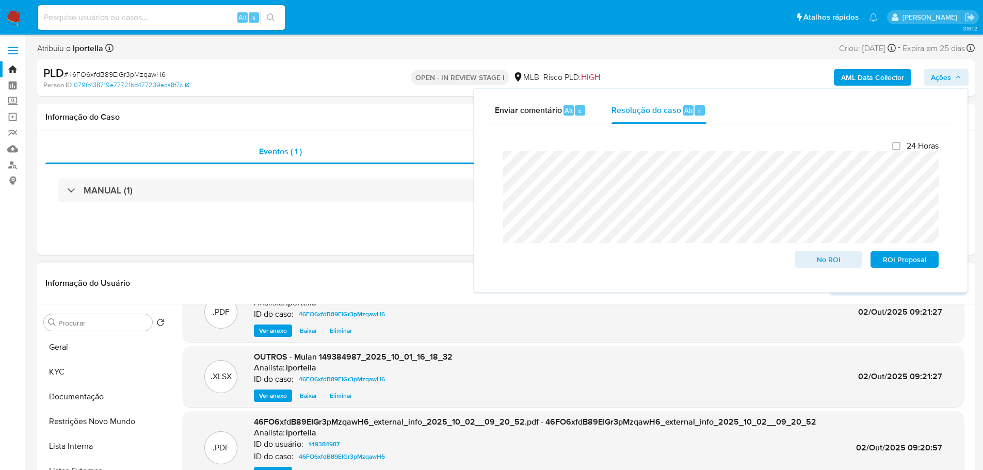
scroll to position [0, 0]
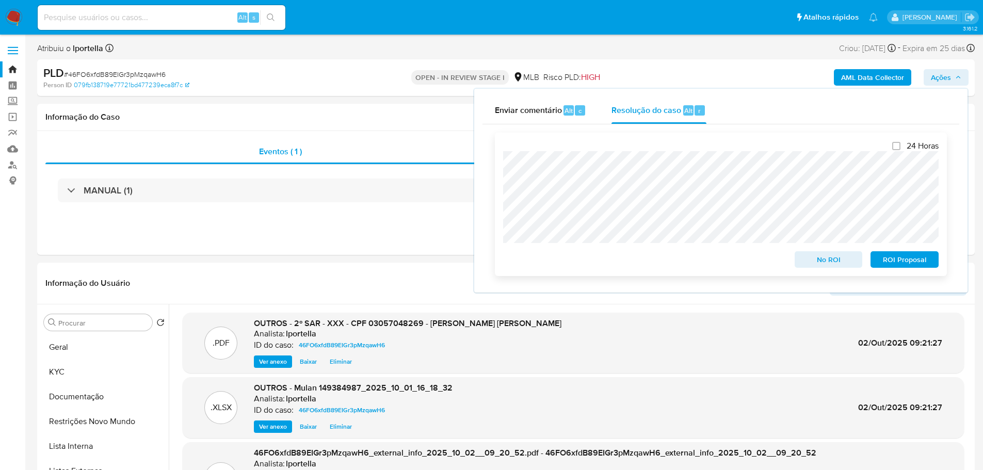
click at [890, 264] on span "ROI Proposal" at bounding box center [905, 259] width 54 height 14
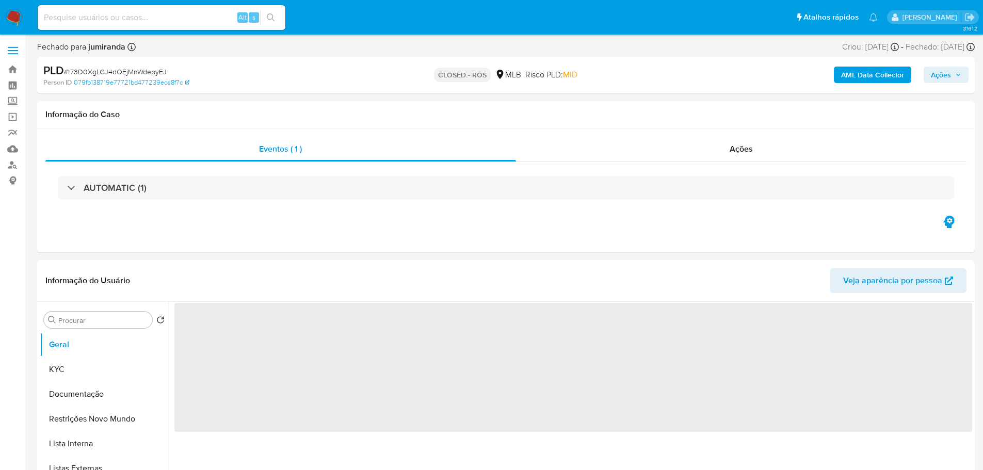
select select "10"
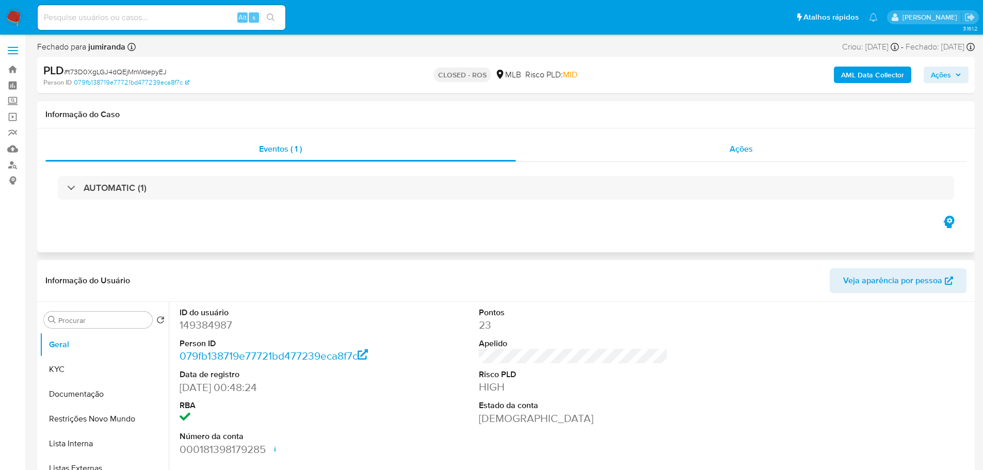
drag, startPoint x: 779, startPoint y: 144, endPoint x: 774, endPoint y: 146, distance: 5.6
click at [779, 144] on div "Ações" at bounding box center [741, 149] width 451 height 25
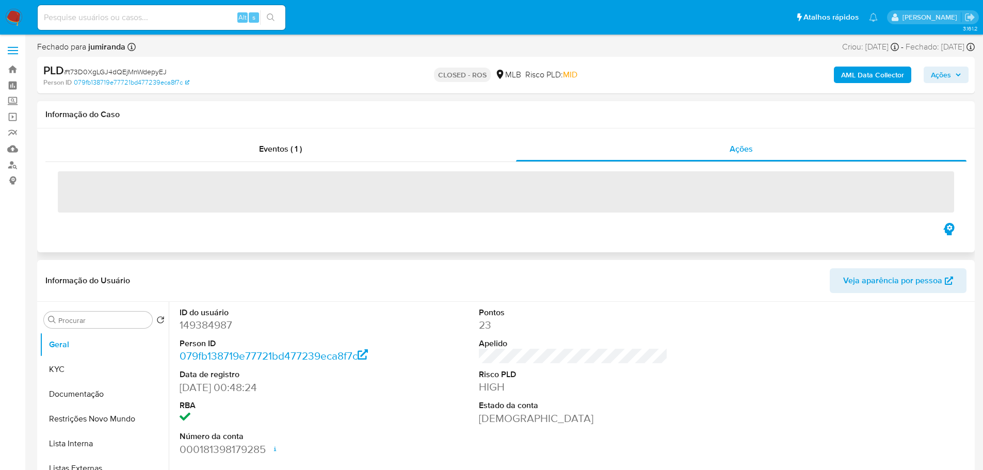
click at [161, 185] on span "‌" at bounding box center [506, 191] width 896 height 41
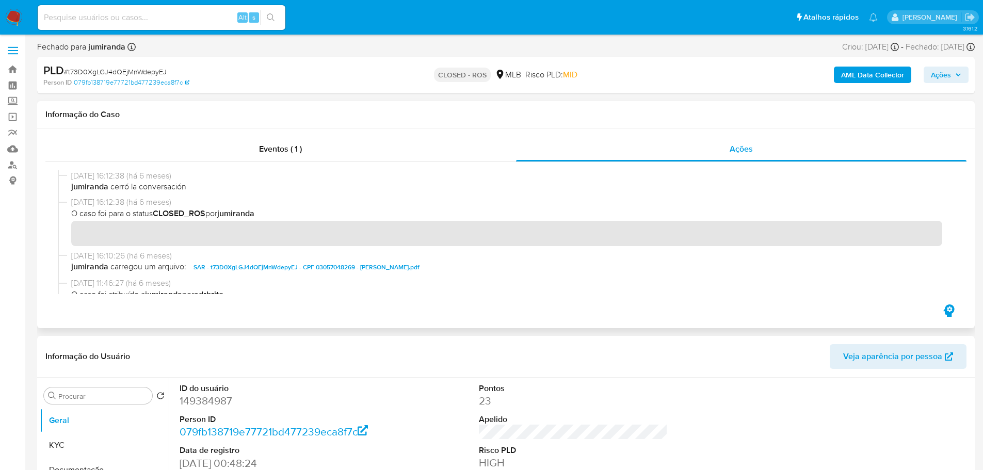
drag, startPoint x: 113, startPoint y: 177, endPoint x: 71, endPoint y: 177, distance: 41.8
click at [71, 177] on span "[DATE] 16:12:38 (há 6 meses)" at bounding box center [510, 175] width 879 height 11
click at [305, 154] on div "Eventos ( 1 )" at bounding box center [280, 149] width 470 height 25
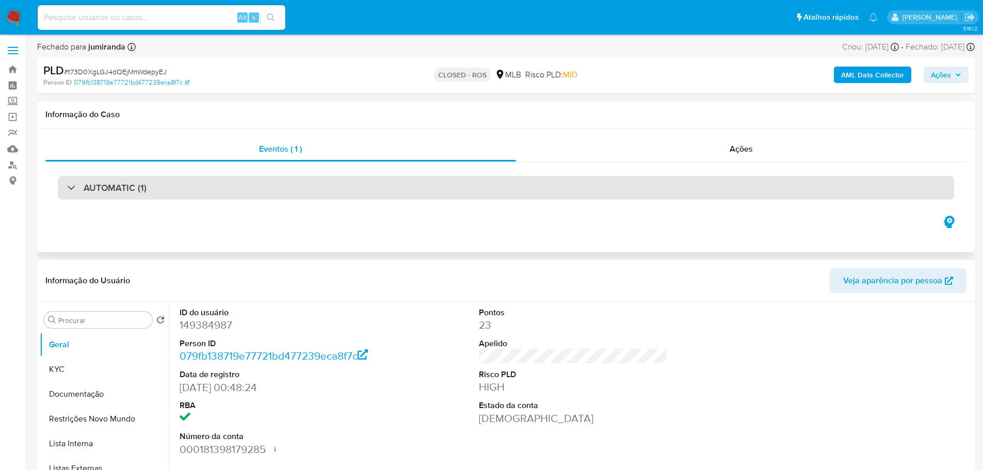
drag, startPoint x: 150, startPoint y: 183, endPoint x: 150, endPoint y: 195, distance: 11.9
click at [150, 184] on div "AUTOMATIC (1)" at bounding box center [506, 188] width 896 height 24
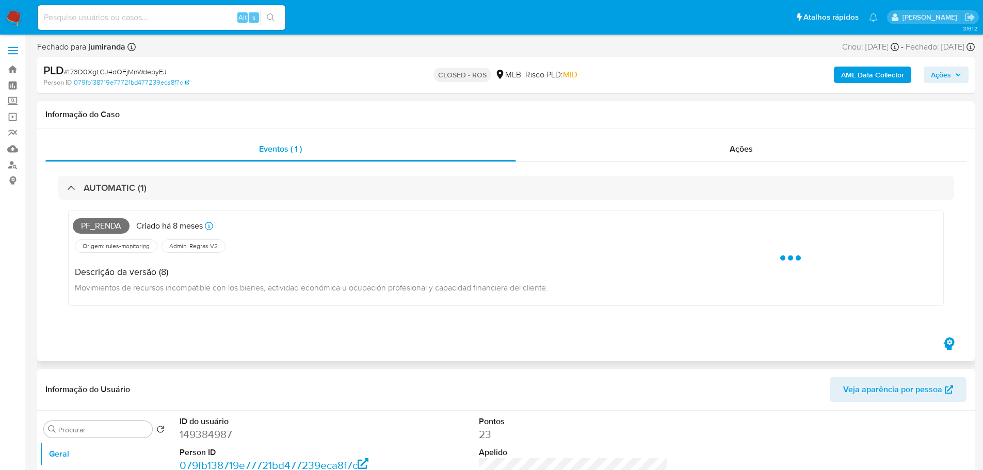
click at [99, 230] on span "Pf_renda" at bounding box center [101, 225] width 57 height 15
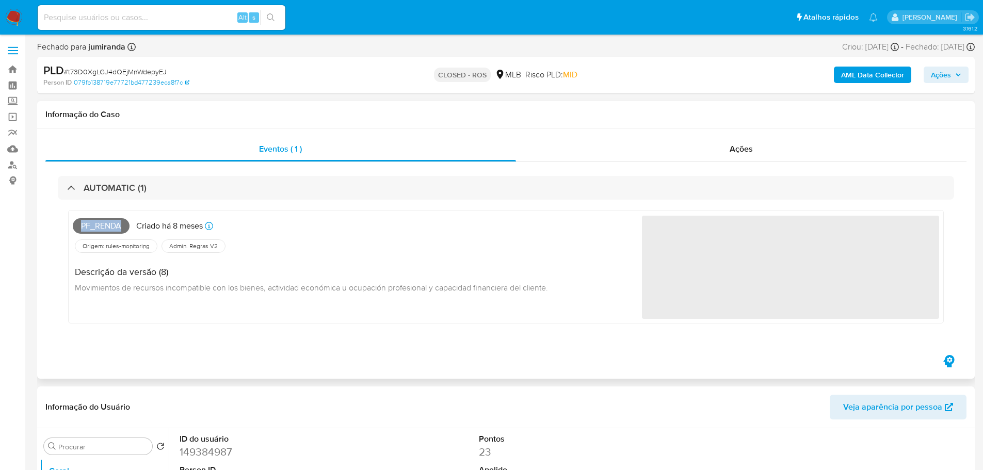
click at [99, 230] on span "Pf_renda" at bounding box center [101, 225] width 57 height 15
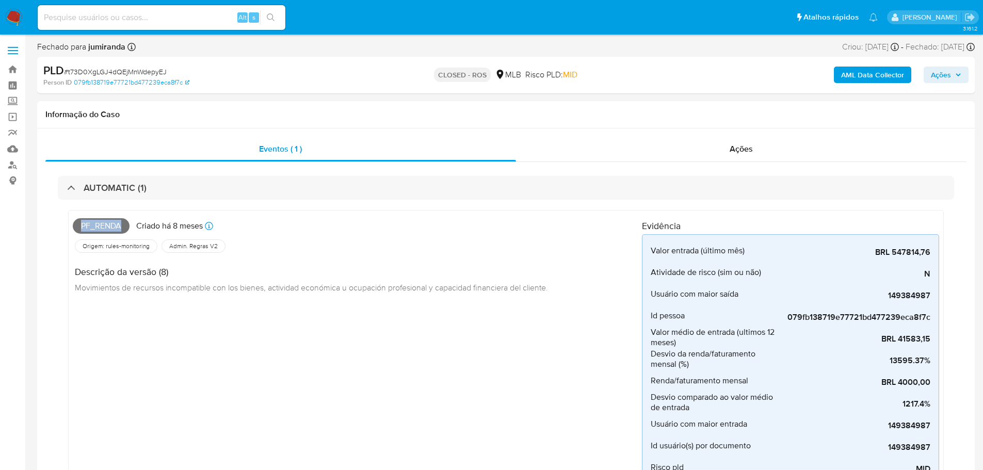
copy span "Pf_renda"
click at [139, 73] on span "# t73D0XgLGJ4dQEjMnWdepyEJ" at bounding box center [115, 72] width 103 height 10
copy span "t73D0XgLGJ4dQEjMnWdepyEJ"
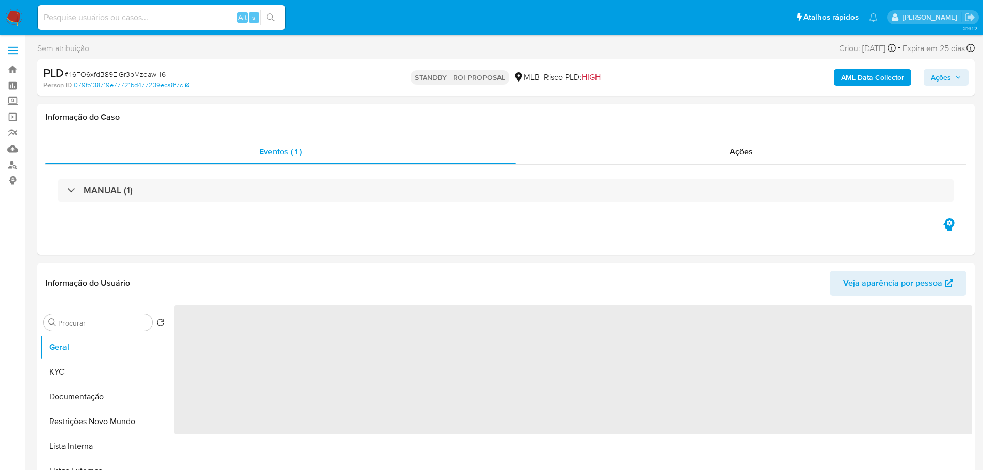
select select "10"
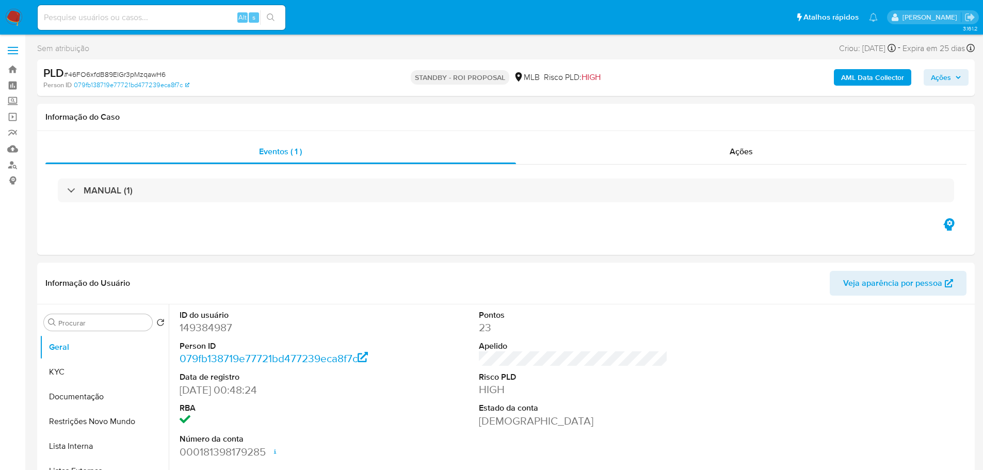
click at [134, 74] on span "# 46FO6xfdB89EIGr3pMzqawH6" at bounding box center [115, 74] width 102 height 10
copy span "46FO6xfdB89EIGr3pMzqawH6"
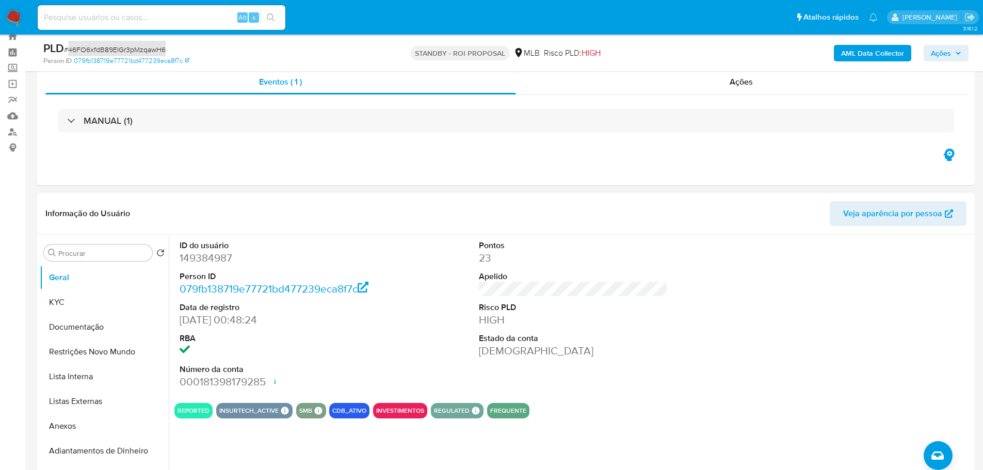
scroll to position [52, 0]
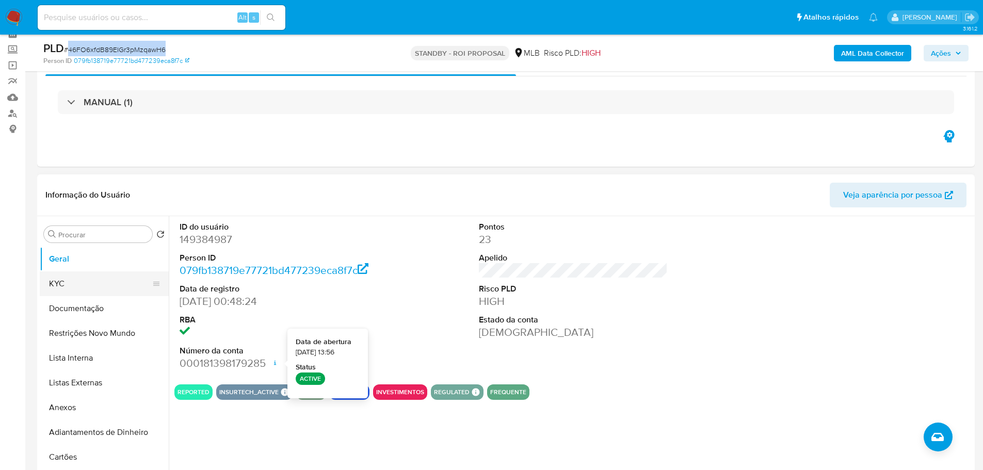
drag, startPoint x: 109, startPoint y: 280, endPoint x: 134, endPoint y: 277, distance: 25.5
click at [109, 280] on button "KYC" at bounding box center [100, 283] width 121 height 25
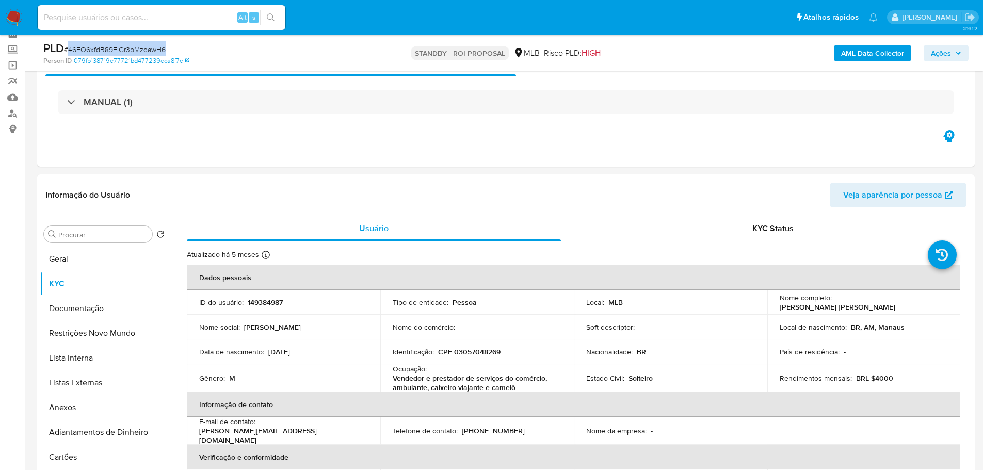
click at [14, 18] on img at bounding box center [14, 18] width 18 height 18
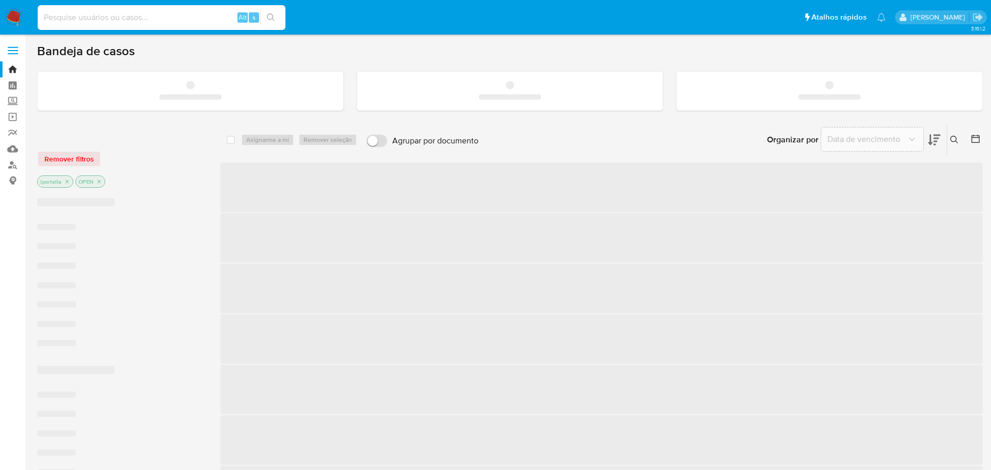
click at [175, 21] on input at bounding box center [162, 17] width 248 height 13
paste input "297867048"
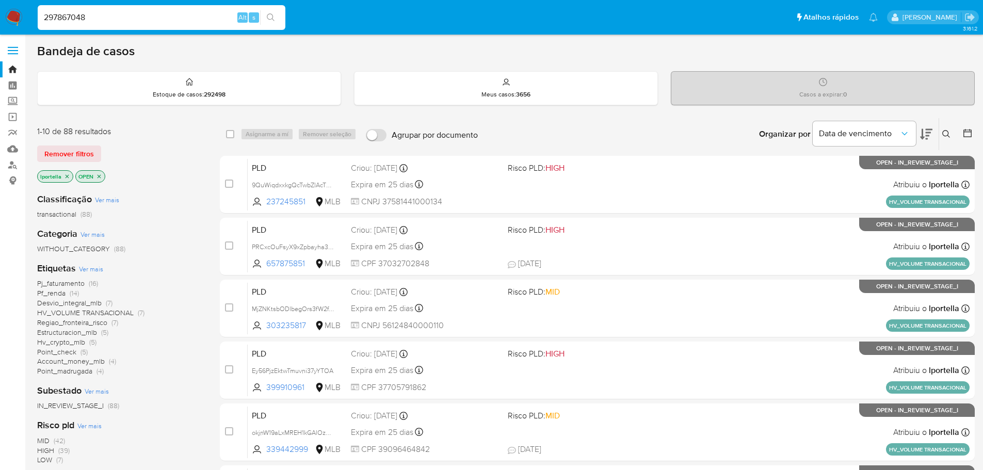
type input "297867048"
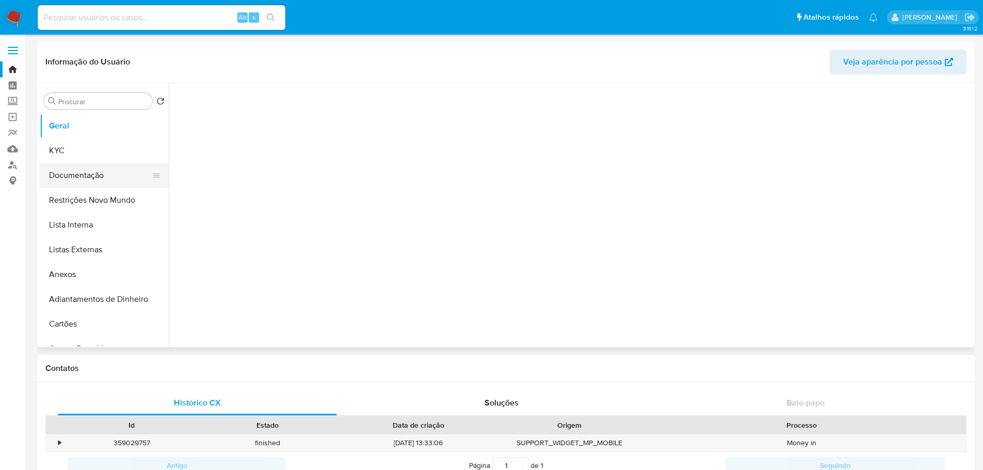
select select "10"
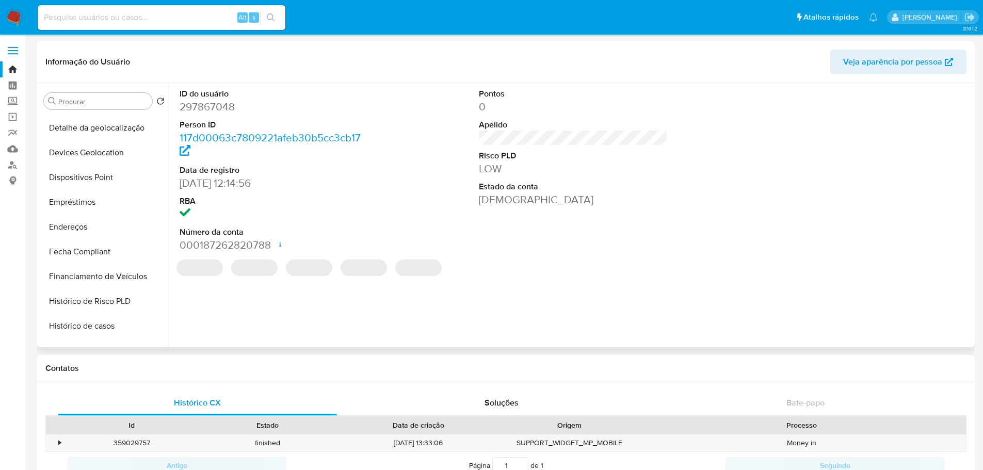
scroll to position [413, 0]
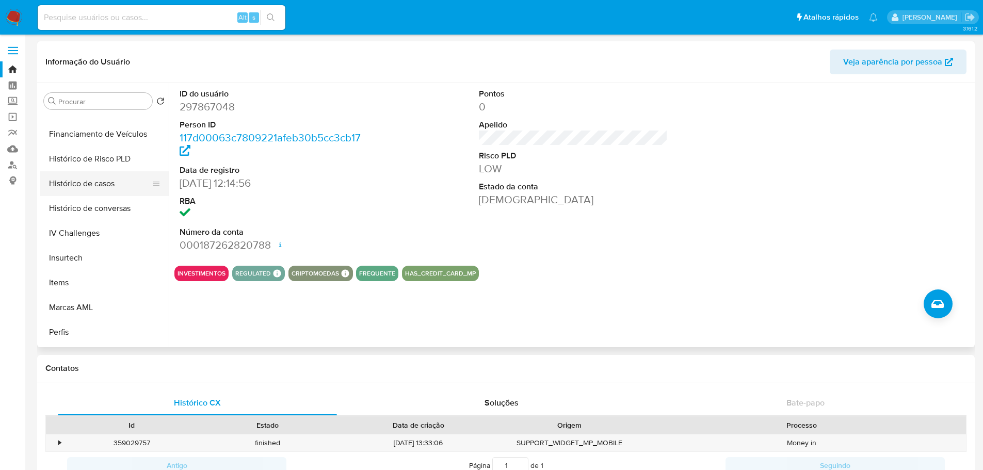
click at [100, 184] on button "Histórico de casos" at bounding box center [100, 183] width 121 height 25
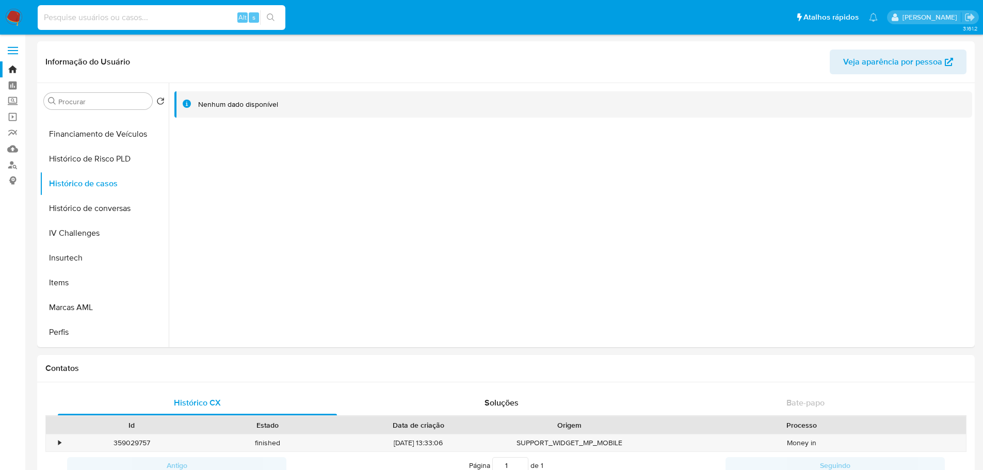
click at [190, 23] on input at bounding box center [162, 17] width 248 height 13
paste input "381356231"
type input "381356231"
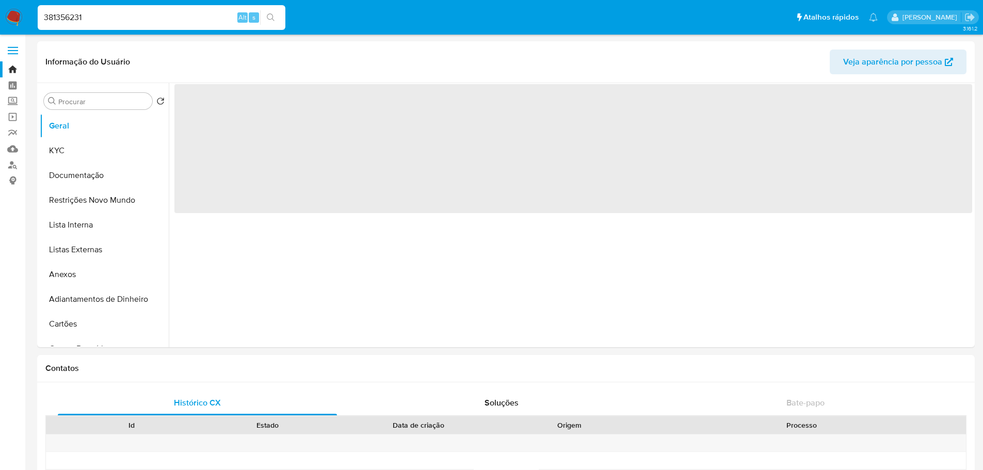
select select "10"
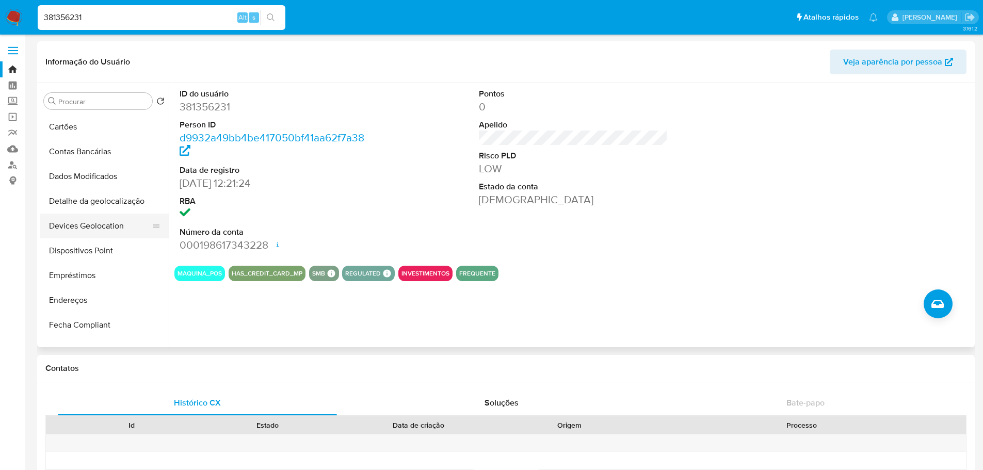
scroll to position [310, 0]
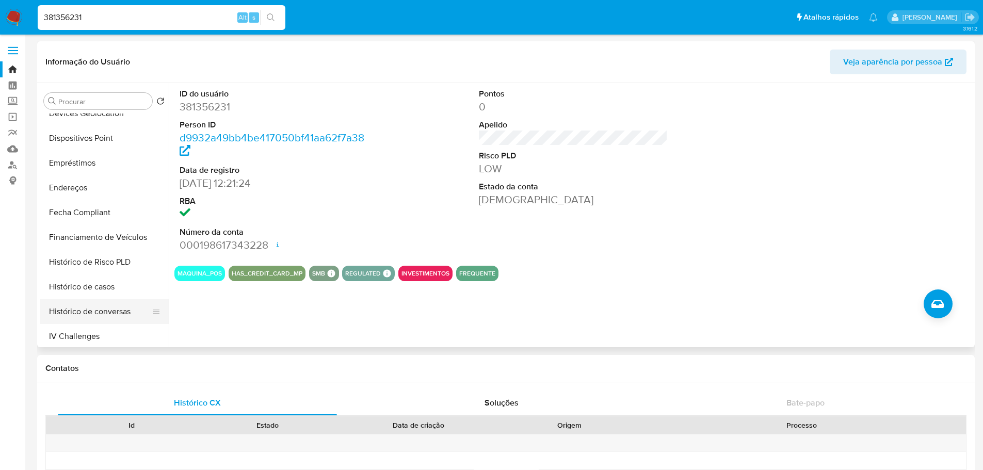
drag, startPoint x: 90, startPoint y: 290, endPoint x: 45, endPoint y: 302, distance: 45.8
click at [90, 290] on button "Histórico de casos" at bounding box center [104, 286] width 129 height 25
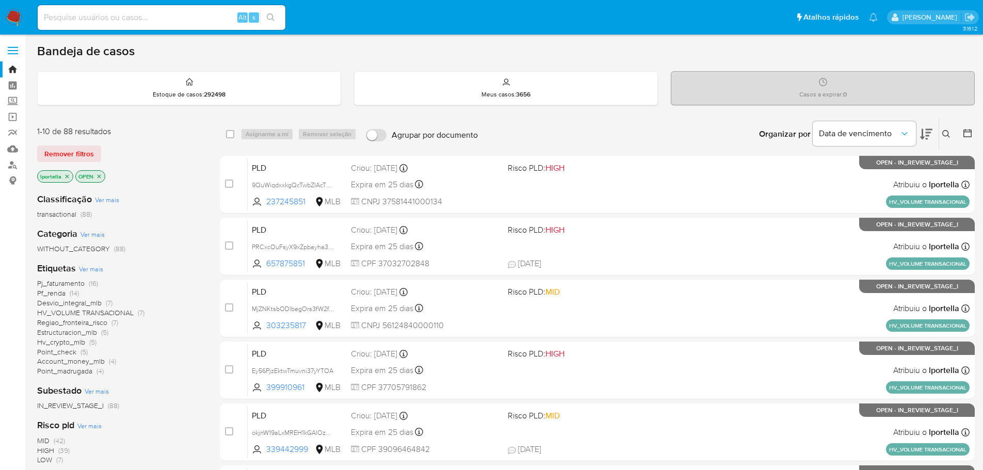
drag, startPoint x: 330, startPoint y: 1, endPoint x: 503, endPoint y: 60, distance: 182.7
click at [503, 60] on div "Bandeja de casos Estoque de casos : 292498 Meus casos : 3656 Casos a expirar : …" at bounding box center [505, 425] width 937 height 765
click at [115, 23] on input at bounding box center [162, 17] width 248 height 13
paste input "ggyrMJYIF9ZXp838eyDQswMK"
type input "ggyrMJYIF9ZXp838eyDQswMK"
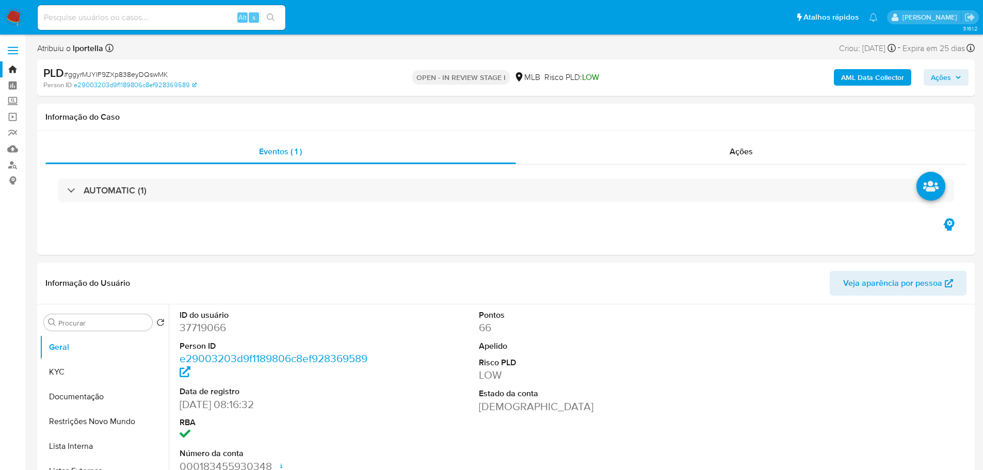
select select "10"
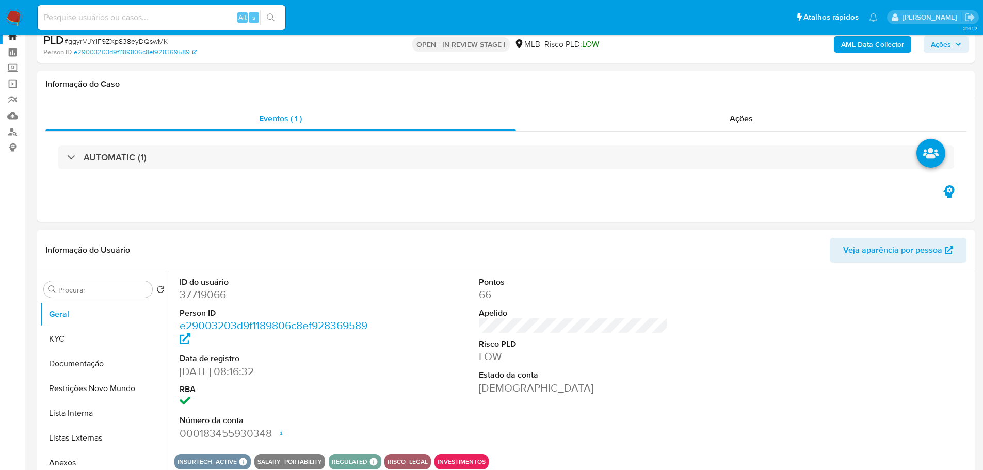
scroll to position [52, 0]
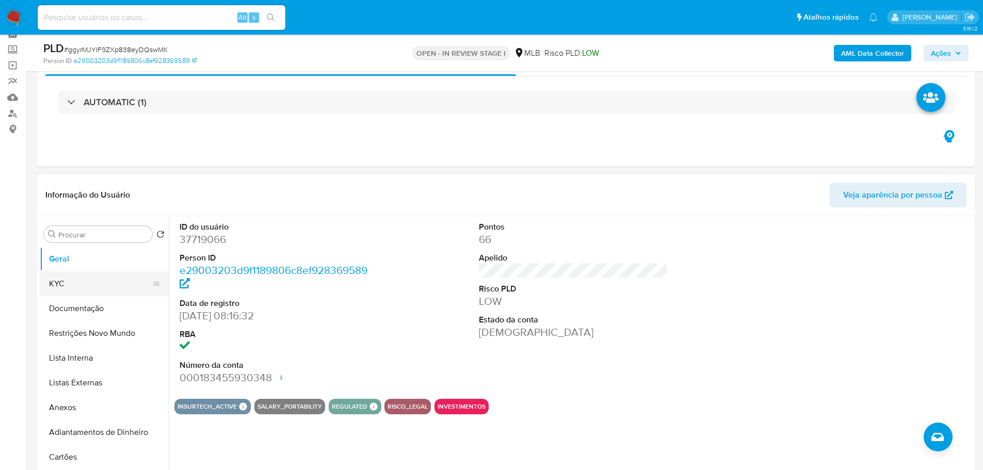
click at [112, 279] on button "KYC" at bounding box center [100, 283] width 121 height 25
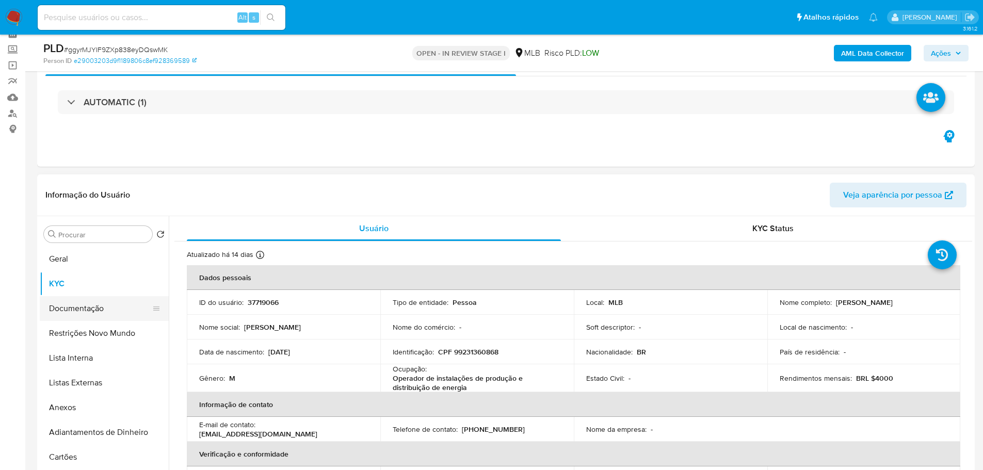
click at [100, 310] on button "Documentação" at bounding box center [100, 308] width 121 height 25
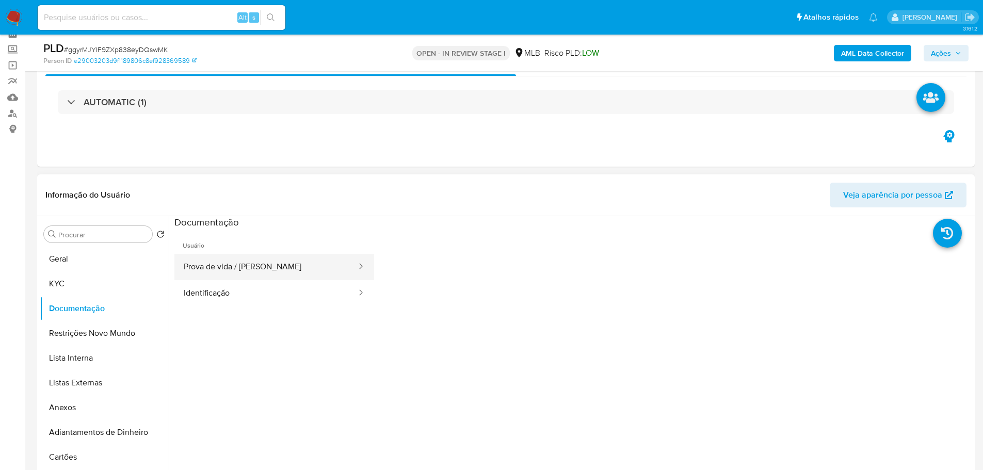
click at [264, 258] on button "Prova de vida / [PERSON_NAME]" at bounding box center [265, 267] width 183 height 26
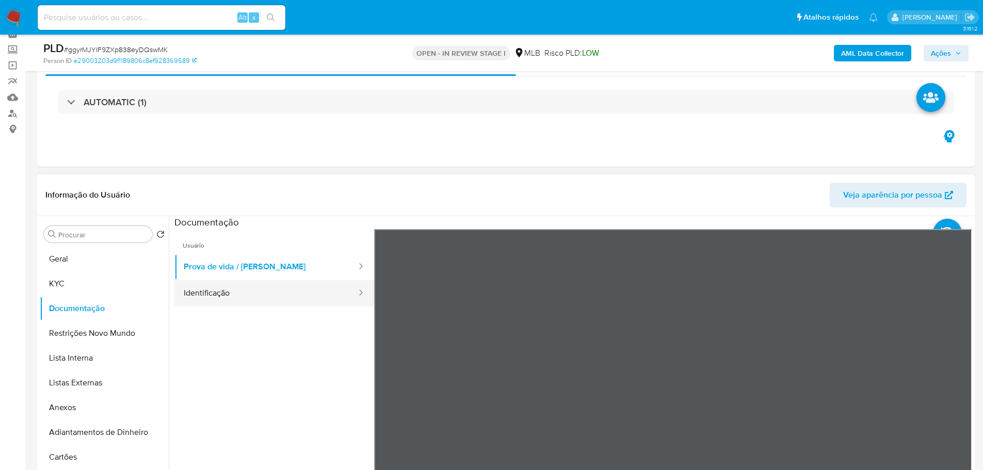
click at [316, 292] on button "Identificação" at bounding box center [265, 293] width 183 height 26
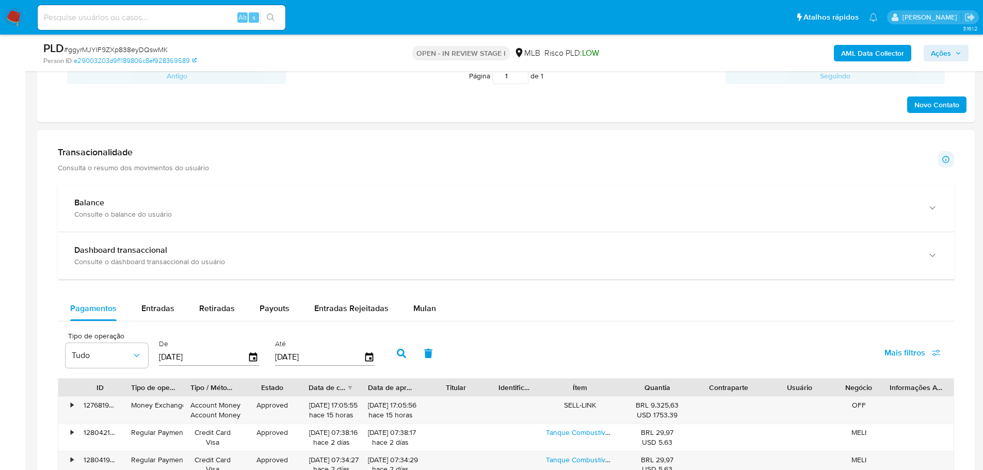
scroll to position [722, 0]
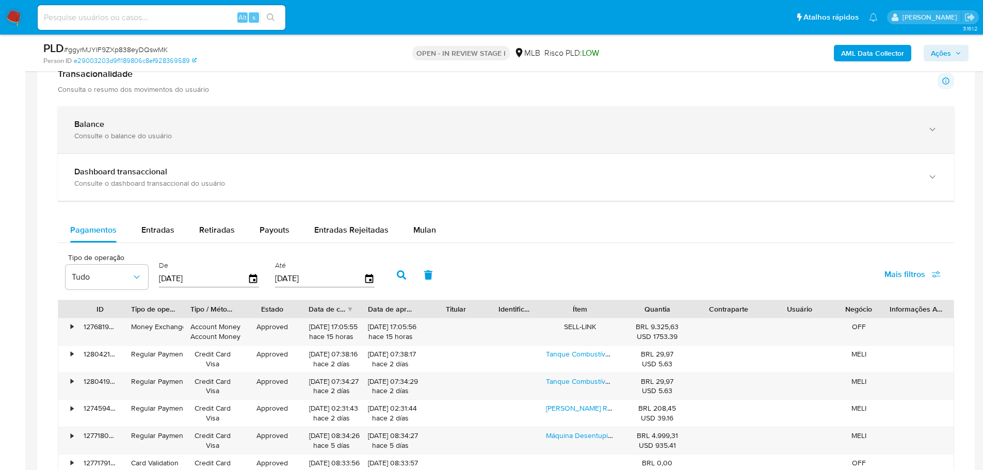
click at [878, 134] on div "Consulte o balance do usuário" at bounding box center [495, 135] width 842 height 9
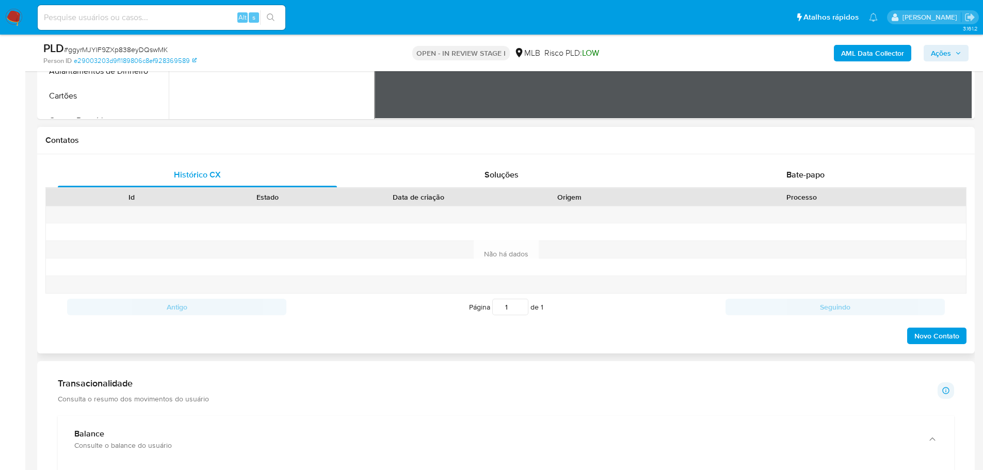
scroll to position [103, 0]
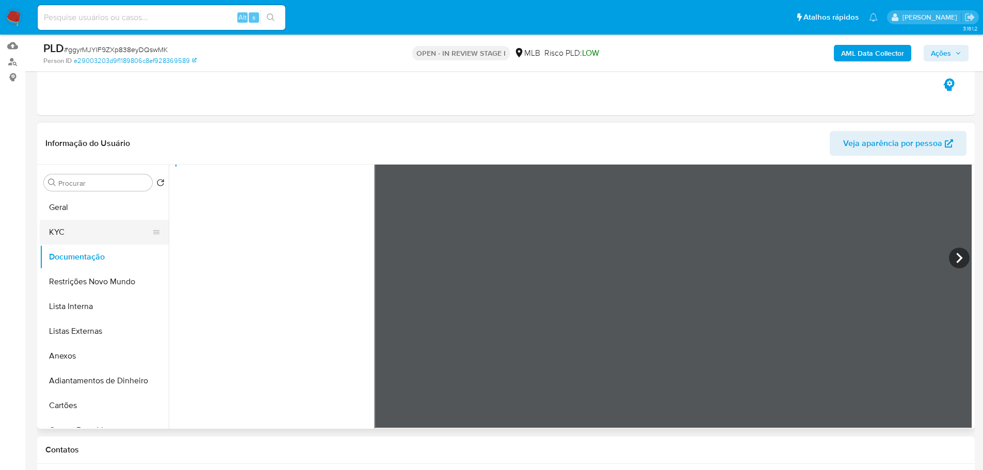
click at [103, 229] on button "KYC" at bounding box center [100, 232] width 121 height 25
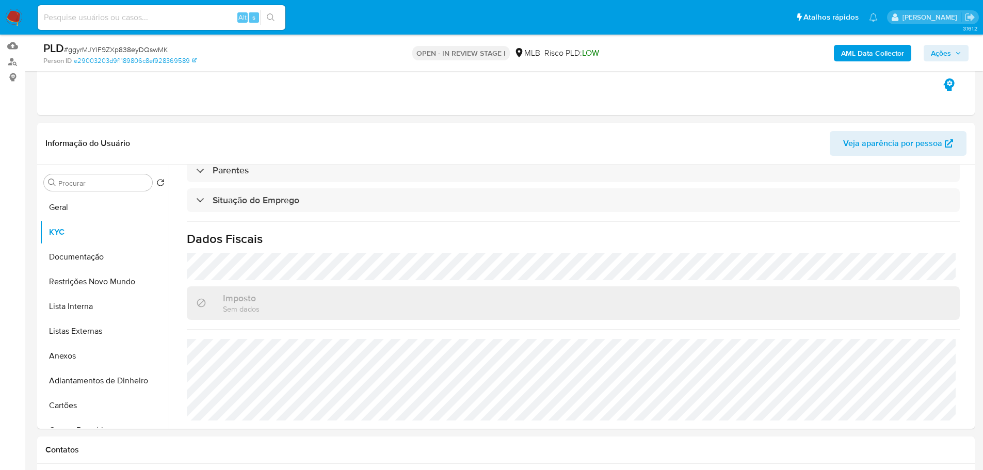
scroll to position [433, 0]
click at [83, 201] on button "Geral" at bounding box center [100, 207] width 121 height 25
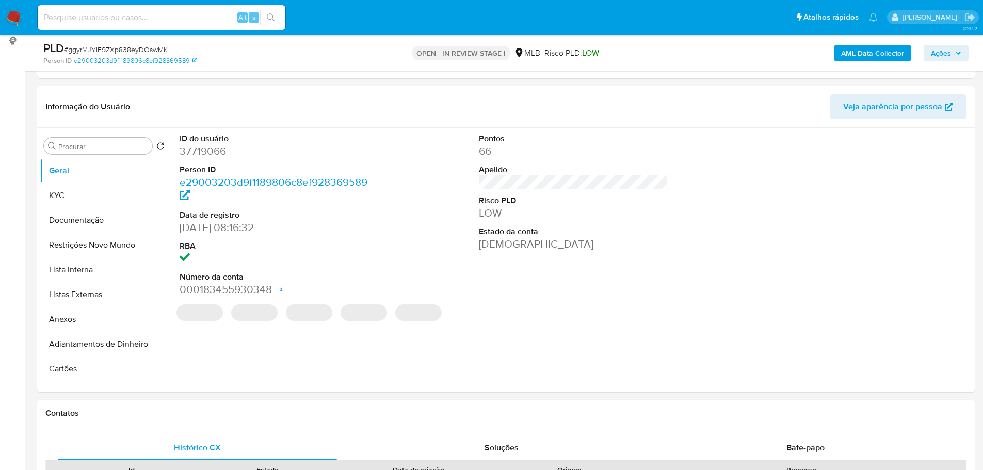
scroll to position [127, 0]
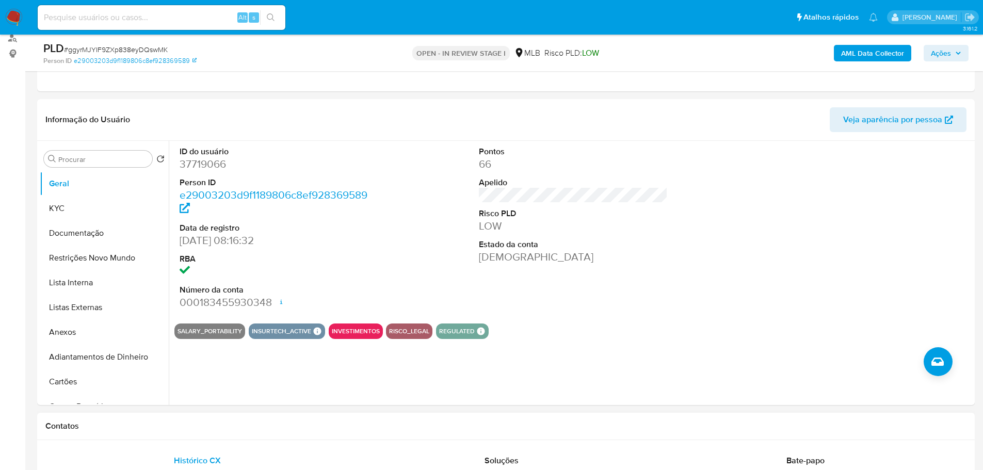
click at [230, 426] on h1 "Contatos" at bounding box center [505, 426] width 921 height 10
click at [88, 207] on button "KYC" at bounding box center [100, 208] width 121 height 25
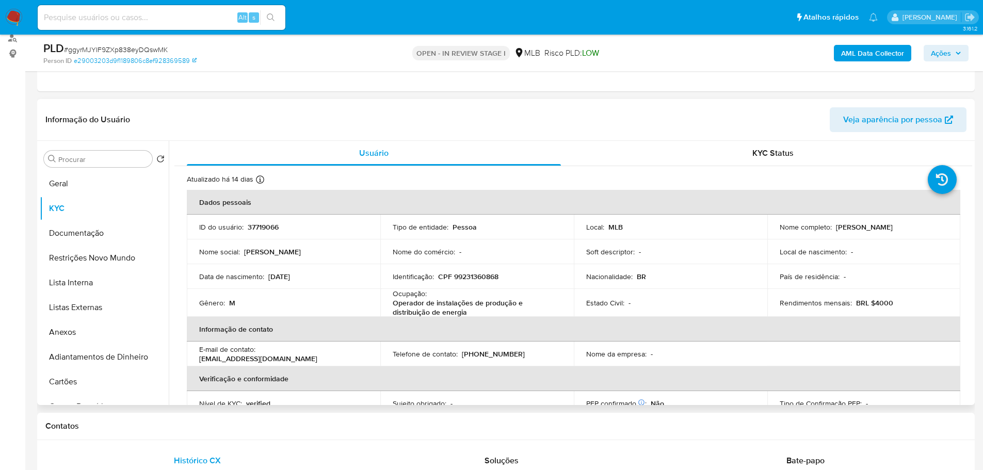
scroll to position [8, 0]
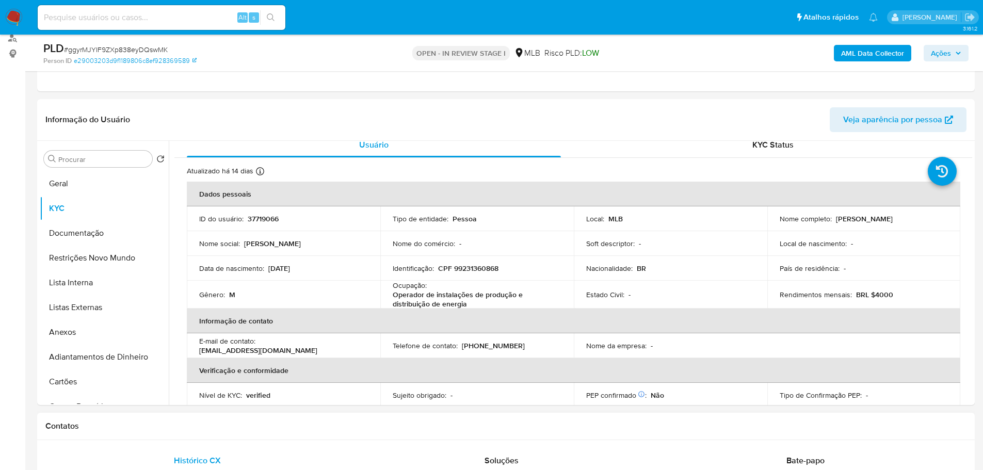
click at [181, 419] on div "Contatos" at bounding box center [505, 426] width 937 height 27
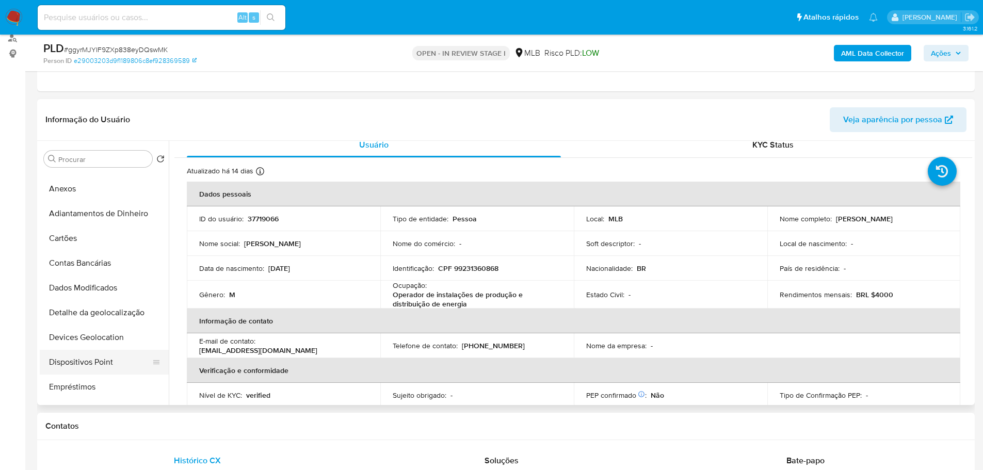
scroll to position [206, 0]
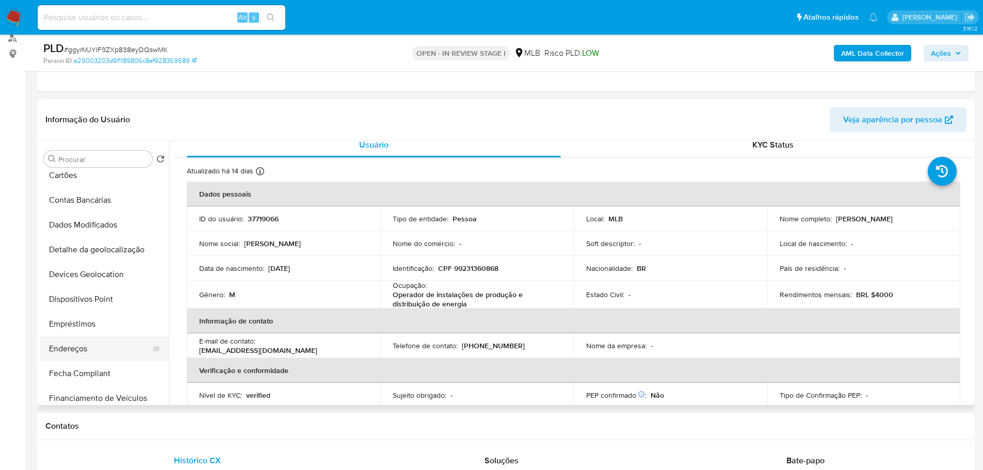
click at [87, 345] on button "Endereços" at bounding box center [100, 348] width 121 height 25
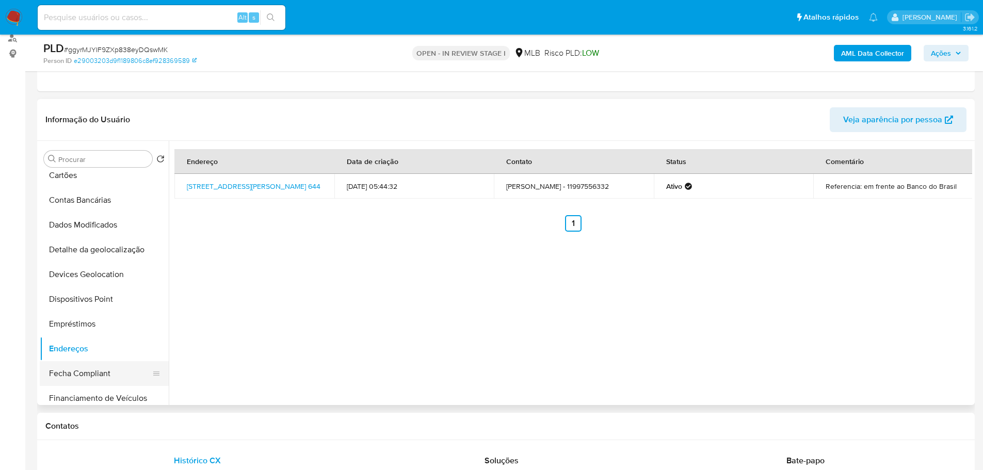
drag, startPoint x: 218, startPoint y: 427, endPoint x: 141, endPoint y: 362, distance: 100.6
click at [218, 427] on h1 "Contatos" at bounding box center [505, 426] width 921 height 10
click at [102, 247] on button "Detalhe da geolocalização" at bounding box center [100, 249] width 121 height 25
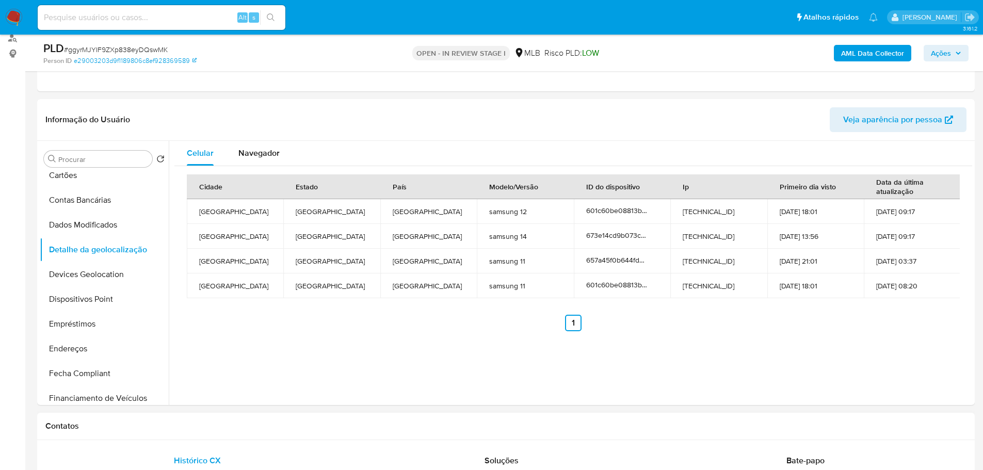
click at [241, 431] on div "Contatos" at bounding box center [505, 426] width 937 height 27
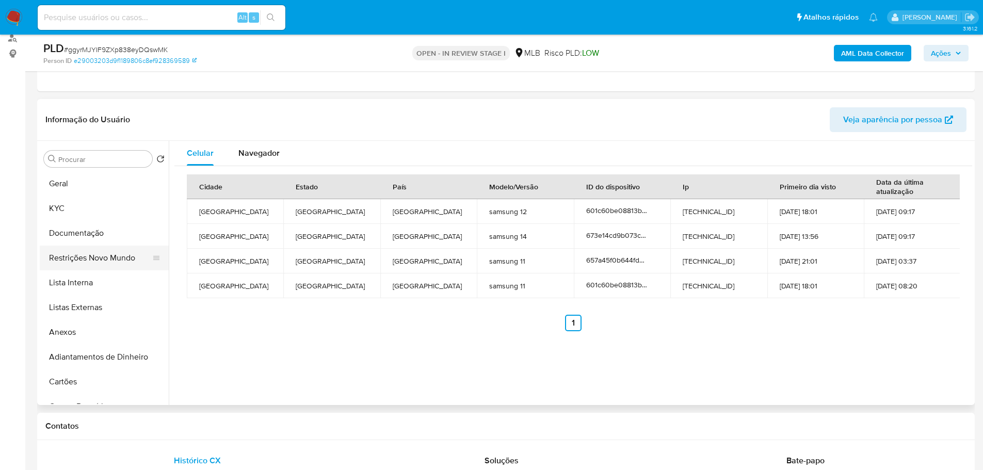
click at [89, 263] on button "Restrições Novo Mundo" at bounding box center [100, 258] width 121 height 25
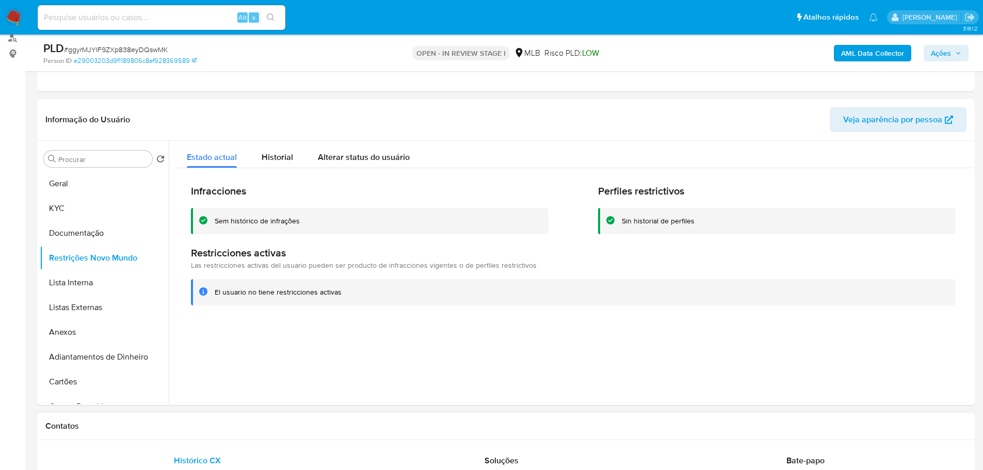
drag, startPoint x: 307, startPoint y: 439, endPoint x: 282, endPoint y: 429, distance: 26.6
click at [300, 436] on div "Contatos" at bounding box center [505, 426] width 937 height 27
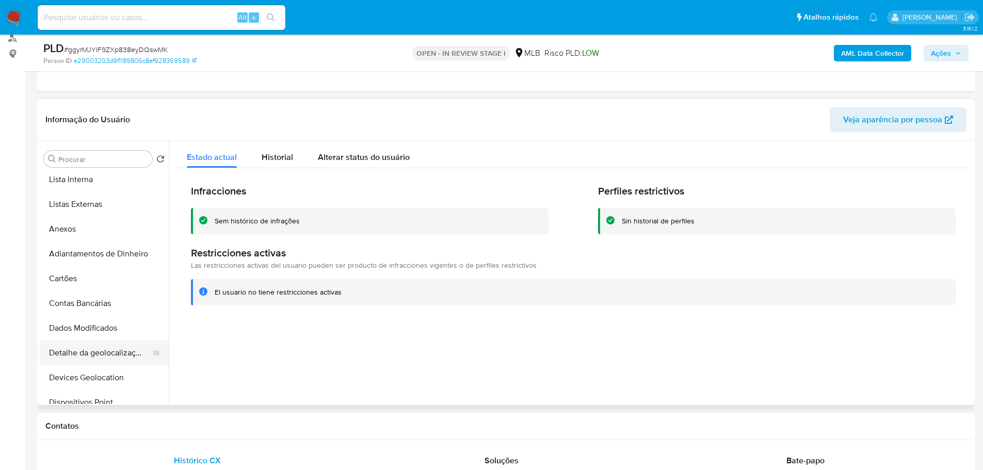
scroll to position [155, 0]
click at [115, 346] on button "Dispositivos Point" at bounding box center [100, 350] width 121 height 25
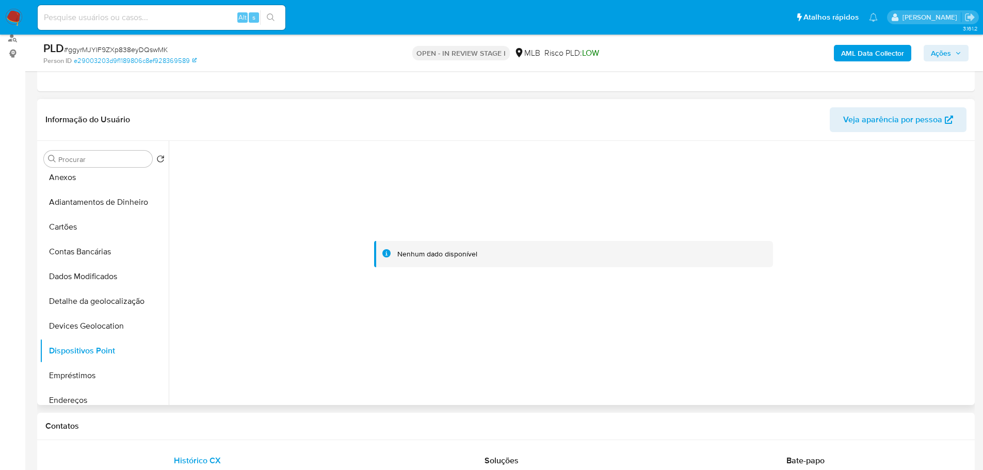
drag, startPoint x: 755, startPoint y: 401, endPoint x: 689, endPoint y: 300, distance: 120.9
click at [755, 401] on div at bounding box center [570, 273] width 803 height 264
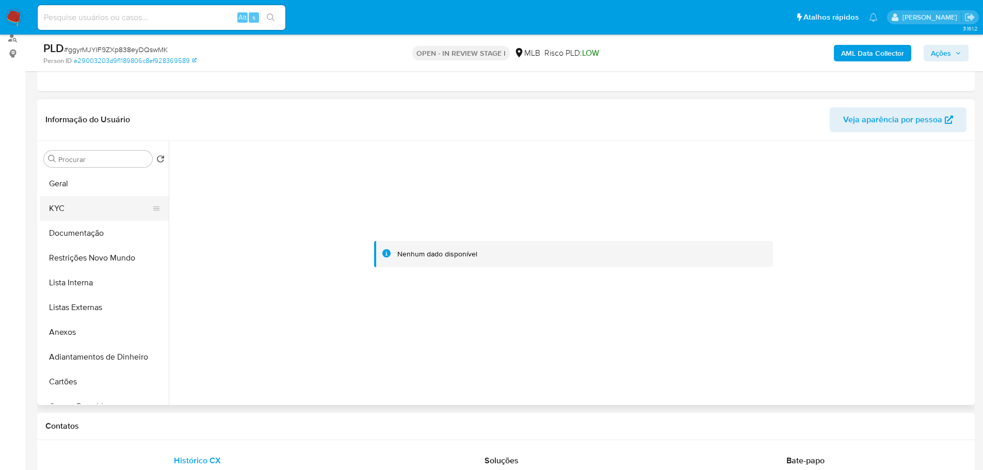
click at [69, 209] on button "KYC" at bounding box center [100, 208] width 121 height 25
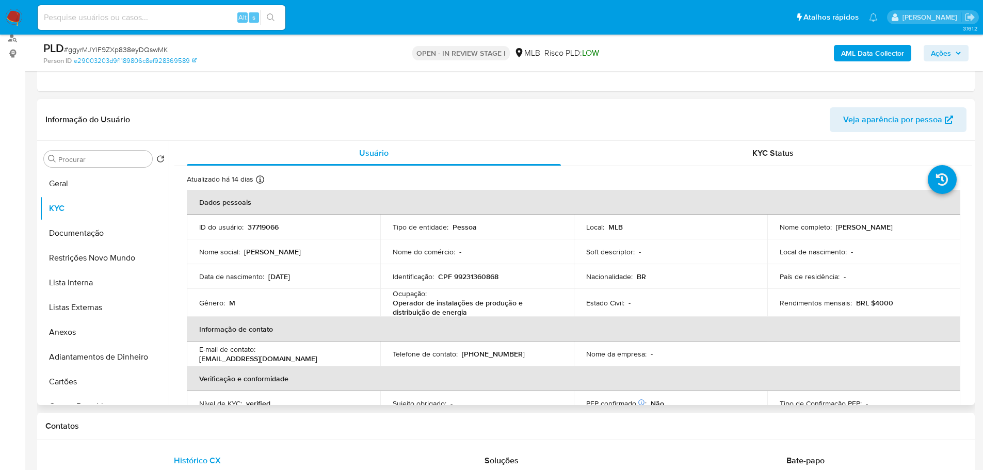
click at [469, 279] on p "CPF 99231360868" at bounding box center [468, 276] width 60 height 9
copy p "99231360868"
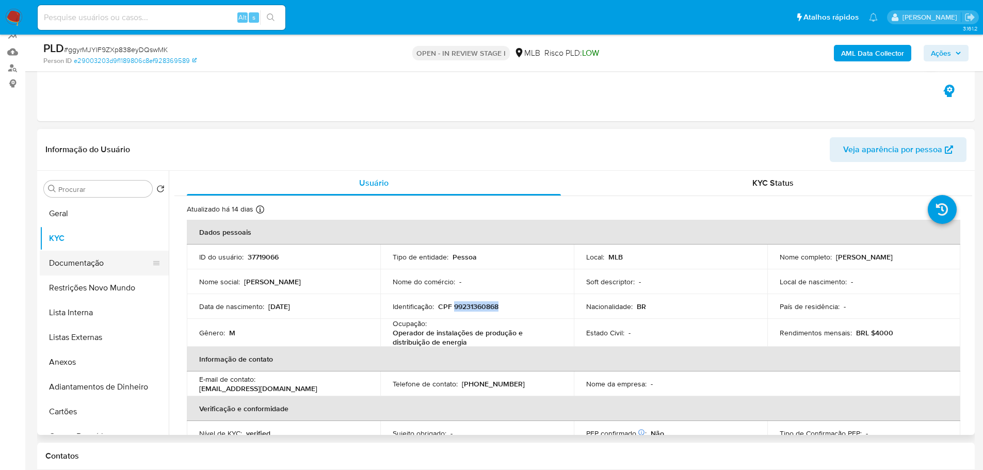
scroll to position [155, 0]
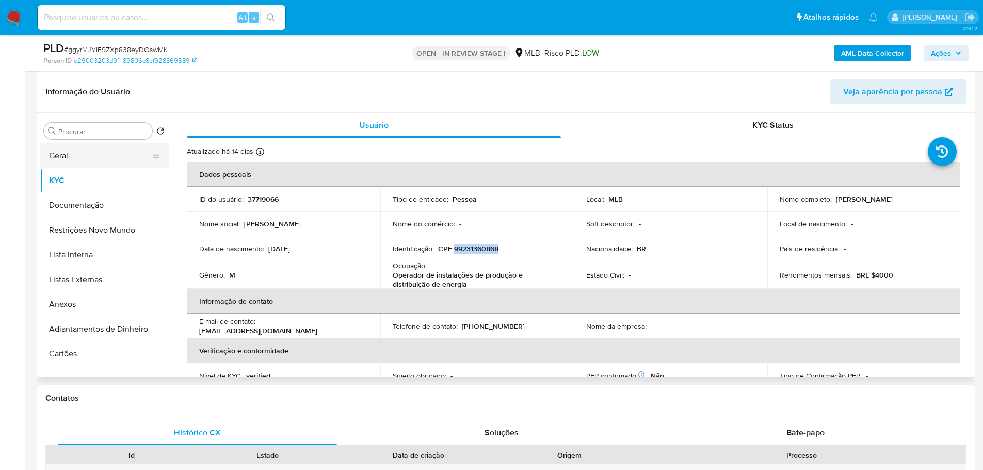
click at [56, 145] on button "Geral" at bounding box center [100, 155] width 121 height 25
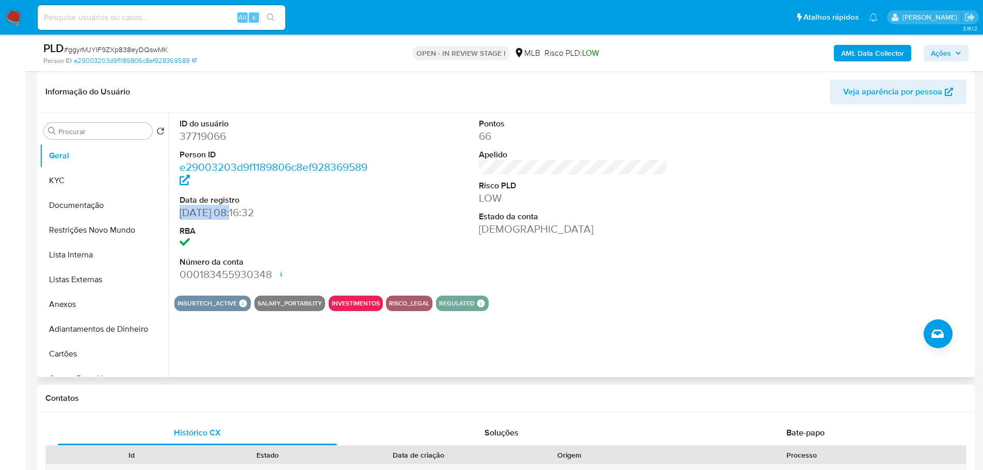
drag, startPoint x: 230, startPoint y: 217, endPoint x: 180, endPoint y: 216, distance: 49.5
click at [180, 216] on dd "28/11/2010 08:16:32" at bounding box center [274, 212] width 189 height 14
copy dd "28/11/2010"
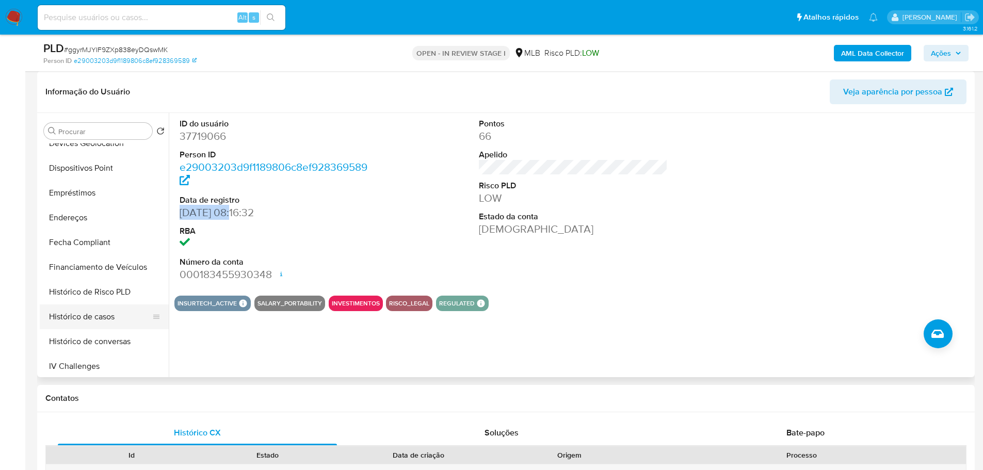
click at [80, 310] on button "Histórico de casos" at bounding box center [100, 316] width 121 height 25
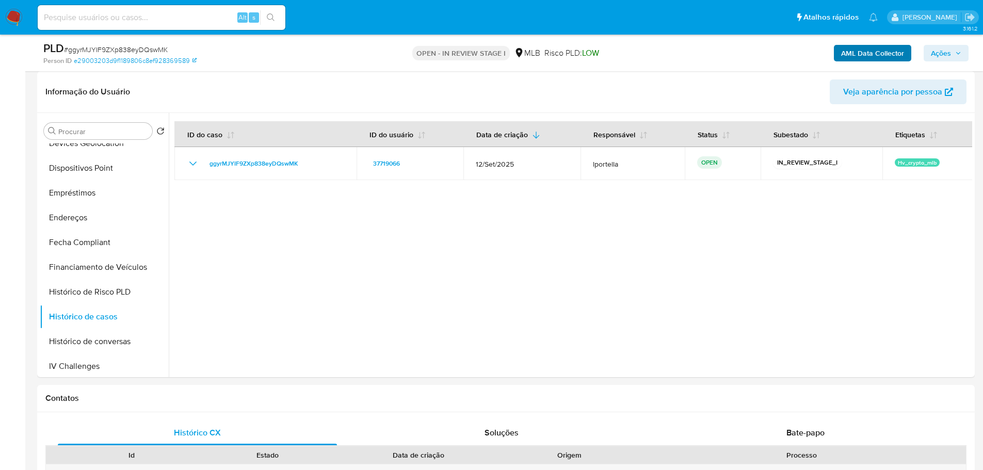
drag, startPoint x: 948, startPoint y: 53, endPoint x: 908, endPoint y: 60, distance: 40.8
click at [948, 53] on span "Ações" at bounding box center [941, 53] width 20 height 17
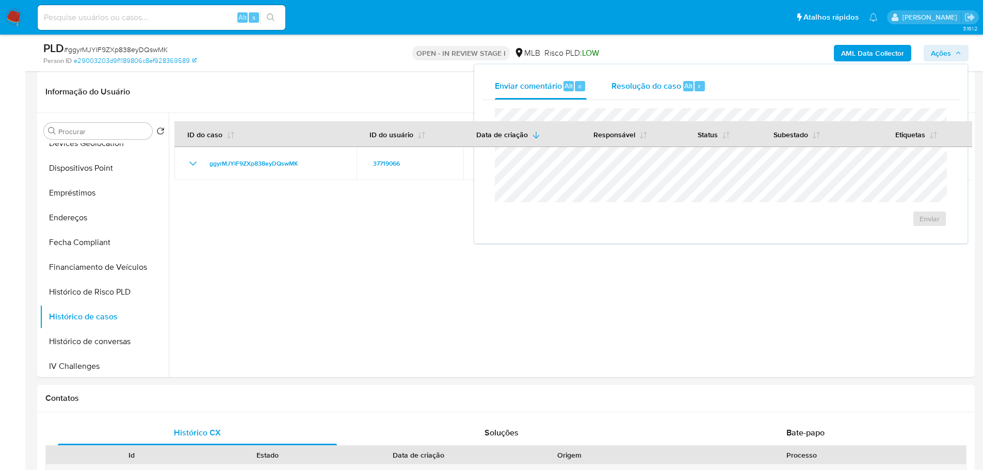
click at [653, 89] on span "Resolução do caso" at bounding box center [646, 85] width 70 height 12
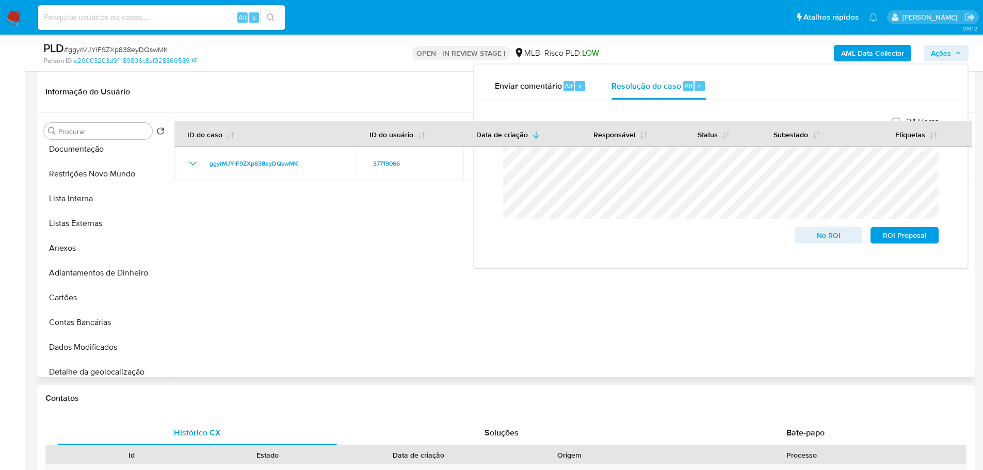
scroll to position [52, 0]
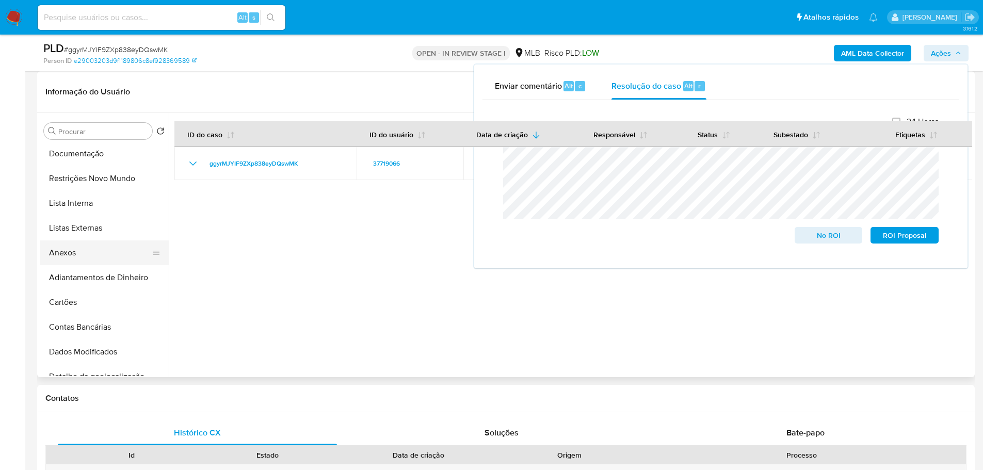
click at [67, 261] on button "Anexos" at bounding box center [100, 252] width 121 height 25
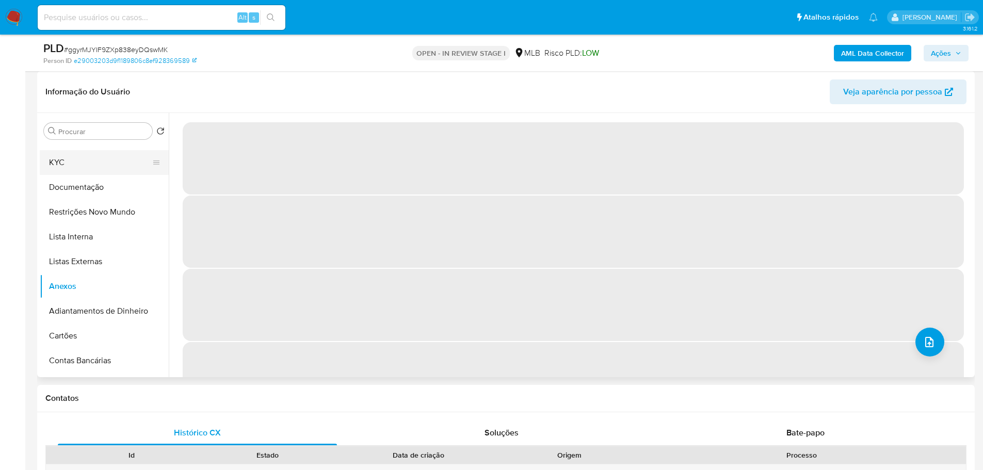
scroll to position [0, 0]
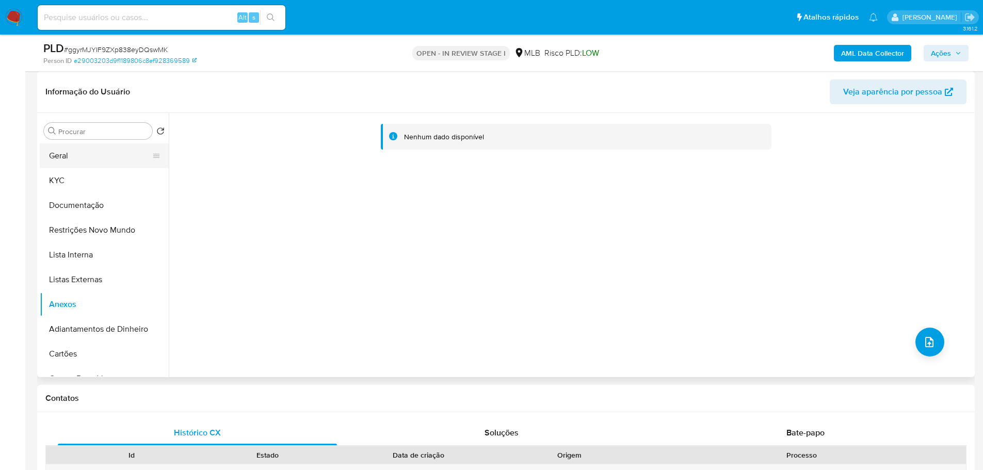
click at [80, 159] on button "Geral" at bounding box center [100, 155] width 121 height 25
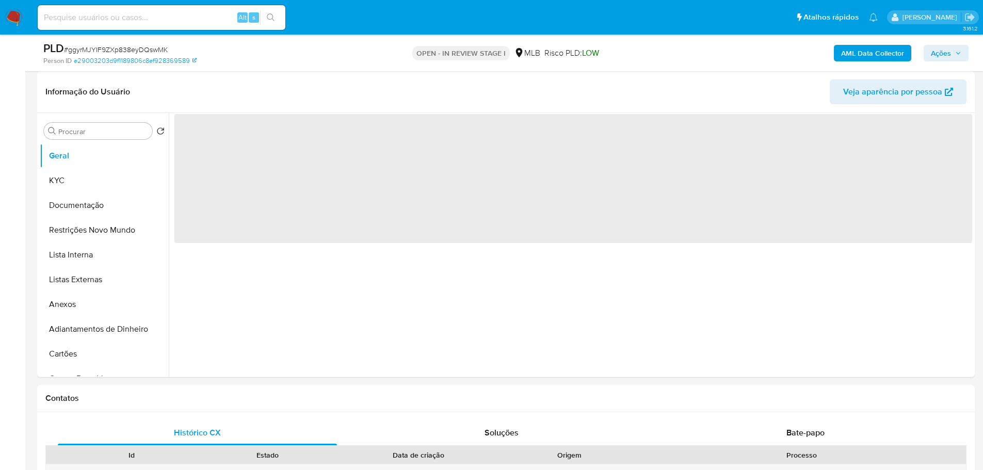
click at [870, 52] on b "AML Data Collector" at bounding box center [872, 53] width 63 height 17
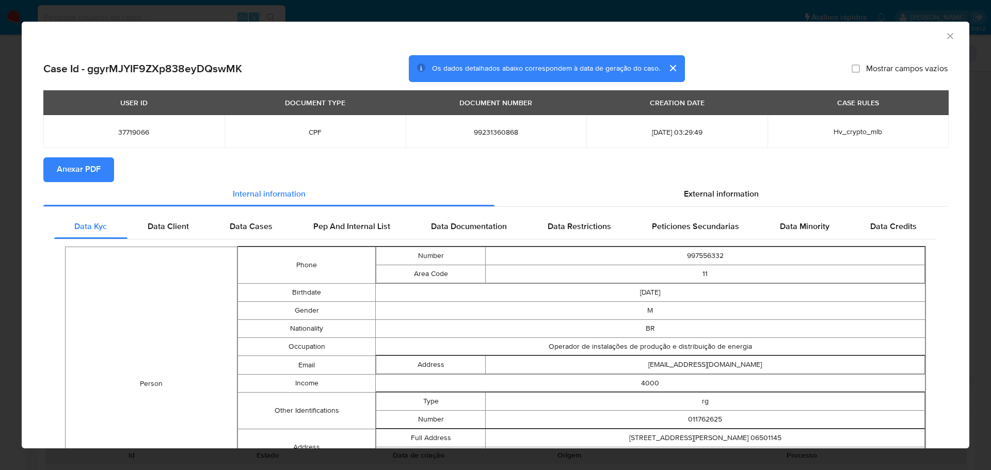
click at [84, 179] on span "Anexar PDF" at bounding box center [79, 169] width 44 height 23
click at [946, 38] on icon "Fechar a janela" at bounding box center [950, 36] width 10 height 10
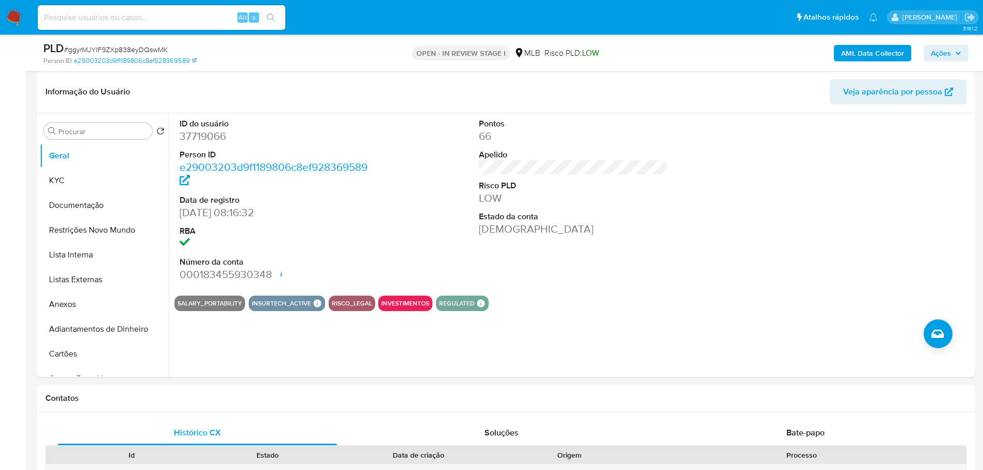
click at [189, 19] on input at bounding box center [162, 17] width 248 height 13
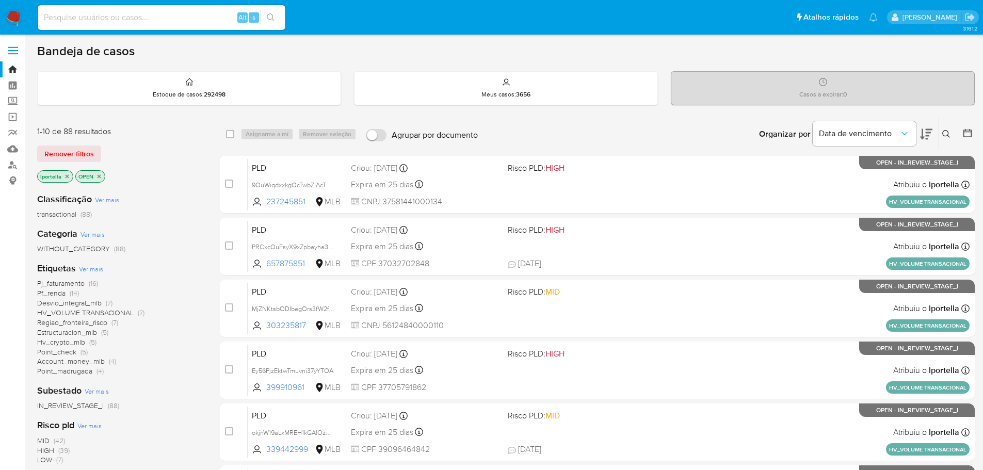
click at [203, 11] on input at bounding box center [162, 17] width 248 height 13
paste input "uQIPrjsQDnsqjol5hxERED0B"
type input "uQIPrjsQDnsqjol5hxERED0B"
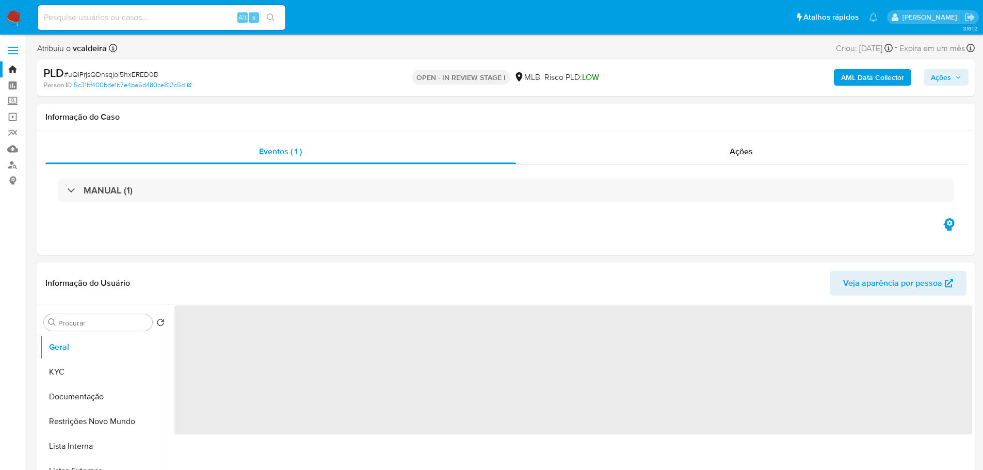
select select "10"
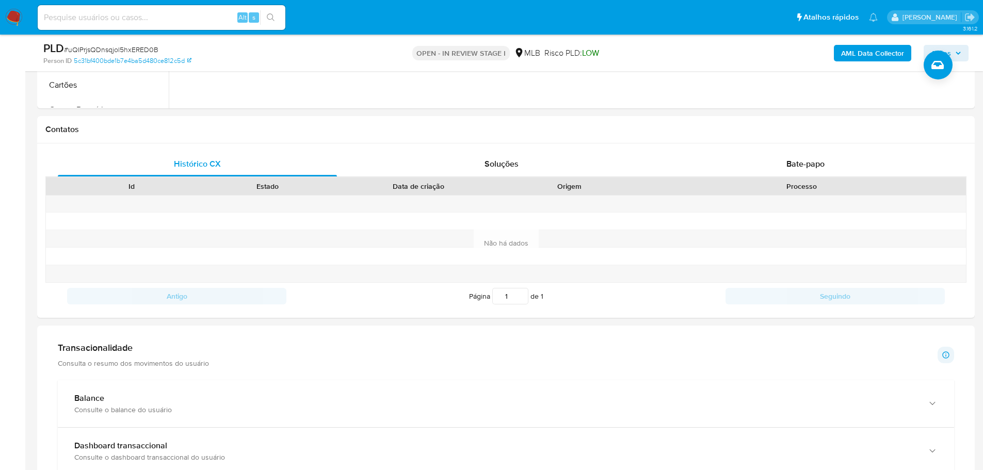
scroll to position [619, 0]
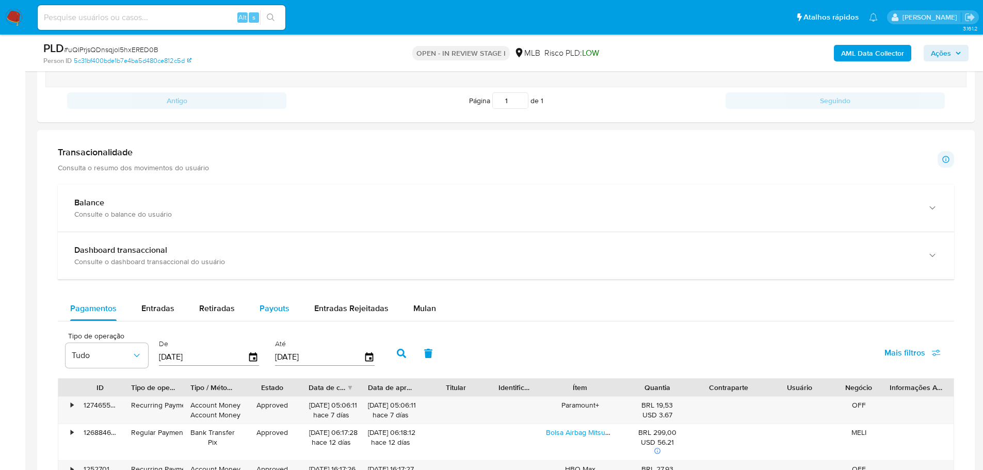
click at [264, 308] on span "Payouts" at bounding box center [274, 308] width 30 height 12
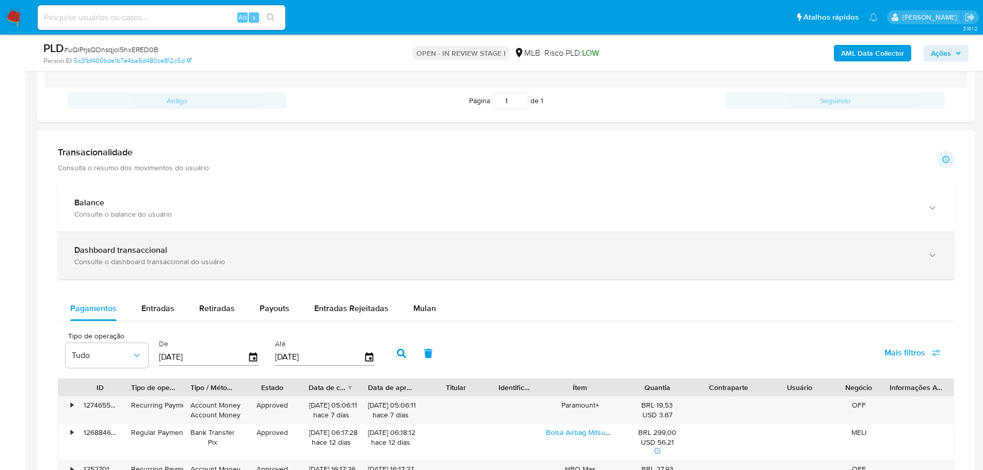
select select "10"
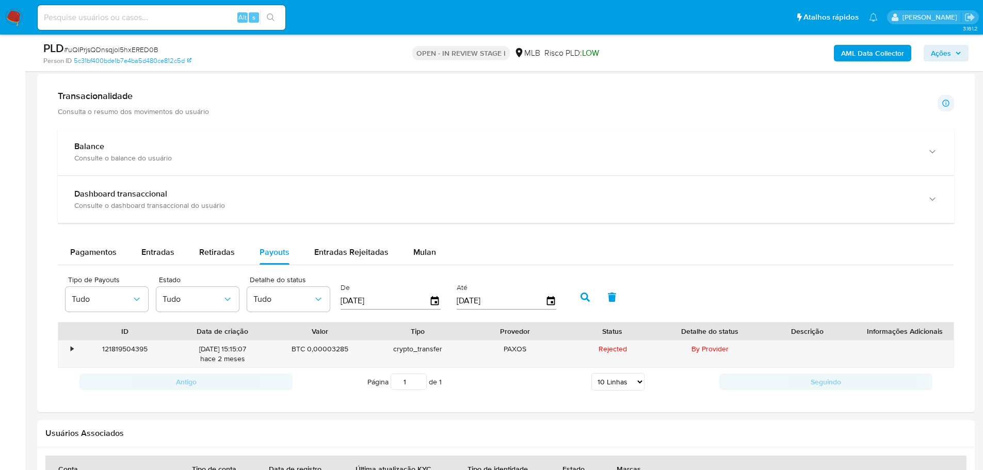
scroll to position [722, 0]
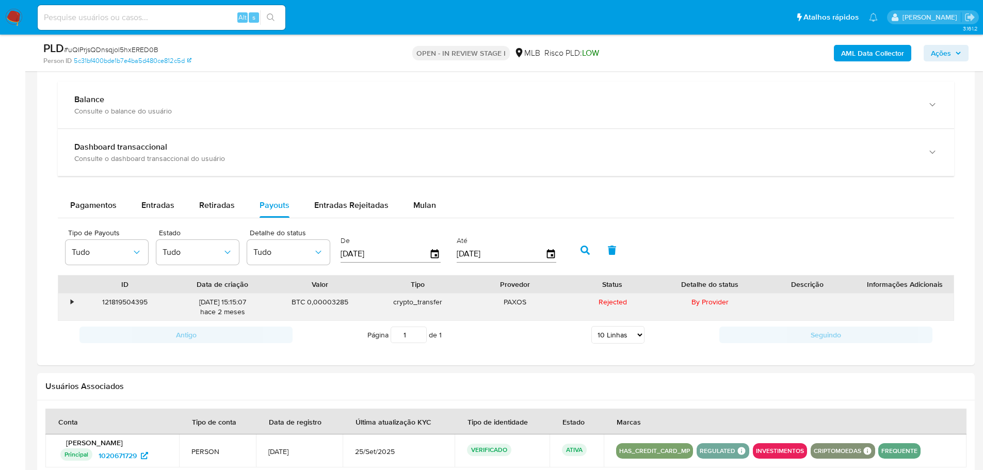
click at [69, 301] on div "•" at bounding box center [67, 307] width 18 height 27
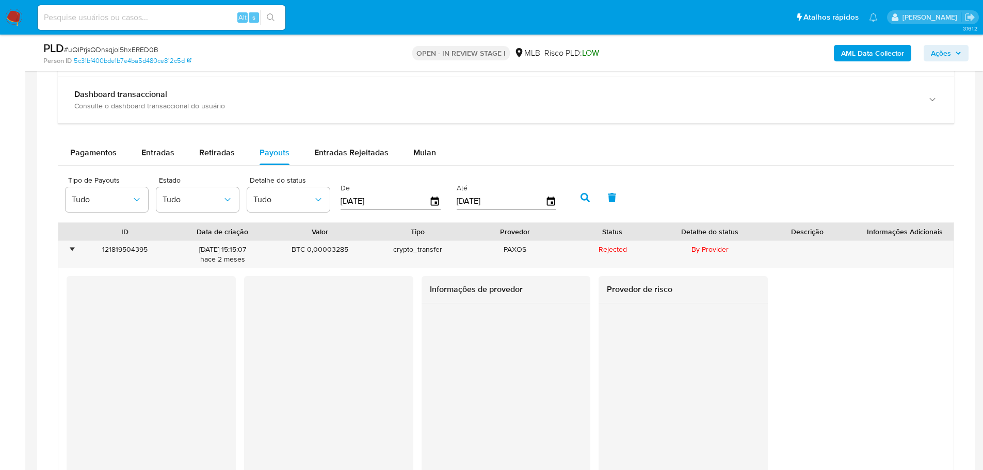
scroll to position [774, 0]
